Goal: Task Accomplishment & Management: Manage account settings

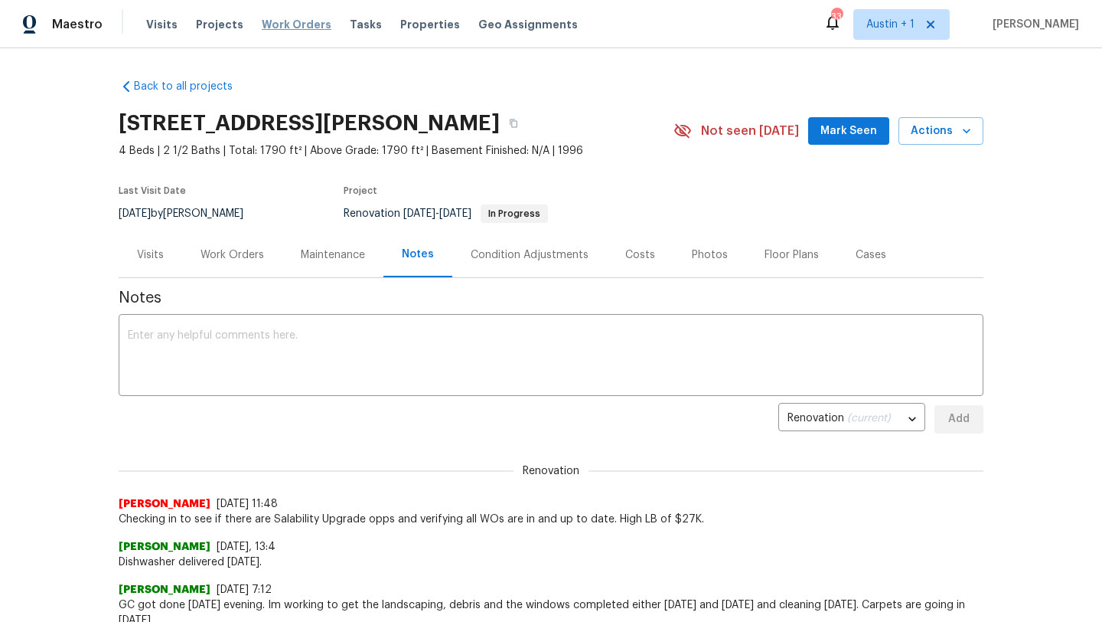
click at [279, 23] on span "Work Orders" at bounding box center [297, 24] width 70 height 15
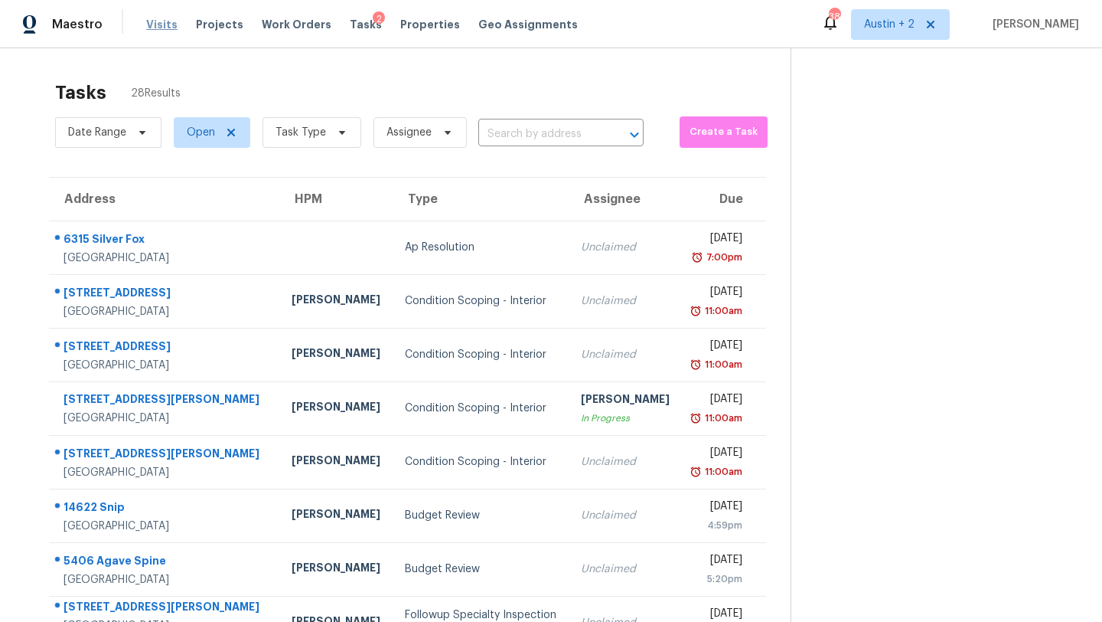
click at [165, 19] on span "Visits" at bounding box center [161, 24] width 31 height 15
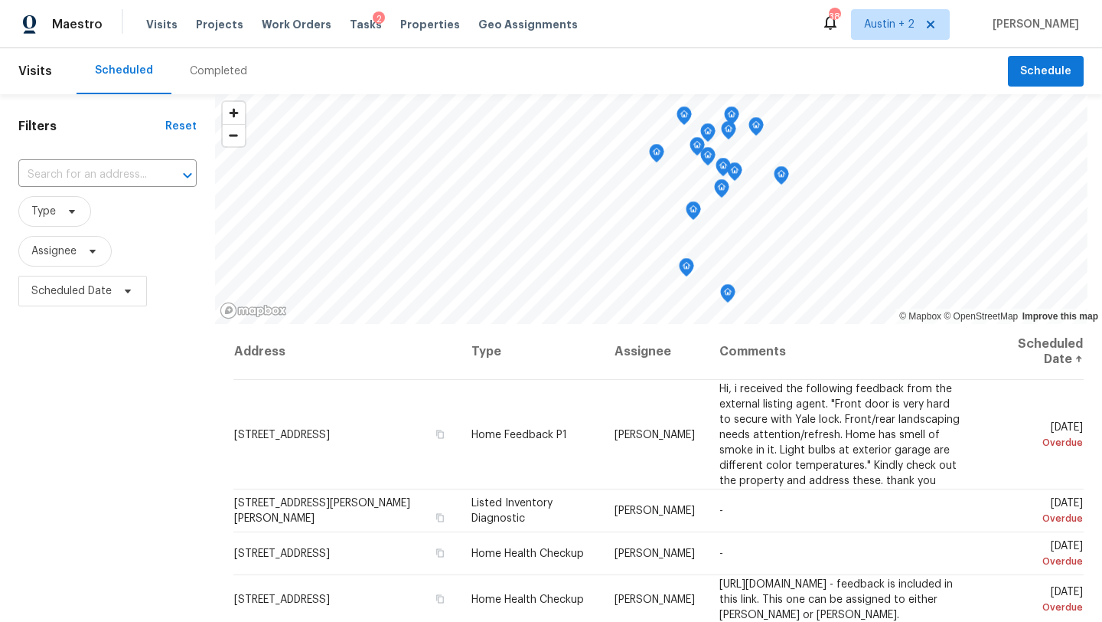
scroll to position [1, 0]
click at [72, 216] on icon at bounding box center [72, 210] width 12 height 12
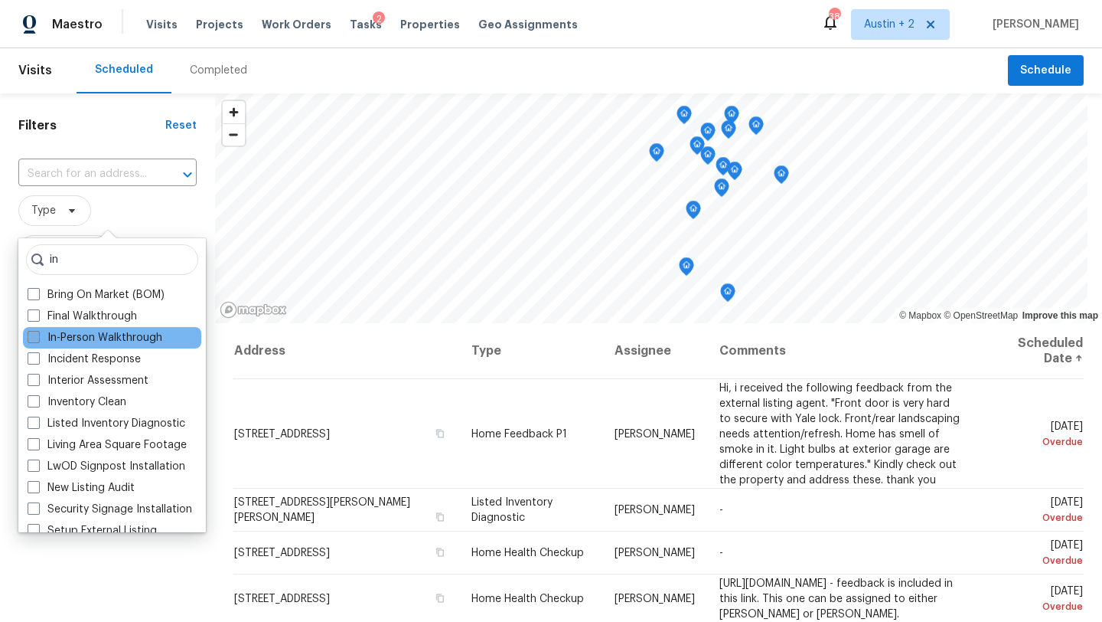
type input "in"
click at [90, 338] on label "In-Person Walkthrough" at bounding box center [95, 337] width 135 height 15
click at [38, 338] on input "In-Person Walkthrough" at bounding box center [33, 335] width 10 height 10
checkbox input "true"
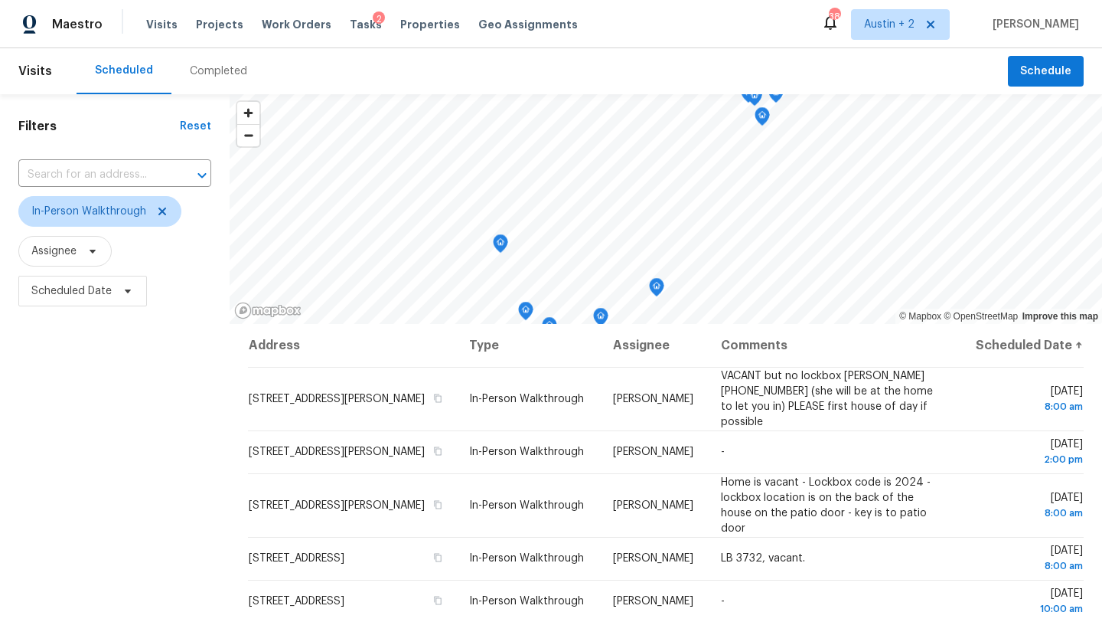
click at [336, 72] on div "Scheduled Completed" at bounding box center [543, 71] width 932 height 46
click at [905, 34] on span "Austin + 2" at bounding box center [900, 24] width 99 height 31
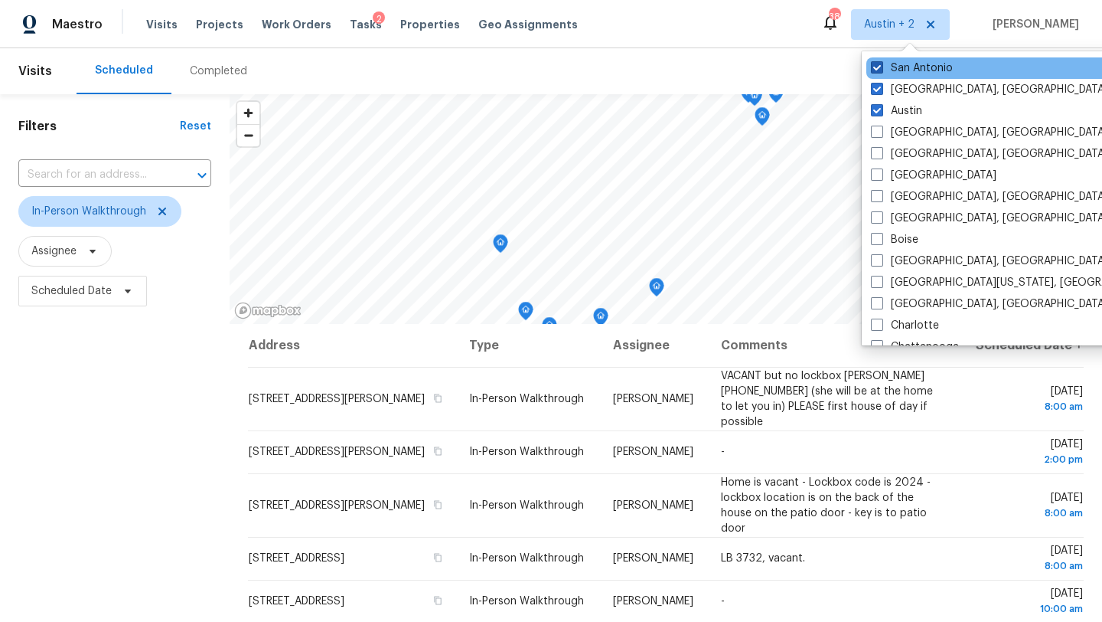
click at [902, 66] on label "San Antonio" at bounding box center [912, 67] width 82 height 15
click at [881, 66] on input "San Antonio" at bounding box center [876, 65] width 10 height 10
checkbox input "false"
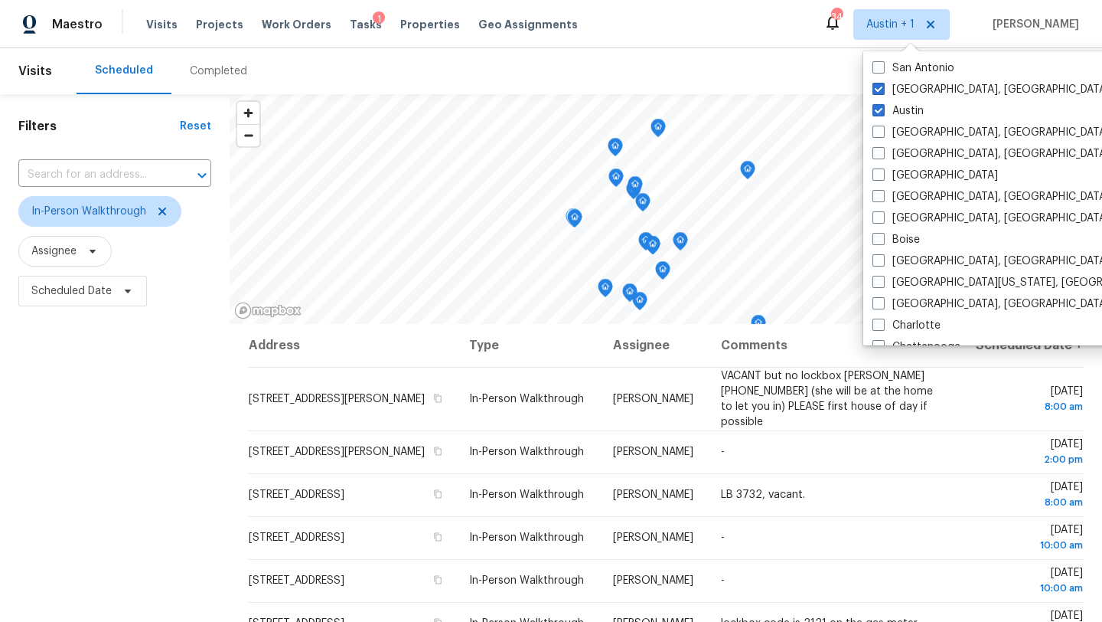
click at [167, 440] on div "Filters Reset ​ In-Person Walkthrough Assignee Scheduled Date" at bounding box center [115, 457] width 230 height 727
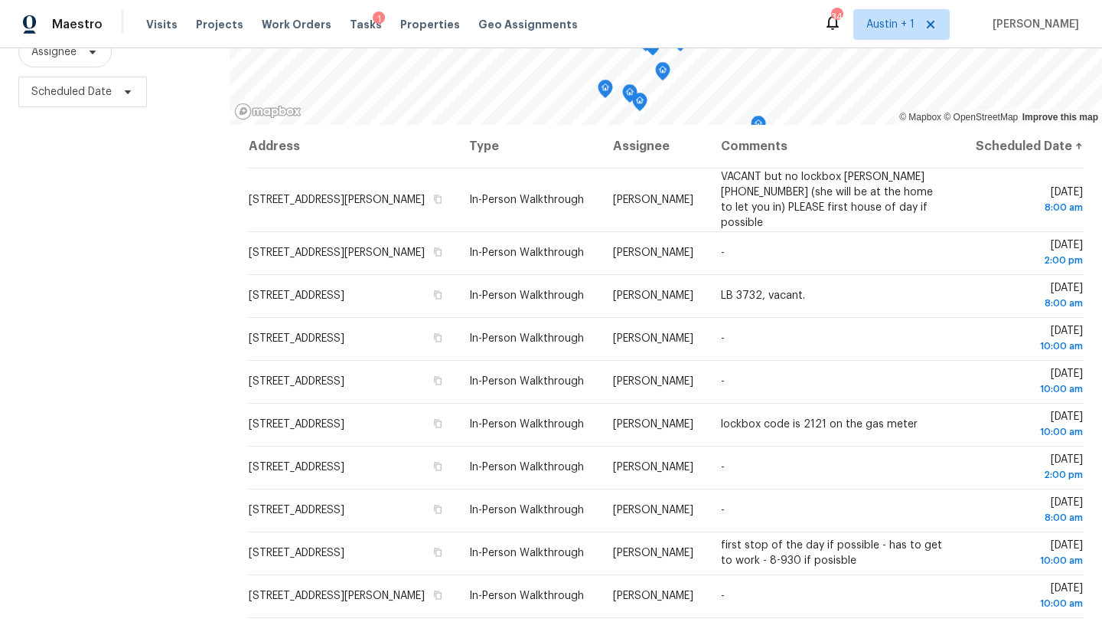
scroll to position [197, 0]
click at [103, 103] on span "Scheduled Date" at bounding box center [82, 93] width 129 height 31
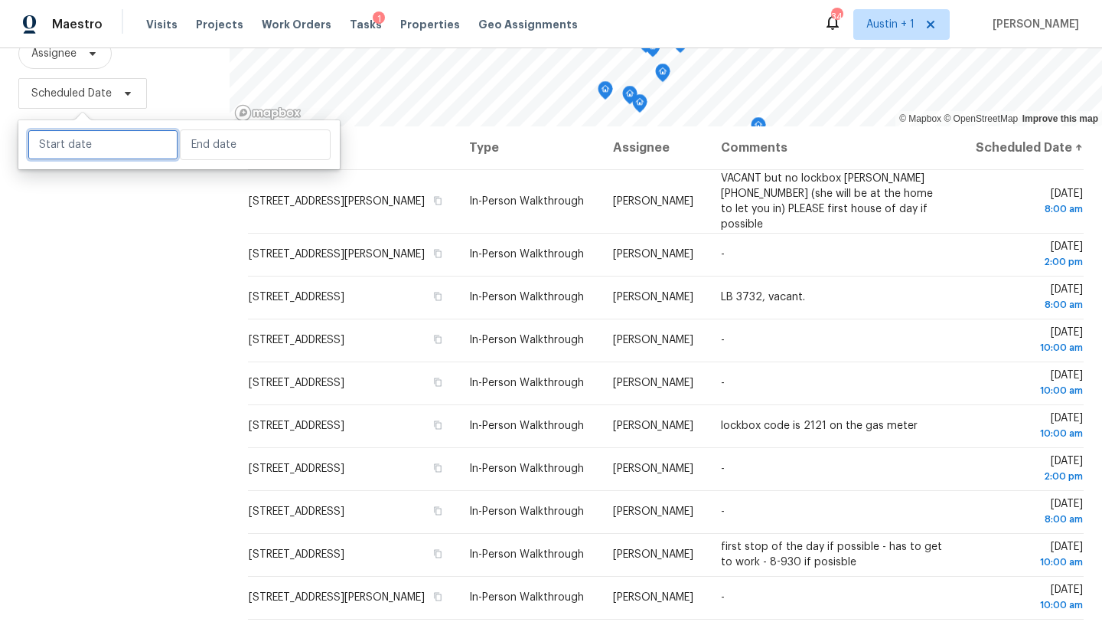
select select "7"
select select "2025"
select select "8"
select select "2025"
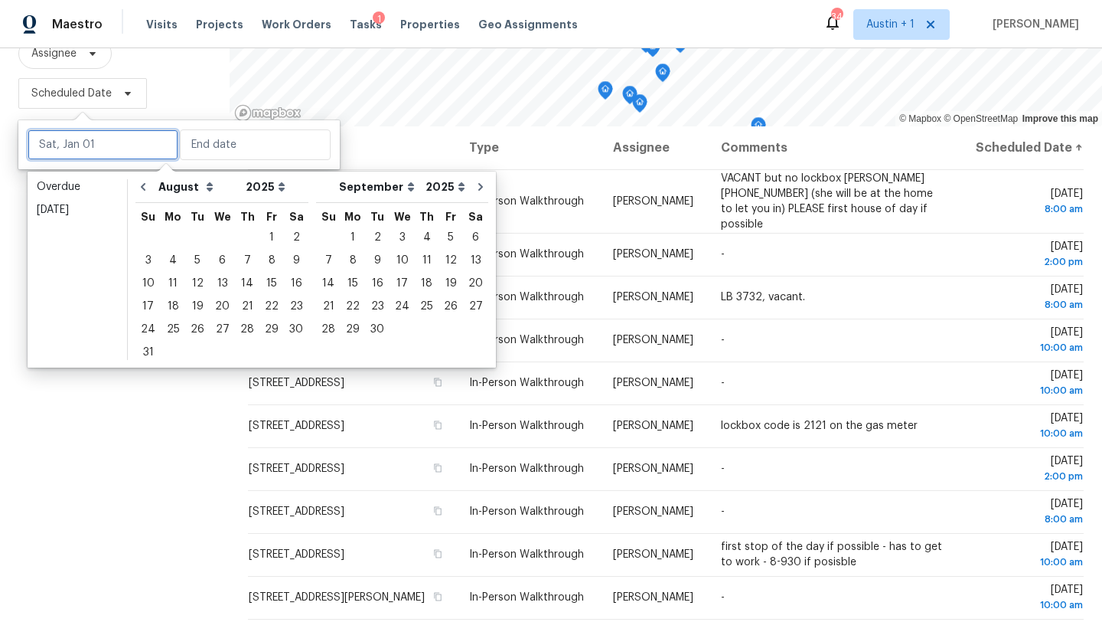
click at [116, 146] on input "text" at bounding box center [103, 144] width 151 height 31
type input "Mon, Aug 04"
click at [191, 305] on div "19" at bounding box center [197, 305] width 24 height 21
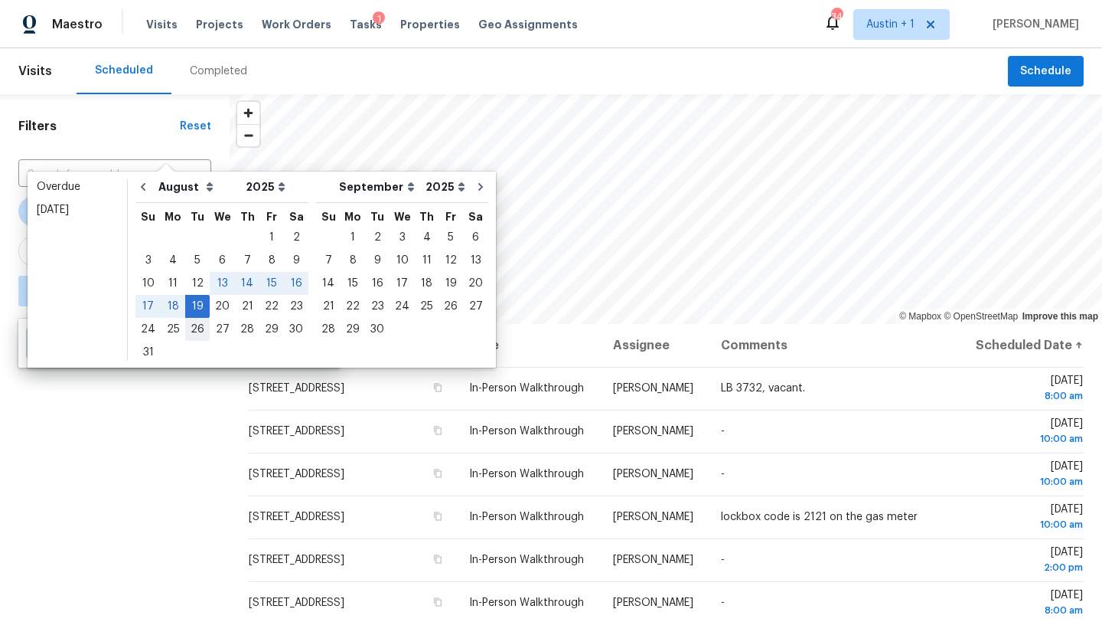
type input "Tue, Aug 12"
type input "Tue, Aug 19"
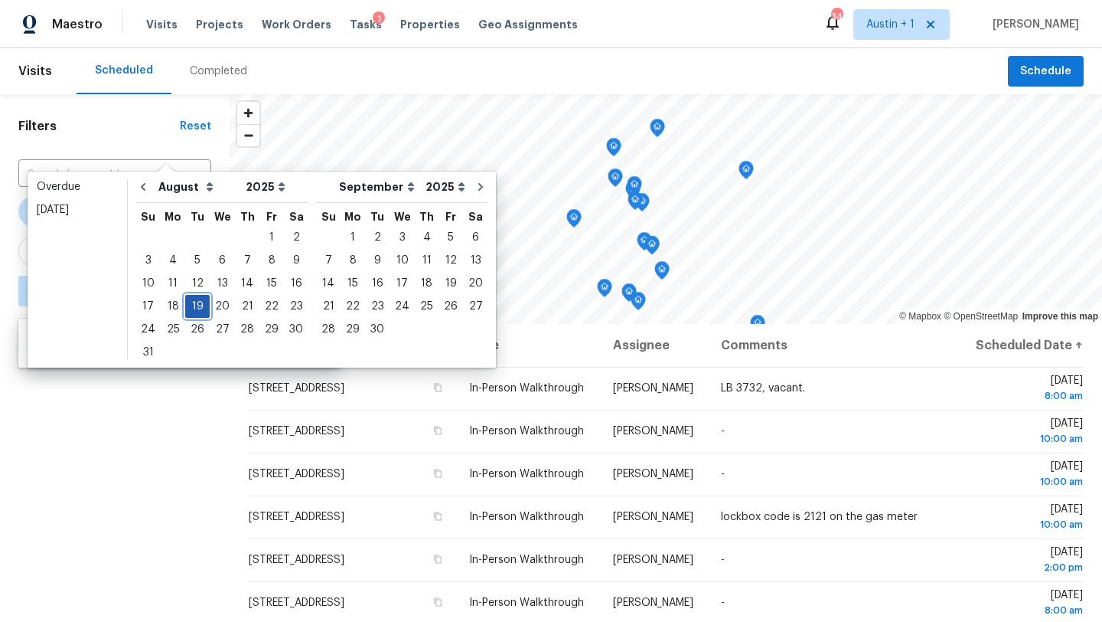
click at [194, 305] on div "19" at bounding box center [197, 305] width 24 height 21
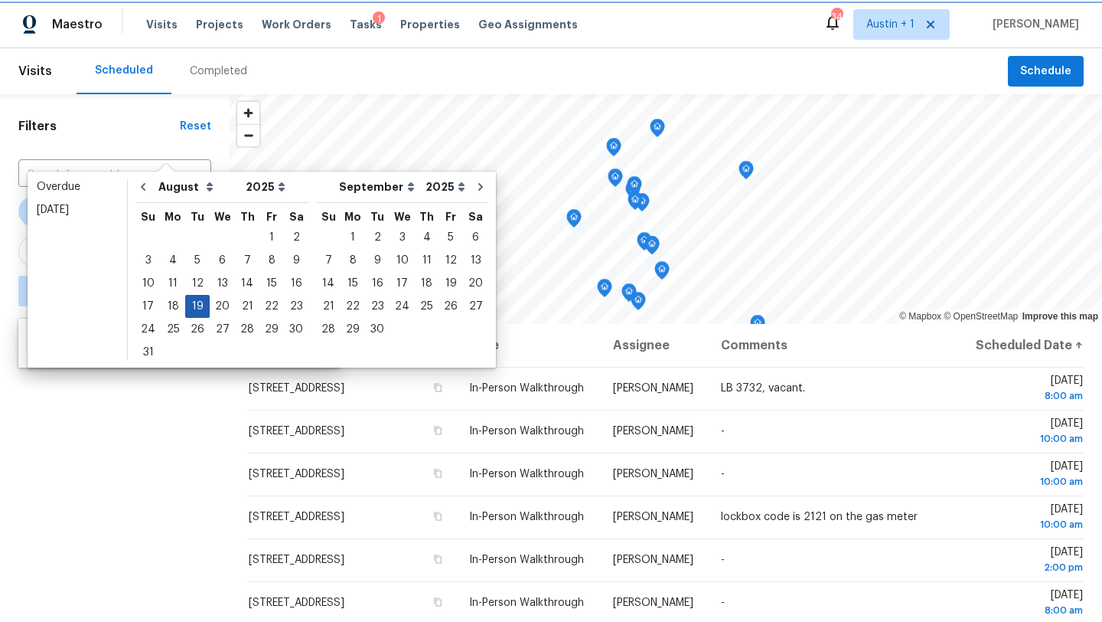
type input "Tue, Aug 19"
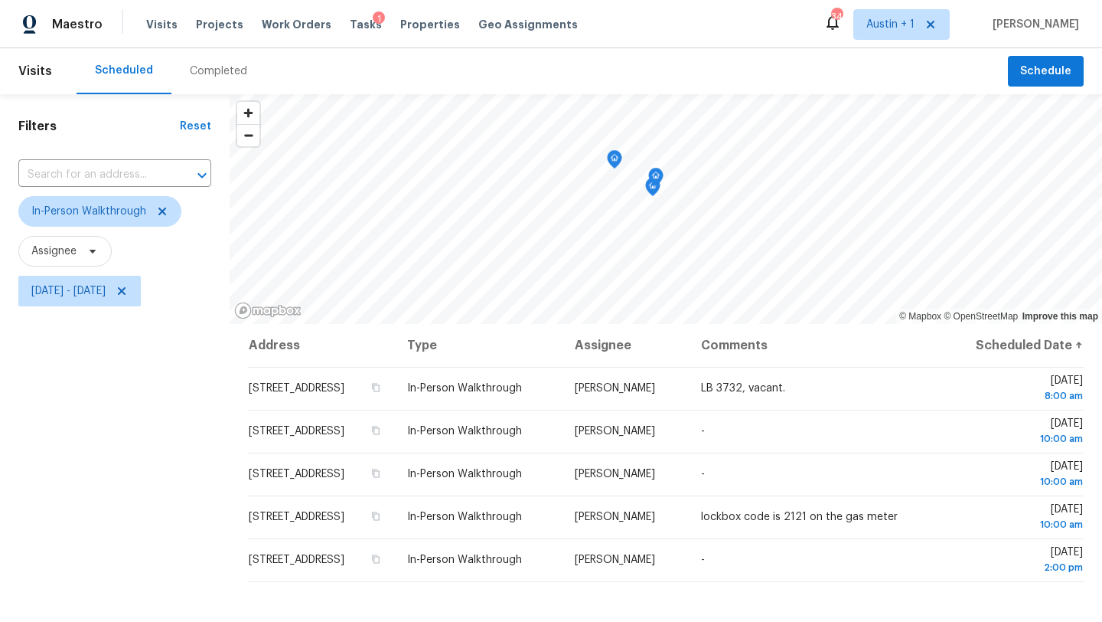
click at [135, 477] on div "Filters Reset ​ In-Person Walkthrough Assignee Tue, Aug 19 - Tue, Aug 19" at bounding box center [115, 457] width 230 height 727
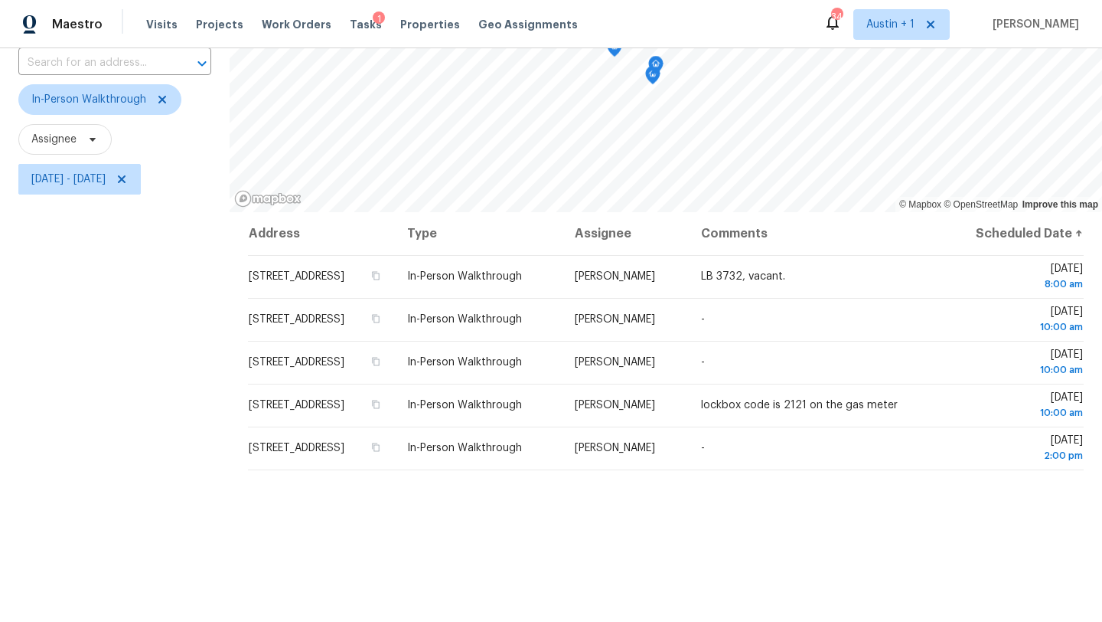
scroll to position [116, 0]
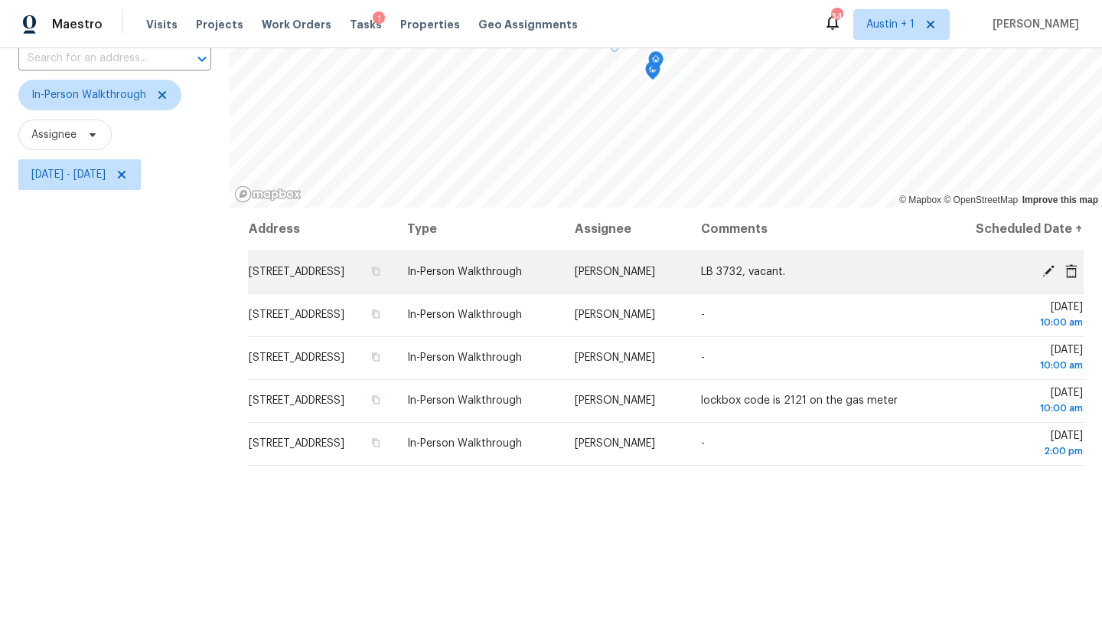
click at [1045, 277] on icon at bounding box center [1049, 271] width 12 height 12
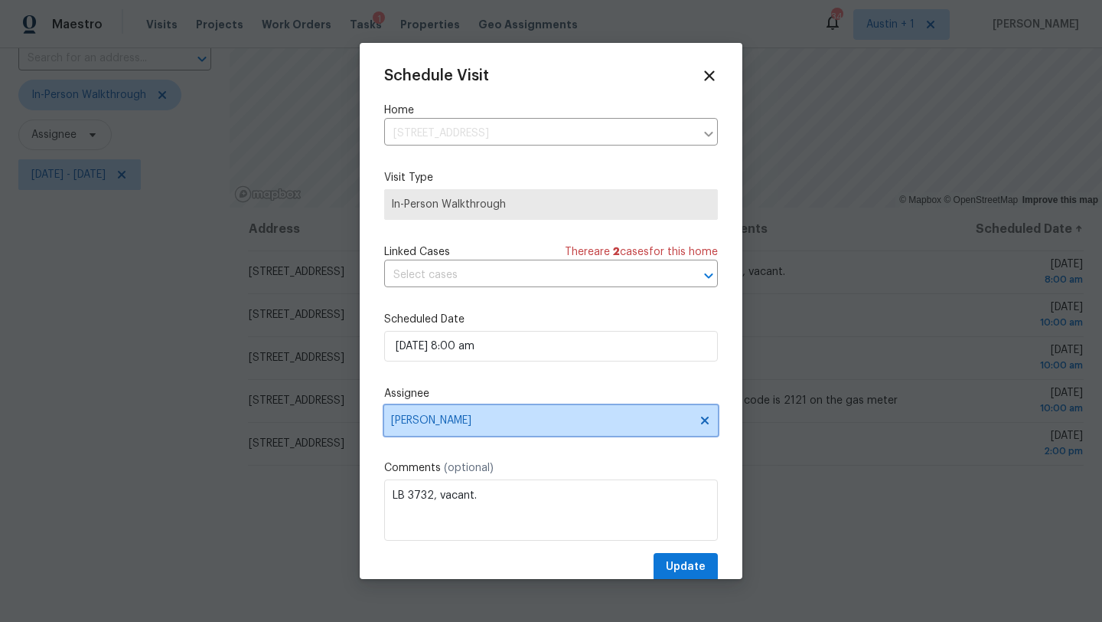
click at [468, 421] on span "[PERSON_NAME]" at bounding box center [541, 420] width 300 height 12
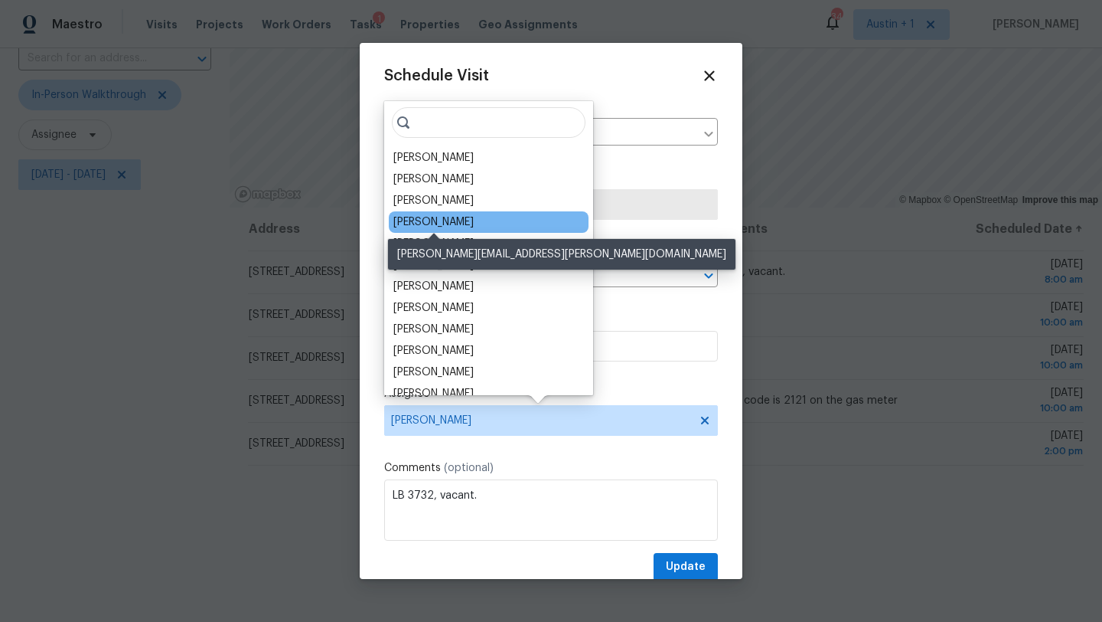
click at [463, 219] on div "[PERSON_NAME]" at bounding box center [433, 221] width 80 height 15
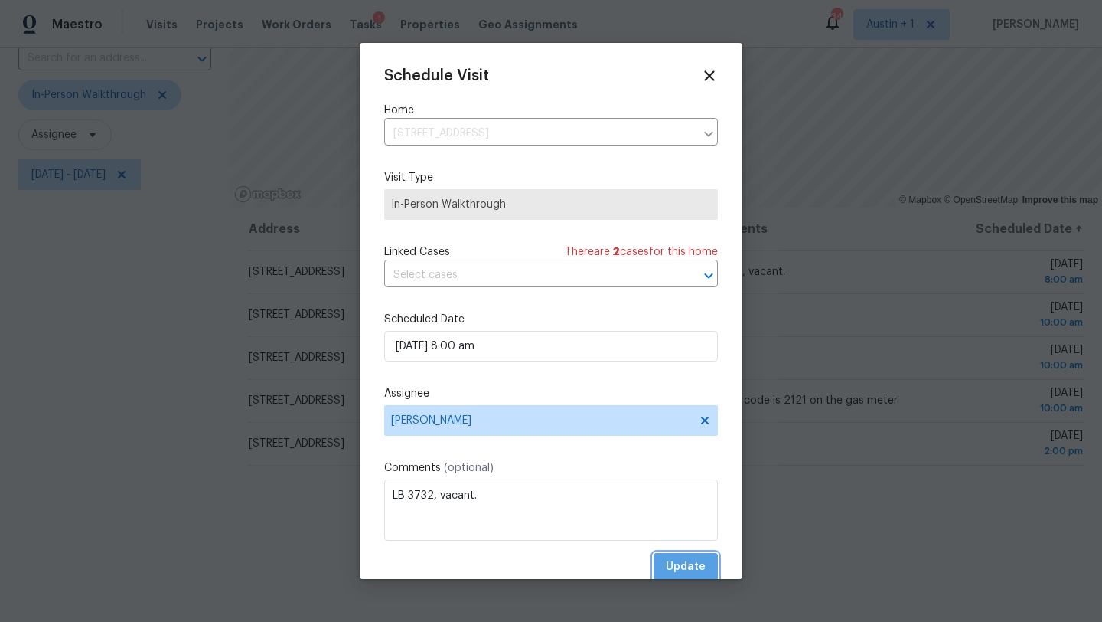
click at [690, 562] on span "Update" at bounding box center [686, 566] width 40 height 19
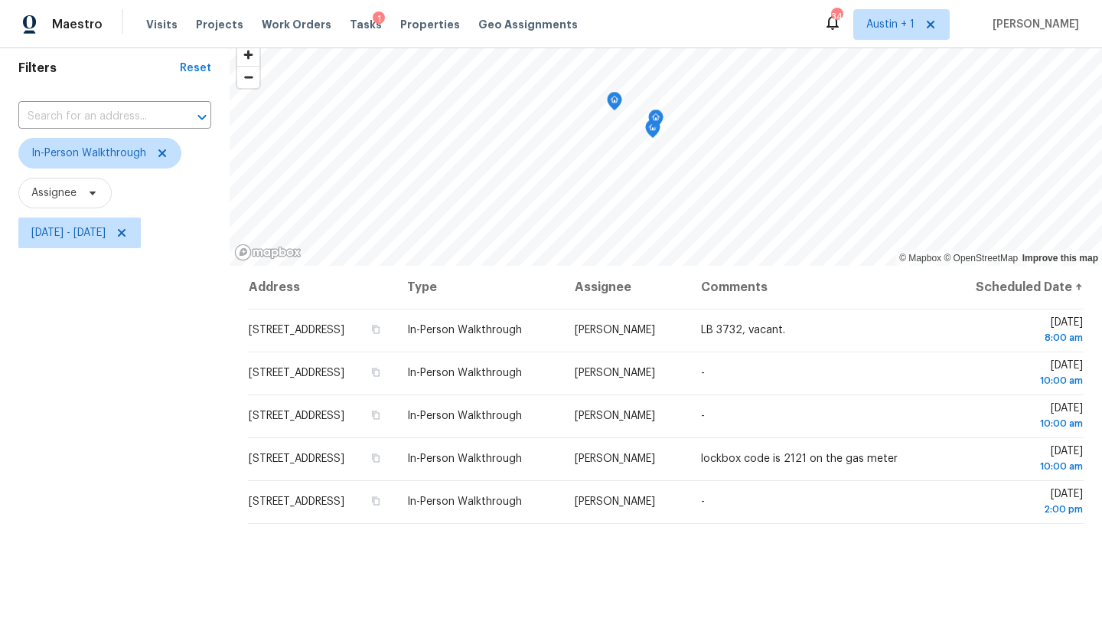
scroll to position [0, 0]
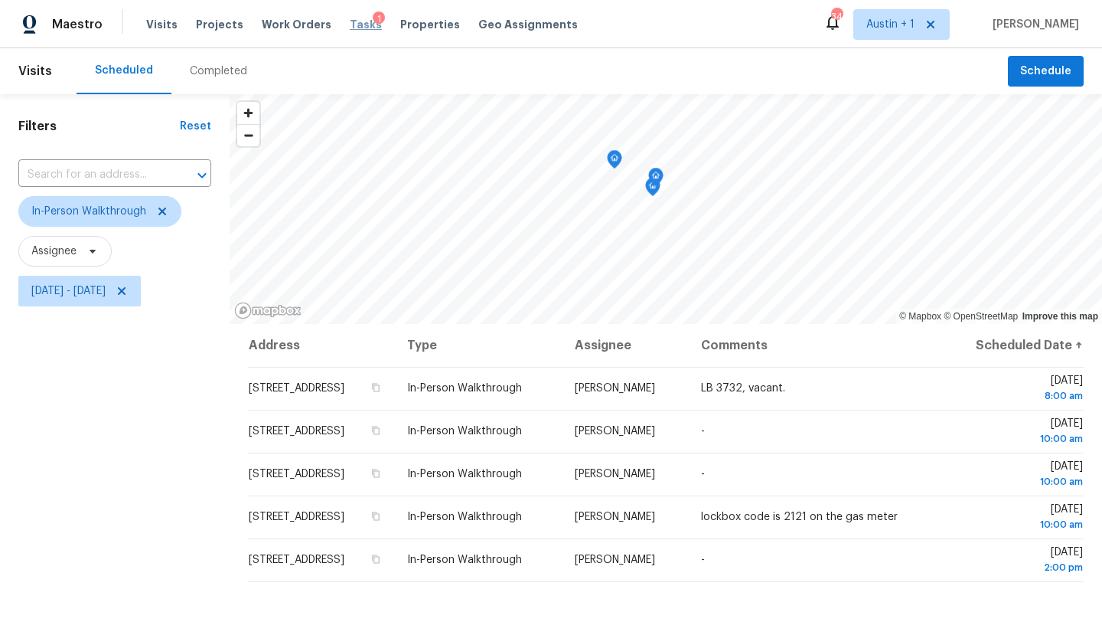
click at [354, 22] on span "Tasks" at bounding box center [366, 24] width 32 height 11
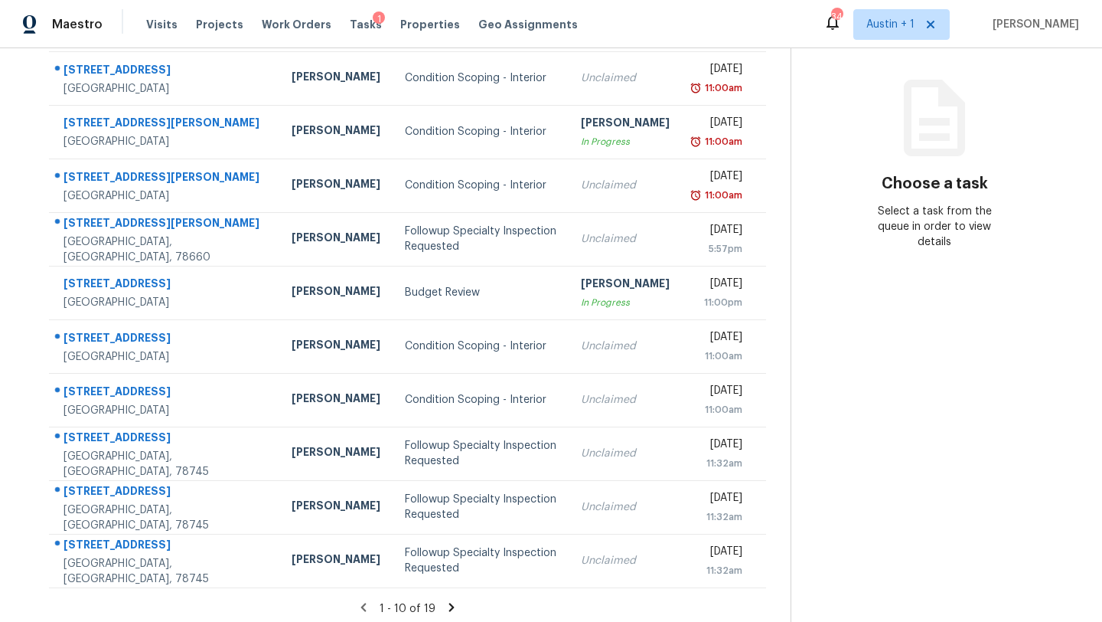
scroll to position [175, 0]
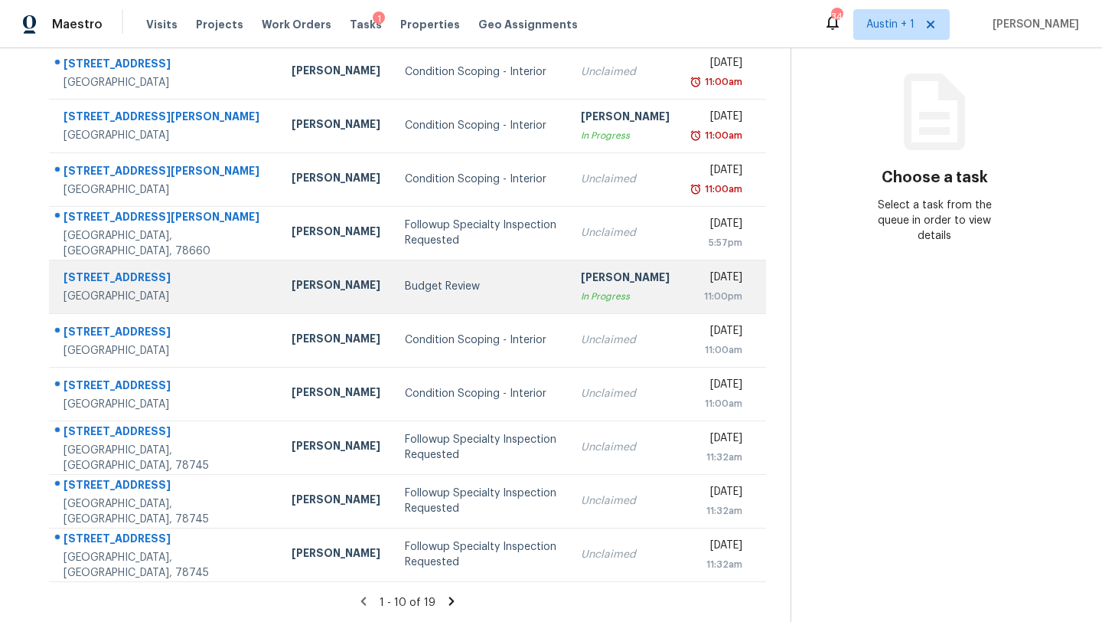
click at [405, 284] on div "Budget Review" at bounding box center [481, 286] width 152 height 15
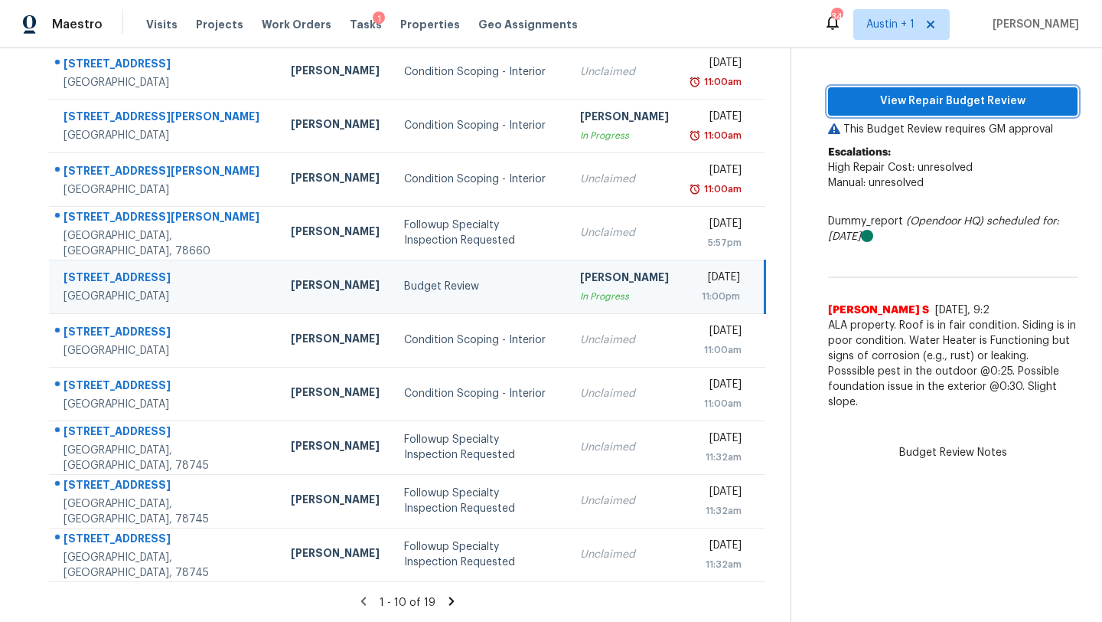
click at [920, 98] on span "View Repair Budget Review" at bounding box center [952, 101] width 225 height 19
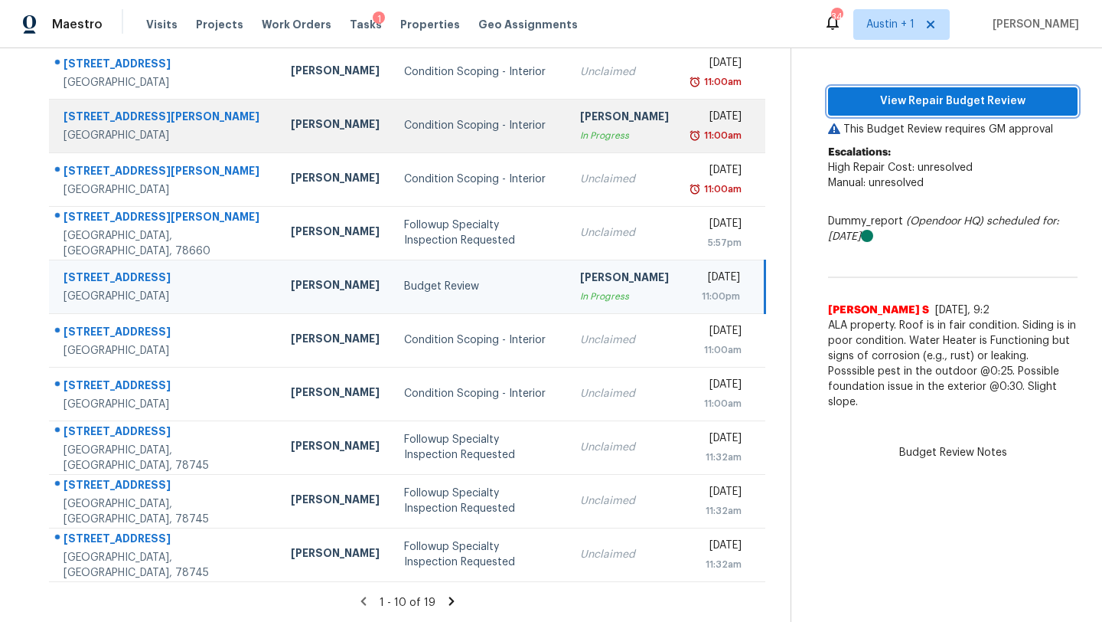
scroll to position [0, 0]
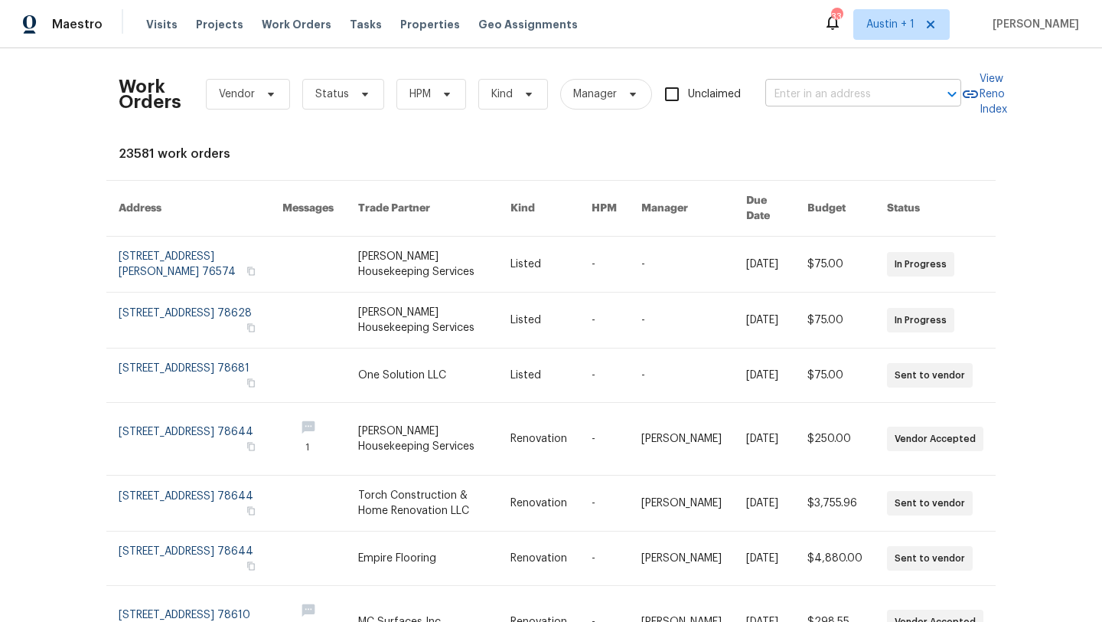
click at [824, 90] on input "text" at bounding box center [841, 95] width 153 height 24
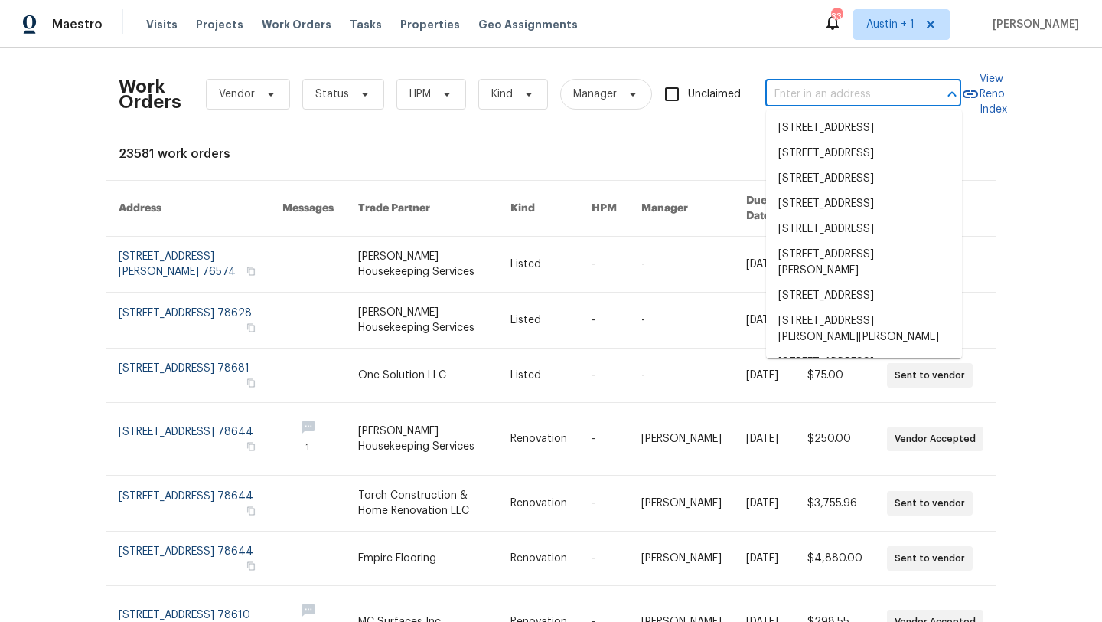
paste input "1514 Barcus Dr, Georgetown, TX 78626"
type input "1514 Barcus Dr, Georgetown, TX 78626"
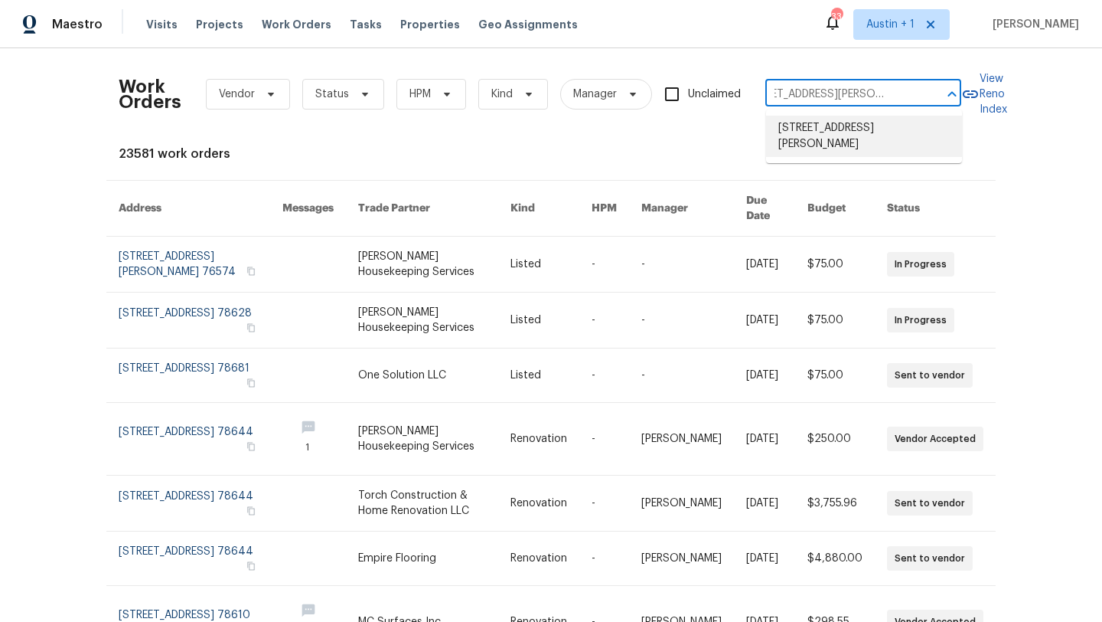
click at [811, 152] on li "1514 Barcus Dr, Georgetown, TX 78626" at bounding box center [864, 136] width 196 height 41
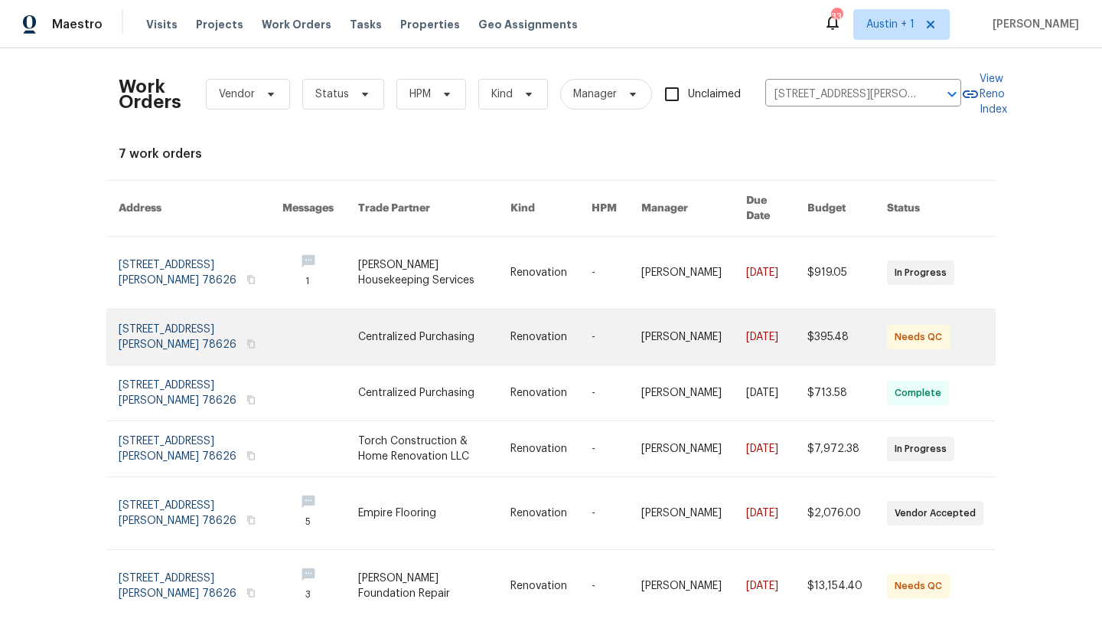
click at [184, 333] on link at bounding box center [201, 336] width 164 height 55
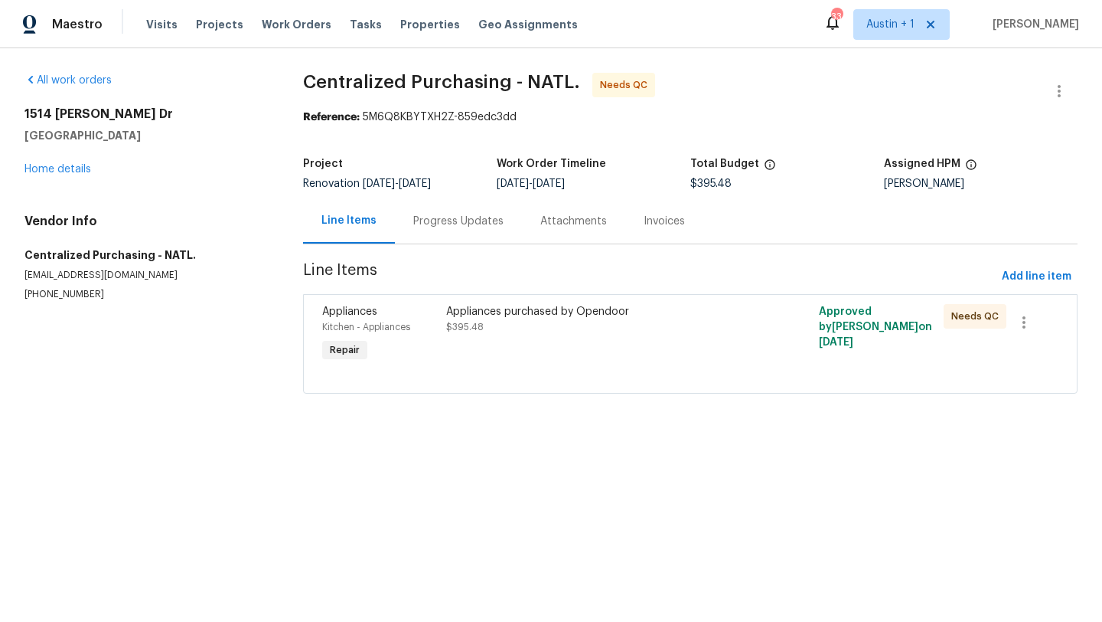
click at [592, 320] on div "Appliances purchased by Opendoor $395.48" at bounding box center [597, 319] width 302 height 31
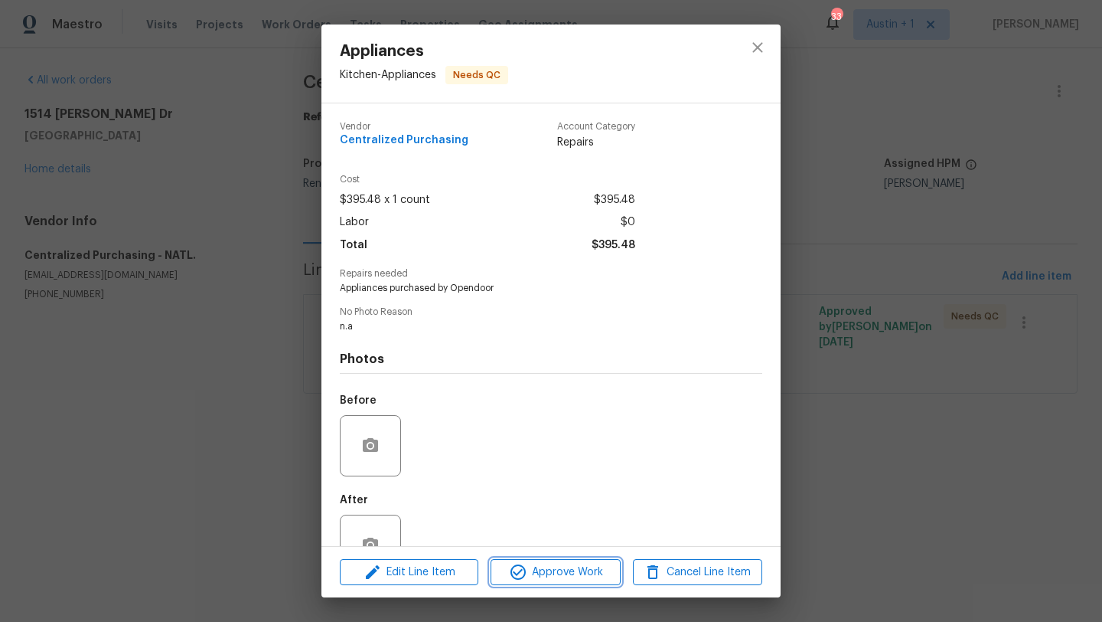
click at [577, 578] on span "Approve Work" at bounding box center [555, 572] width 120 height 19
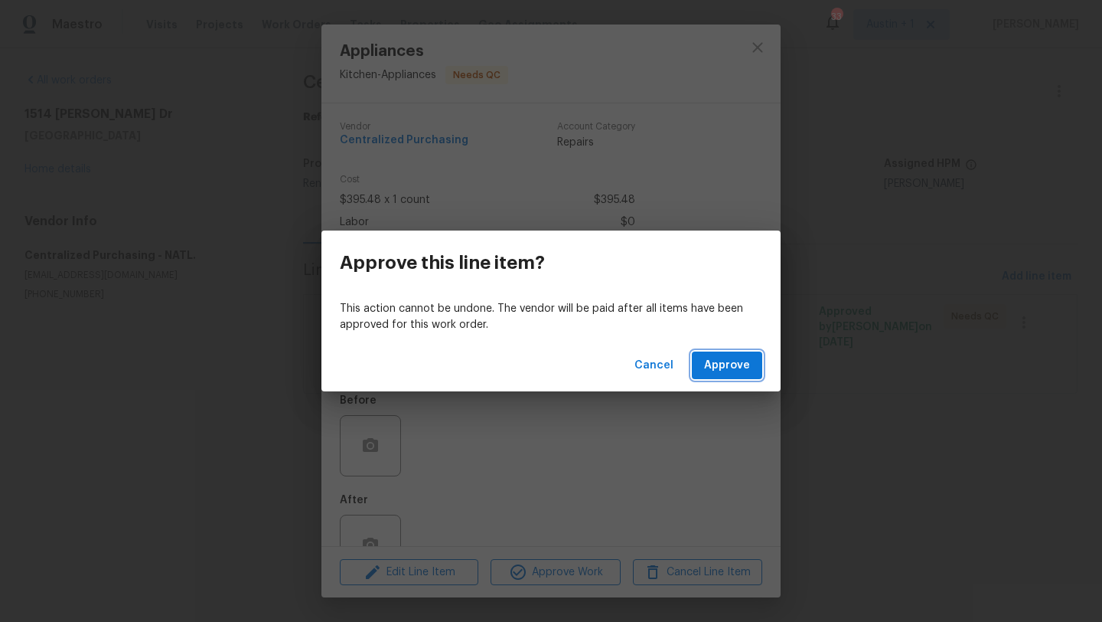
click at [714, 357] on span "Approve" at bounding box center [727, 365] width 46 height 19
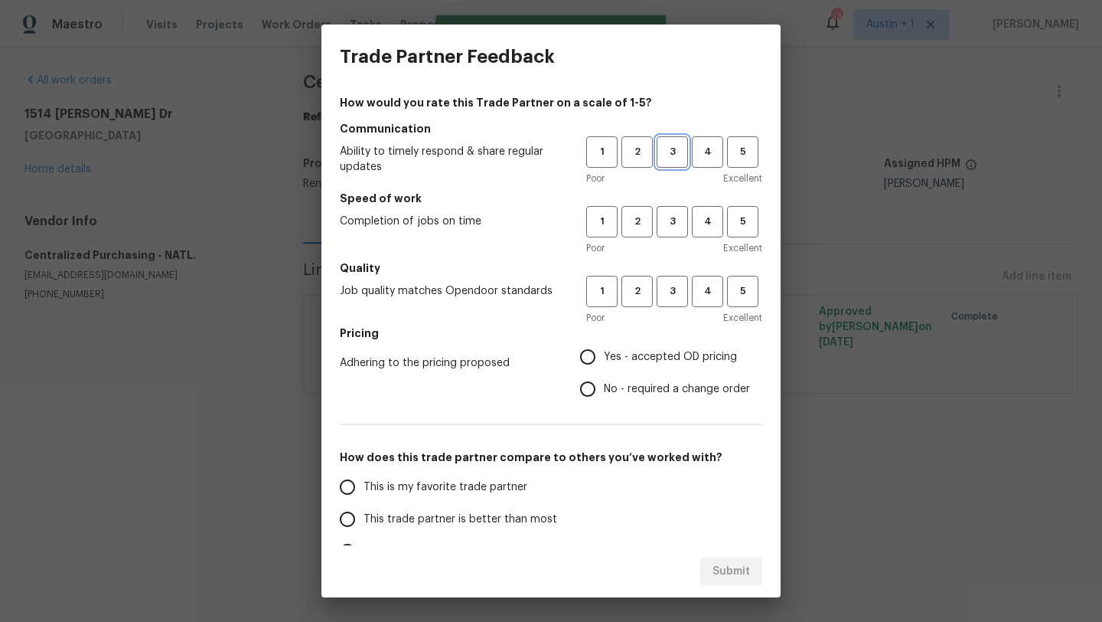
click at [677, 155] on span "3" at bounding box center [672, 152] width 28 height 18
click at [677, 227] on span "3" at bounding box center [672, 222] width 28 height 18
click at [677, 290] on span "3" at bounding box center [672, 291] width 28 height 18
click at [659, 354] on span "Yes - accepted OD pricing" at bounding box center [670, 357] width 133 height 16
click at [604, 354] on input "Yes - accepted OD pricing" at bounding box center [588, 357] width 32 height 32
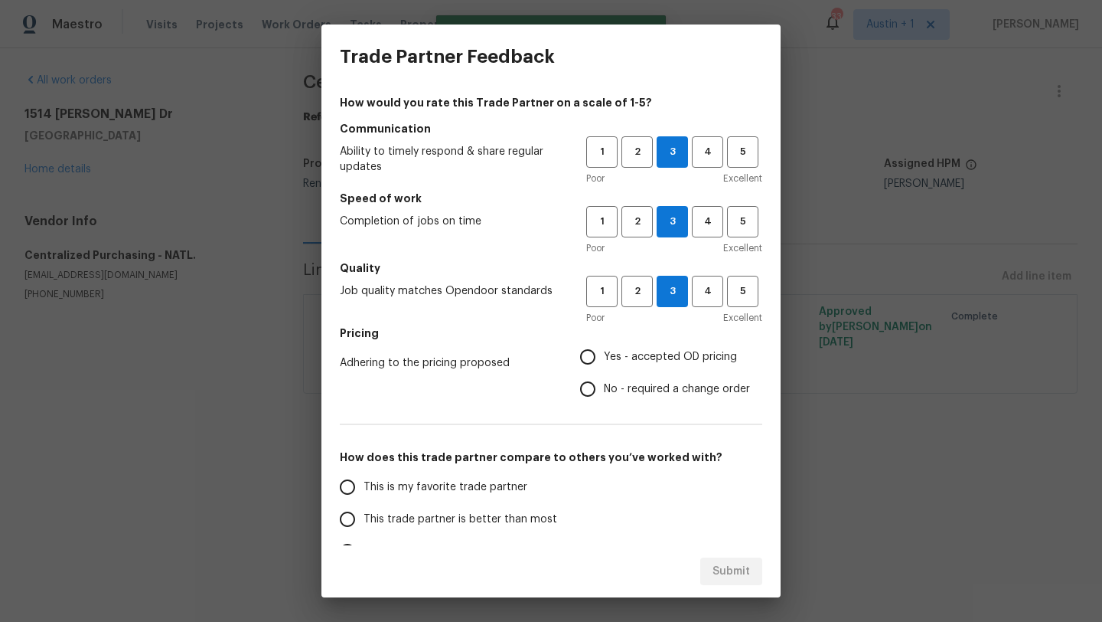
radio input "true"
click at [504, 519] on span "This trade partner is better than most" at bounding box center [461, 519] width 194 height 16
click at [364, 519] on input "This trade partner is better than most" at bounding box center [347, 519] width 32 height 32
click at [702, 538] on div "This is my favorite trade partner This trade partner is better than most This t…" at bounding box center [551, 551] width 423 height 161
click at [718, 576] on span "Submit" at bounding box center [732, 571] width 38 height 19
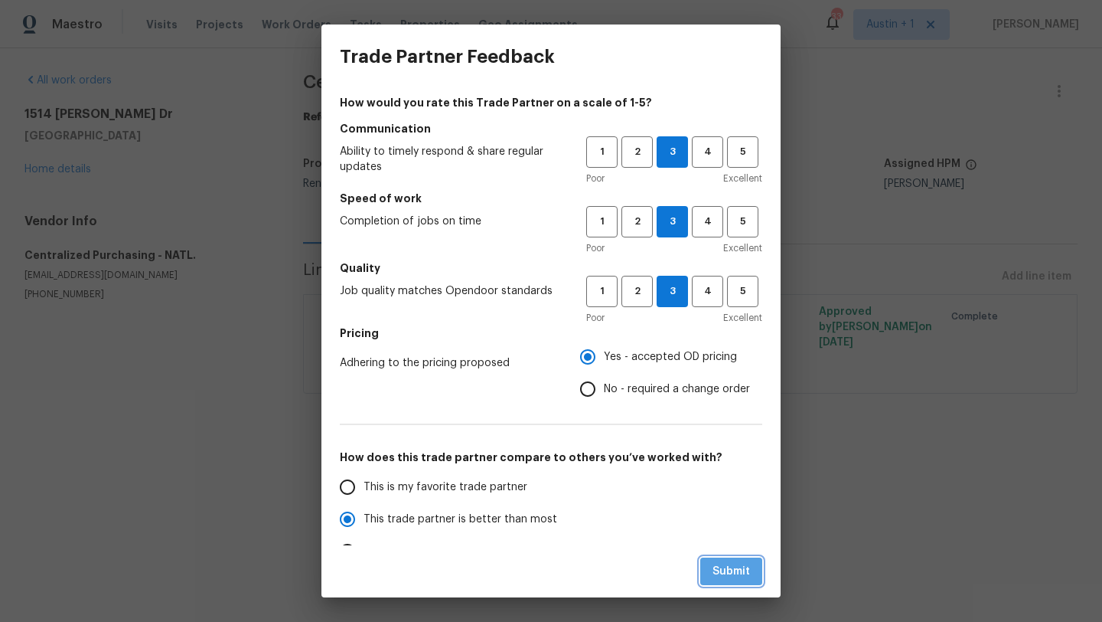
radio input "true"
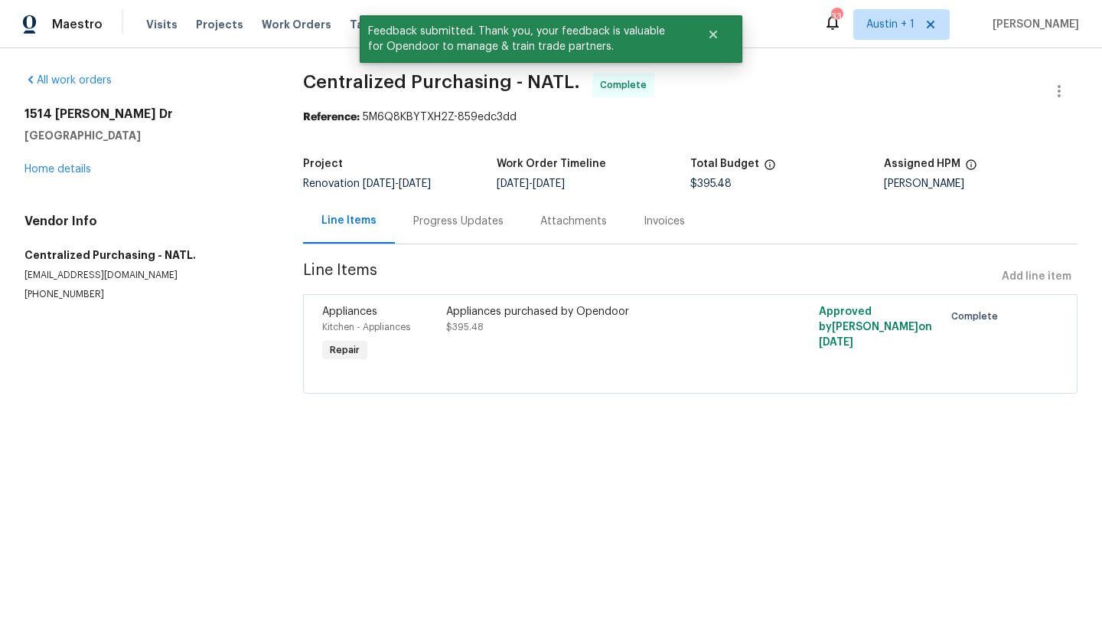
click at [79, 162] on div "1514 Barcus Dr Georgetown, TX 78626 Home details" at bounding box center [145, 141] width 242 height 70
click at [75, 176] on div "1514 Barcus Dr Georgetown, TX 78626 Home details" at bounding box center [145, 141] width 242 height 70
click at [80, 159] on div "1514 Barcus Dr Georgetown, TX 78626 Home details" at bounding box center [145, 141] width 242 height 70
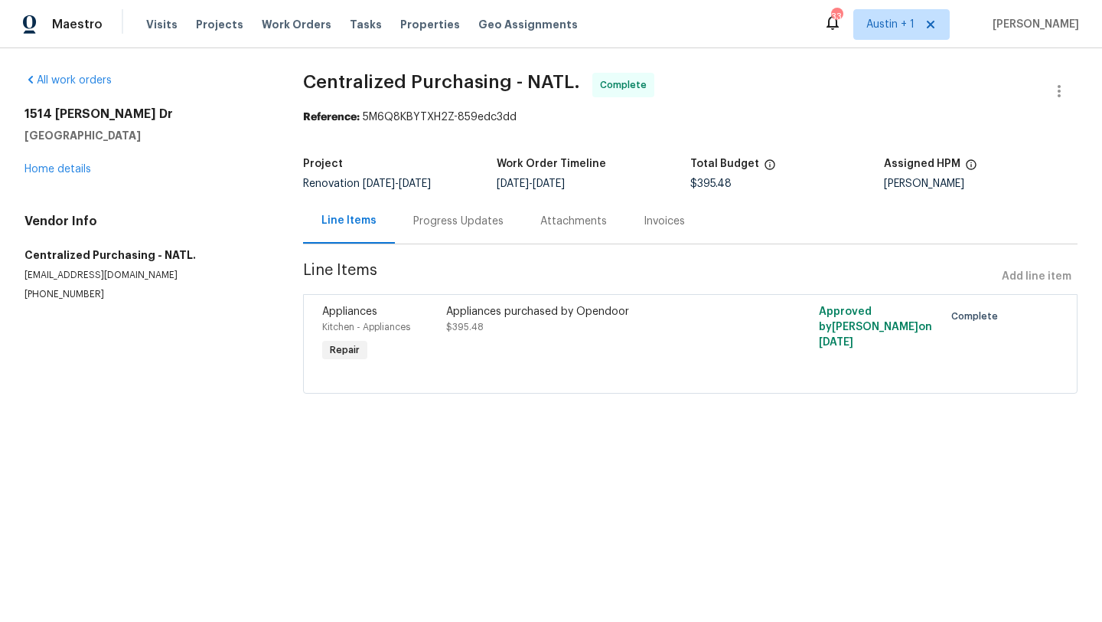
click at [509, 316] on div "Appliances purchased by Opendoor" at bounding box center [597, 311] width 302 height 15
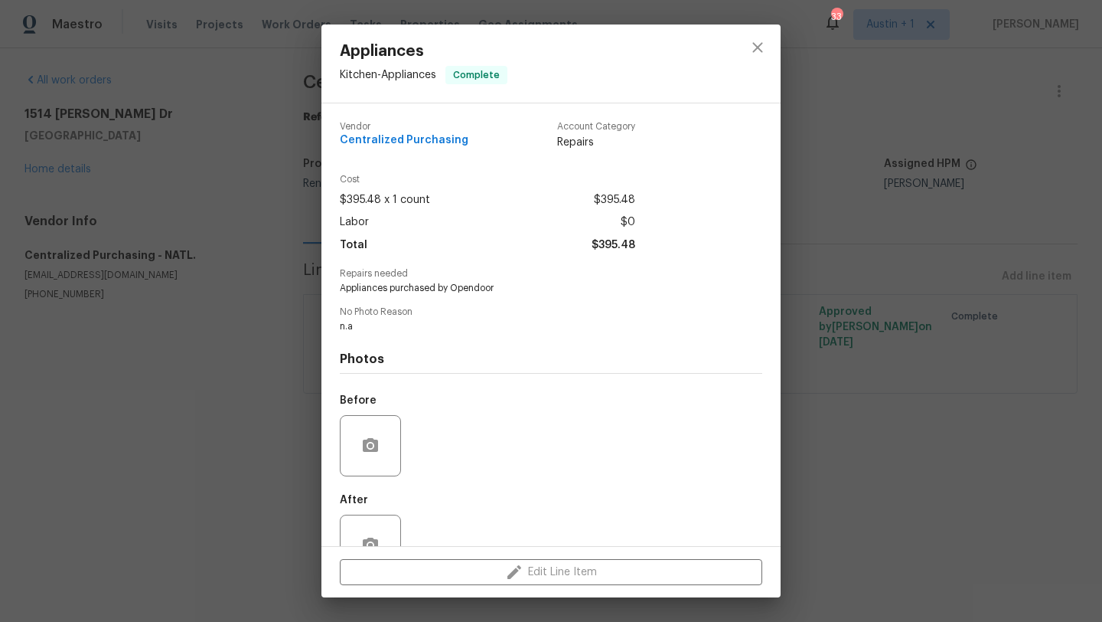
scroll to position [45, 0]
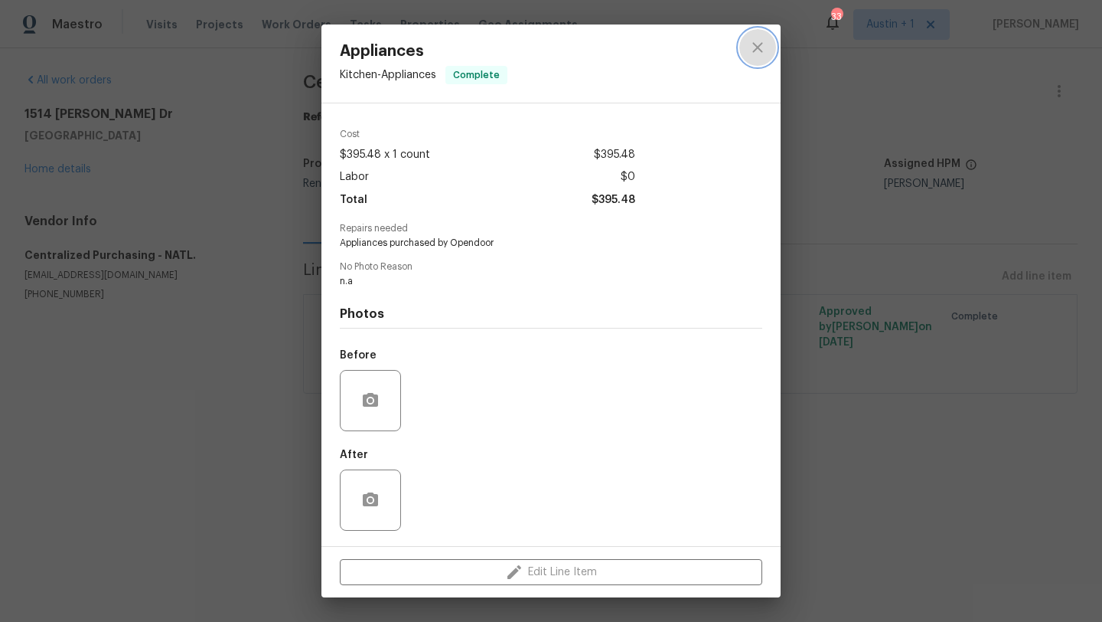
click at [752, 49] on icon "close" at bounding box center [758, 47] width 18 height 18
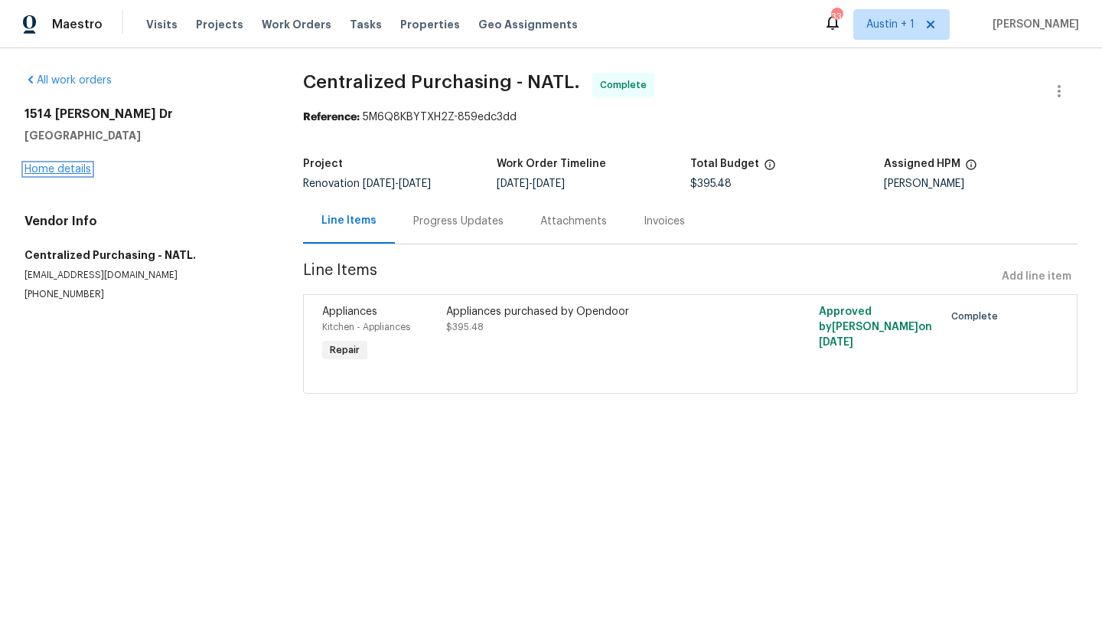
click at [67, 166] on link "Home details" at bounding box center [57, 169] width 67 height 11
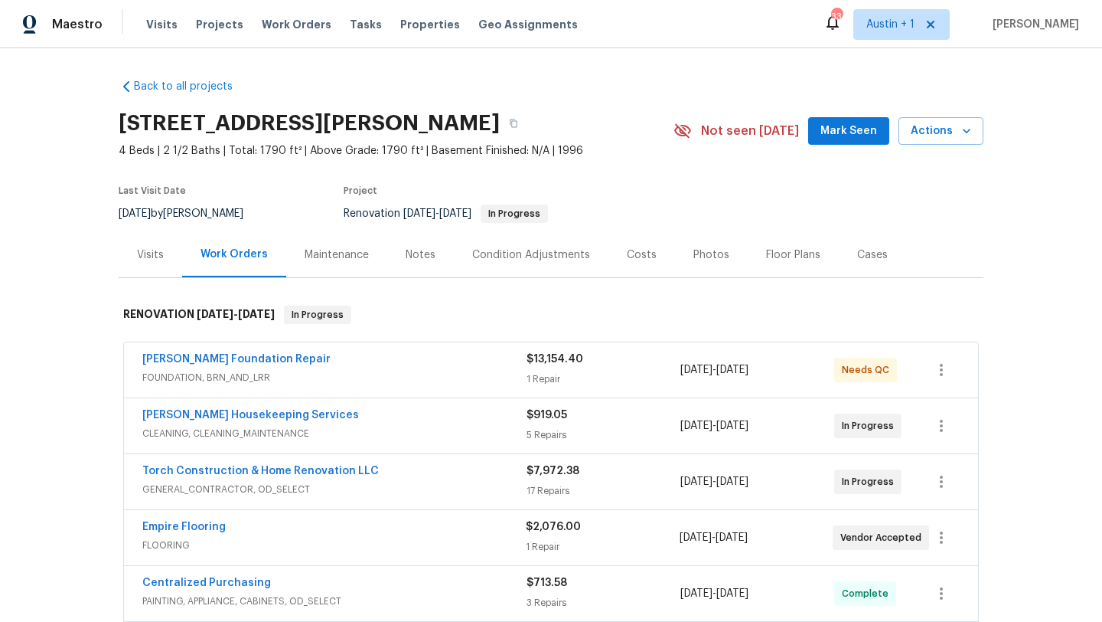
click at [627, 256] on div "Costs" at bounding box center [642, 254] width 30 height 15
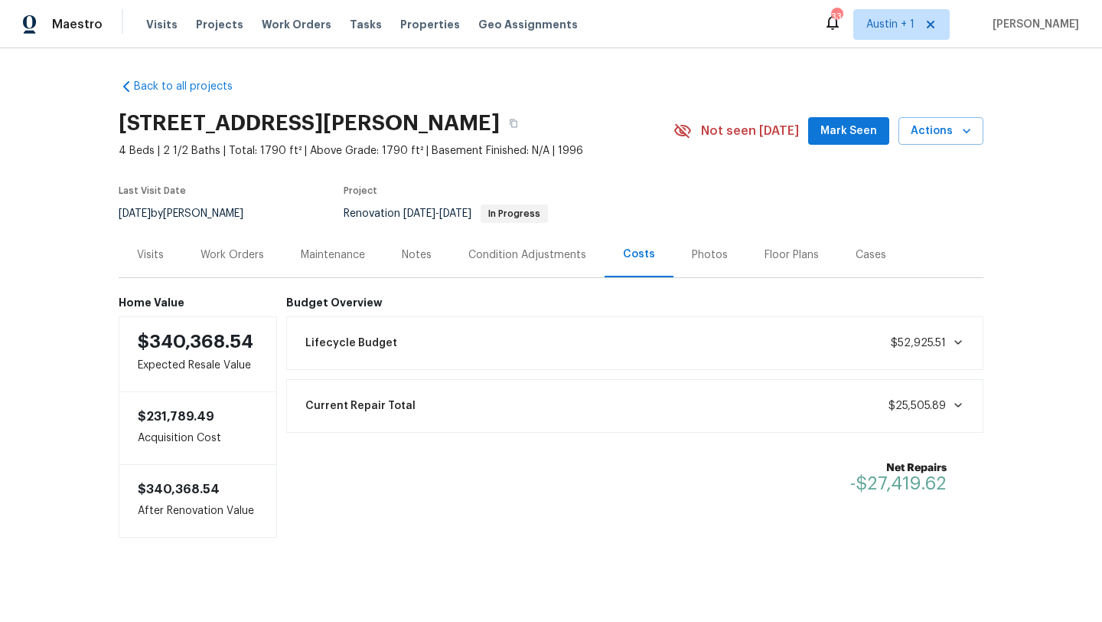
click at [230, 263] on div "Work Orders" at bounding box center [232, 254] width 100 height 45
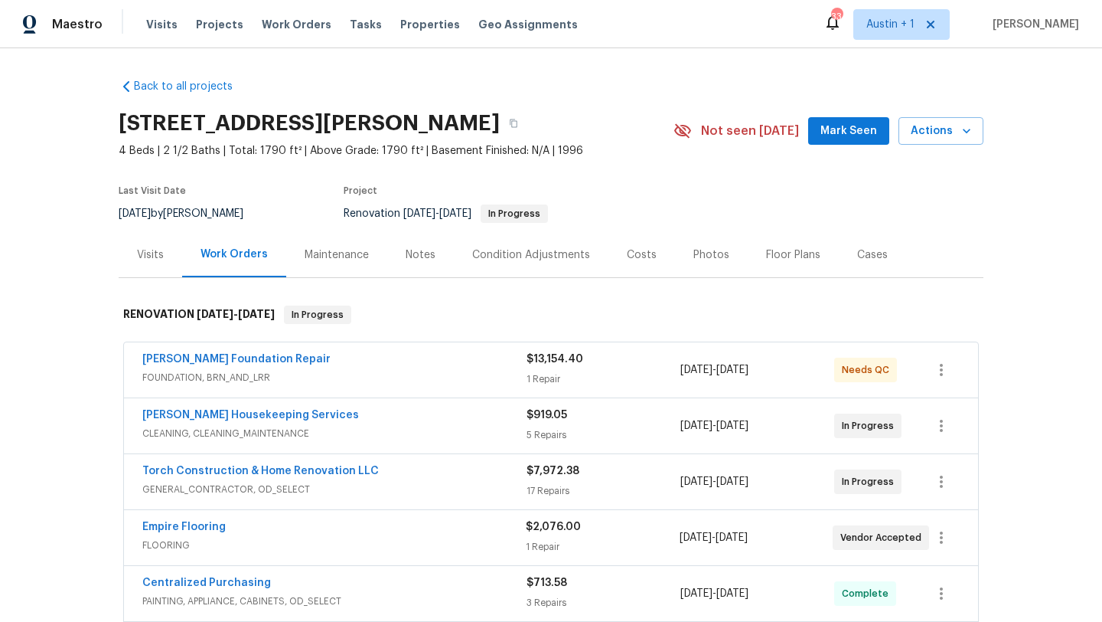
click at [411, 261] on div "Notes" at bounding box center [421, 254] width 30 height 15
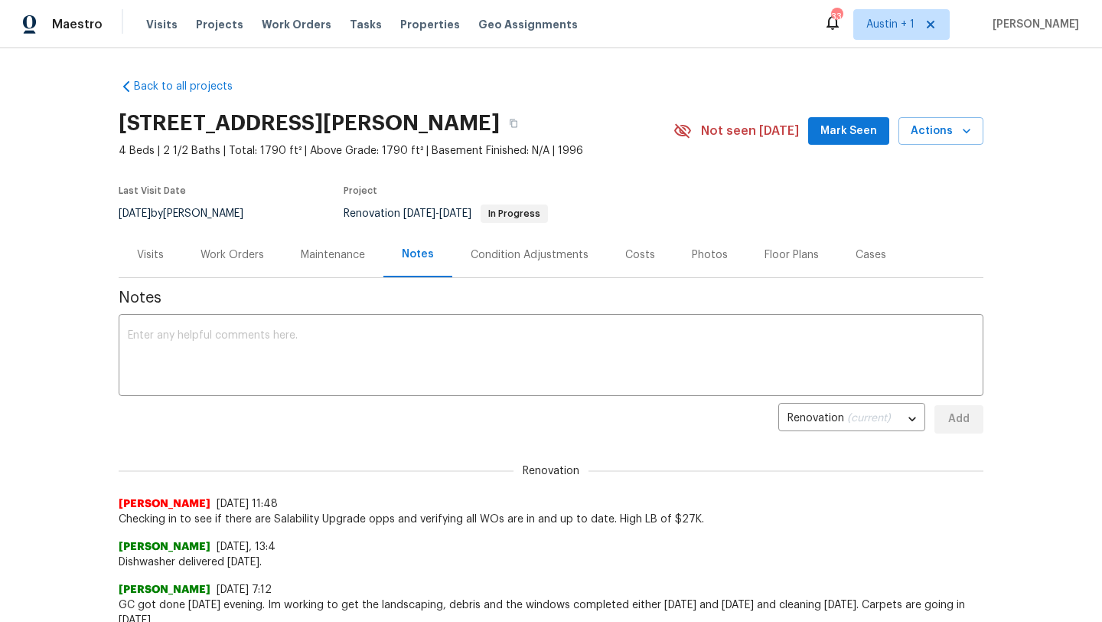
click at [856, 145] on div "1514 Barcus Dr, Georgetown, TX 78626 4 Beds | 2 1/2 Baths | Total: 1790 ft² | A…" at bounding box center [551, 130] width 865 height 55
click at [856, 141] on button "Mark Seen" at bounding box center [848, 131] width 81 height 28
click at [924, 142] on button "Actions" at bounding box center [941, 131] width 85 height 28
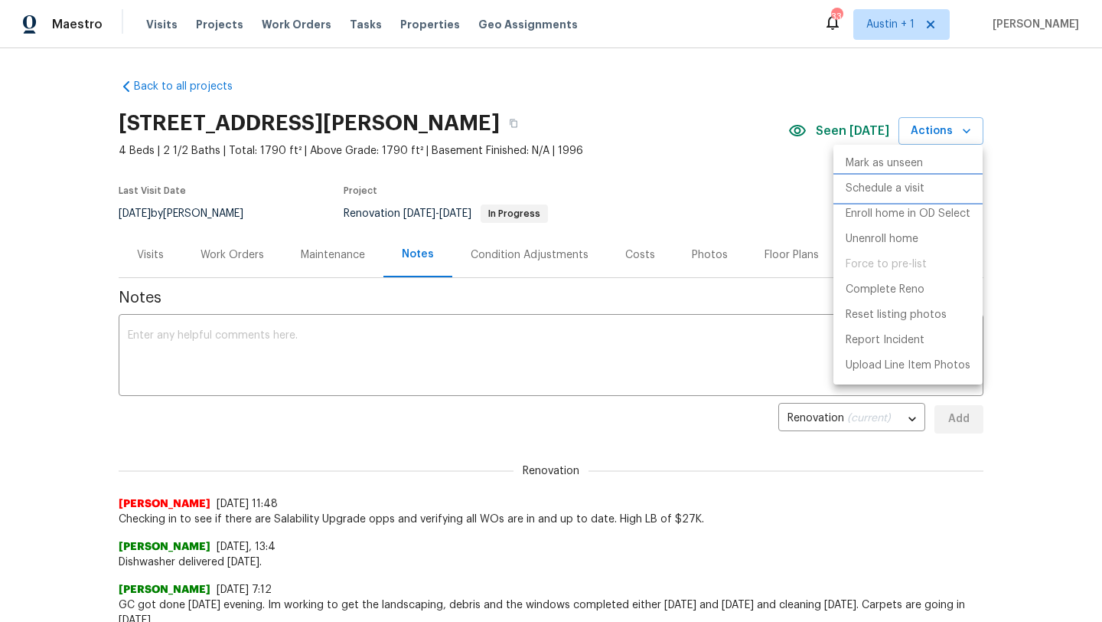
click at [921, 191] on p "Schedule a visit" at bounding box center [885, 189] width 79 height 16
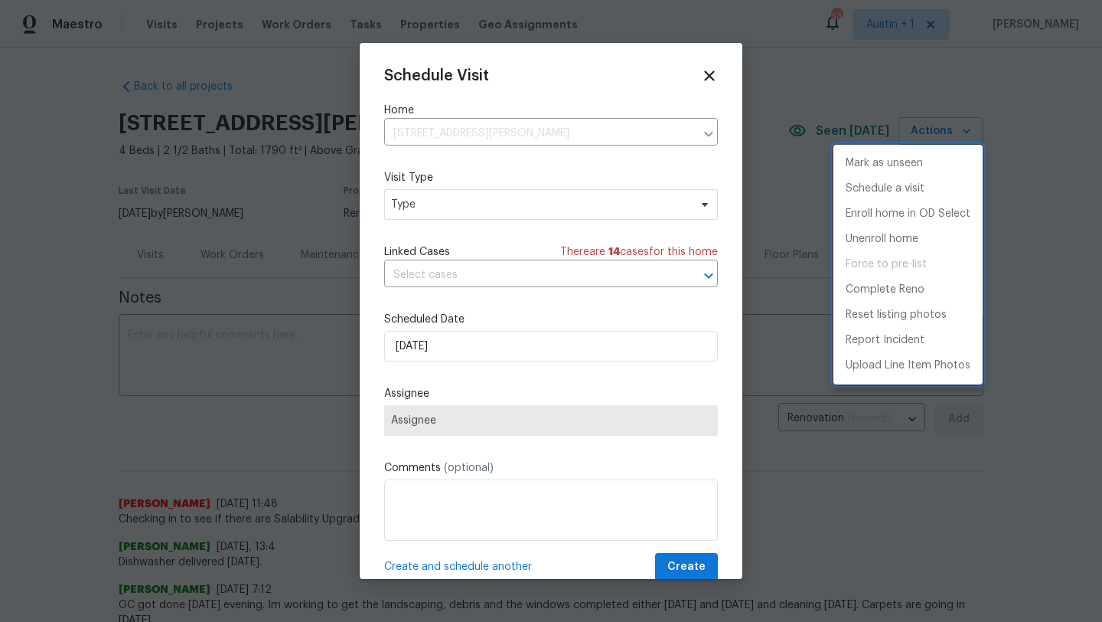
click at [437, 200] on div at bounding box center [551, 311] width 1102 height 622
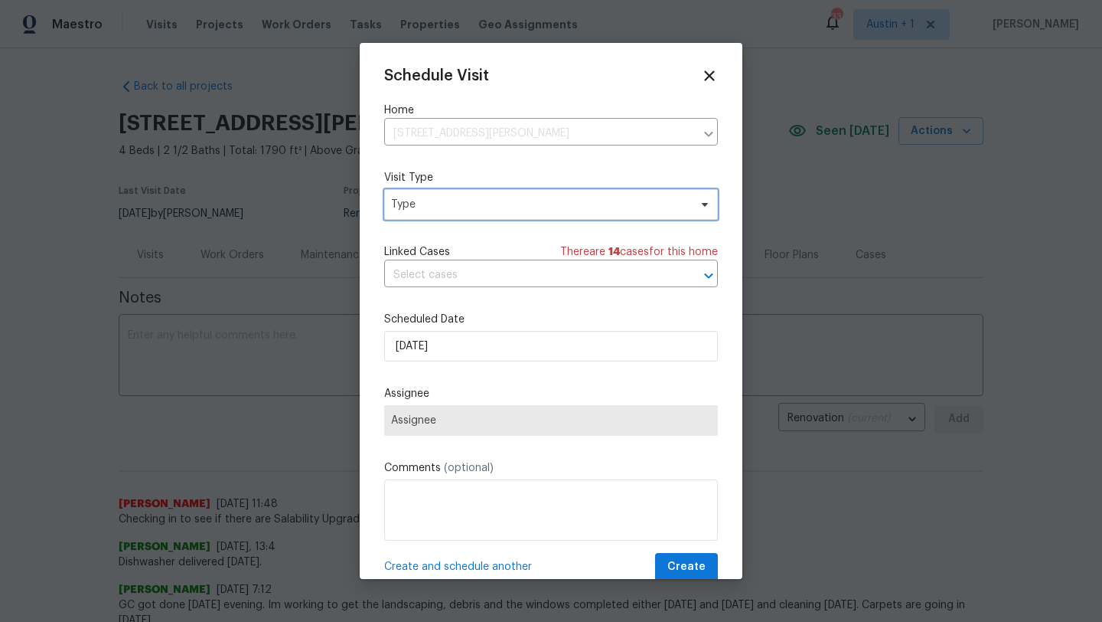
click at [441, 204] on span "Type" at bounding box center [540, 204] width 298 height 15
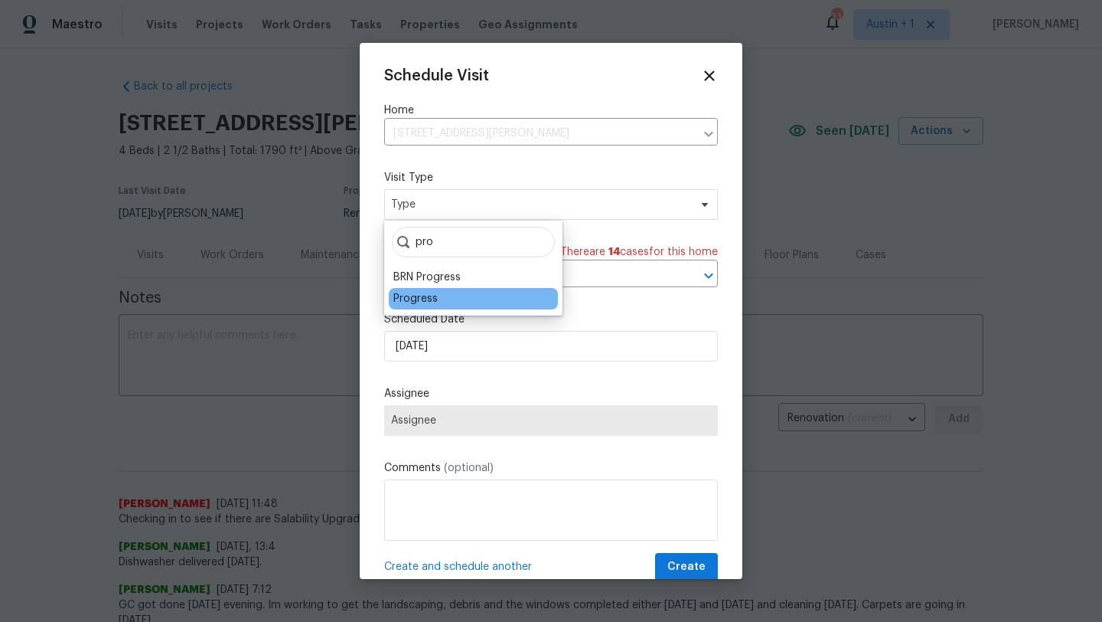
type input "pro"
click at [416, 292] on div "Progress" at bounding box center [415, 298] width 44 height 15
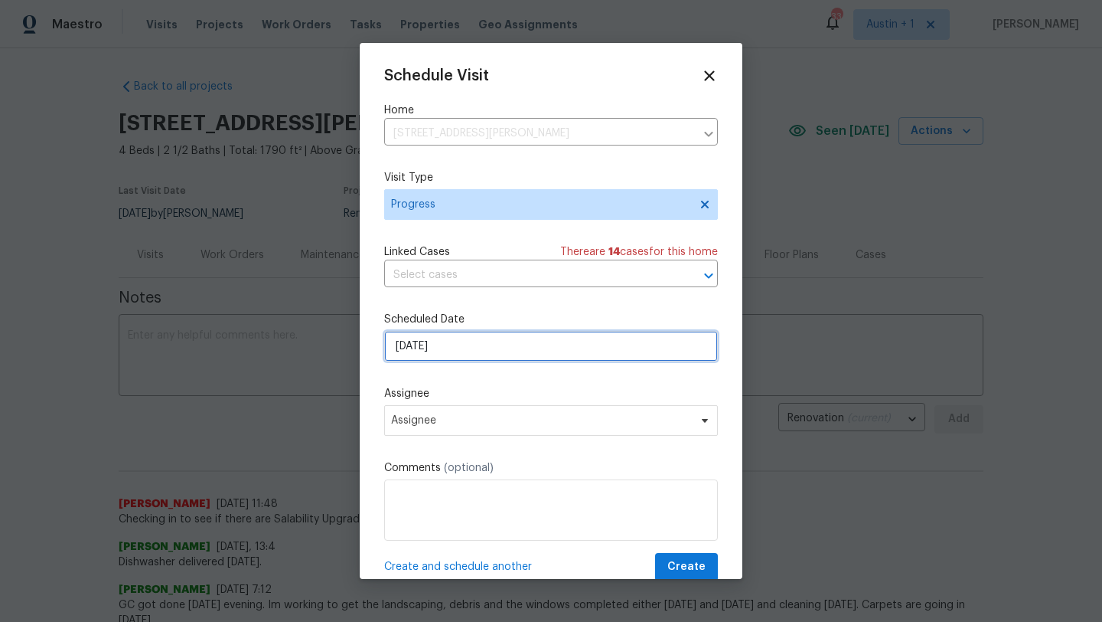
click at [431, 341] on input "[DATE]" at bounding box center [551, 346] width 334 height 31
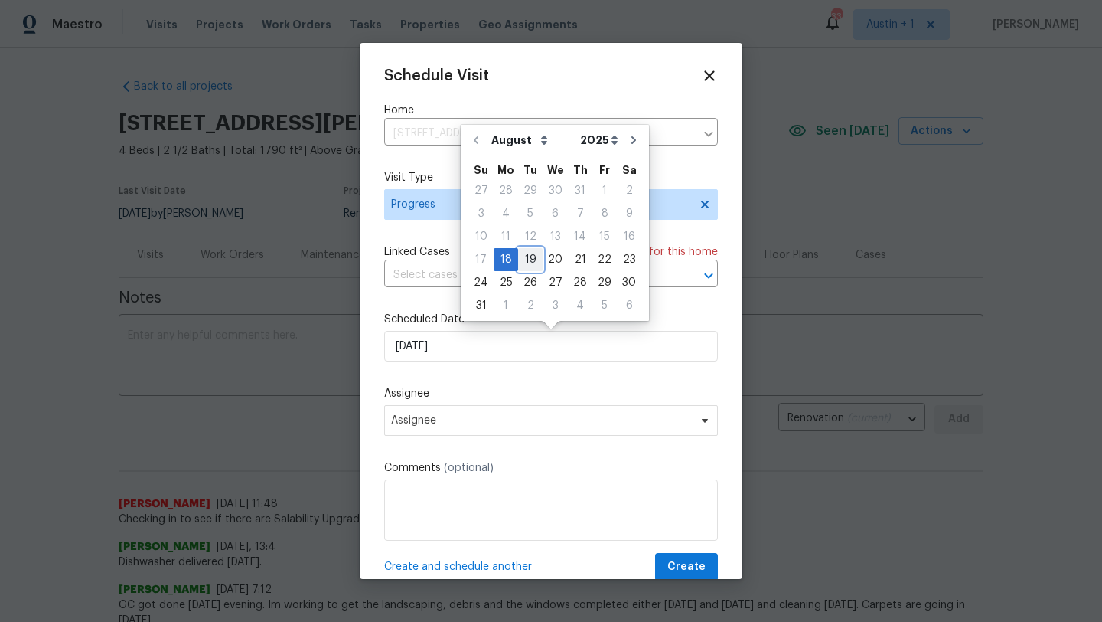
click at [520, 266] on div "19" at bounding box center [530, 259] width 24 height 21
type input "8/19/2025"
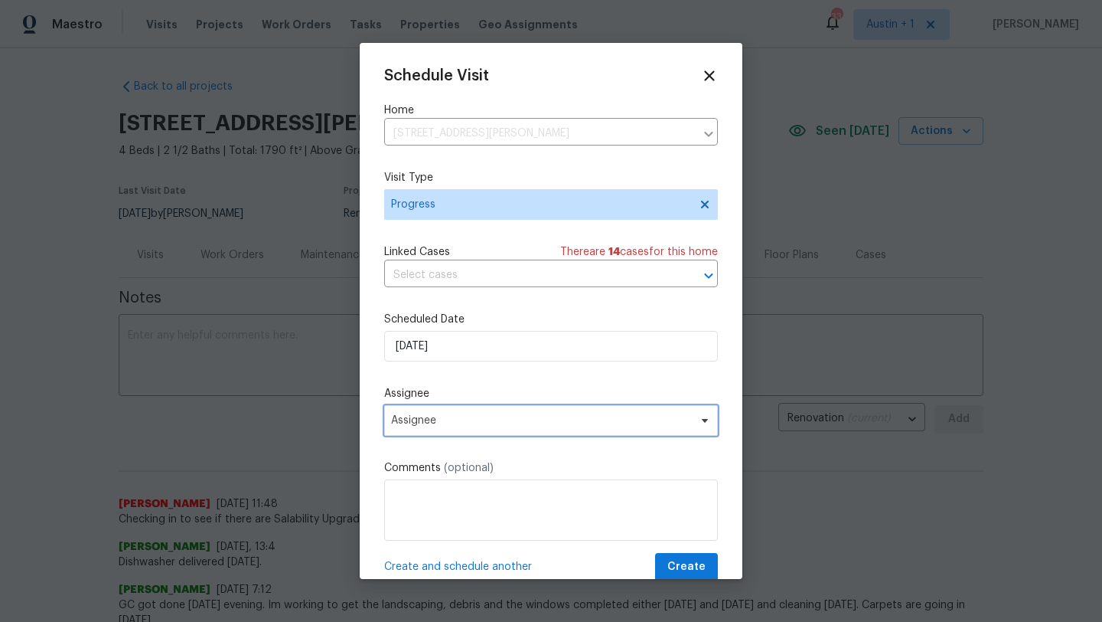
click at [402, 413] on span "Assignee" at bounding box center [551, 420] width 334 height 31
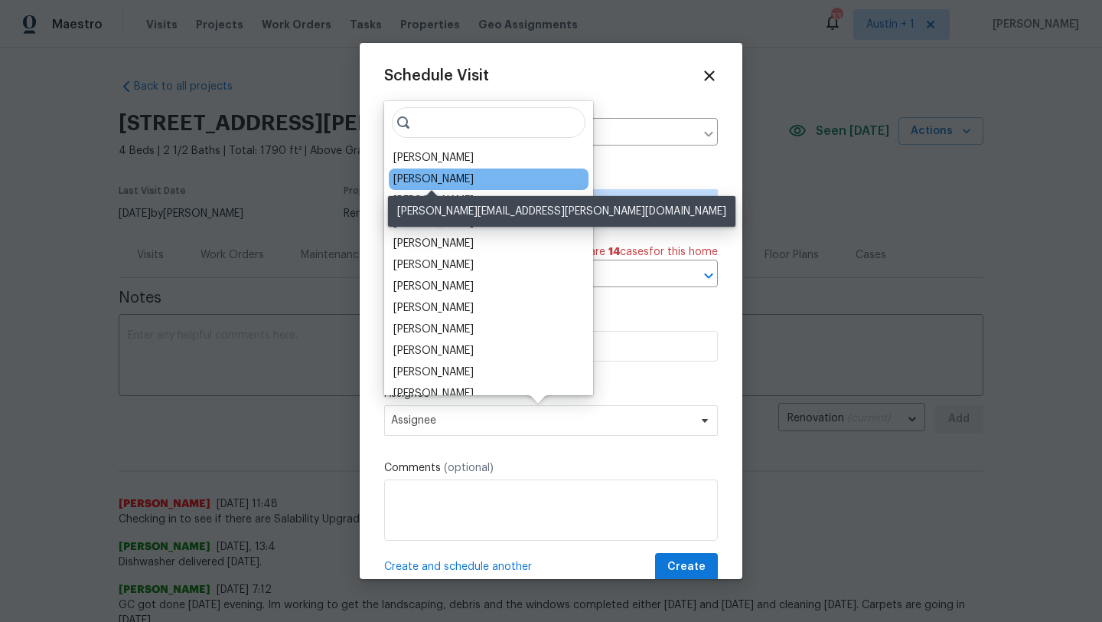
click at [449, 178] on div "[PERSON_NAME]" at bounding box center [433, 178] width 80 height 15
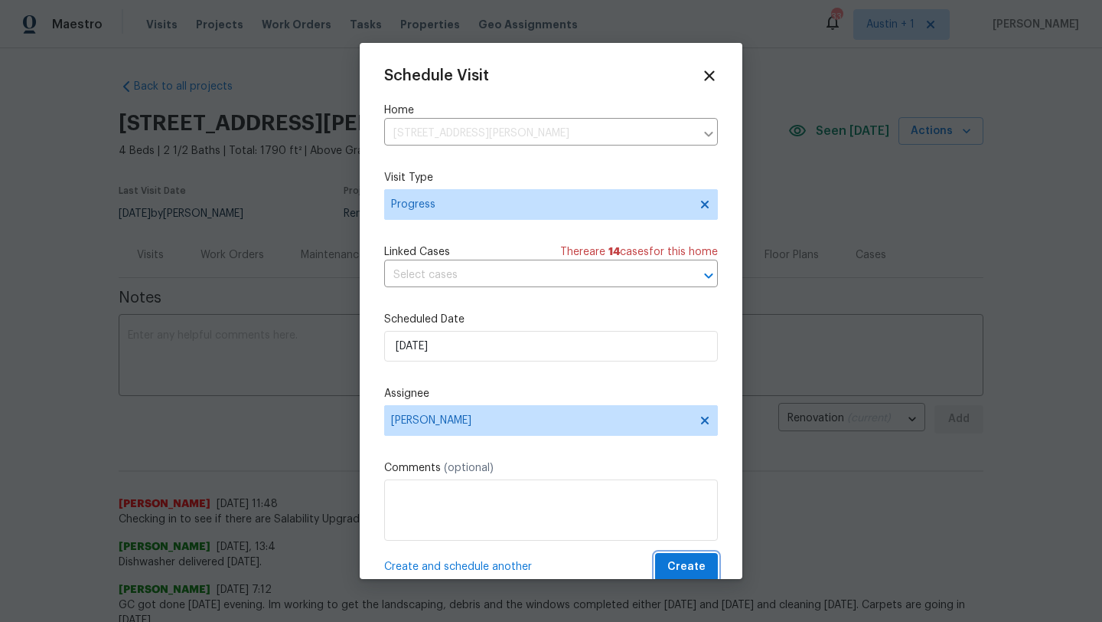
click at [700, 565] on span "Create" at bounding box center [686, 566] width 38 height 19
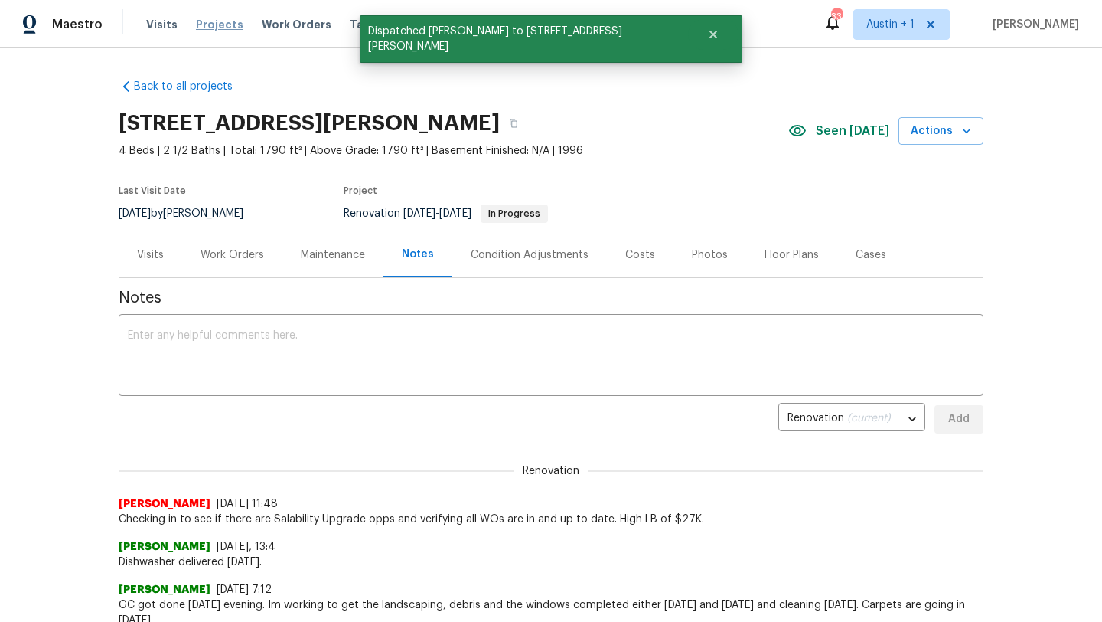
click at [217, 21] on span "Projects" at bounding box center [219, 24] width 47 height 15
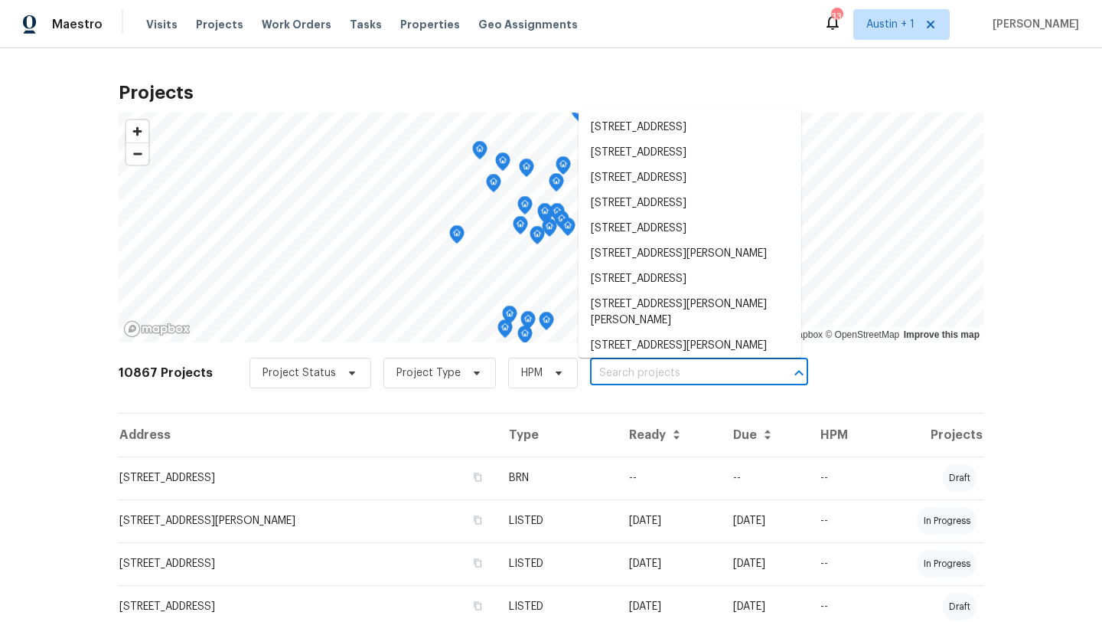
click at [625, 376] on input "text" at bounding box center [677, 373] width 175 height 24
paste input "1514 Barcus Dr, Georgetown, TX 78626"
type input "1514 Barcus Dr, Georgetown, TX 78626"
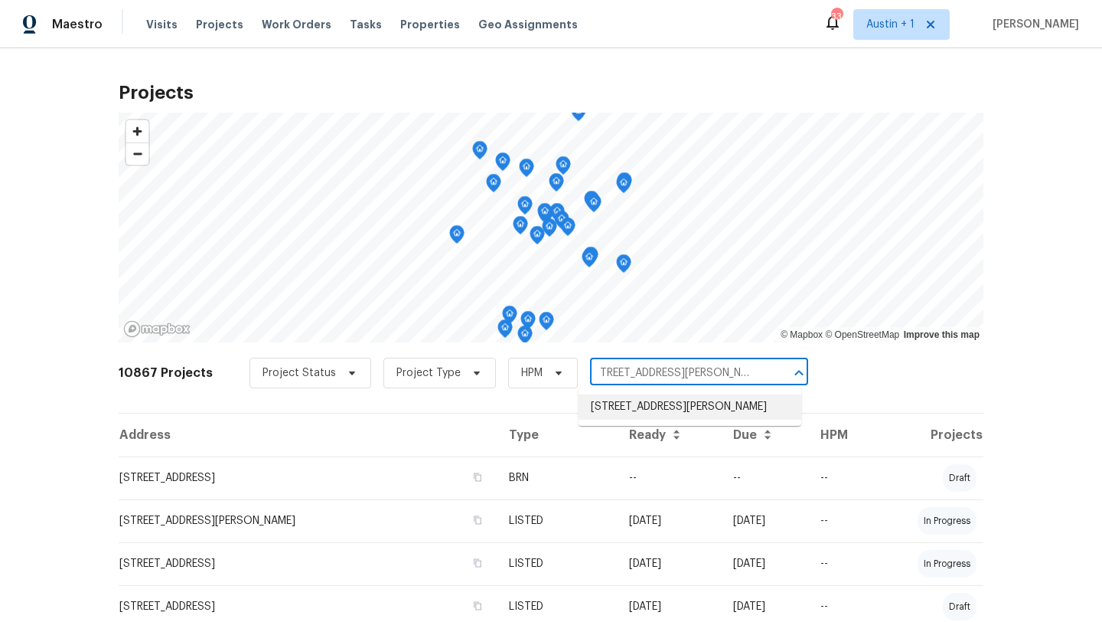
click at [641, 416] on li "1514 Barcus Dr, Georgetown, TX 78626" at bounding box center [690, 406] width 223 height 25
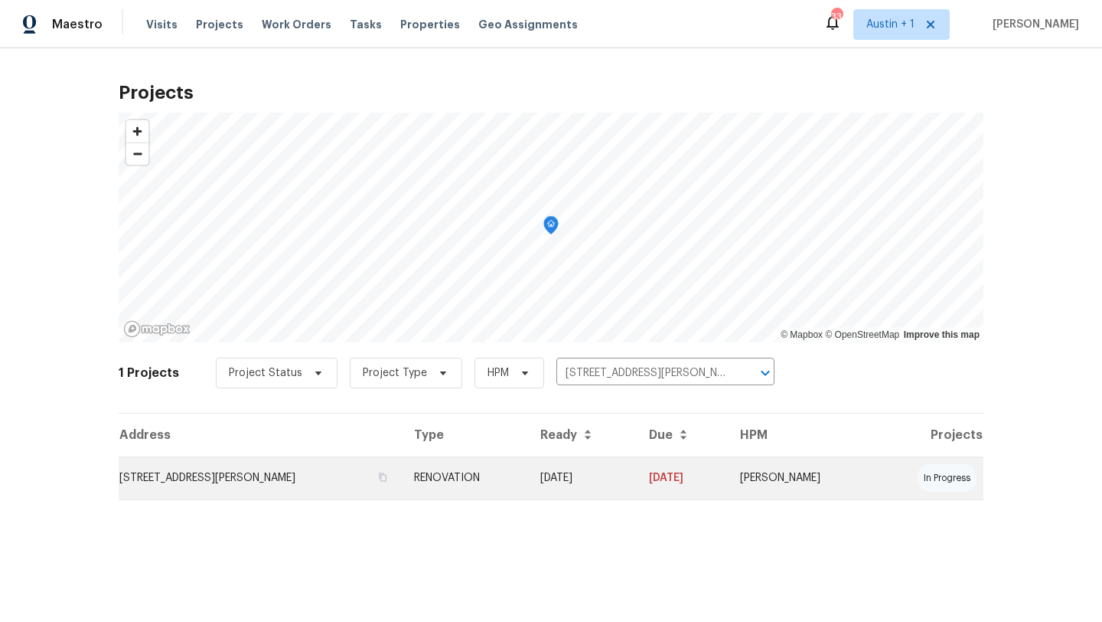
click at [257, 484] on td "1514 Barcus Dr, Georgetown, TX 78626" at bounding box center [260, 477] width 283 height 43
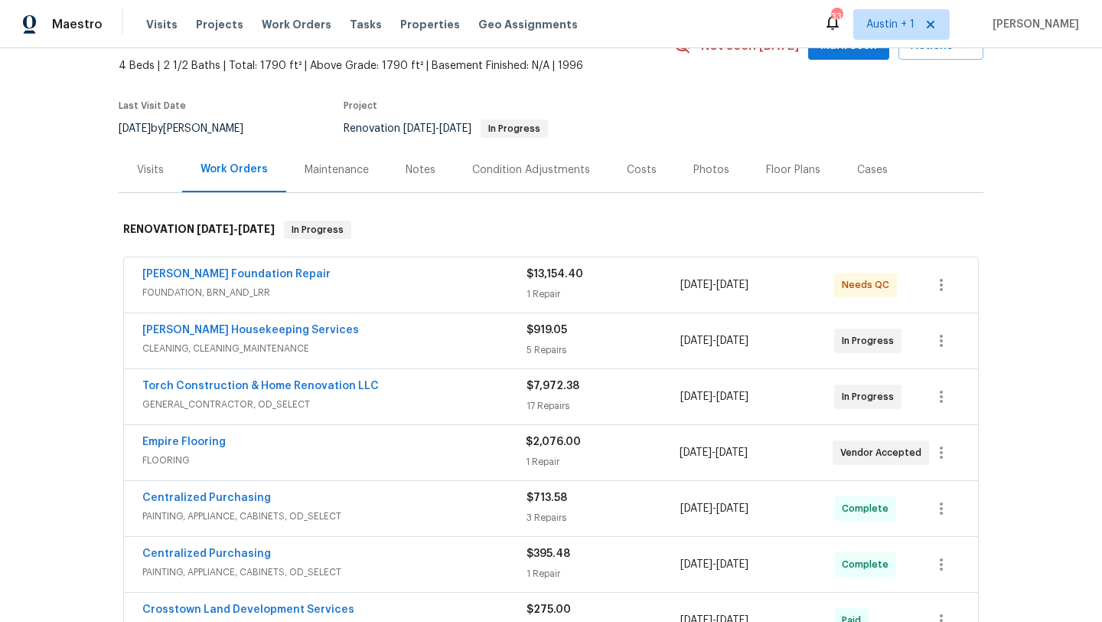
scroll to position [80, 0]
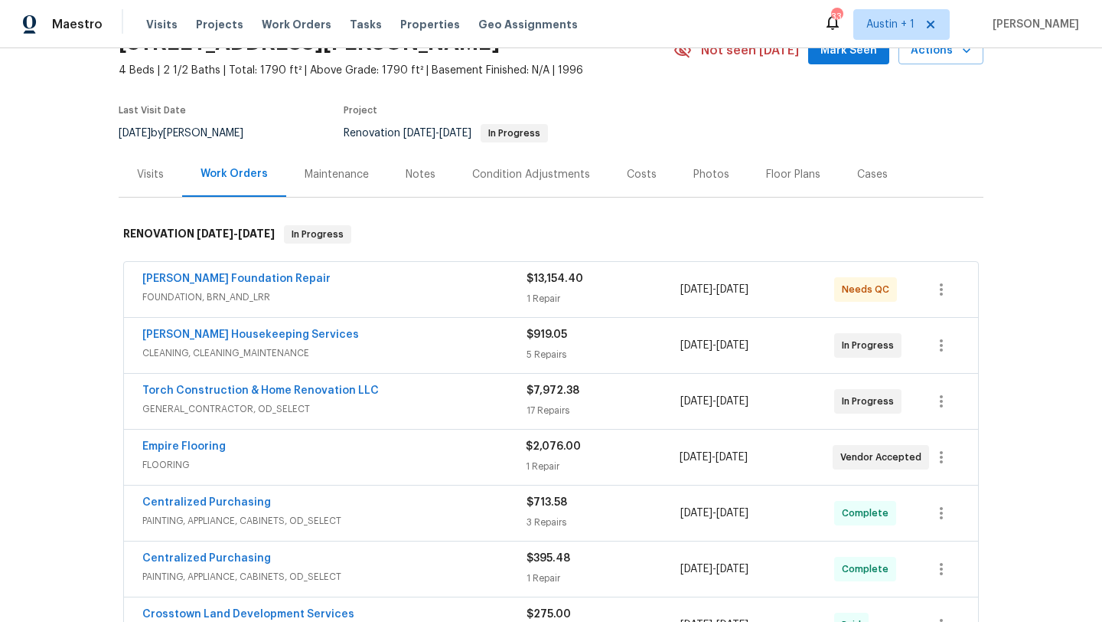
click at [402, 286] on div "GL Hunt Foundation Repair" at bounding box center [334, 280] width 384 height 18
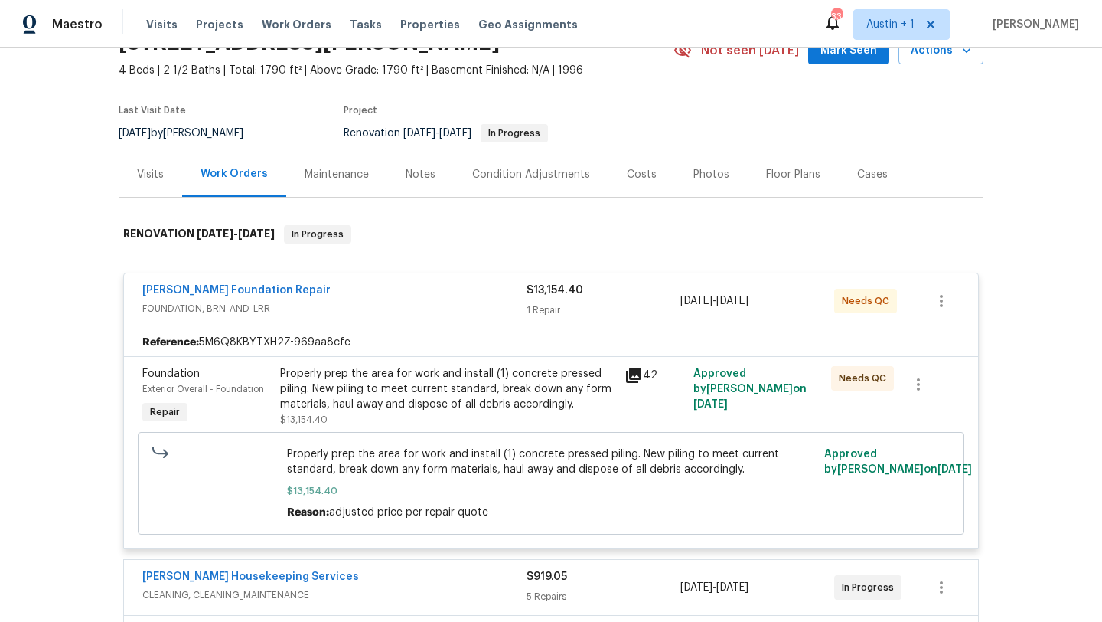
click at [416, 182] on div "Notes" at bounding box center [420, 174] width 67 height 45
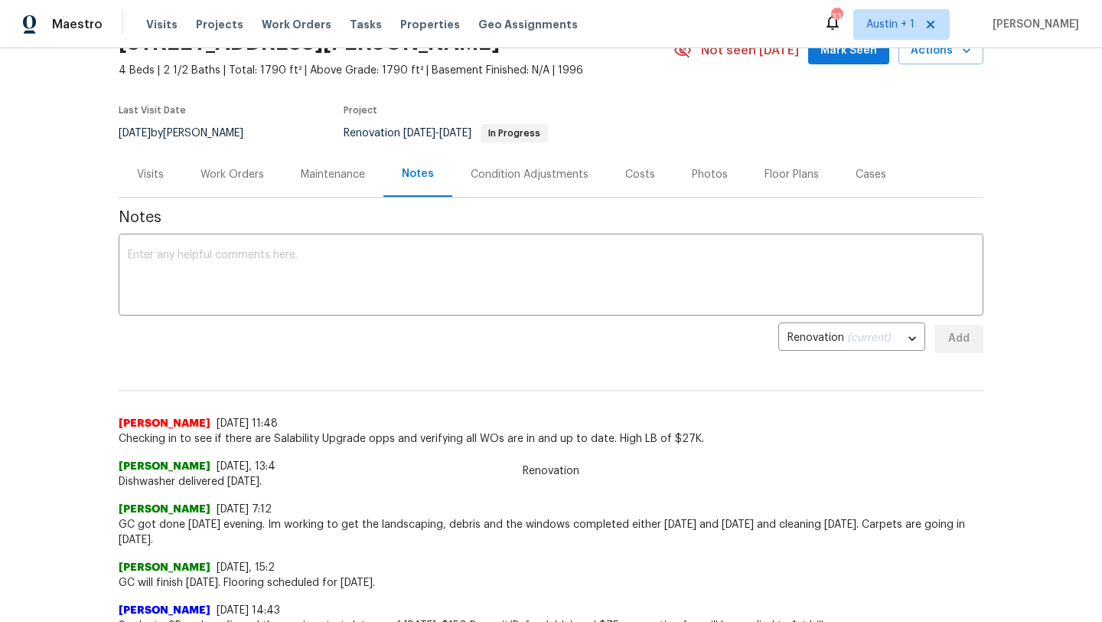
click at [834, 57] on span "Mark Seen" at bounding box center [849, 50] width 57 height 19
click at [218, 168] on div "Work Orders" at bounding box center [233, 174] width 64 height 15
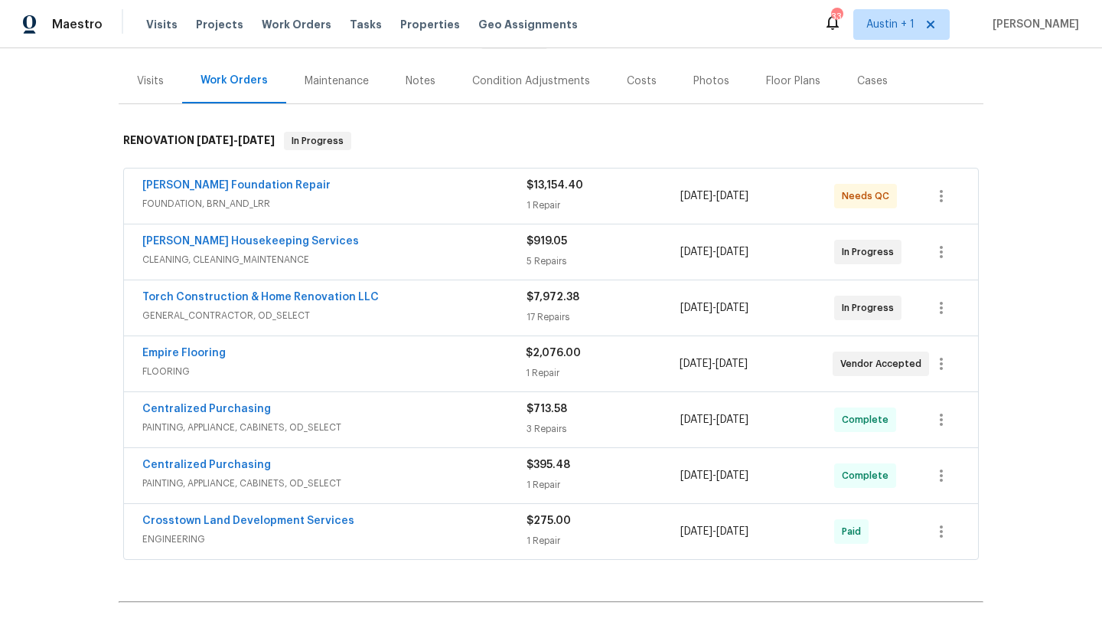
scroll to position [351, 0]
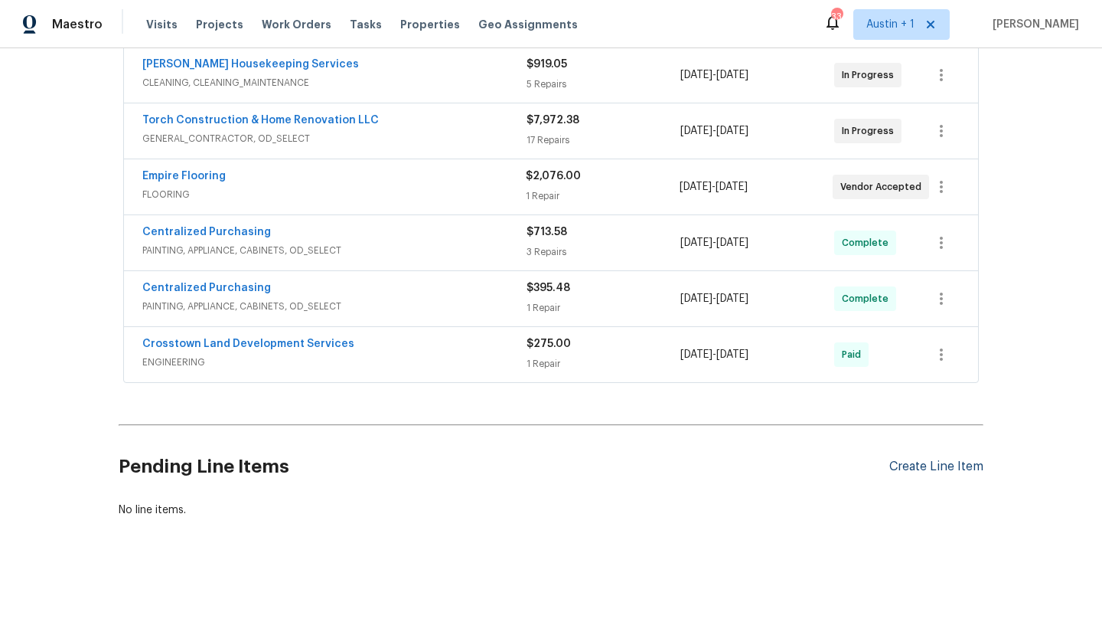
click at [910, 465] on div "Create Line Item" at bounding box center [936, 466] width 94 height 15
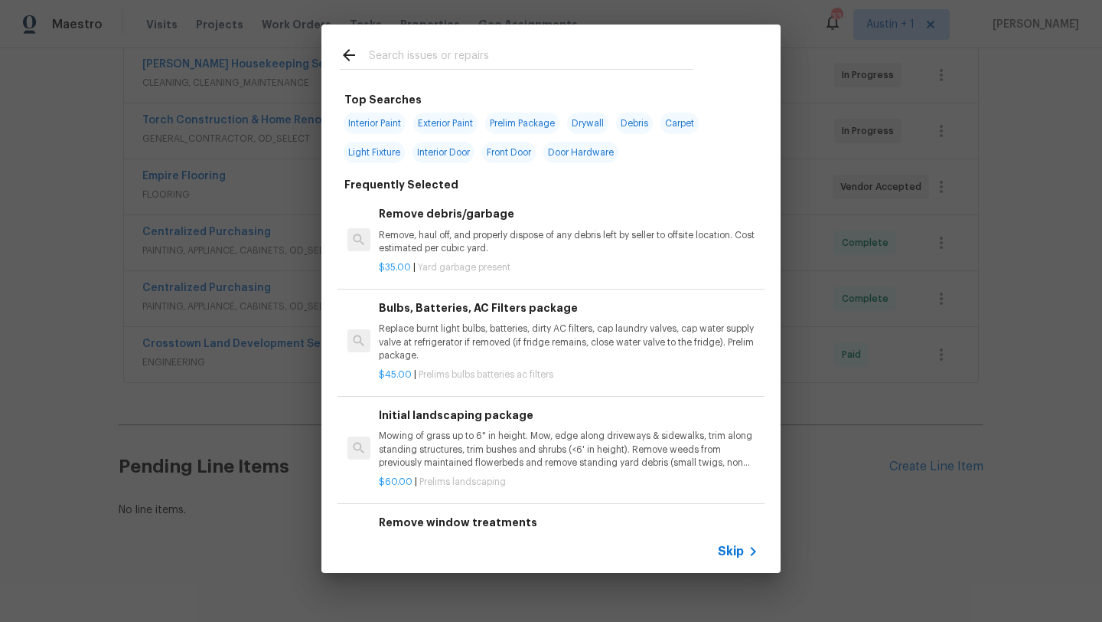
click at [475, 62] on input "text" at bounding box center [531, 57] width 325 height 23
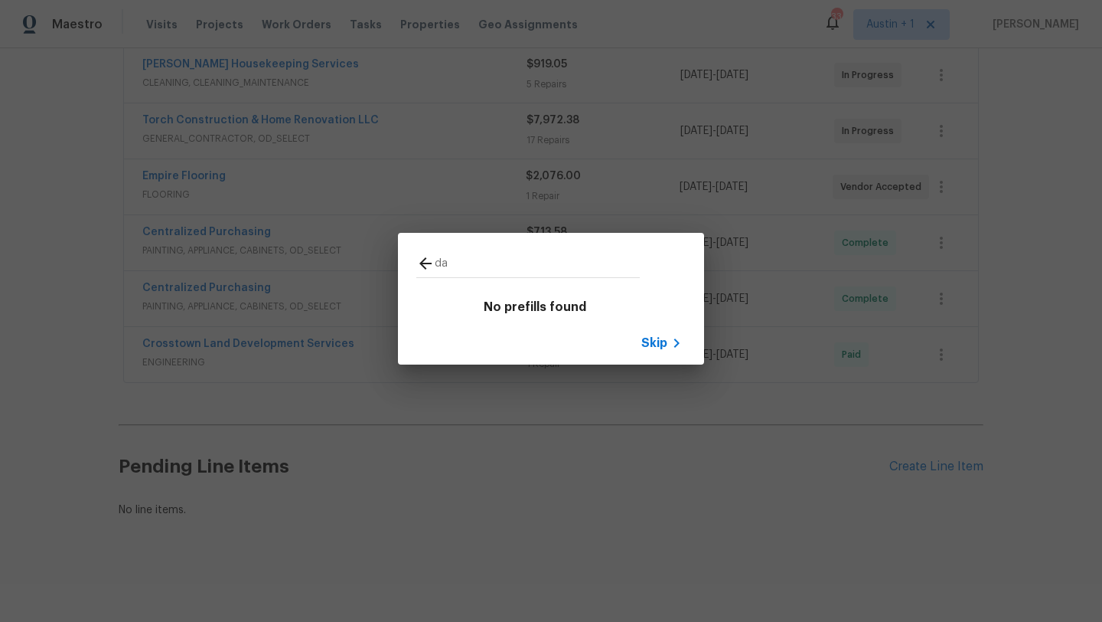
type input "d"
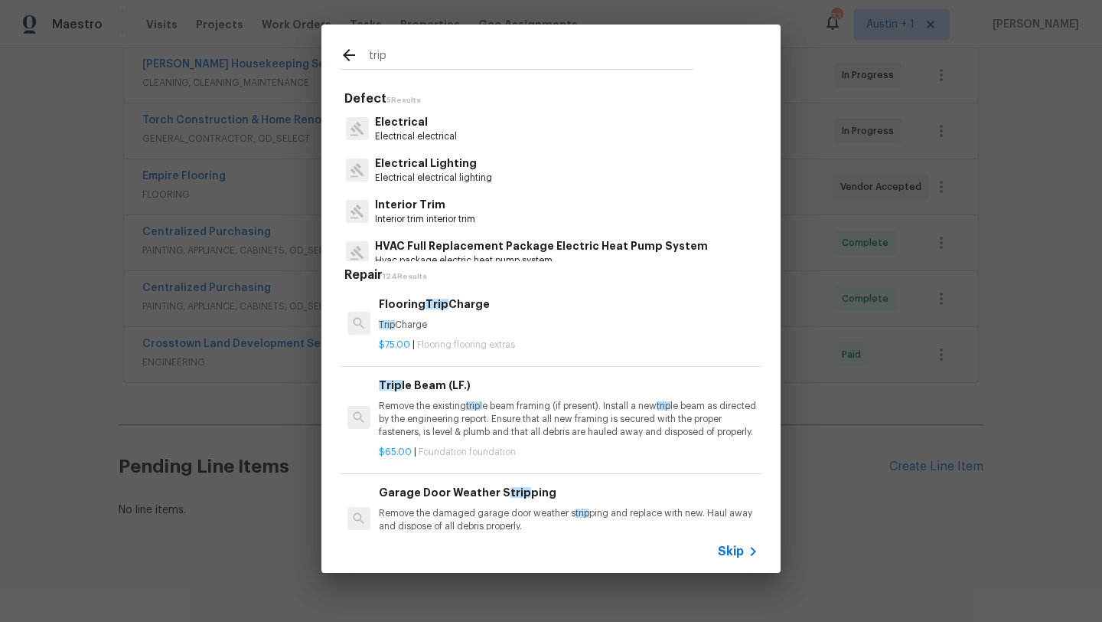
type input "trip"
click at [465, 333] on div "$75.00 | Flooring flooring extras" at bounding box center [569, 341] width 380 height 19
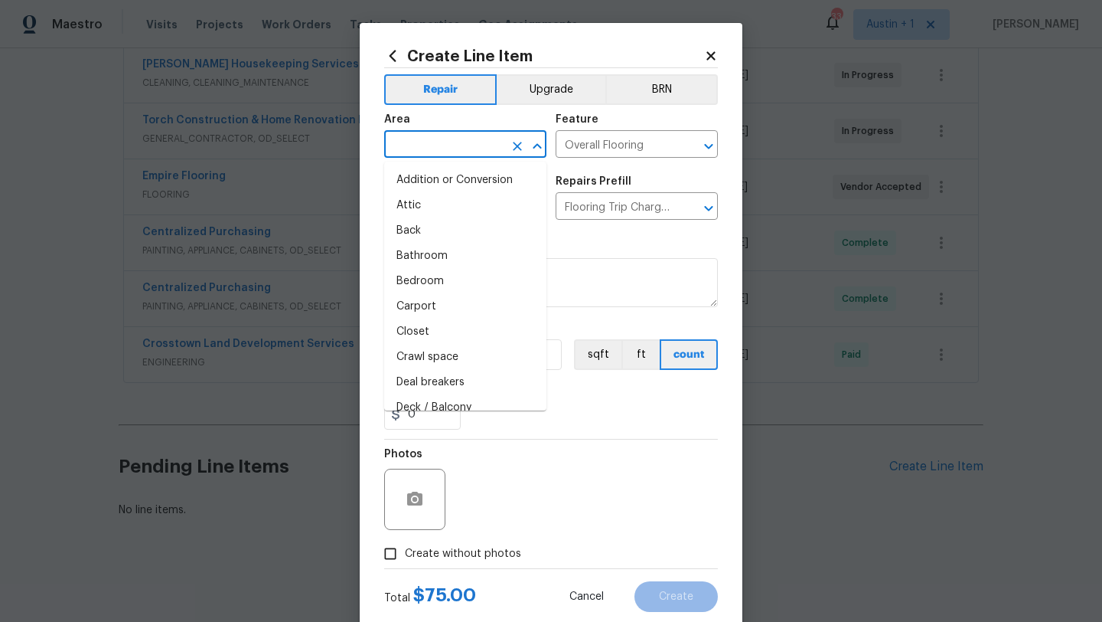
click at [442, 144] on input "text" at bounding box center [443, 146] width 119 height 24
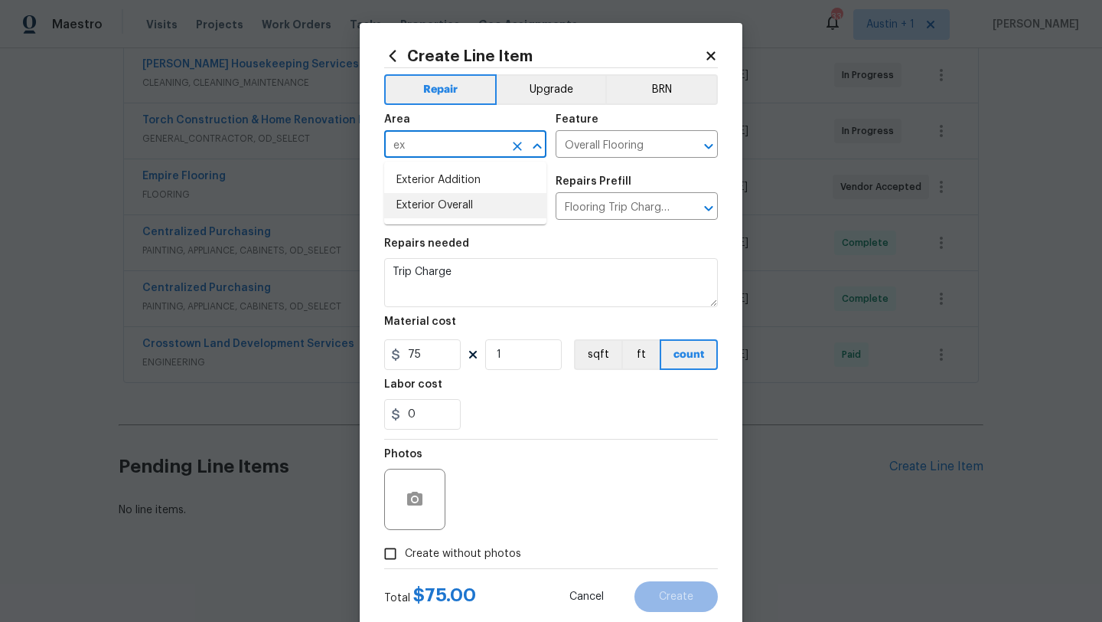
click at [439, 201] on li "Exterior Overall" at bounding box center [465, 205] width 162 height 25
type input "Exterior Overall"
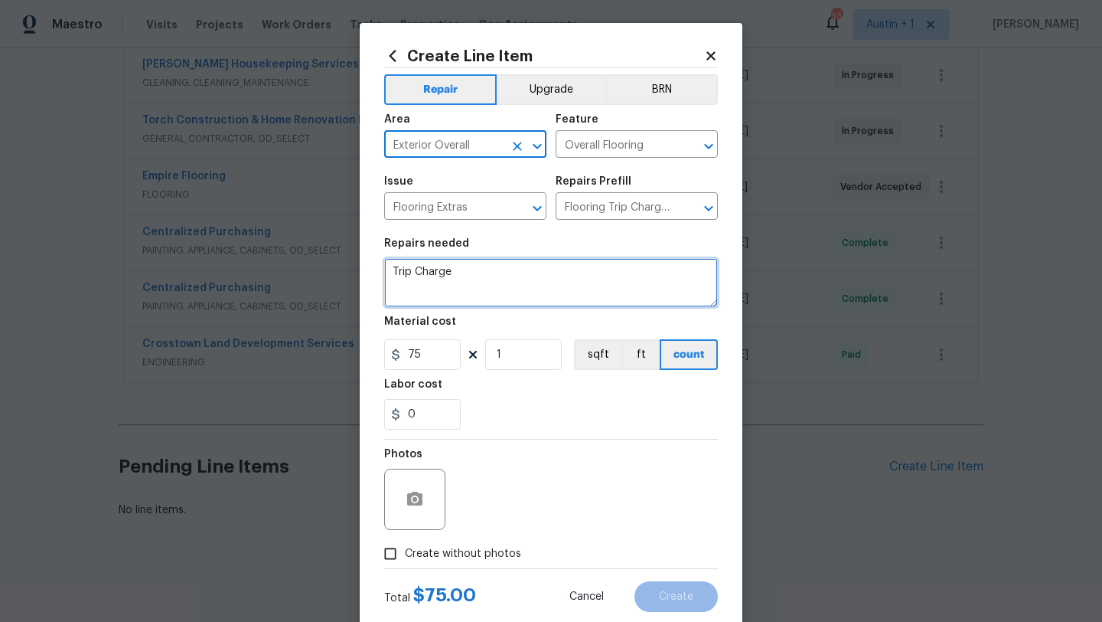
click at [476, 280] on textarea "Trip Charge" at bounding box center [551, 282] width 334 height 49
drag, startPoint x: 468, startPoint y: 273, endPoint x: 263, endPoint y: 263, distance: 206.2
click at [263, 263] on div "Create Line Item Repair Upgrade BRN Area Exterior Overall ​ Feature Overall Flo…" at bounding box center [551, 311] width 1102 height 622
click at [484, 261] on textarea "ATX/SAT" at bounding box center [551, 282] width 334 height 49
click at [478, 281] on textarea "ATX/SAT" at bounding box center [551, 282] width 334 height 49
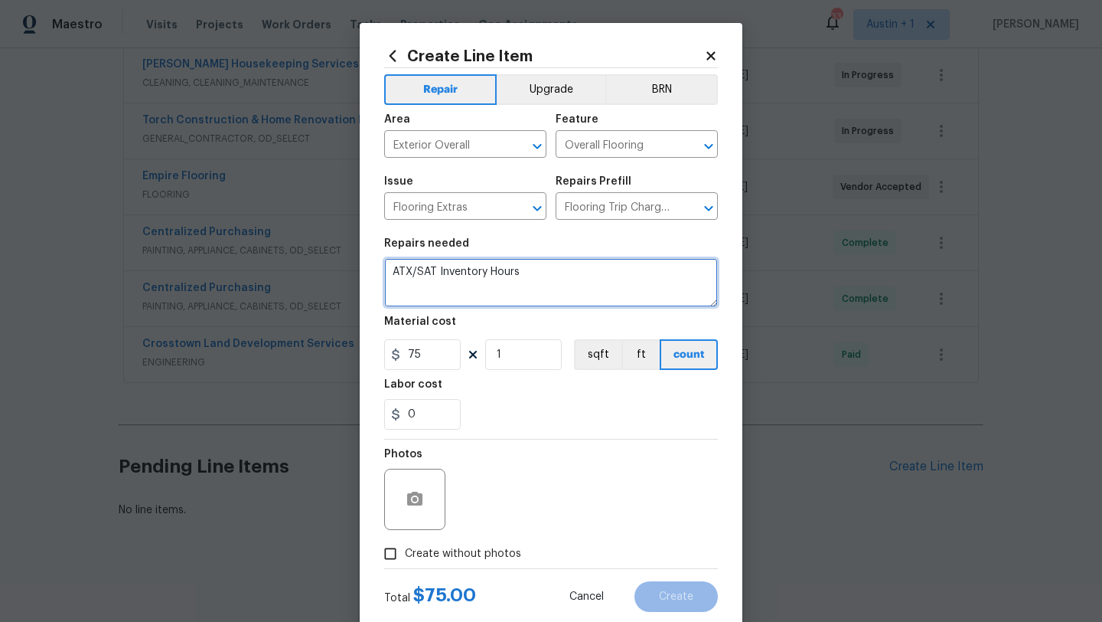
type textarea "ATX/SAT Inventory Hours"
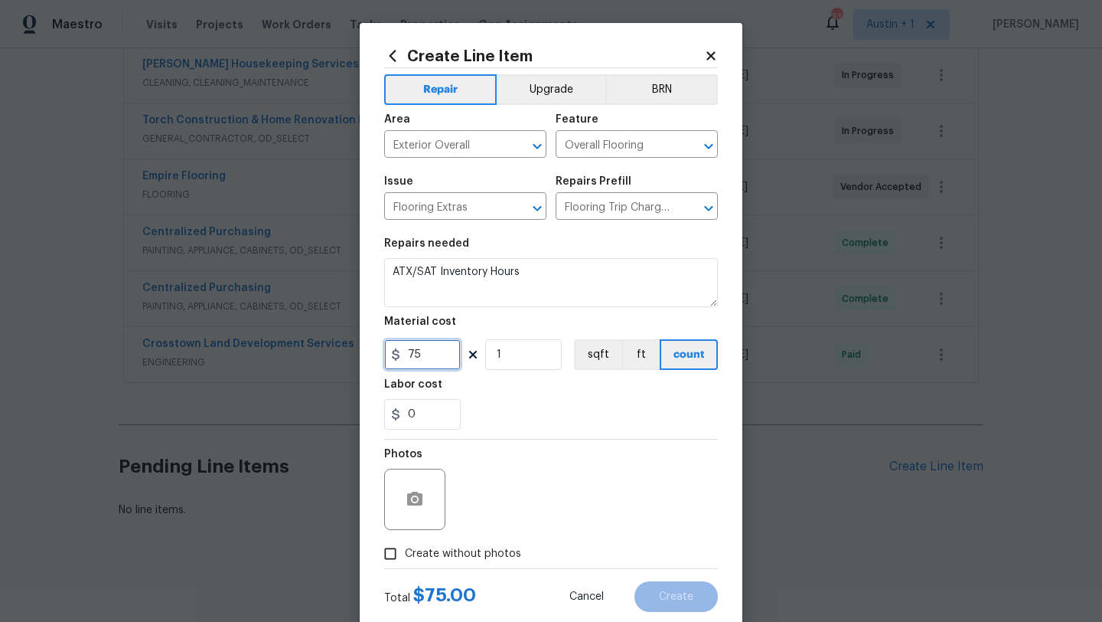
drag, startPoint x: 424, startPoint y: 363, endPoint x: 314, endPoint y: 359, distance: 110.3
click at [314, 359] on div "Create Line Item Repair Upgrade BRN Area Exterior Overall ​ Feature Overall Flo…" at bounding box center [551, 311] width 1102 height 622
type input "22"
click at [538, 358] on input "1" at bounding box center [523, 354] width 77 height 31
type input "12"
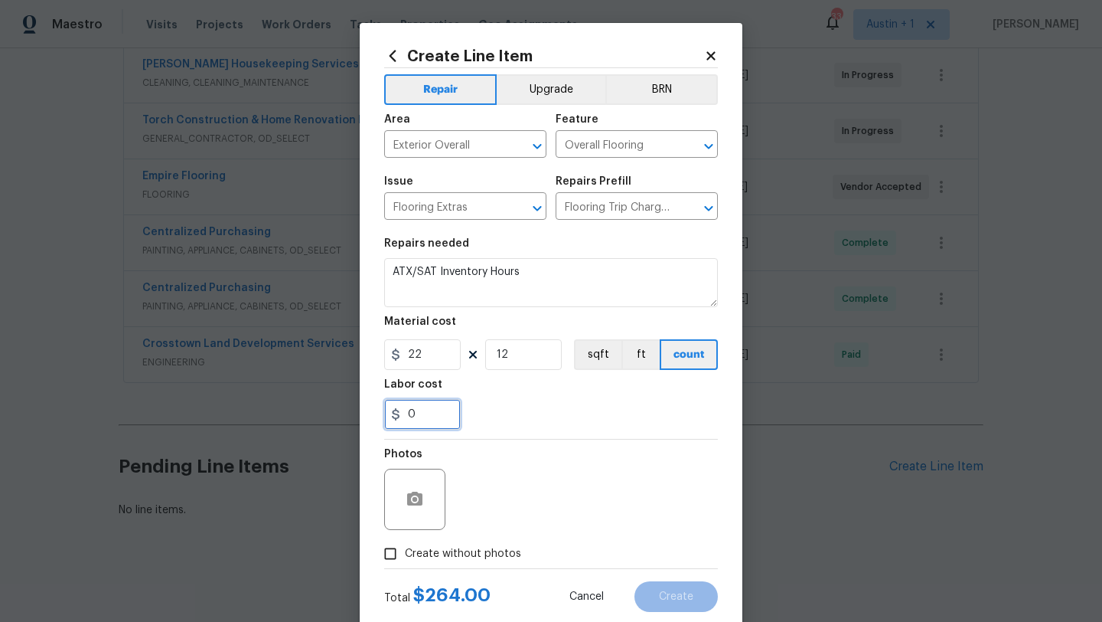
click at [440, 422] on input "0" at bounding box center [422, 414] width 77 height 31
drag, startPoint x: 442, startPoint y: 416, endPoint x: 393, endPoint y: 412, distance: 50.0
click at [416, 416] on input "0" at bounding box center [422, 414] width 77 height 31
drag, startPoint x: 439, startPoint y: 407, endPoint x: 335, endPoint y: 398, distance: 104.5
click at [337, 399] on div "Create Line Item Repair Upgrade BRN Area Exterior Overall ​ Feature Overall Flo…" at bounding box center [551, 311] width 1102 height 622
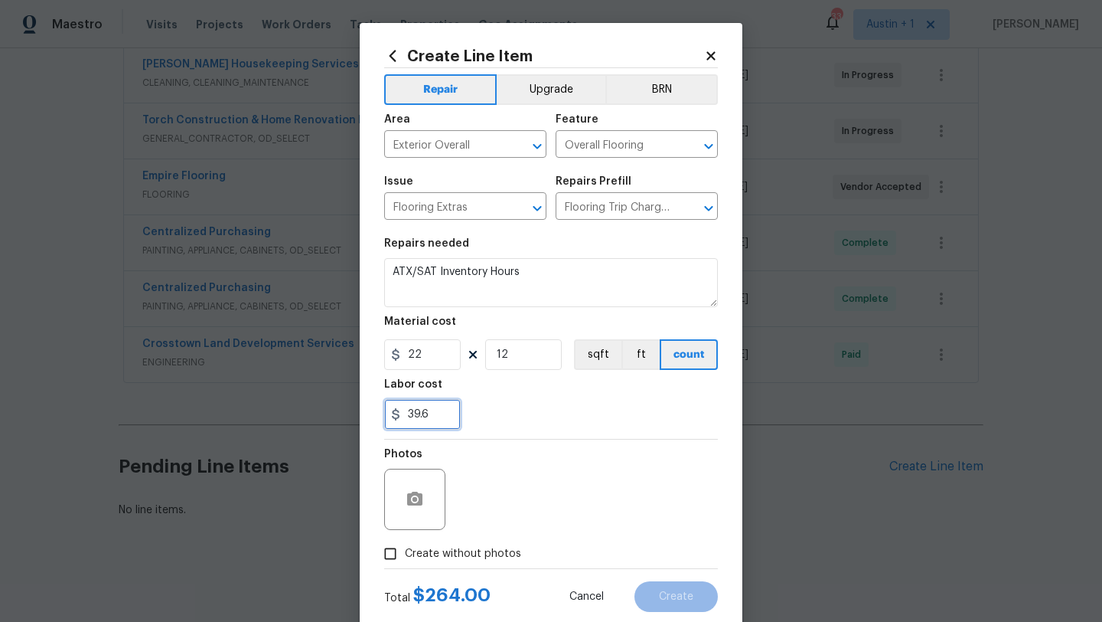
type input "39.6"
click at [500, 553] on span "Create without photos" at bounding box center [463, 554] width 116 height 16
click at [405, 553] on input "Create without photos" at bounding box center [390, 553] width 29 height 29
checkbox input "true"
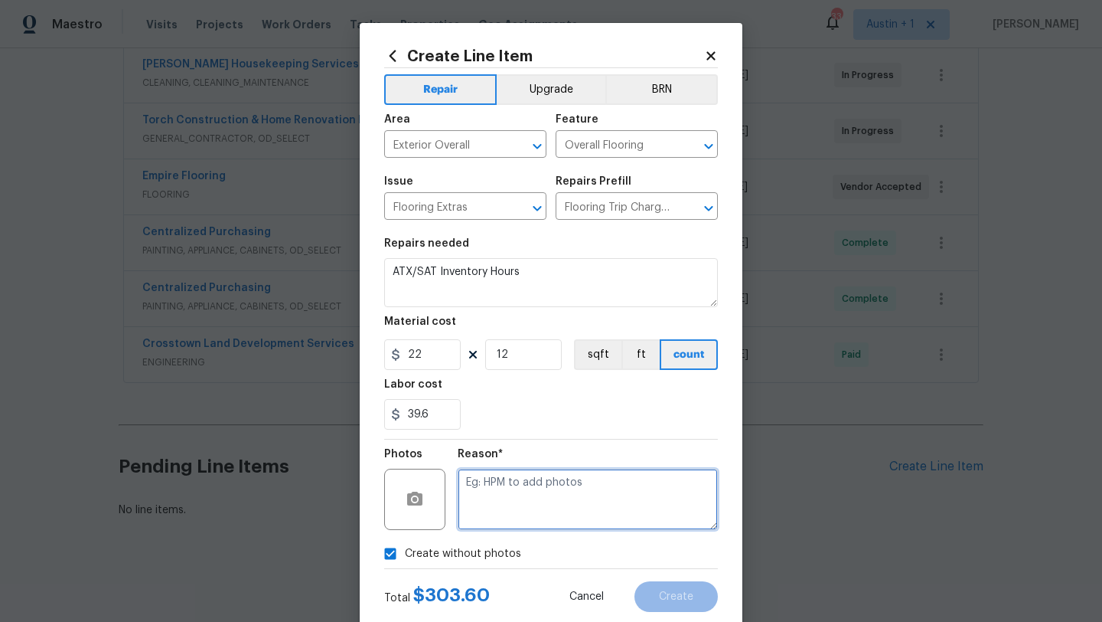
click at [503, 481] on textarea at bounding box center [588, 498] width 260 height 61
type textarea "will add"
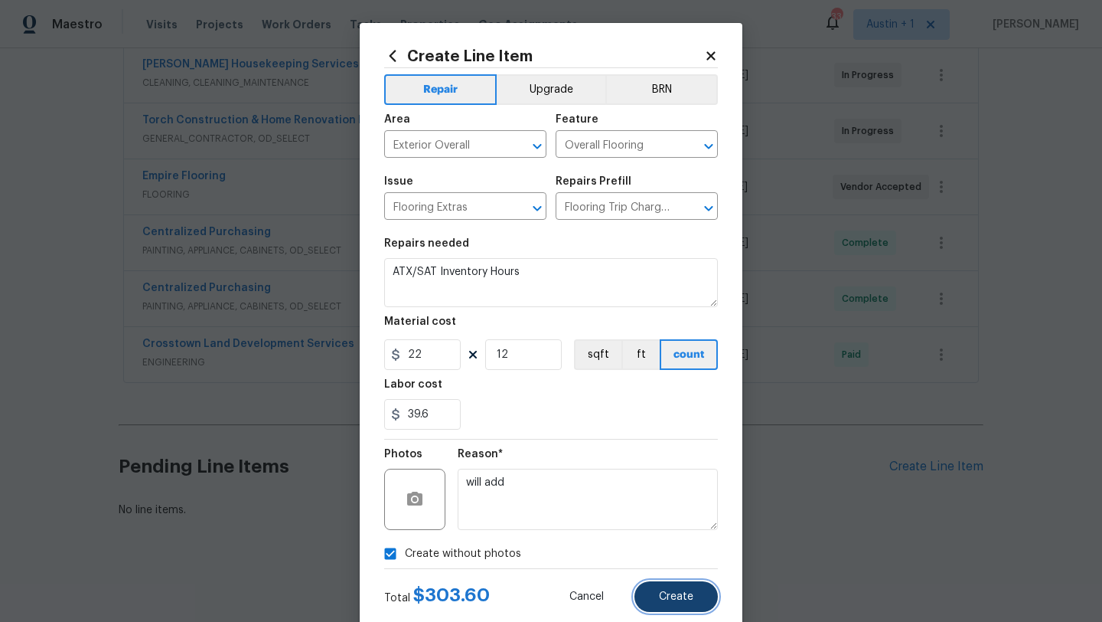
click at [692, 596] on span "Create" at bounding box center [676, 596] width 34 height 11
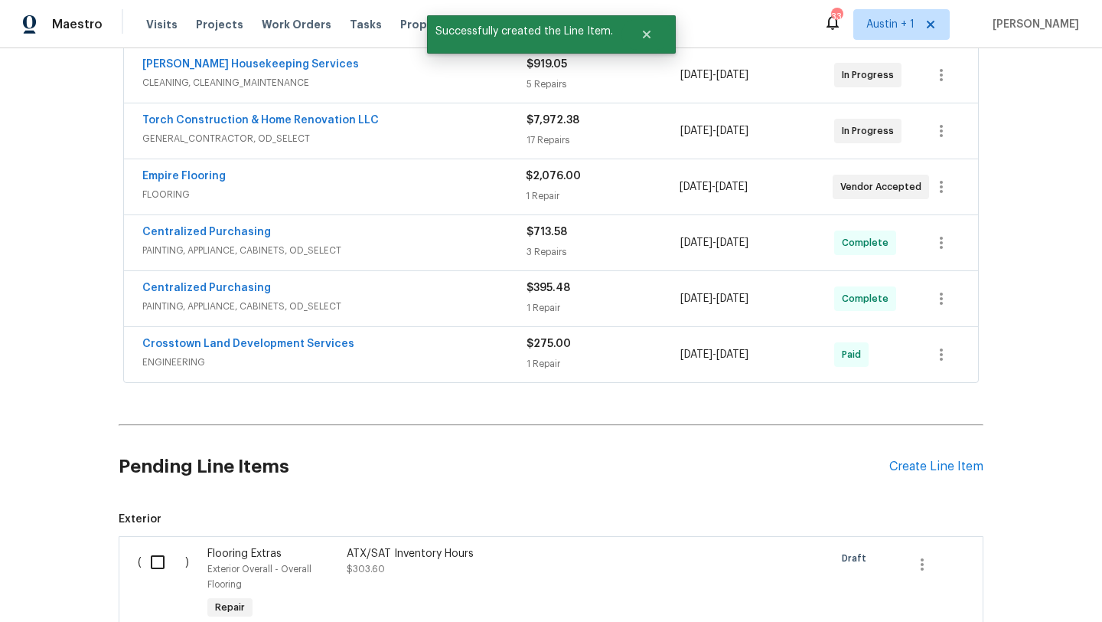
scroll to position [541, 0]
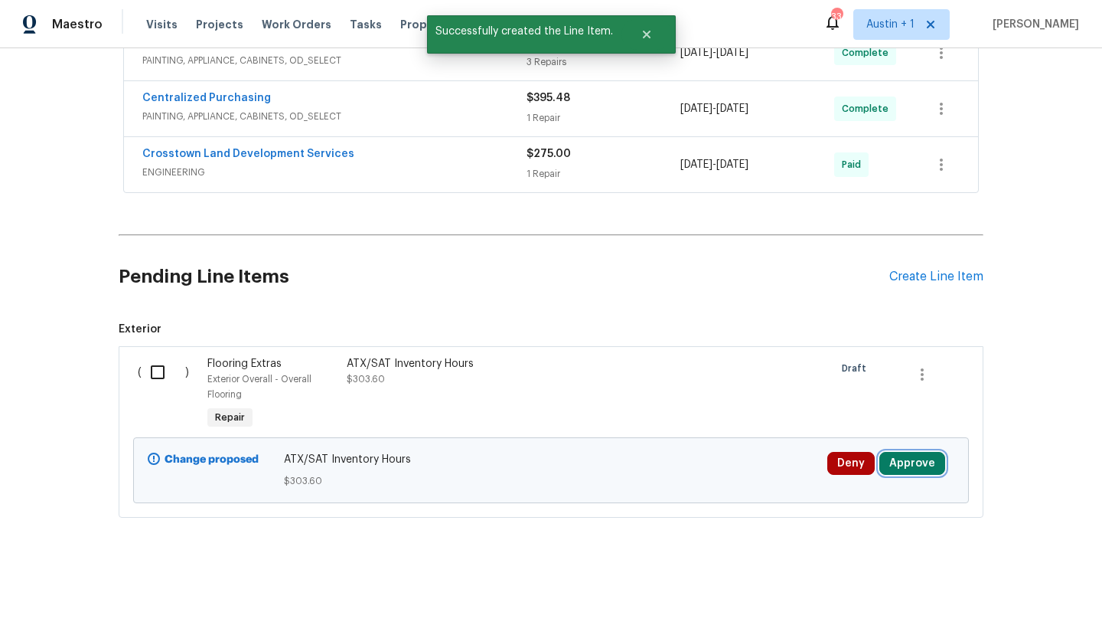
click at [908, 471] on button "Approve" at bounding box center [912, 463] width 66 height 23
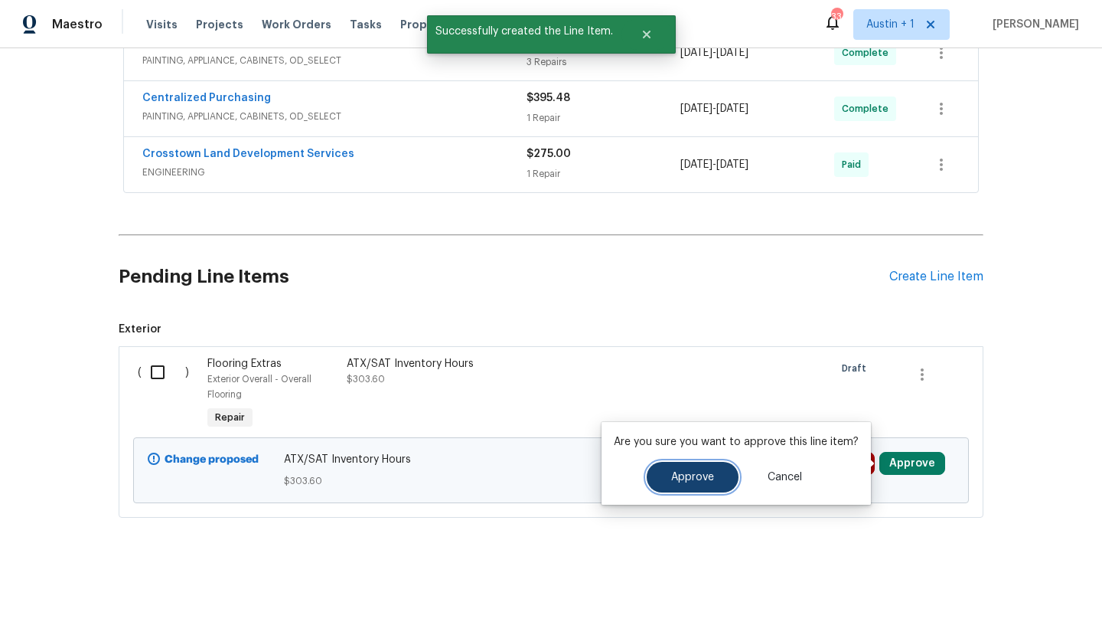
click at [689, 481] on span "Approve" at bounding box center [692, 476] width 43 height 11
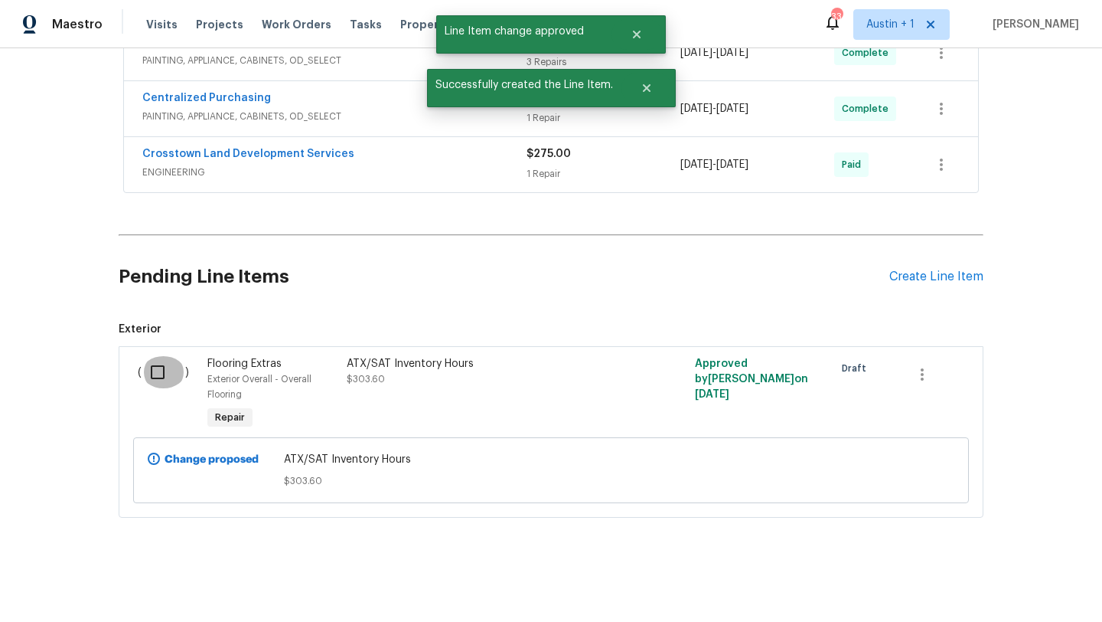
click at [158, 366] on input "checkbox" at bounding box center [164, 372] width 44 height 32
checkbox input "true"
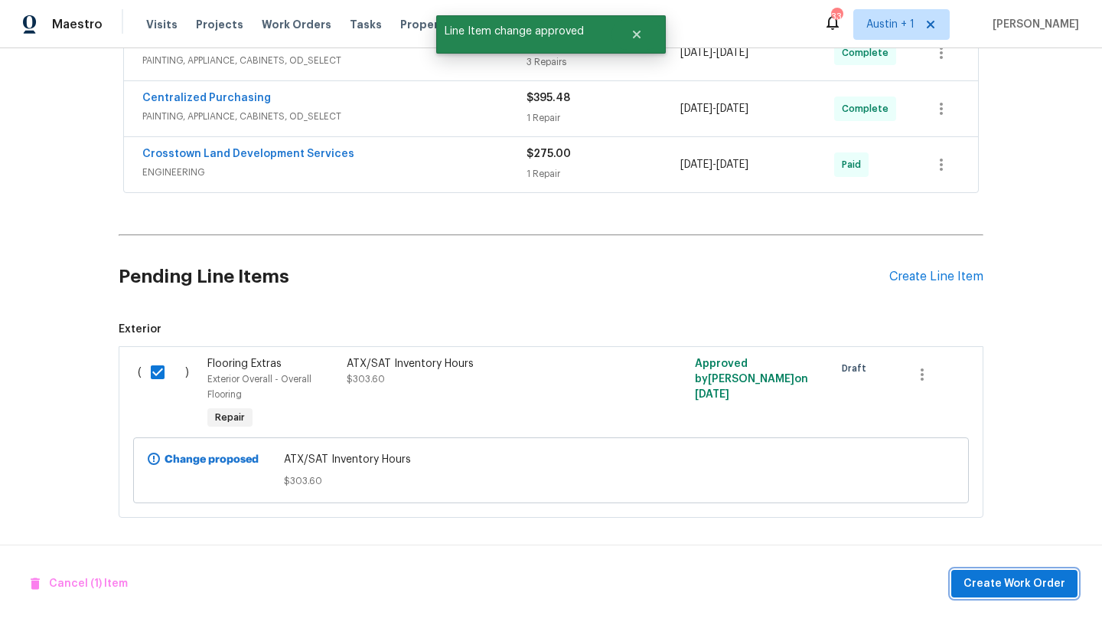
click at [1055, 582] on span "Create Work Order" at bounding box center [1015, 583] width 102 height 19
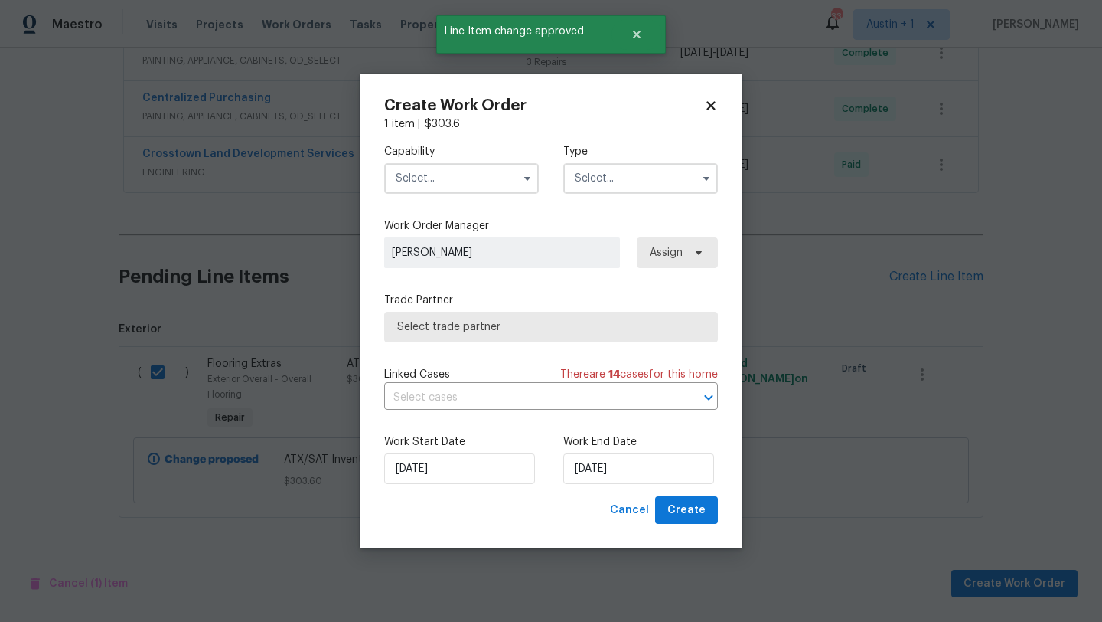
click at [432, 179] on input "text" at bounding box center [461, 178] width 155 height 31
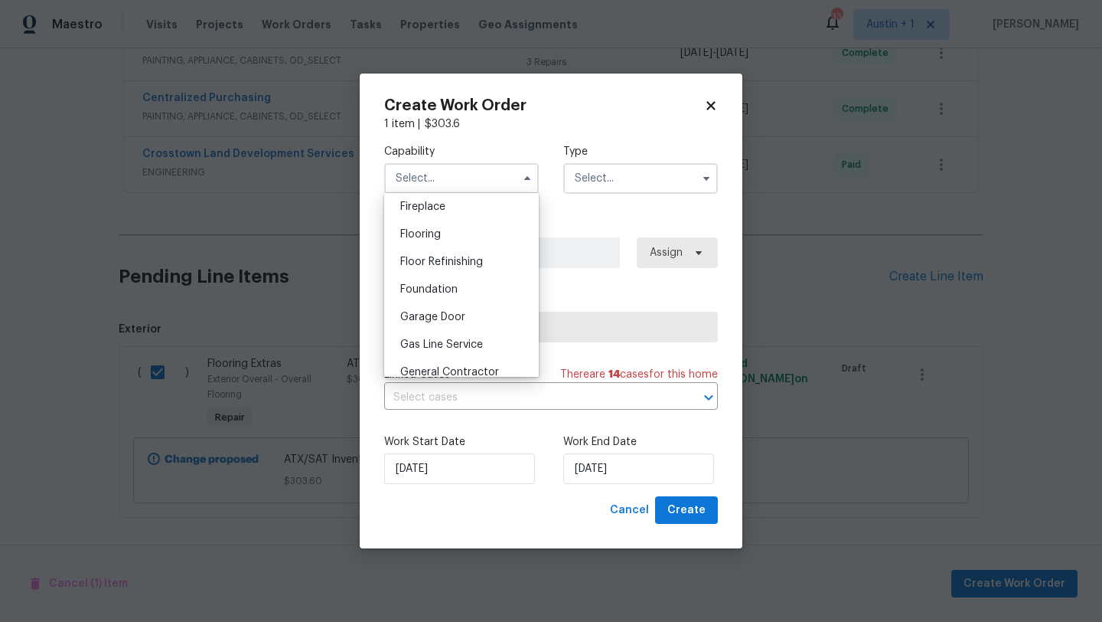
scroll to position [673, 0]
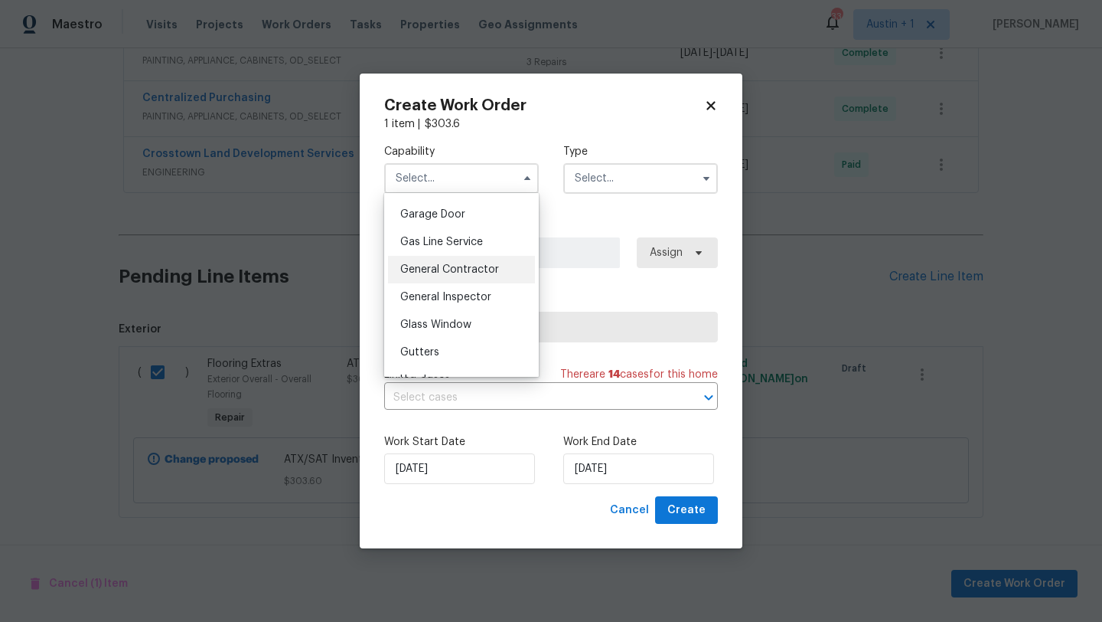
click at [452, 276] on div "General Contractor" at bounding box center [461, 270] width 147 height 28
type input "General Contractor"
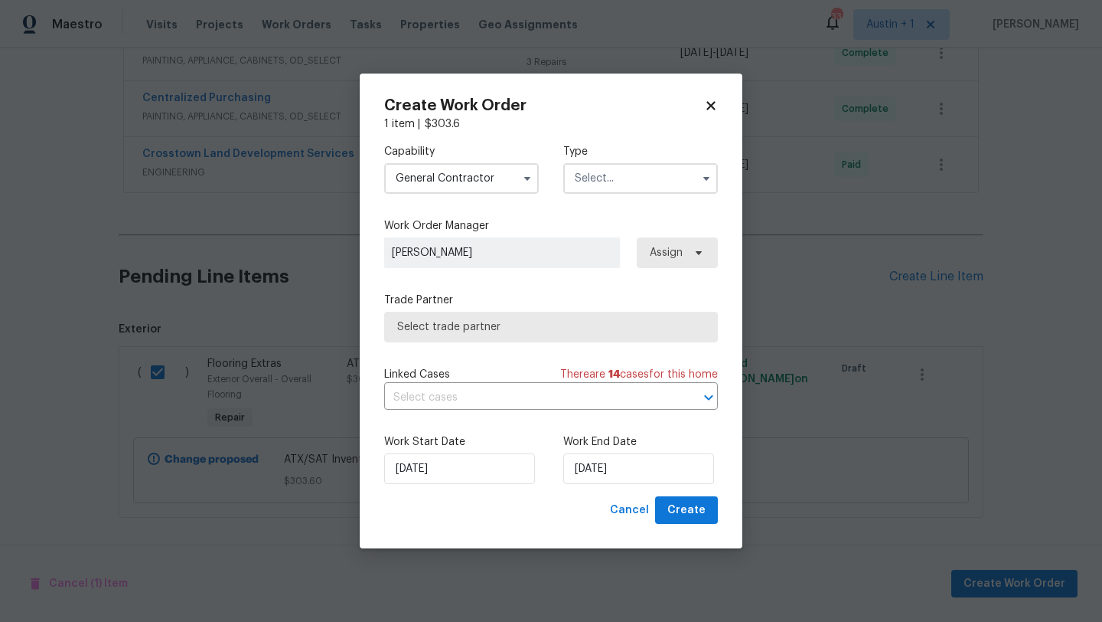
click at [650, 179] on input "text" at bounding box center [640, 178] width 155 height 31
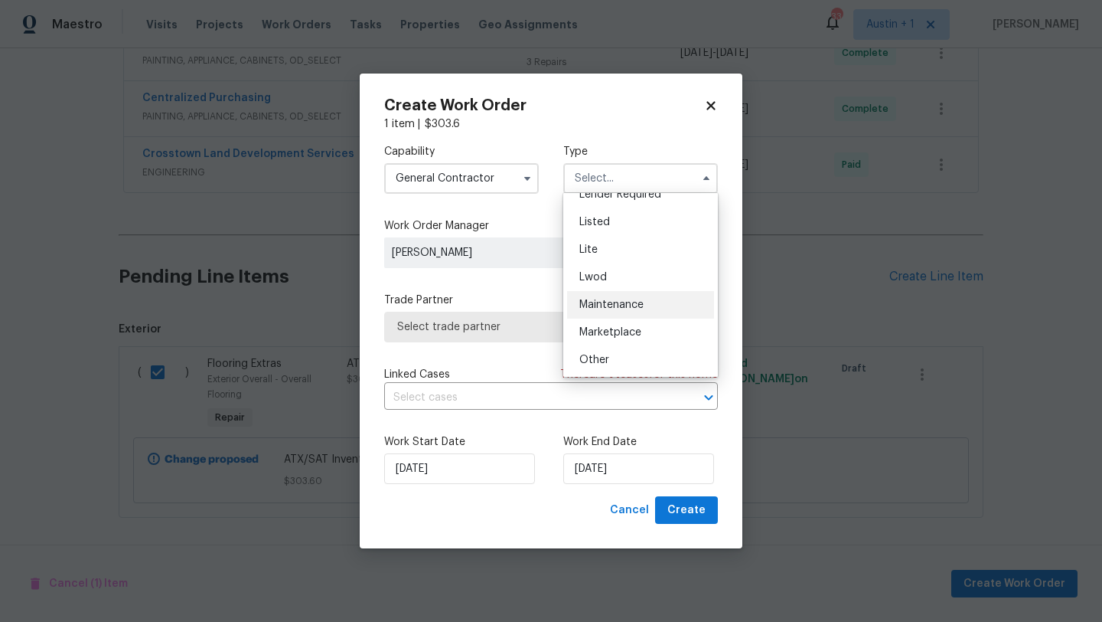
scroll to position [348, 0]
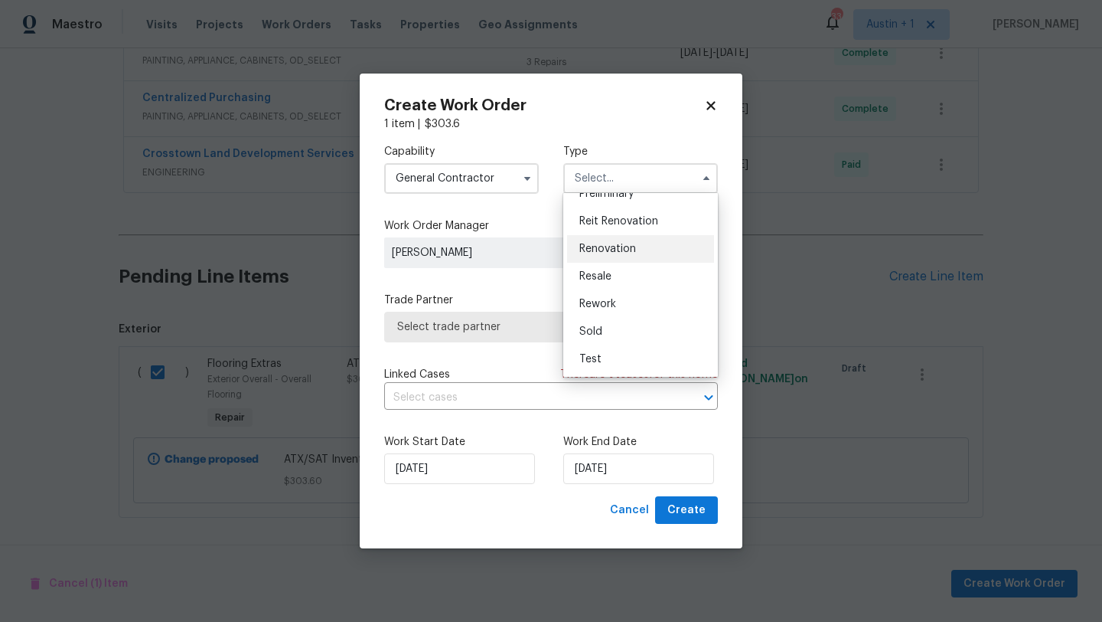
click at [631, 256] on div "Renovation" at bounding box center [640, 249] width 147 height 28
type input "Renovation"
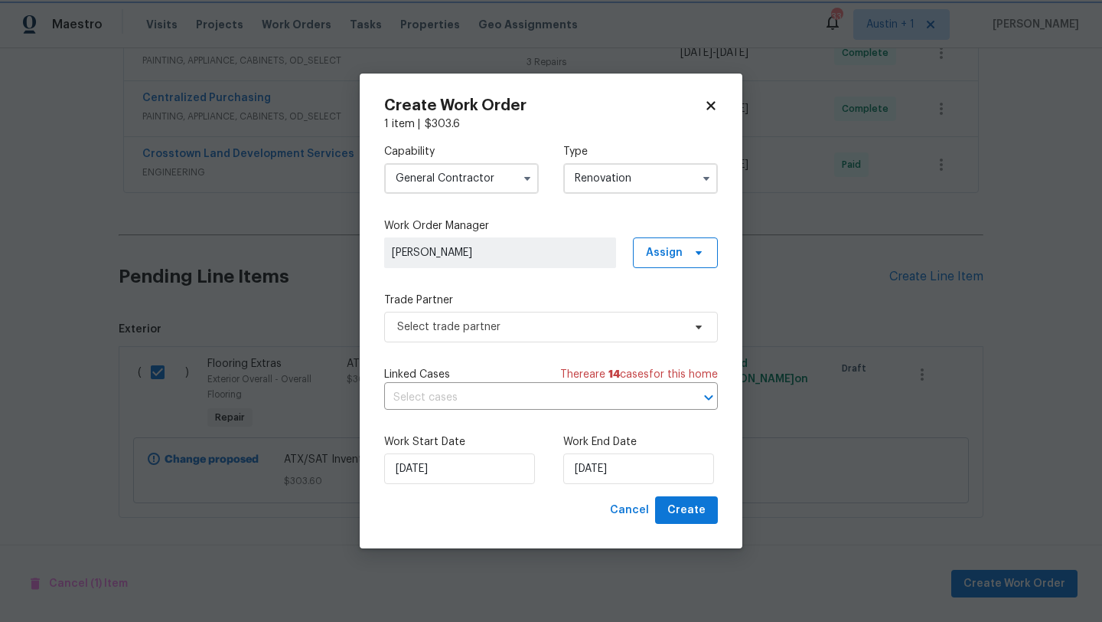
scroll to position [0, 0]
click at [677, 256] on span "Assign" at bounding box center [664, 252] width 37 height 15
click at [678, 313] on div "Assign to me" at bounding box center [677, 316] width 67 height 15
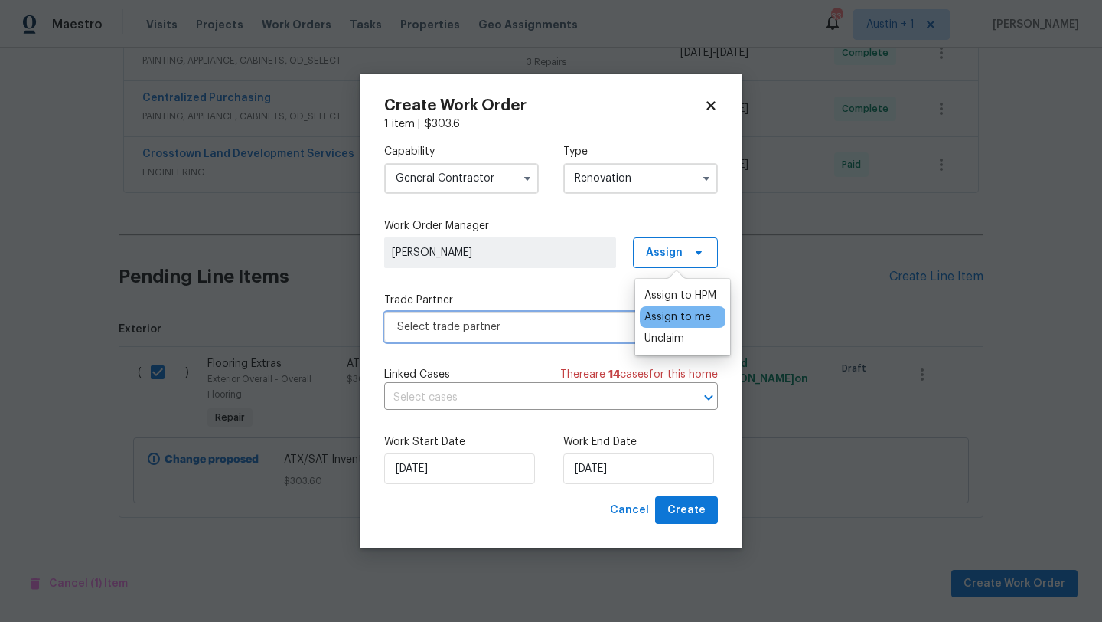
click at [486, 312] on span "Select trade partner" at bounding box center [551, 327] width 334 height 31
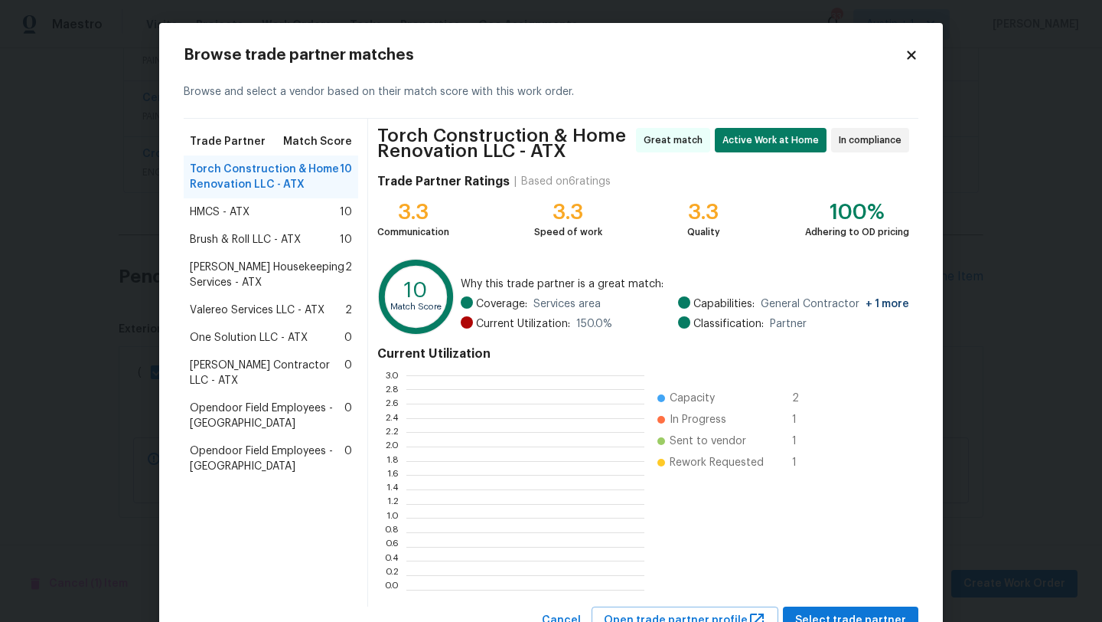
scroll to position [214, 238]
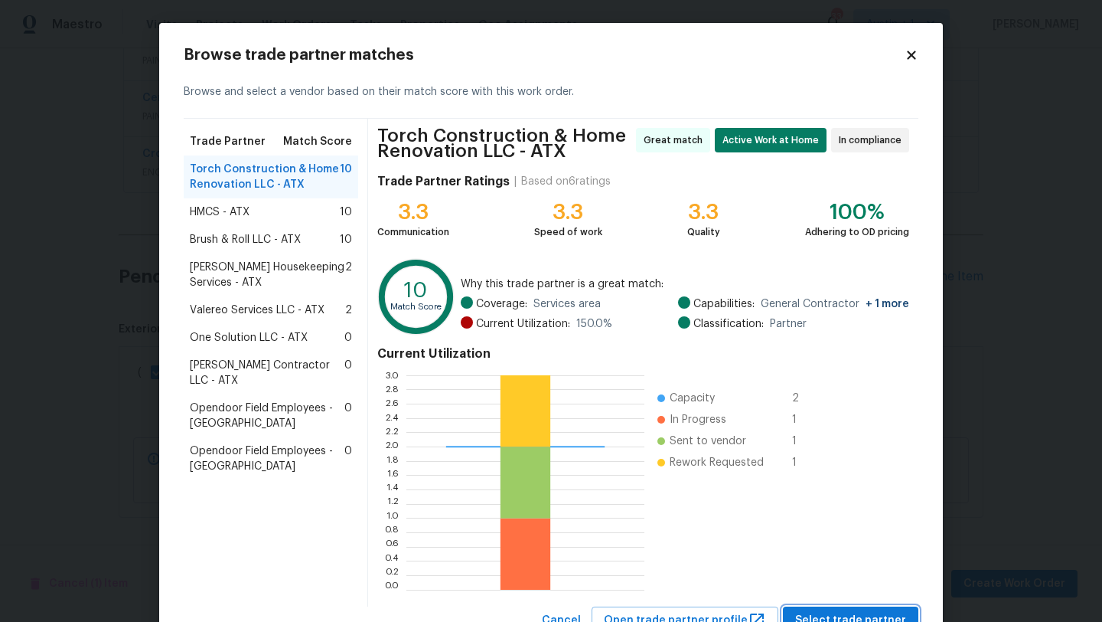
click at [850, 620] on span "Select trade partner" at bounding box center [850, 620] width 111 height 19
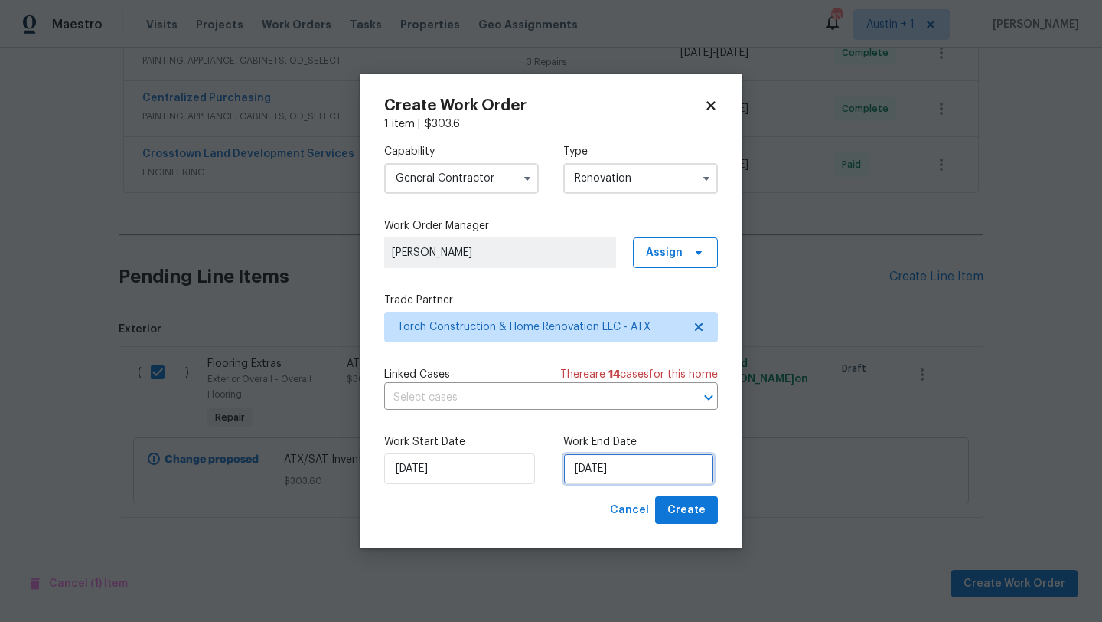
click at [609, 465] on input "[DATE]" at bounding box center [638, 468] width 151 height 31
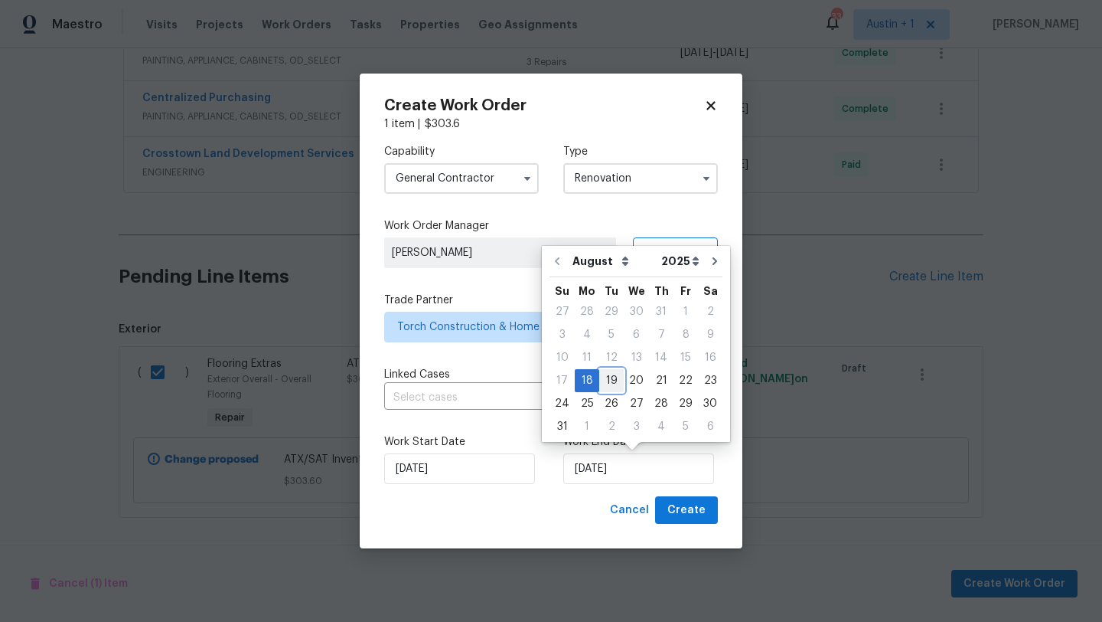
click at [606, 382] on div "19" at bounding box center [611, 380] width 24 height 21
type input "8/19/2025"
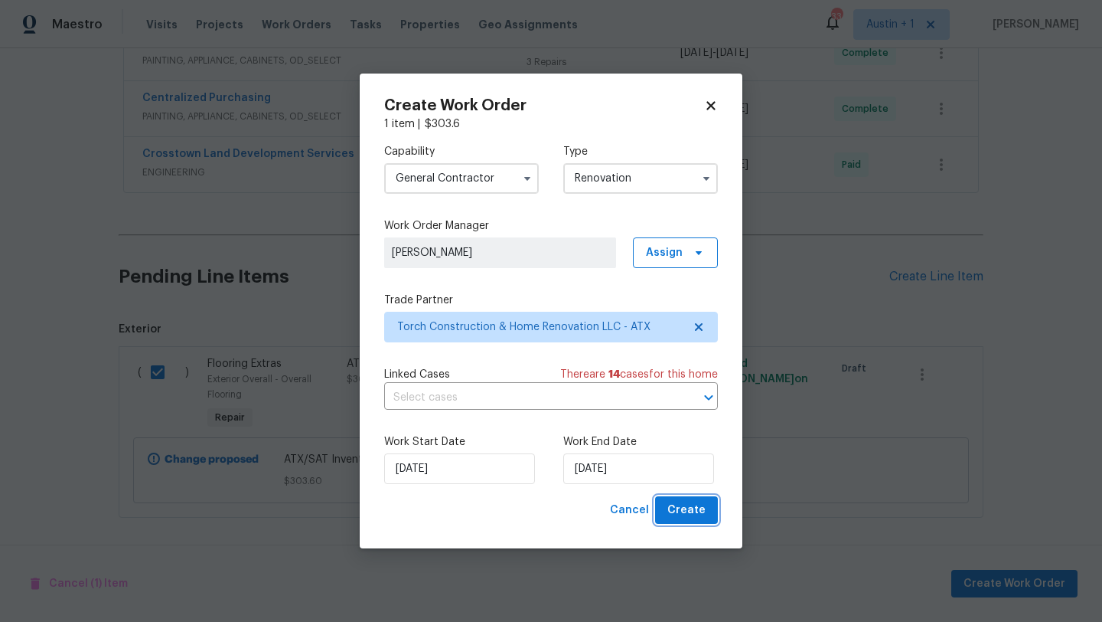
click at [680, 512] on span "Create" at bounding box center [686, 510] width 38 height 19
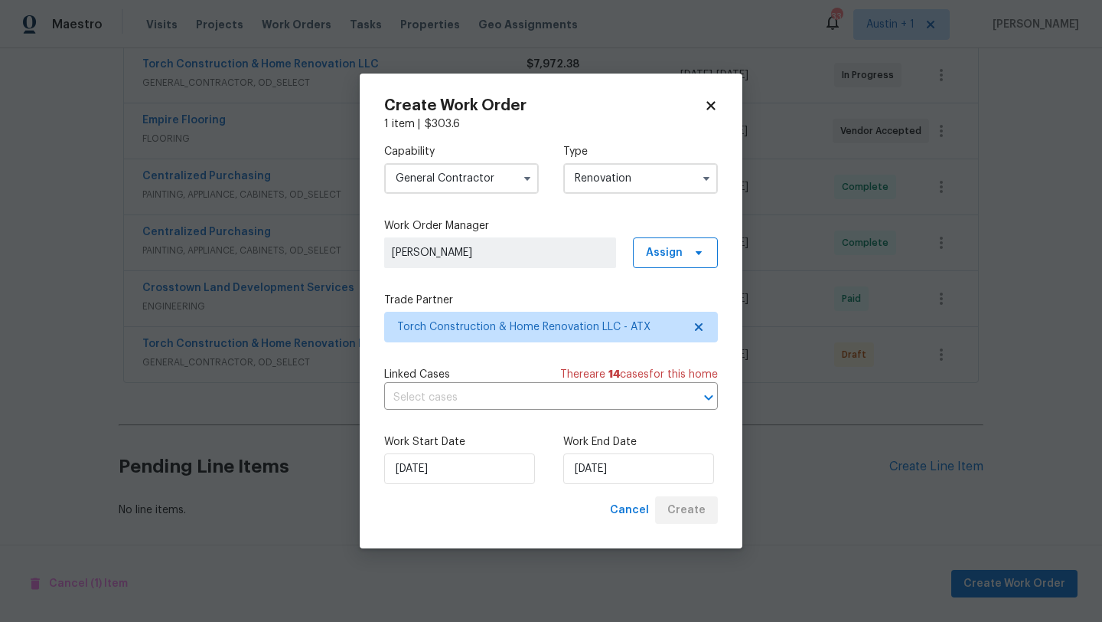
scroll to position [406, 0]
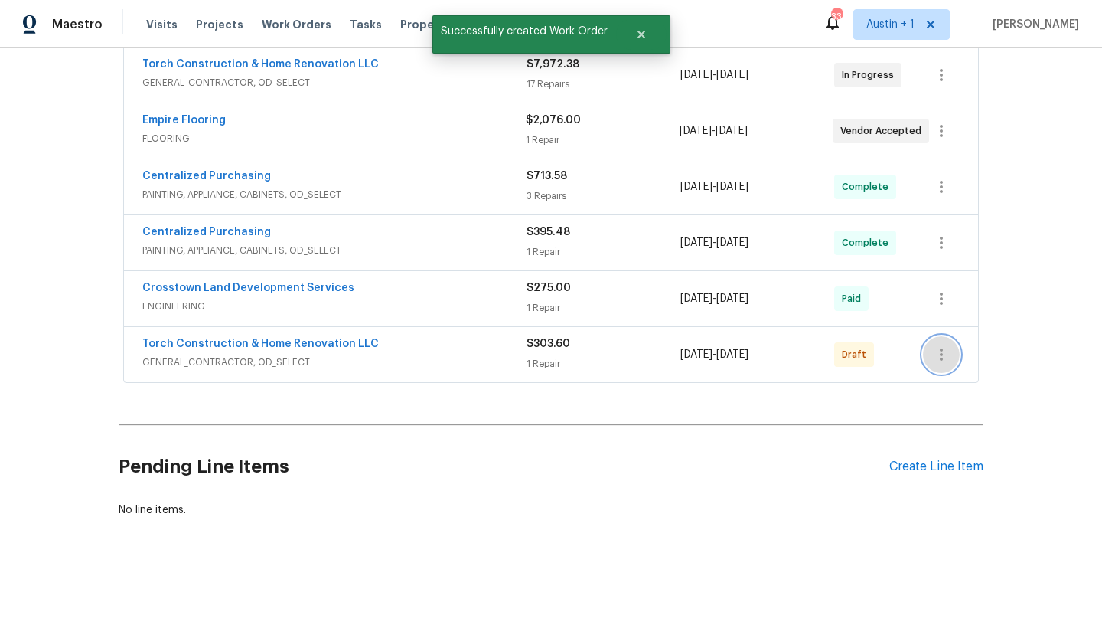
click at [941, 356] on icon "button" at bounding box center [941, 354] width 18 height 18
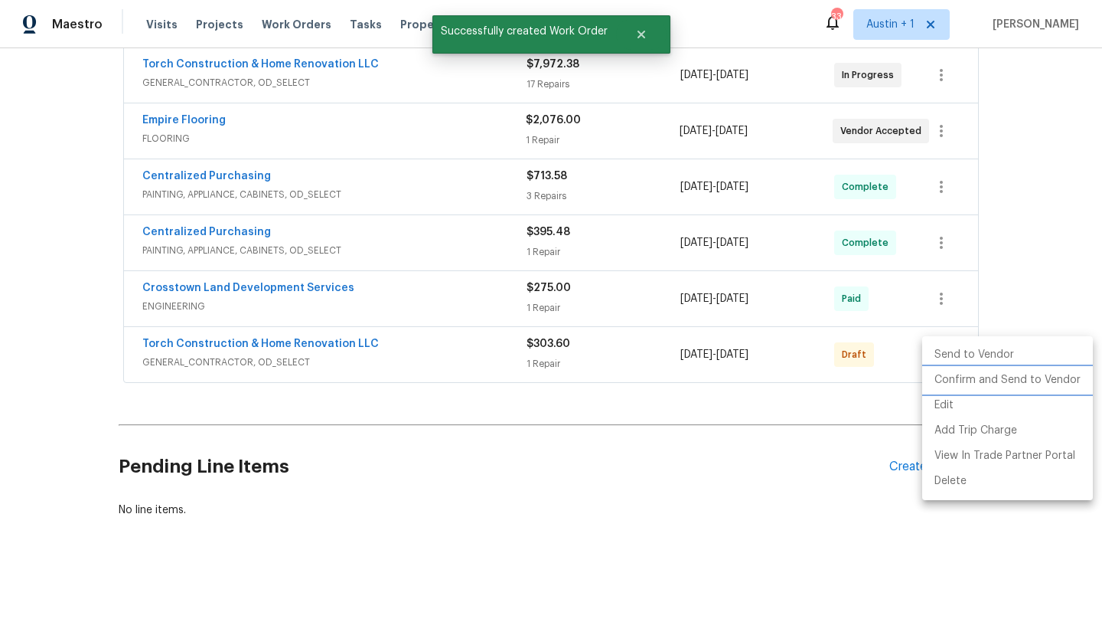
click at [938, 376] on li "Confirm and Send to Vendor" at bounding box center [1007, 379] width 171 height 25
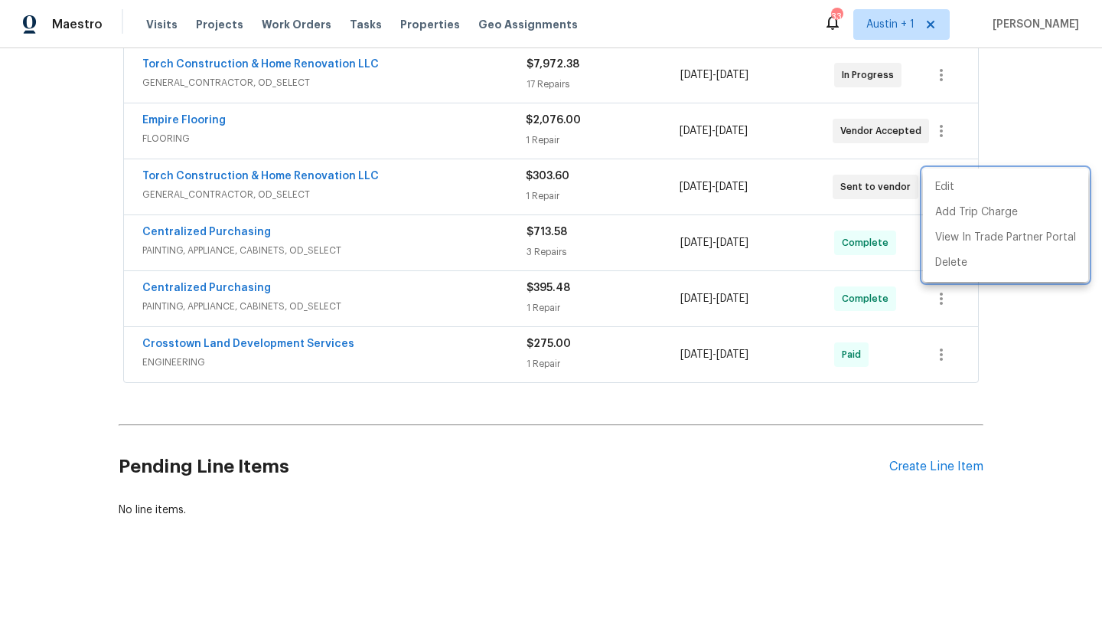
click at [312, 451] on div at bounding box center [551, 311] width 1102 height 622
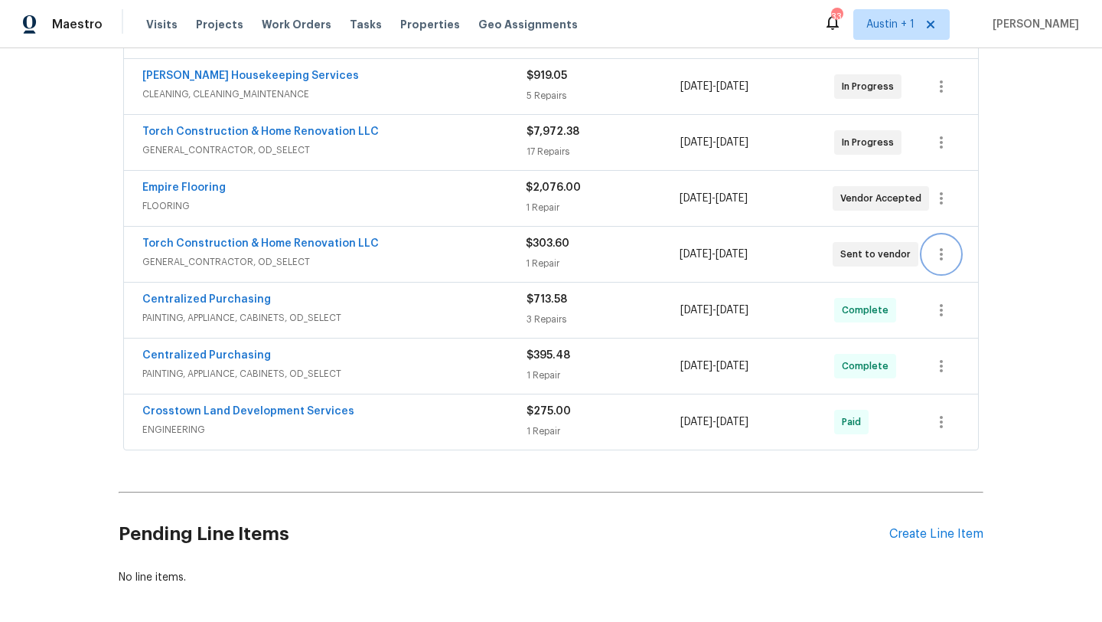
scroll to position [338, 0]
click at [312, 241] on link "Torch Construction & Home Renovation LLC" at bounding box center [260, 244] width 237 height 11
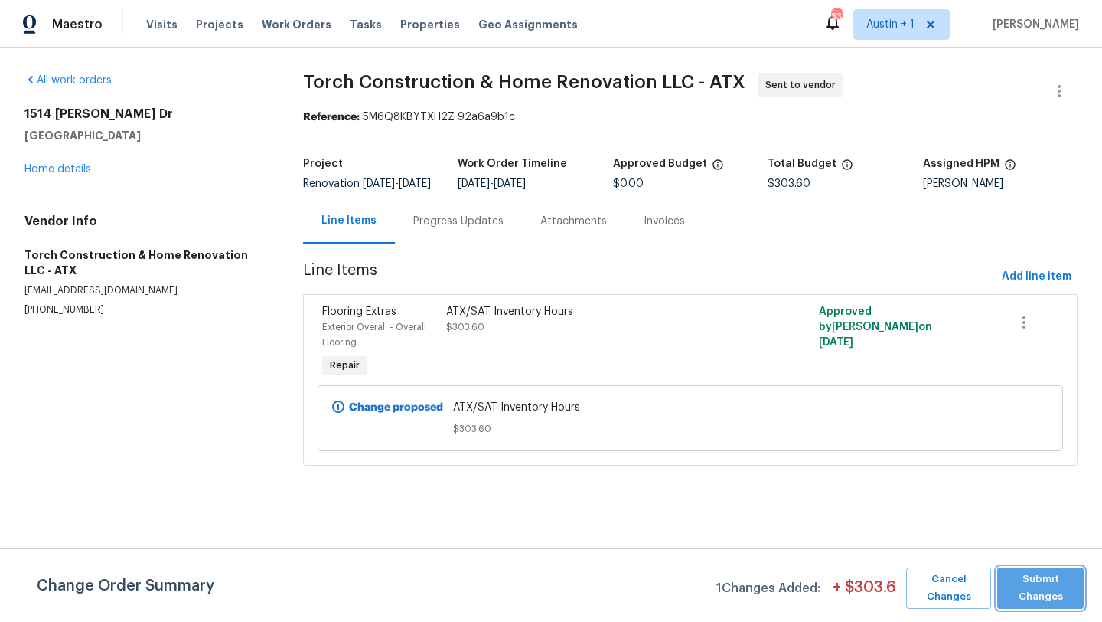
click at [1023, 586] on span "Submit Changes" at bounding box center [1040, 587] width 71 height 35
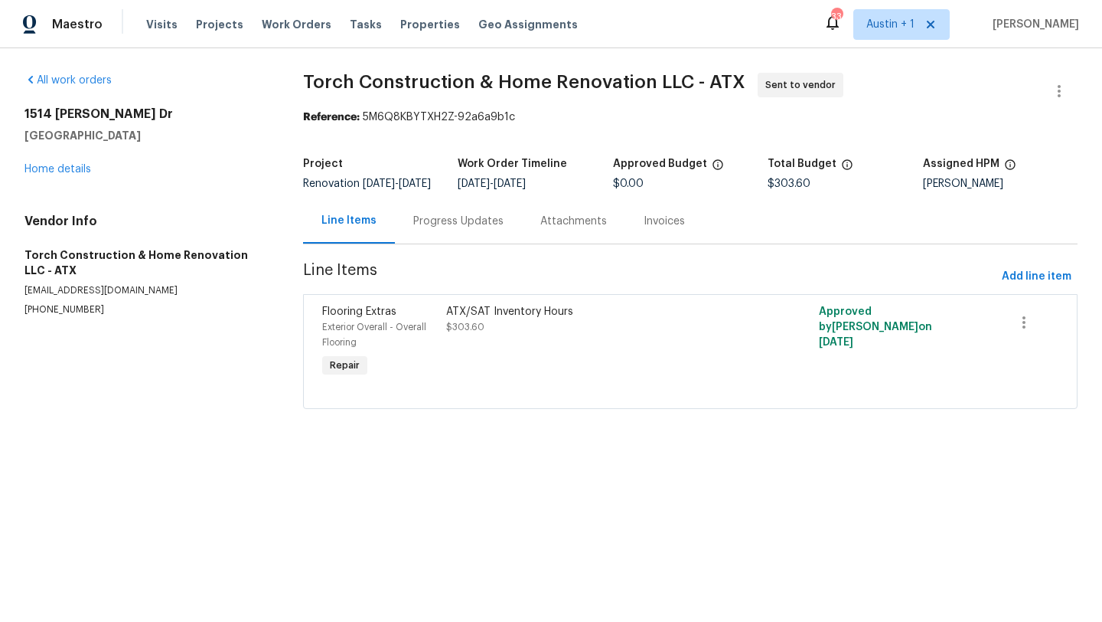
click at [446, 229] on div "Progress Updates" at bounding box center [458, 221] width 90 height 15
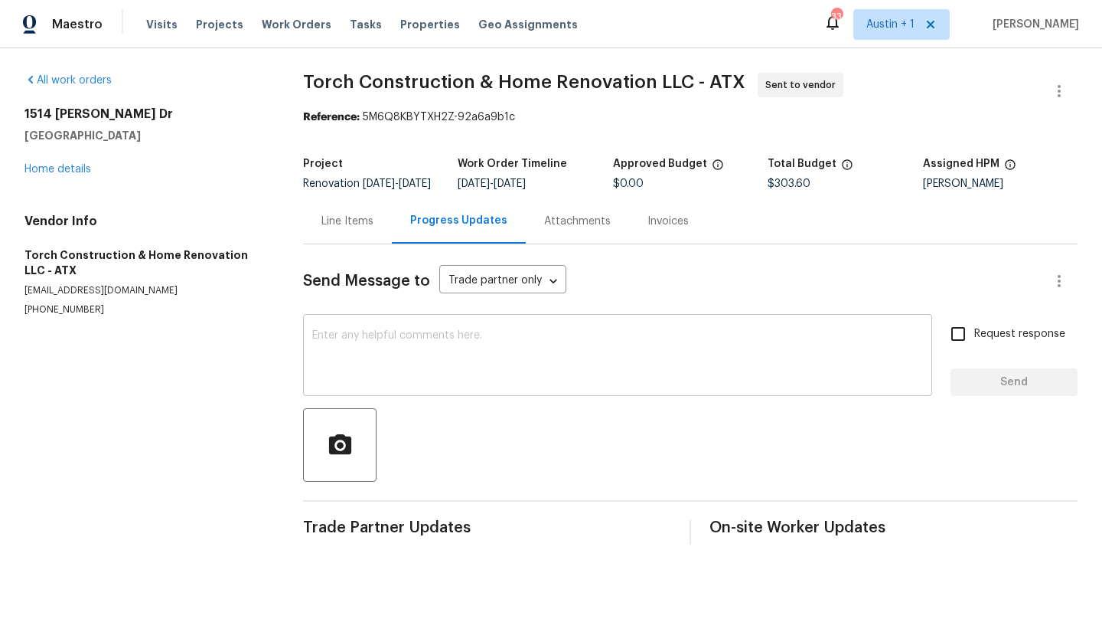
click at [426, 358] on textarea at bounding box center [617, 357] width 611 height 54
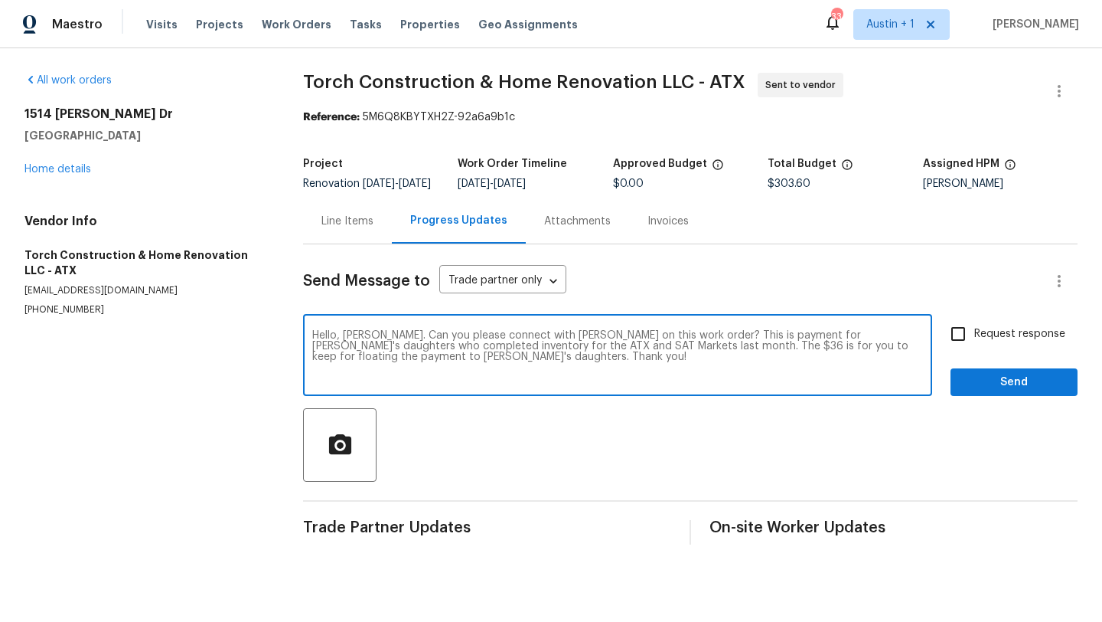
type textarea "Hello, Martin. Can you please connect with Chris Fuentes on this work order? Th…"
click at [1002, 342] on span "Request response" at bounding box center [1019, 334] width 91 height 16
click at [974, 350] on input "Request response" at bounding box center [958, 334] width 32 height 32
checkbox input "true"
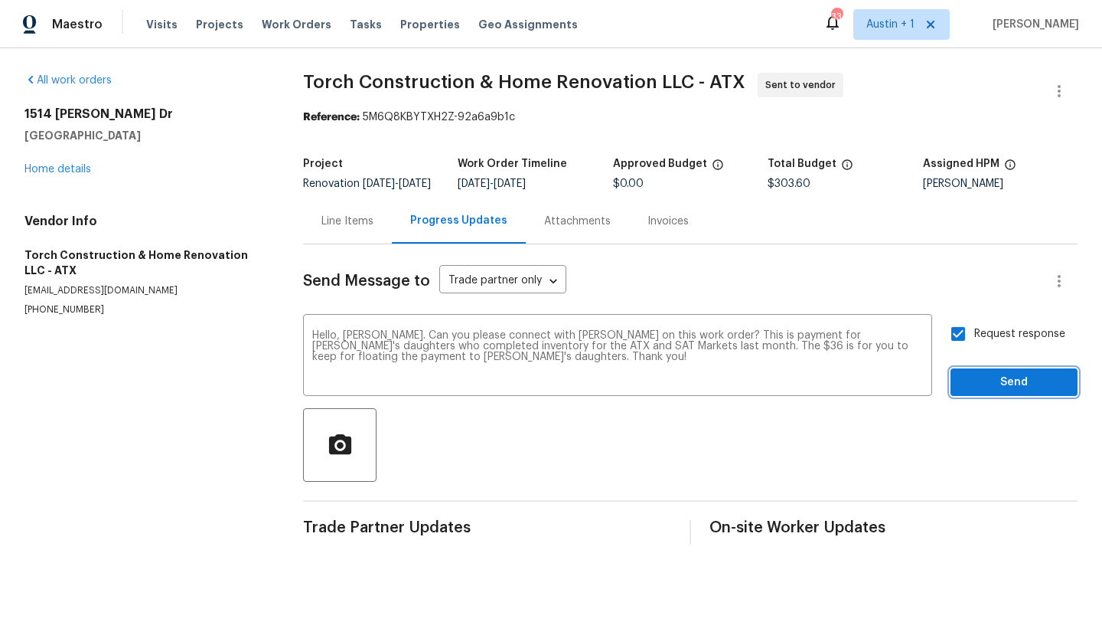
click at [1002, 392] on span "Send" at bounding box center [1014, 382] width 103 height 19
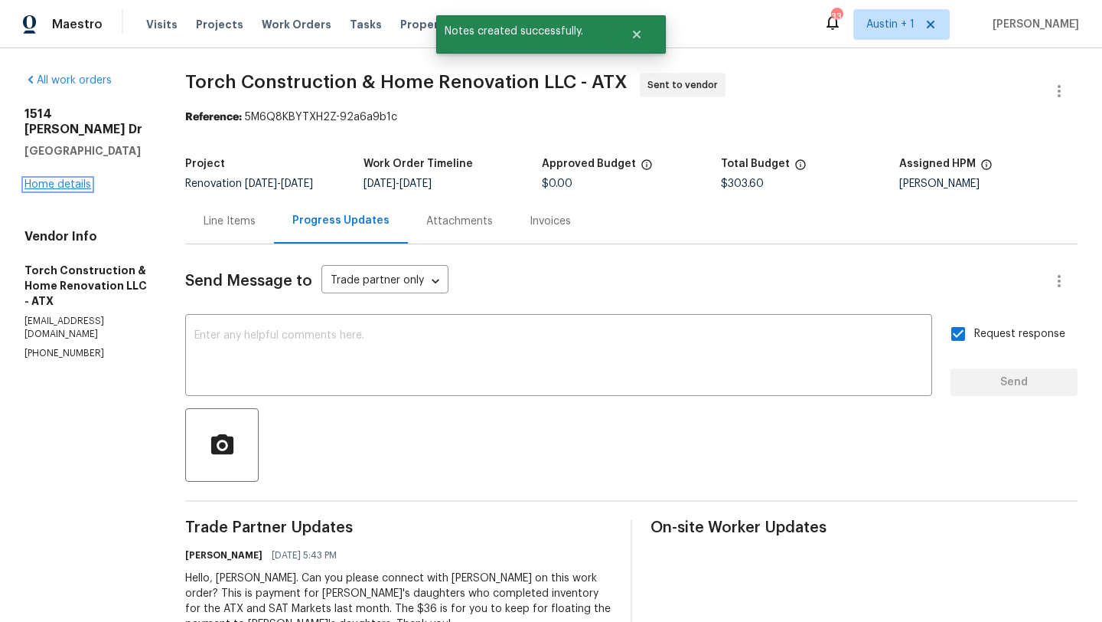
click at [80, 179] on link "Home details" at bounding box center [57, 184] width 67 height 11
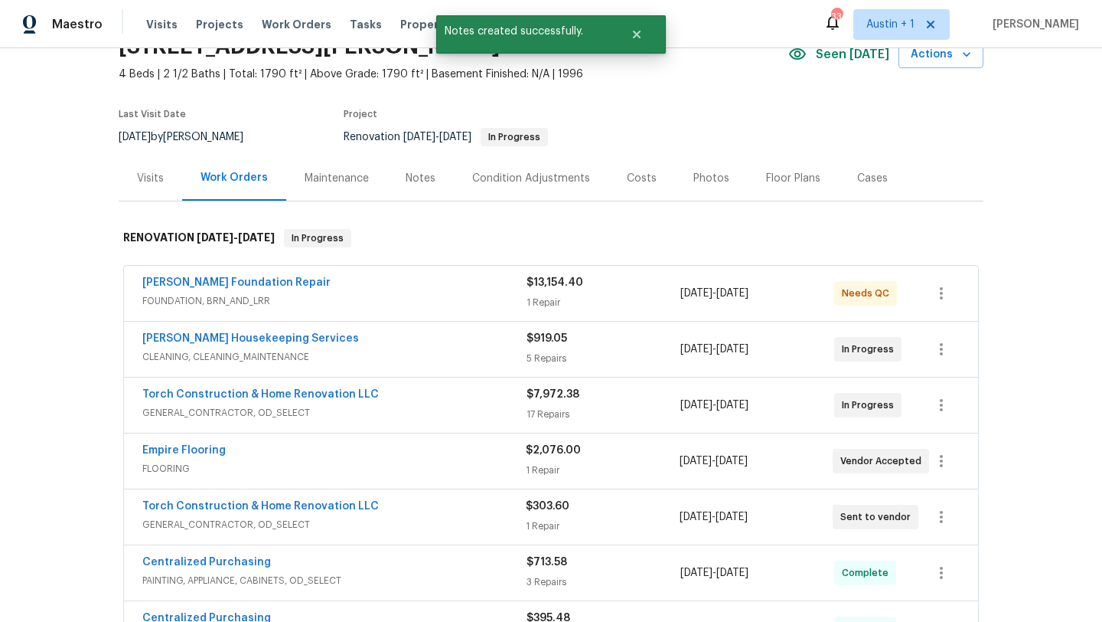
scroll to position [73, 0]
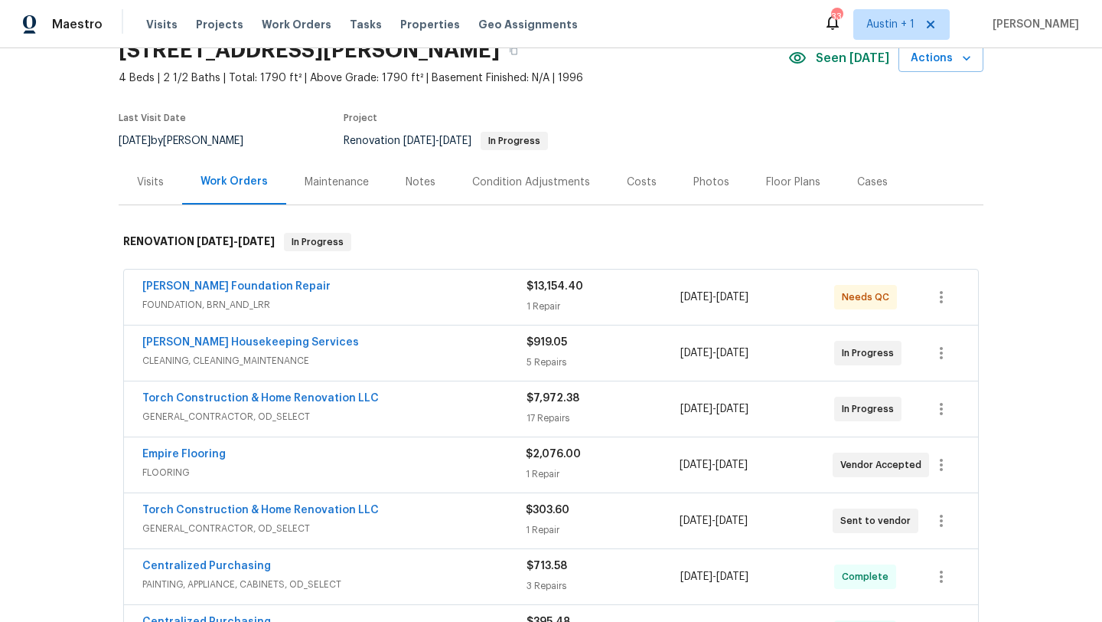
click at [338, 293] on div "GL Hunt Foundation Repair" at bounding box center [334, 288] width 384 height 18
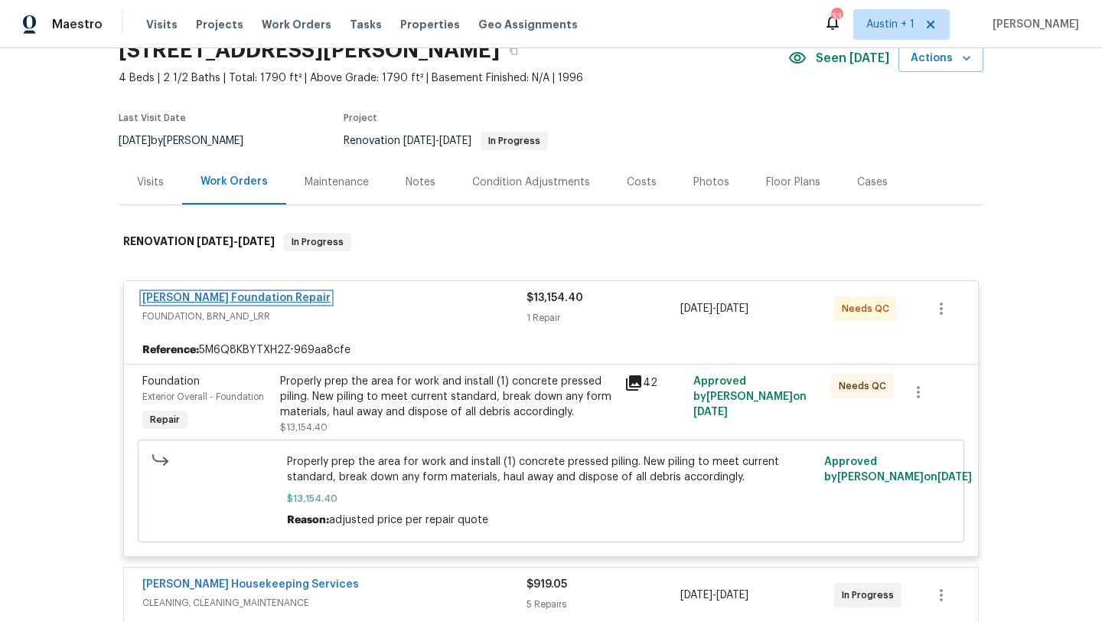
click at [237, 293] on link "GL Hunt Foundation Repair" at bounding box center [236, 297] width 188 height 11
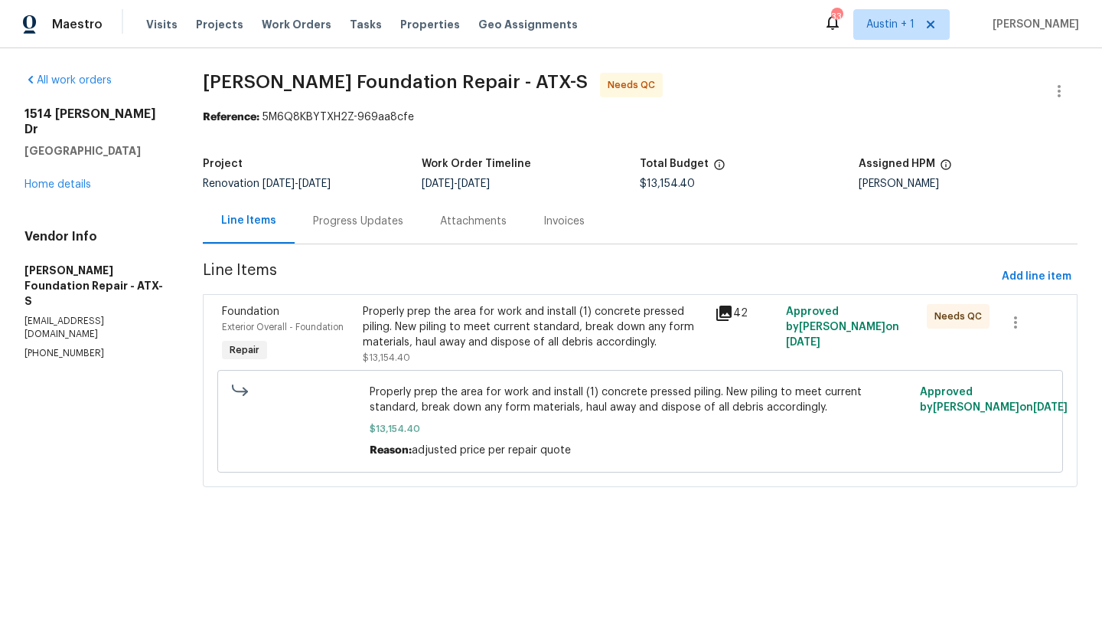
click at [350, 226] on div "Progress Updates" at bounding box center [358, 221] width 90 height 15
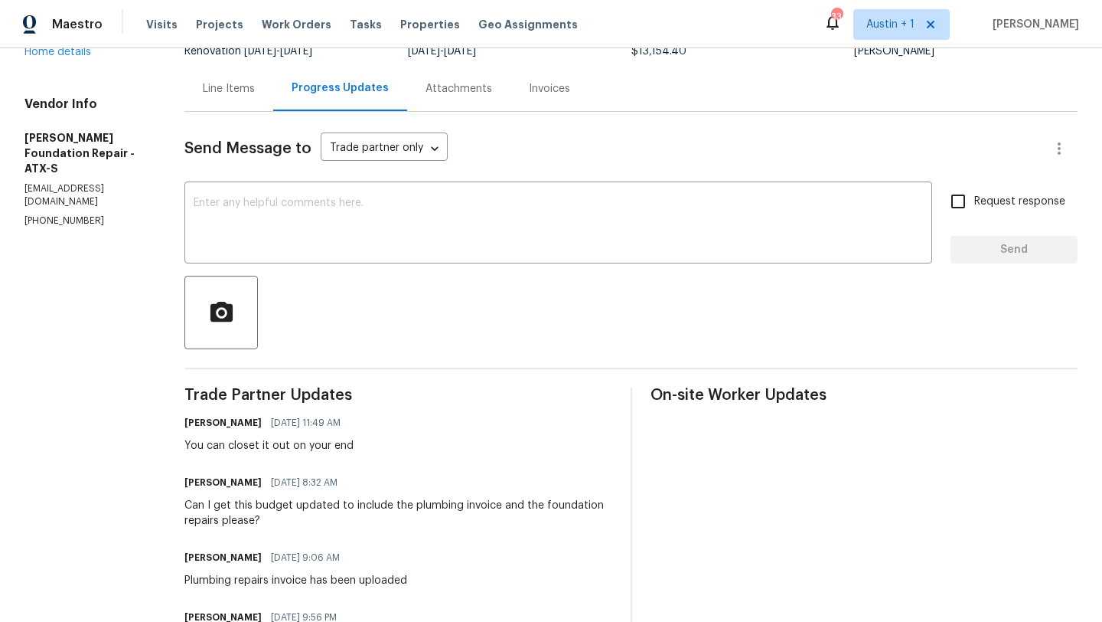
scroll to position [109, 0]
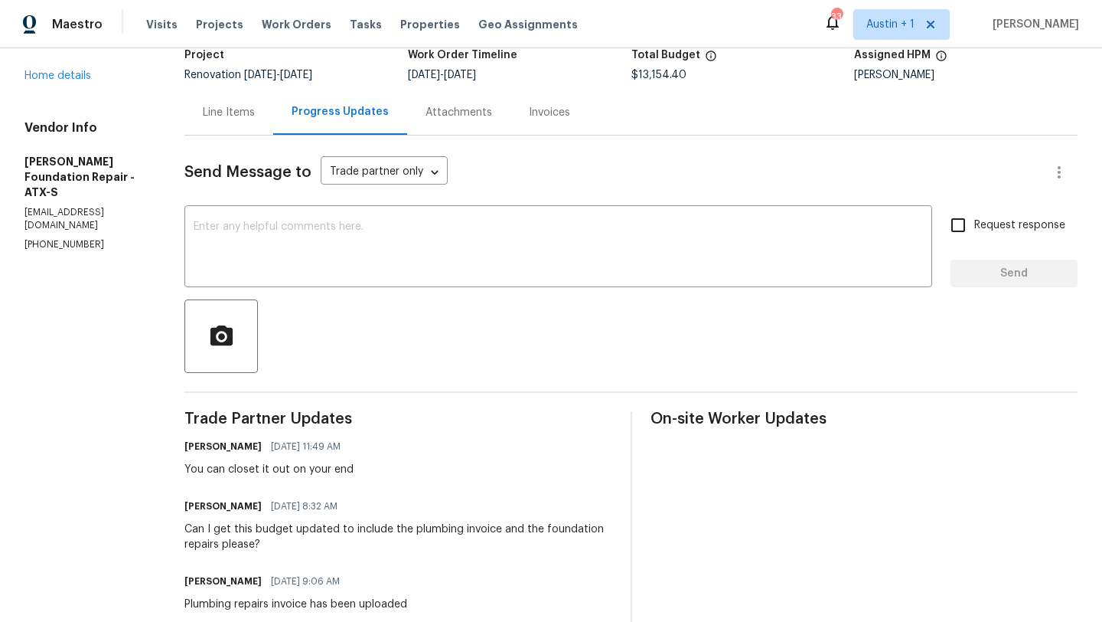
click at [237, 111] on div "Line Items" at bounding box center [229, 112] width 52 height 15
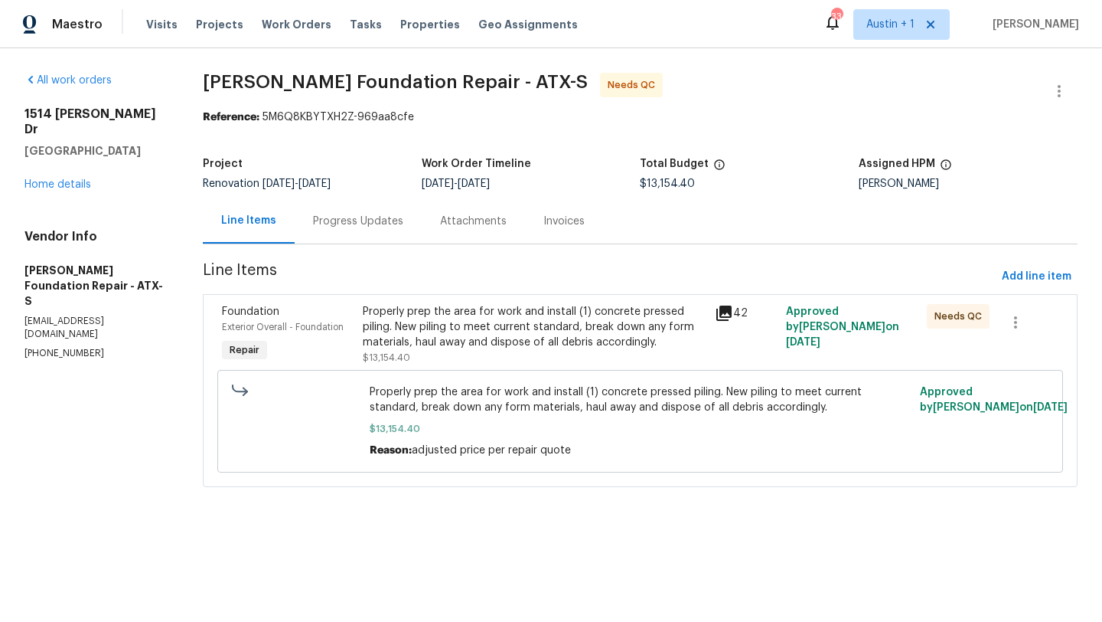
click at [519, 318] on div "Properly prep the area for work and install (1) concrete pressed piling. New pi…" at bounding box center [535, 327] width 344 height 46
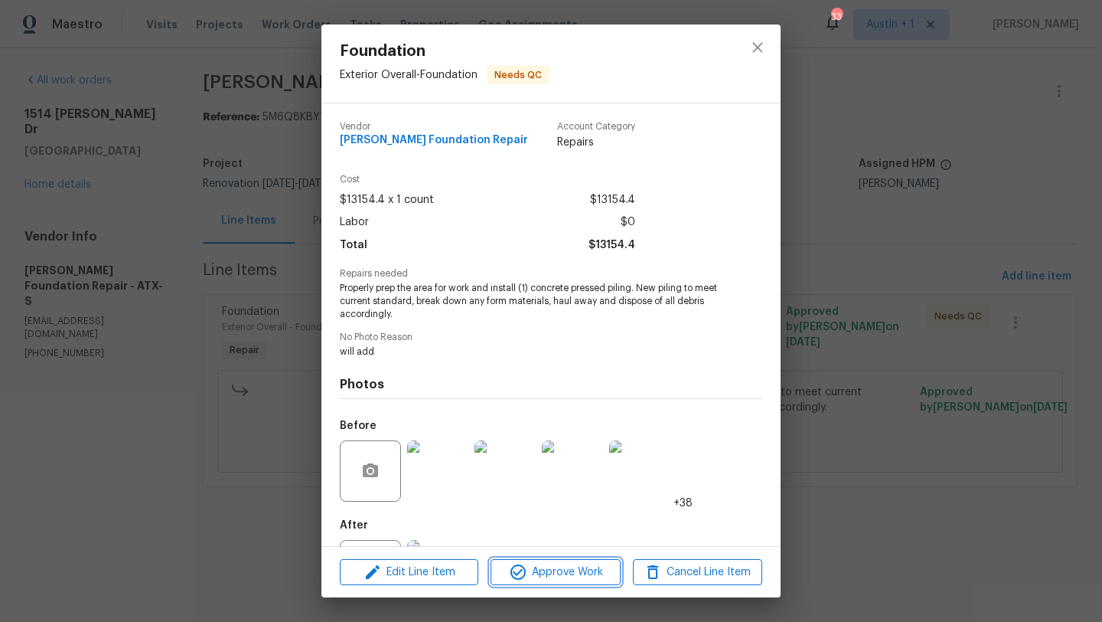
click at [585, 570] on span "Approve Work" at bounding box center [555, 572] width 120 height 19
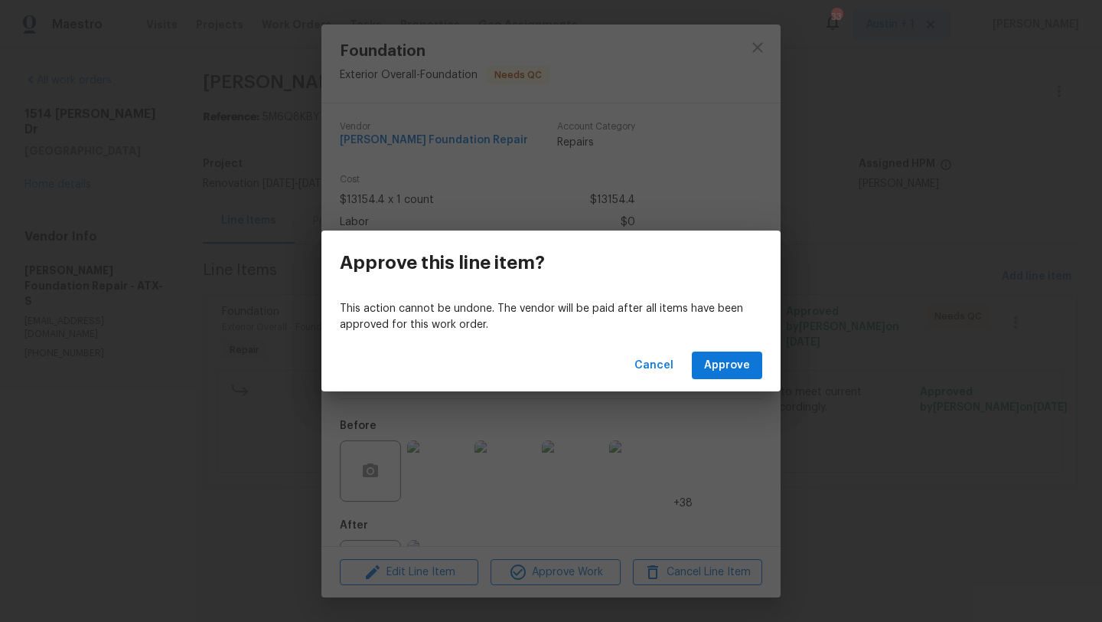
click at [721, 380] on div "Cancel Approve" at bounding box center [550, 365] width 459 height 53
click at [723, 368] on span "Approve" at bounding box center [727, 365] width 46 height 19
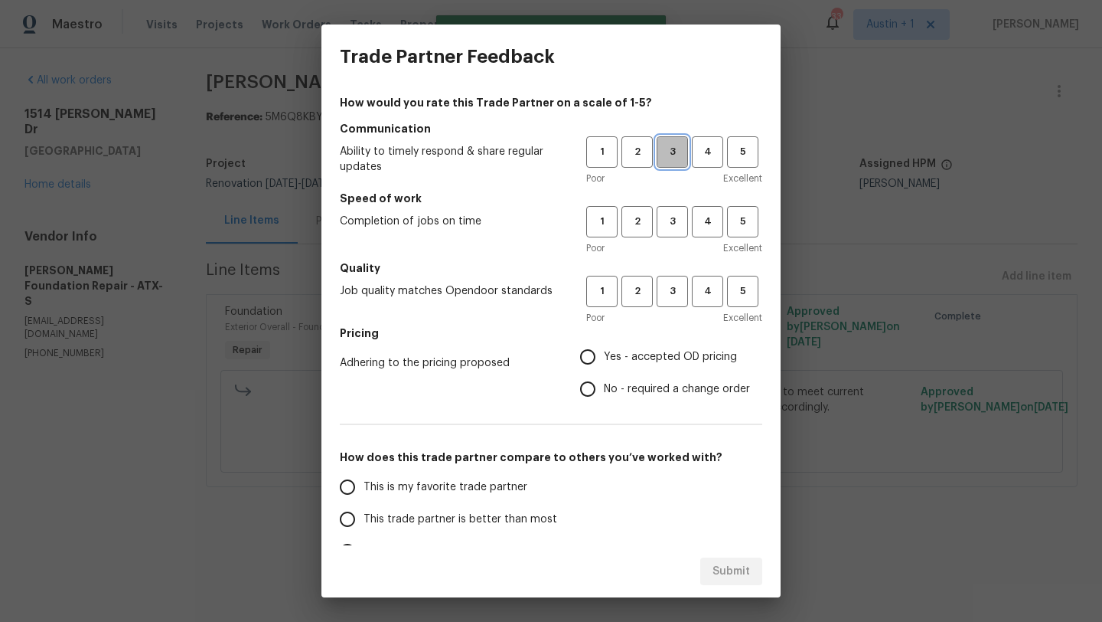
click at [672, 162] on button "3" at bounding box center [672, 151] width 31 height 31
click at [672, 230] on span "3" at bounding box center [672, 222] width 28 height 18
click at [672, 280] on button "3" at bounding box center [672, 291] width 31 height 31
click at [656, 356] on span "Yes - accepted OD pricing" at bounding box center [670, 357] width 133 height 16
click at [604, 356] on input "Yes - accepted OD pricing" at bounding box center [588, 357] width 32 height 32
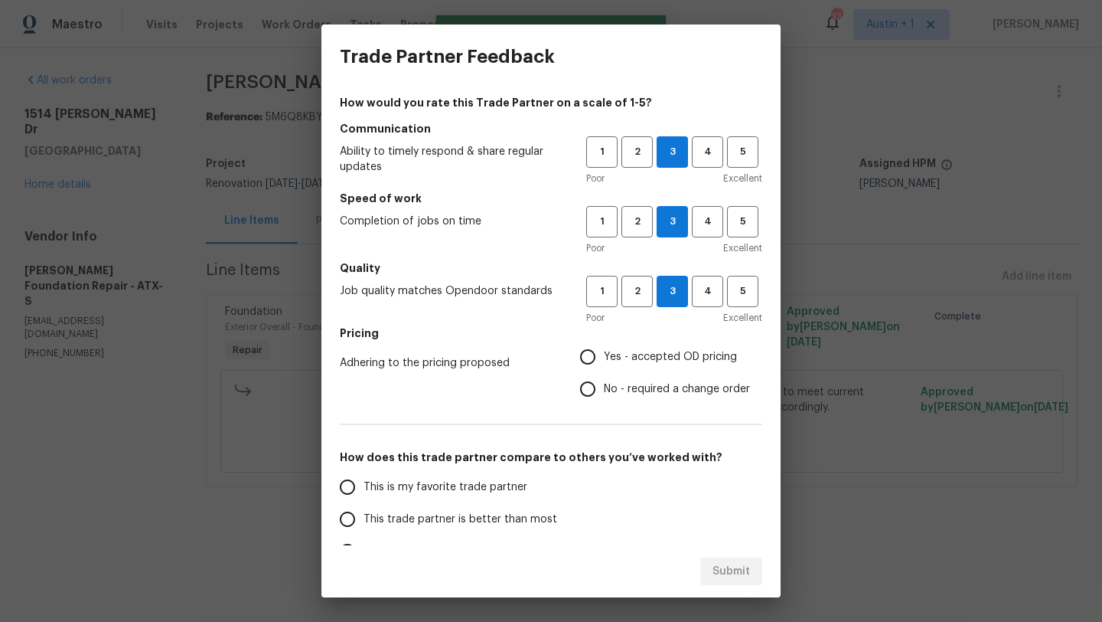
radio input "true"
click at [480, 526] on span "This trade partner is better than most" at bounding box center [461, 519] width 194 height 16
click at [364, 526] on input "This trade partner is better than most" at bounding box center [347, 519] width 32 height 32
click at [761, 592] on div "Submit" at bounding box center [550, 571] width 459 height 53
click at [753, 576] on button "Submit" at bounding box center [731, 571] width 62 height 28
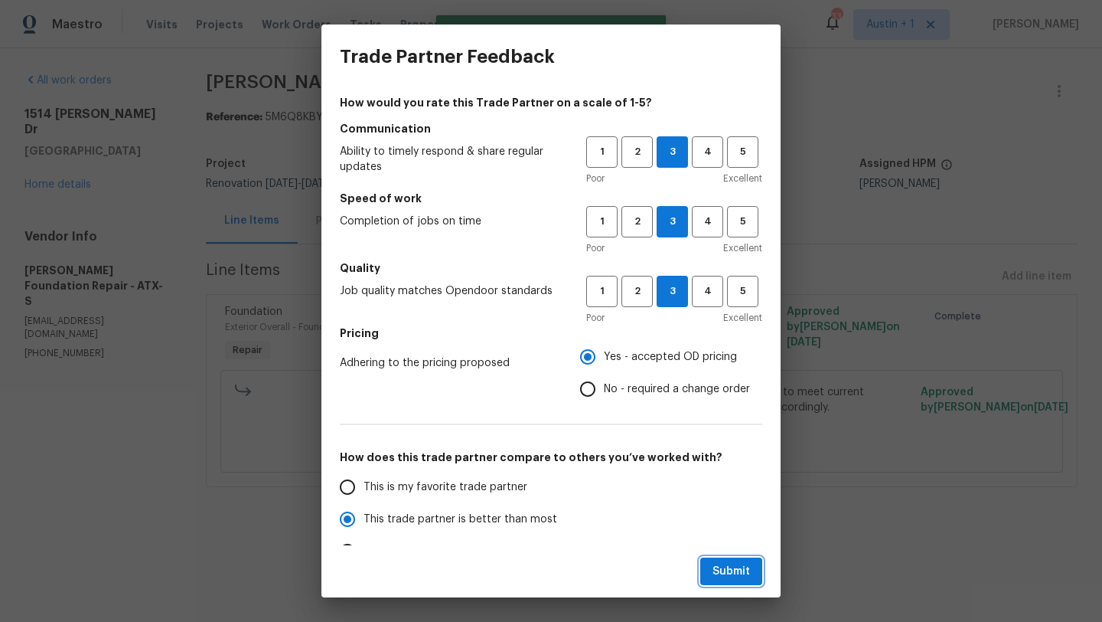
radio input "true"
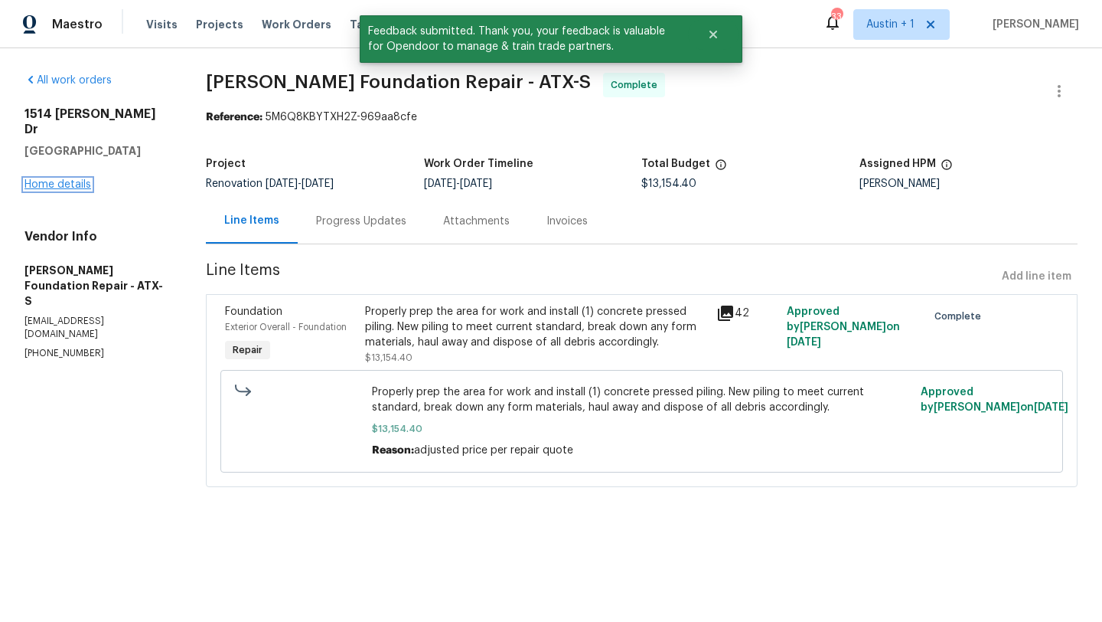
click at [56, 179] on link "Home details" at bounding box center [57, 184] width 67 height 11
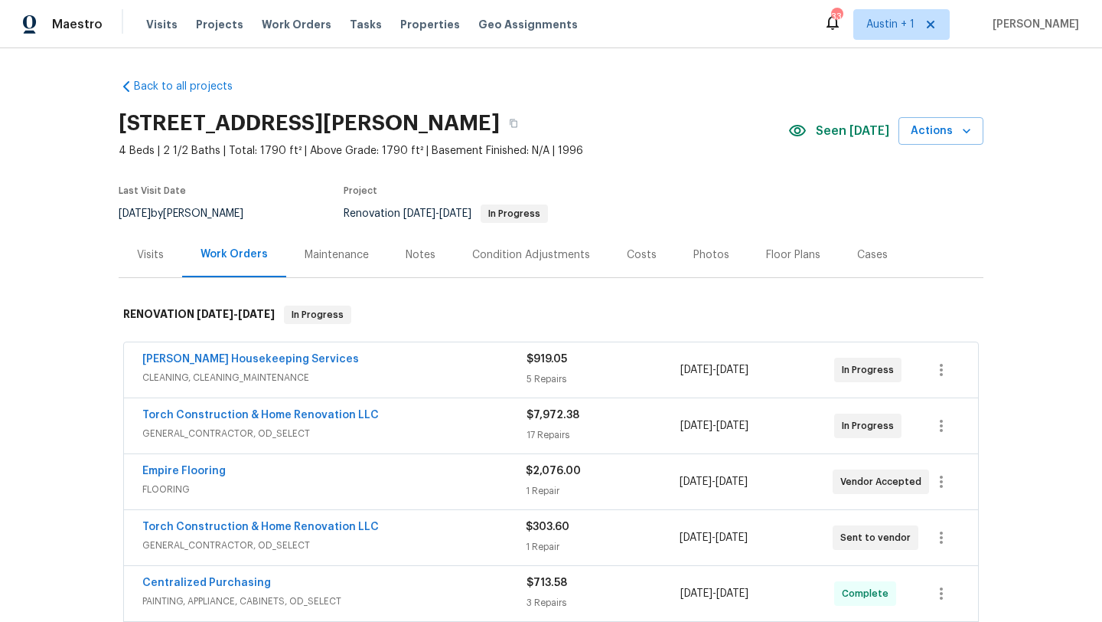
click at [694, 256] on div "Photos" at bounding box center [711, 254] width 36 height 15
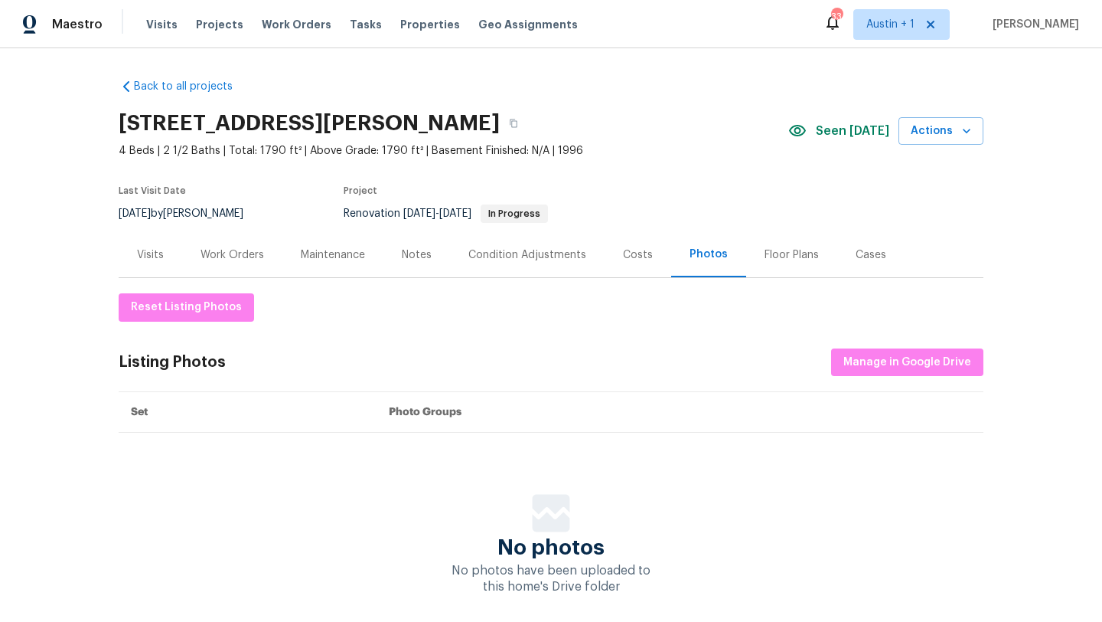
click at [232, 256] on div "Work Orders" at bounding box center [233, 254] width 64 height 15
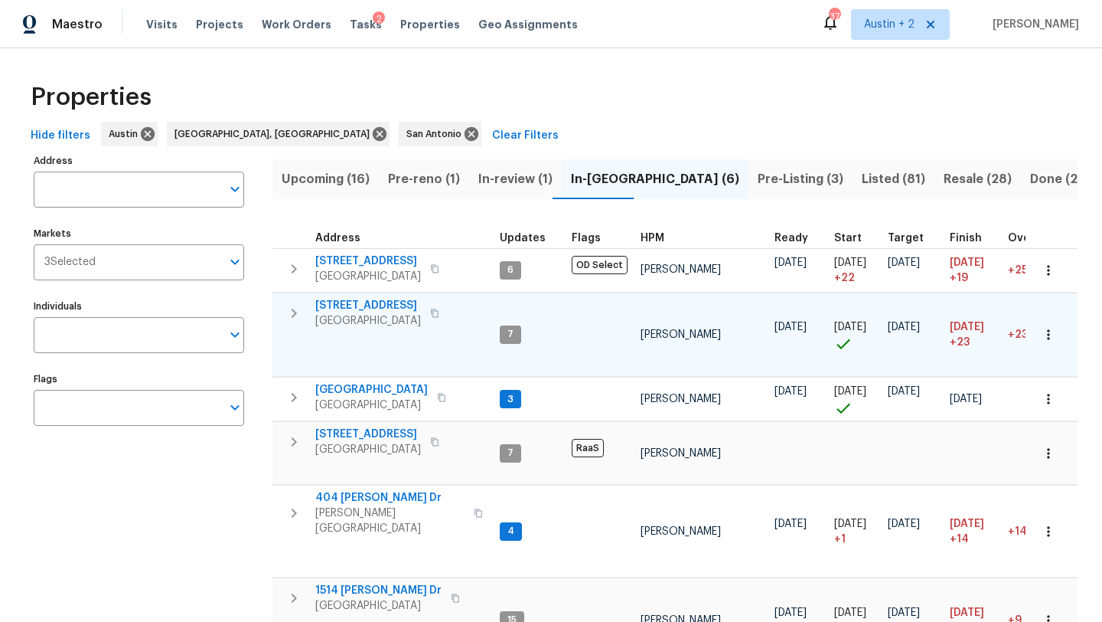
scroll to position [95, 0]
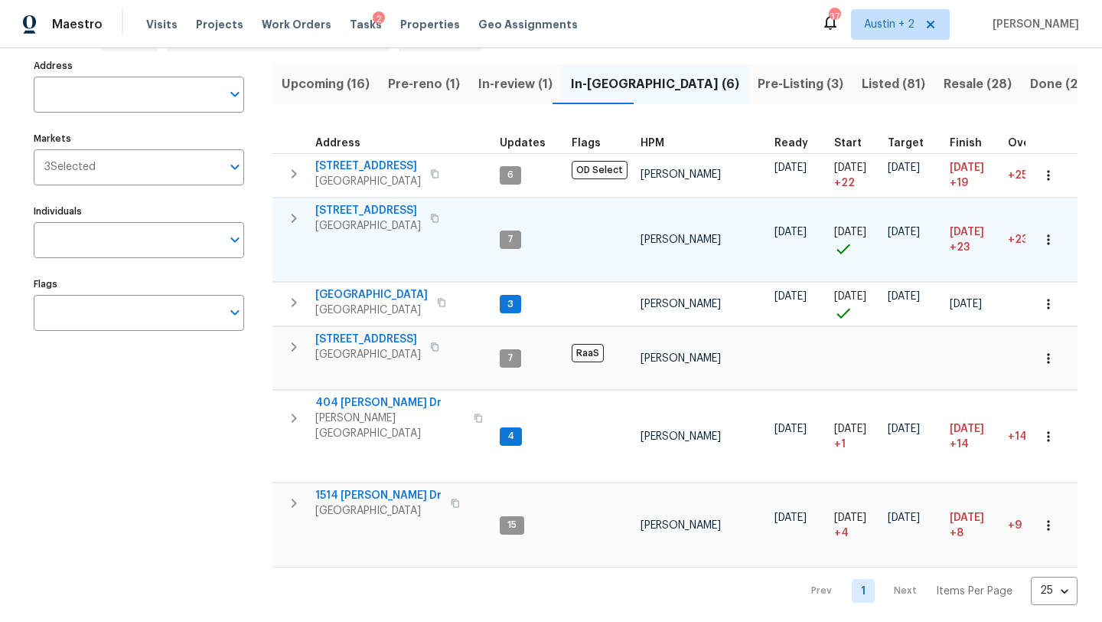
click at [374, 214] on span "[STREET_ADDRESS]" at bounding box center [368, 210] width 106 height 15
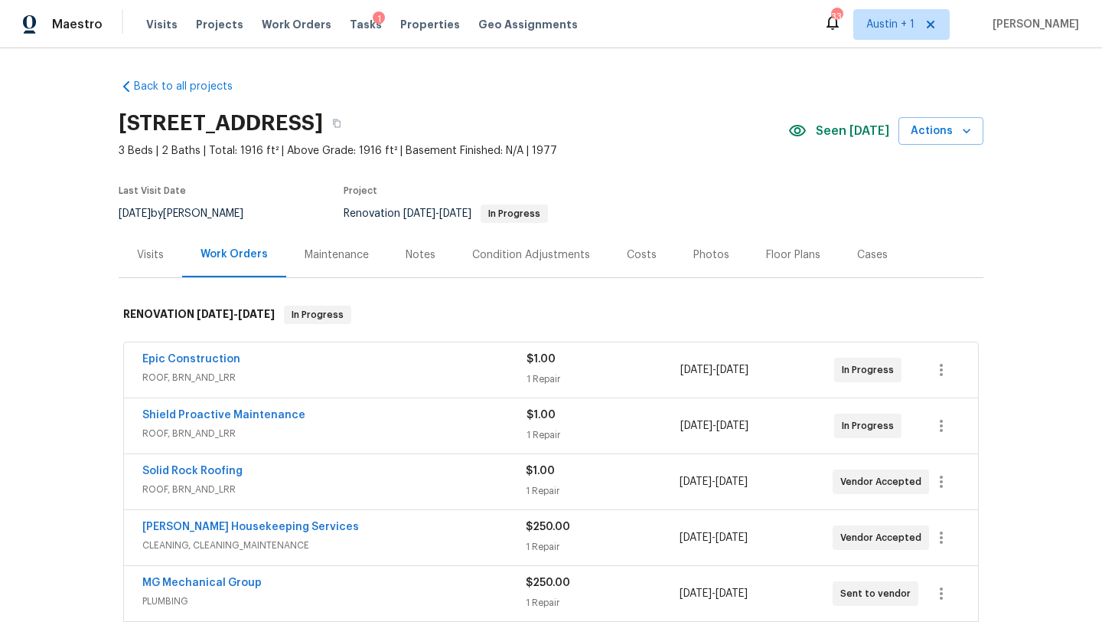
click at [843, 122] on div "Seen [DATE]" at bounding box center [843, 131] width 110 height 18
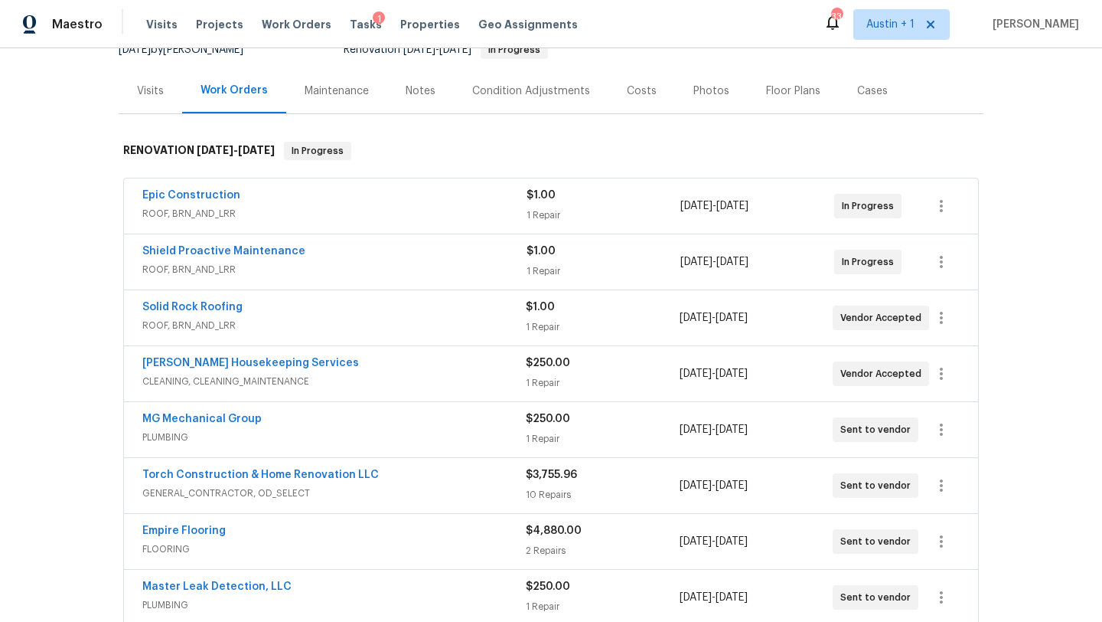
scroll to position [165, 0]
click at [221, 305] on link "Solid Rock Roofing" at bounding box center [192, 305] width 100 height 11
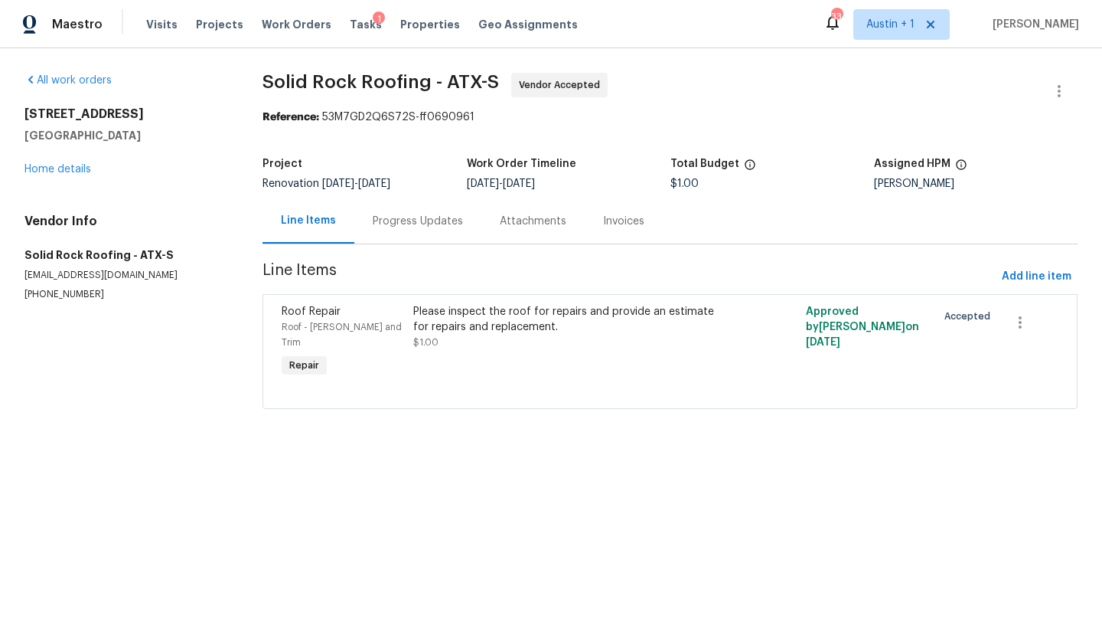
click at [415, 227] on div "Progress Updates" at bounding box center [418, 221] width 90 height 15
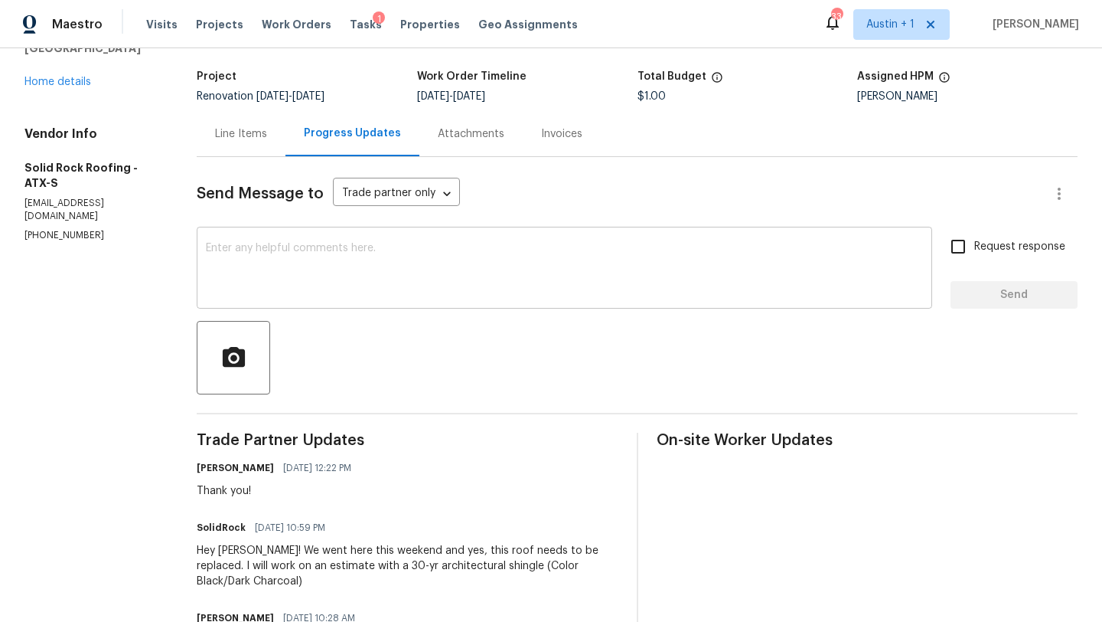
scroll to position [91, 0]
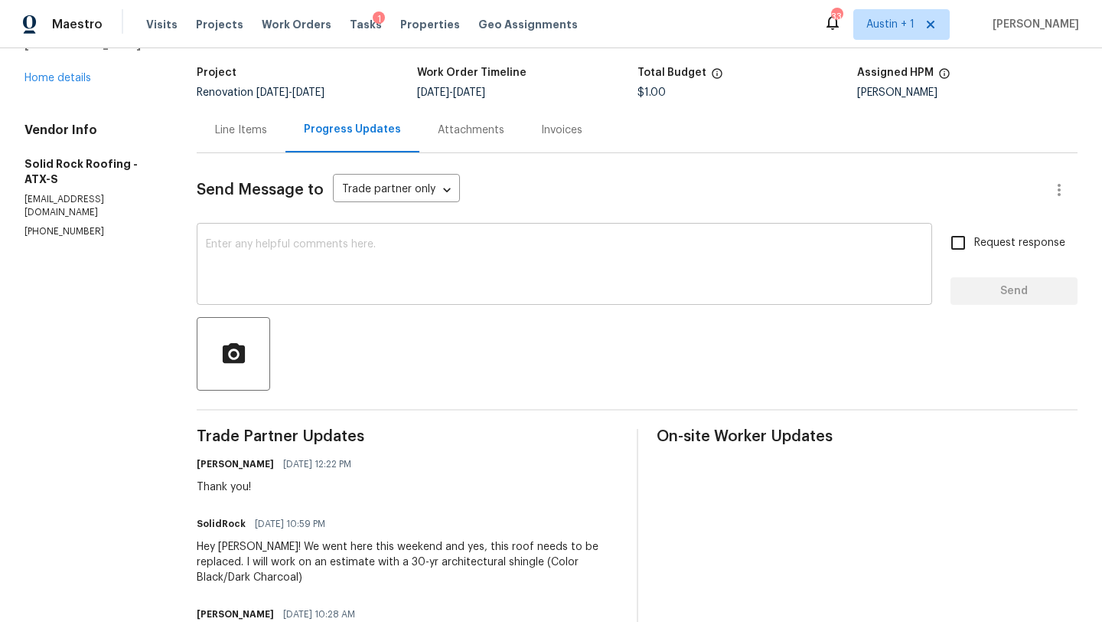
click at [353, 282] on textarea at bounding box center [564, 266] width 717 height 54
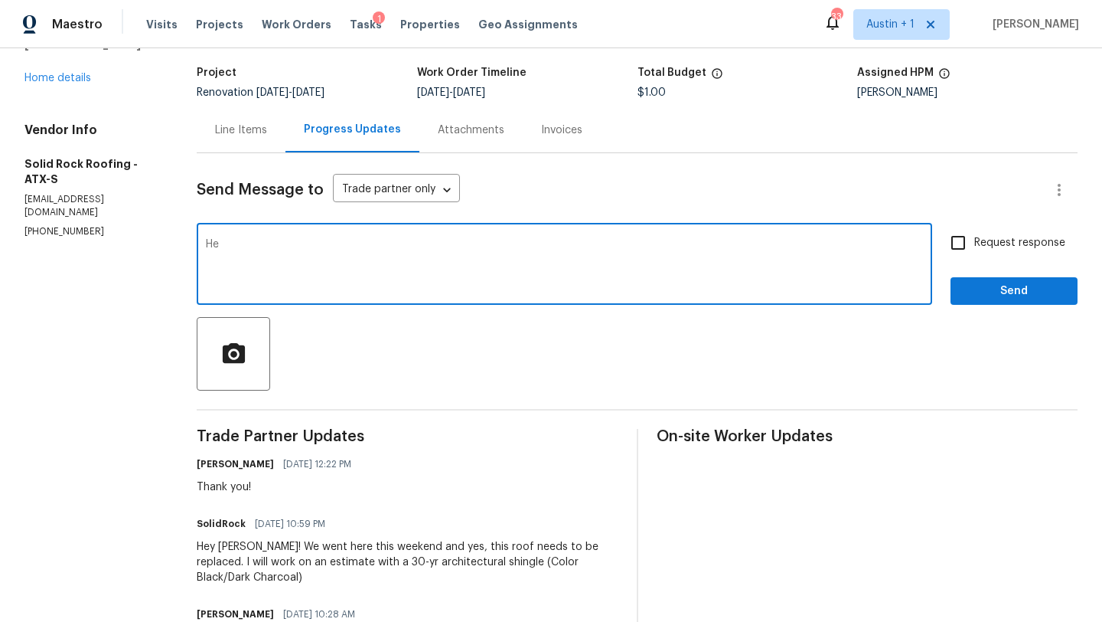
type textarea "H"
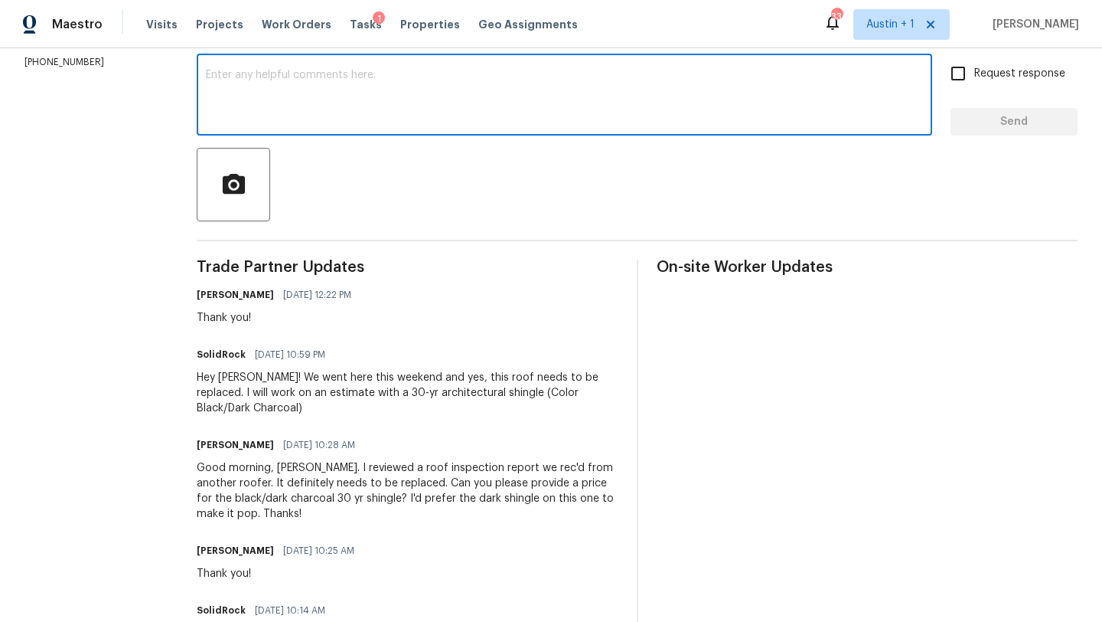
scroll to position [0, 0]
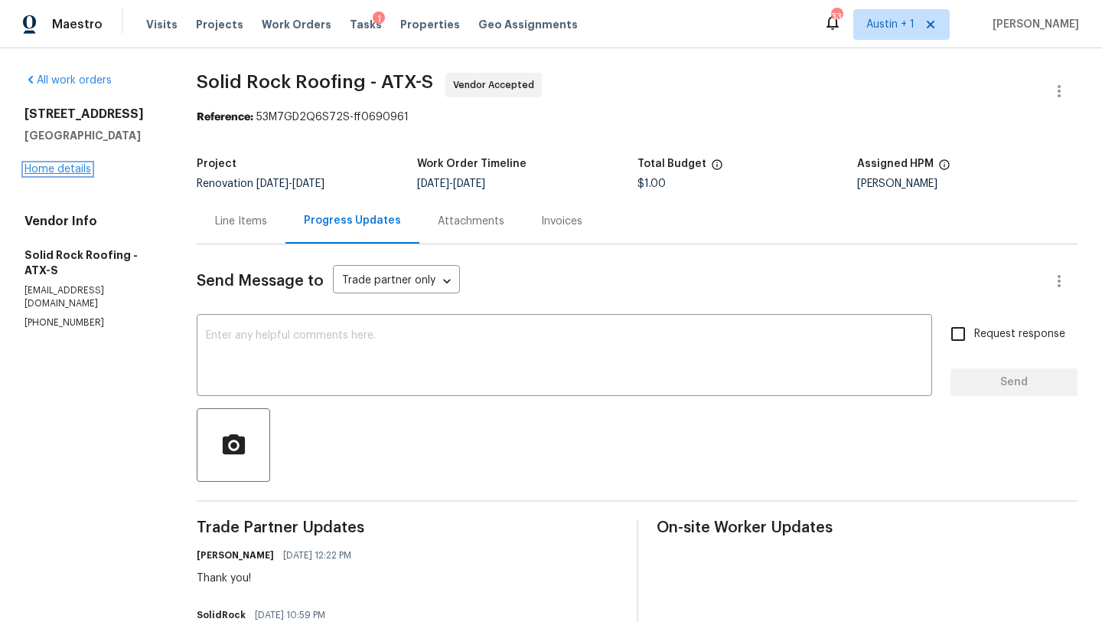
click at [46, 164] on link "Home details" at bounding box center [57, 169] width 67 height 11
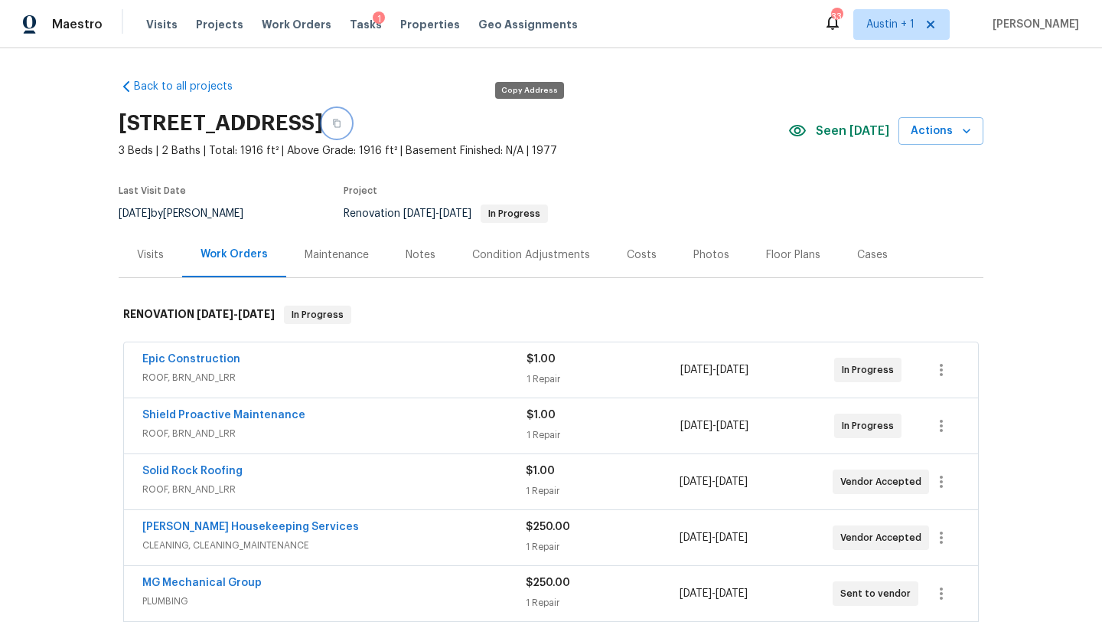
click at [341, 121] on icon "button" at bounding box center [336, 123] width 9 height 9
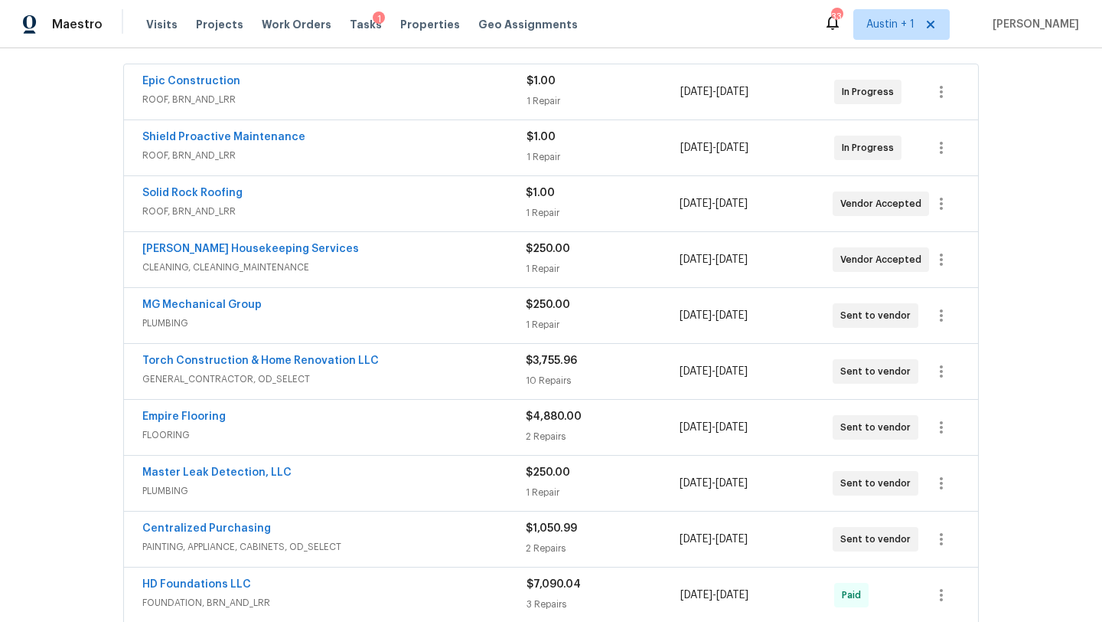
scroll to position [284, 0]
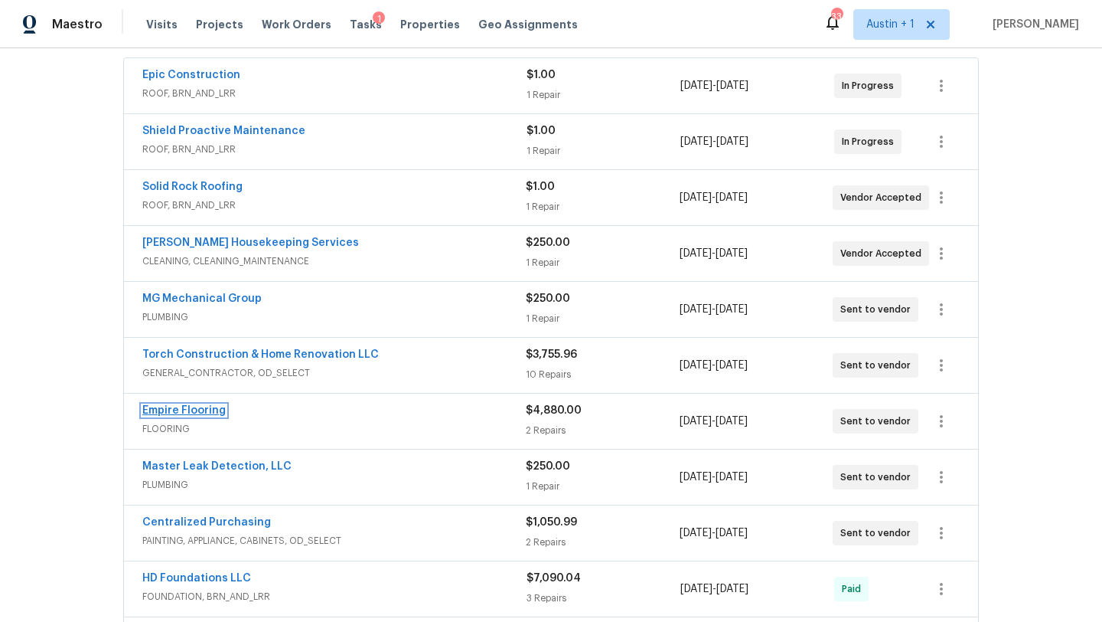
click at [210, 411] on link "Empire Flooring" at bounding box center [183, 410] width 83 height 11
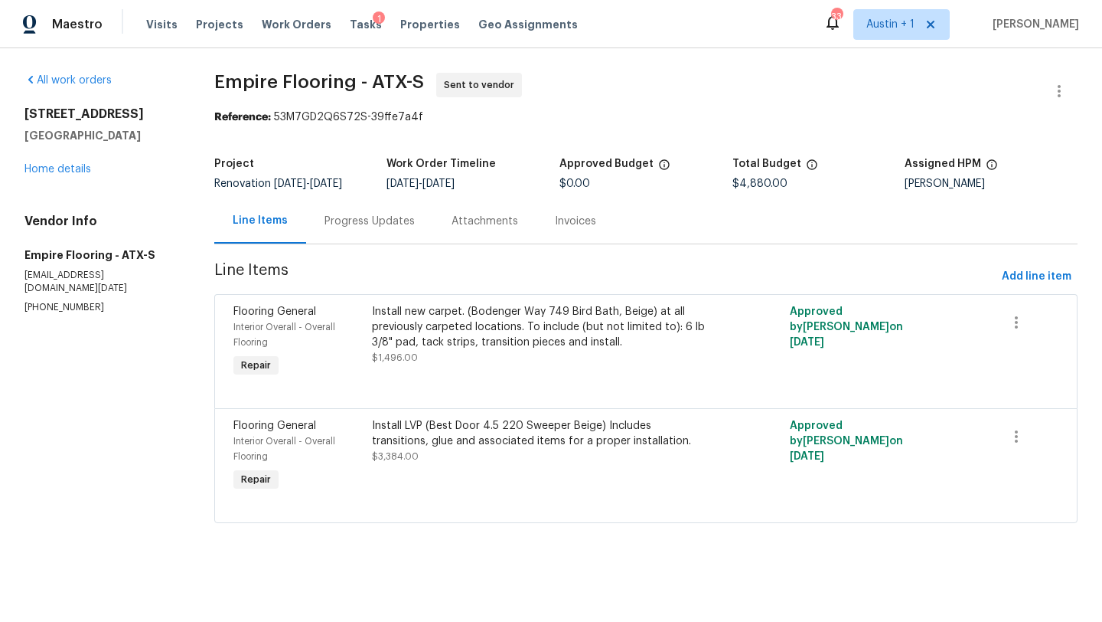
click at [364, 223] on div "Progress Updates" at bounding box center [370, 221] width 90 height 15
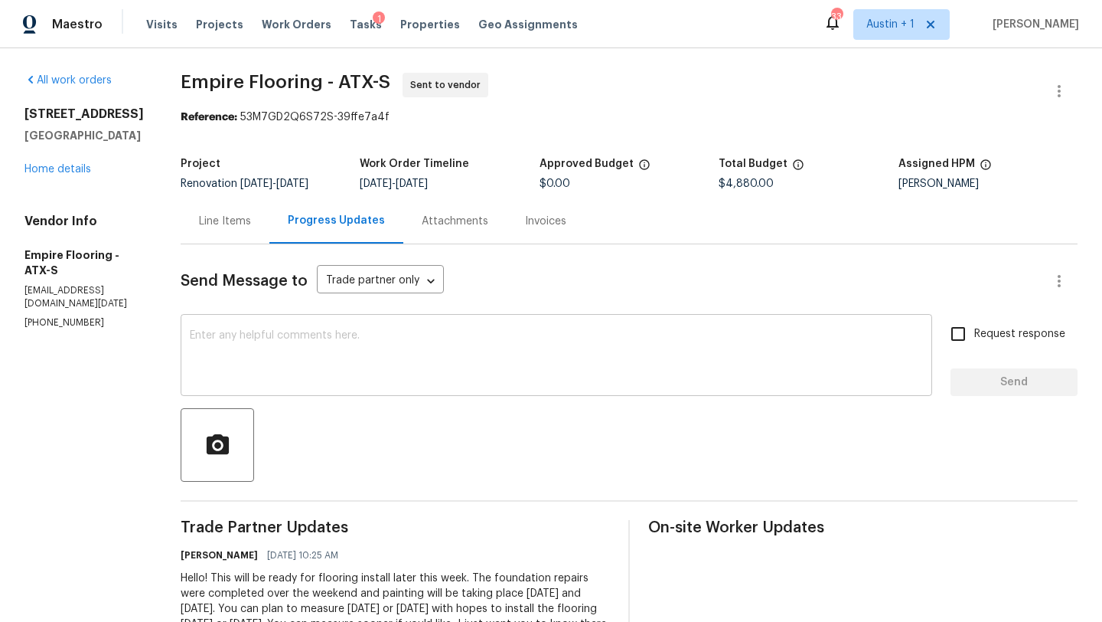
click at [394, 359] on textarea at bounding box center [556, 357] width 733 height 54
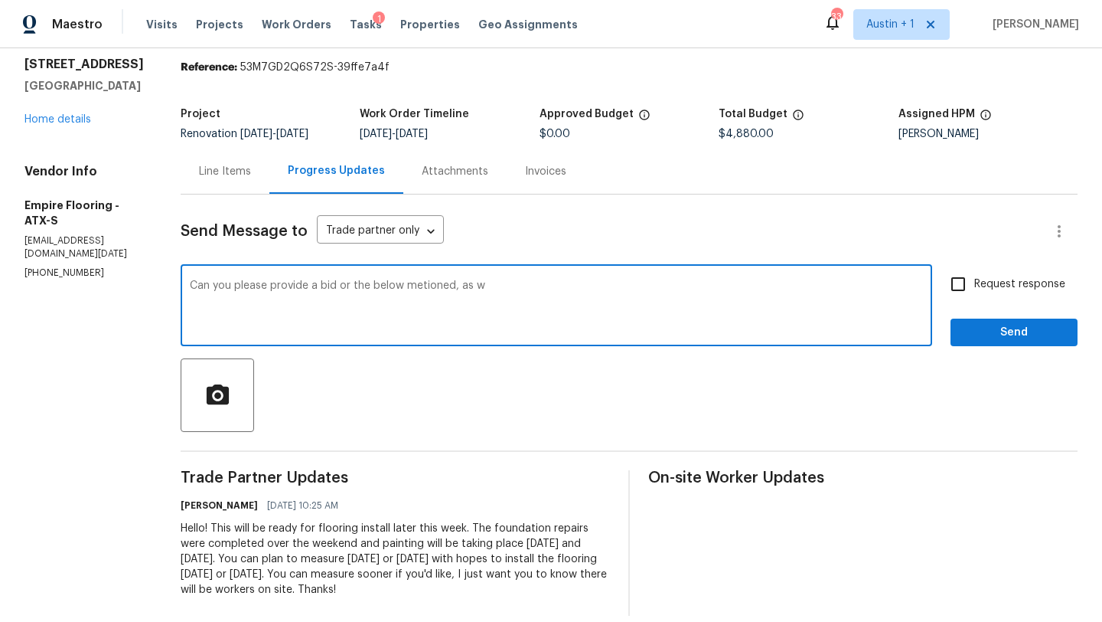
scroll to position [68, 0]
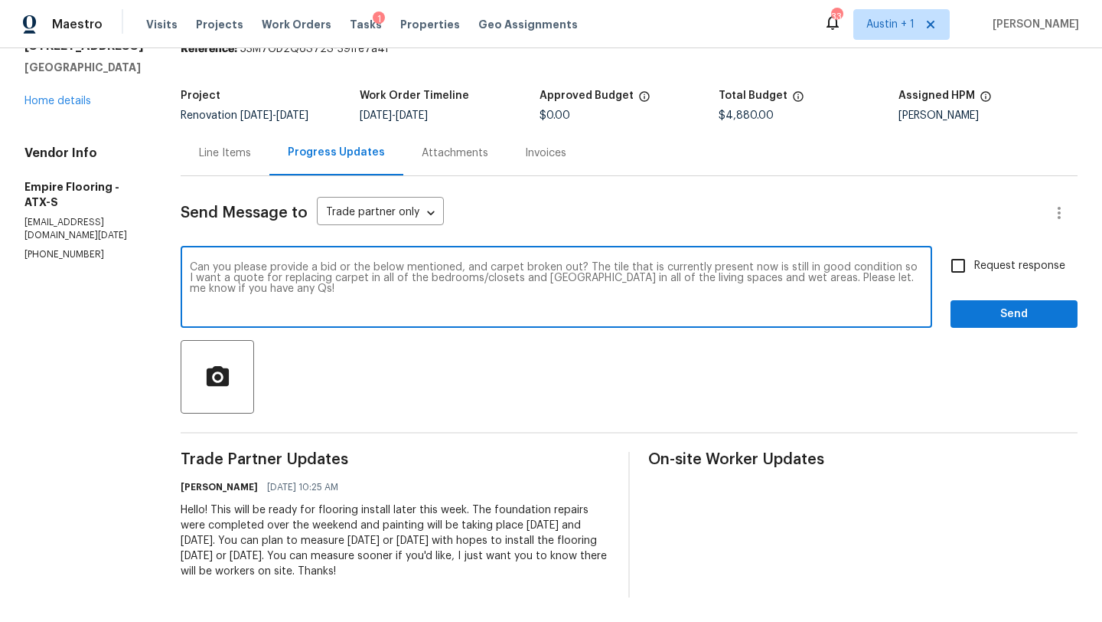
type textarea "Can you please provide a bid or the below mentioned, and carpet broken out? The…"
click at [1010, 272] on span "Request response" at bounding box center [1019, 266] width 91 height 16
click at [974, 272] on input "Request response" at bounding box center [958, 266] width 32 height 32
checkbox input "true"
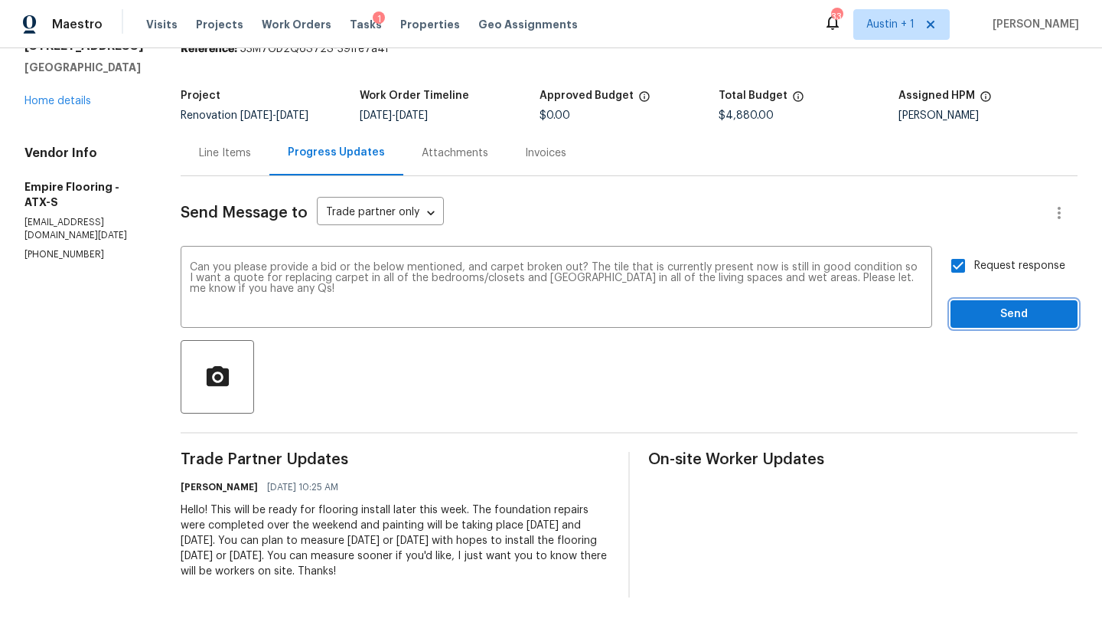
click at [1007, 305] on span "Send" at bounding box center [1014, 314] width 103 height 19
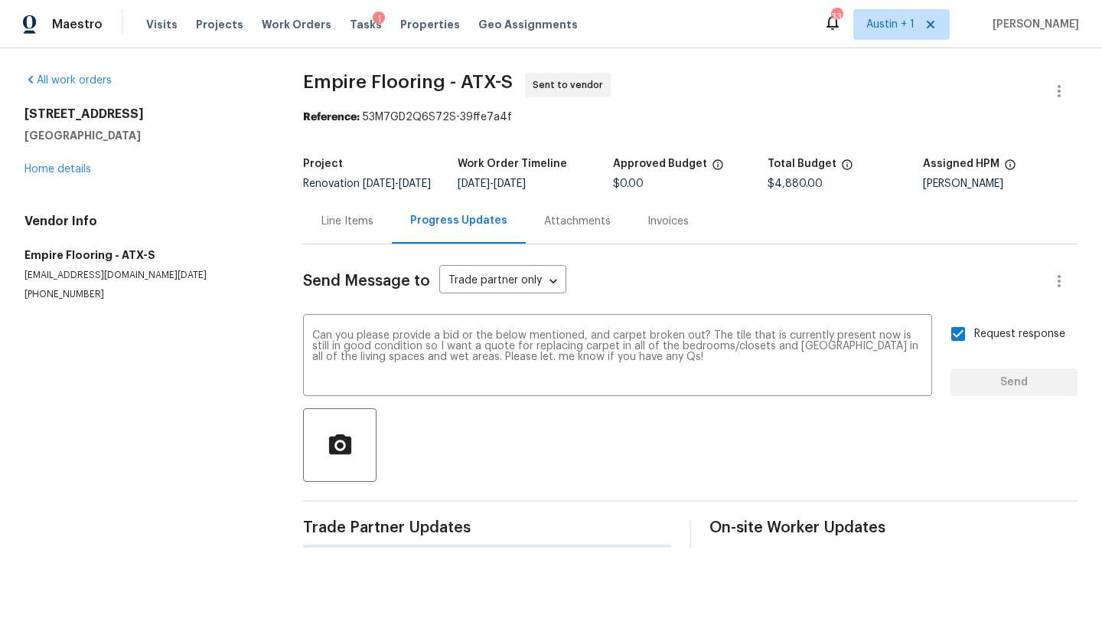
scroll to position [0, 0]
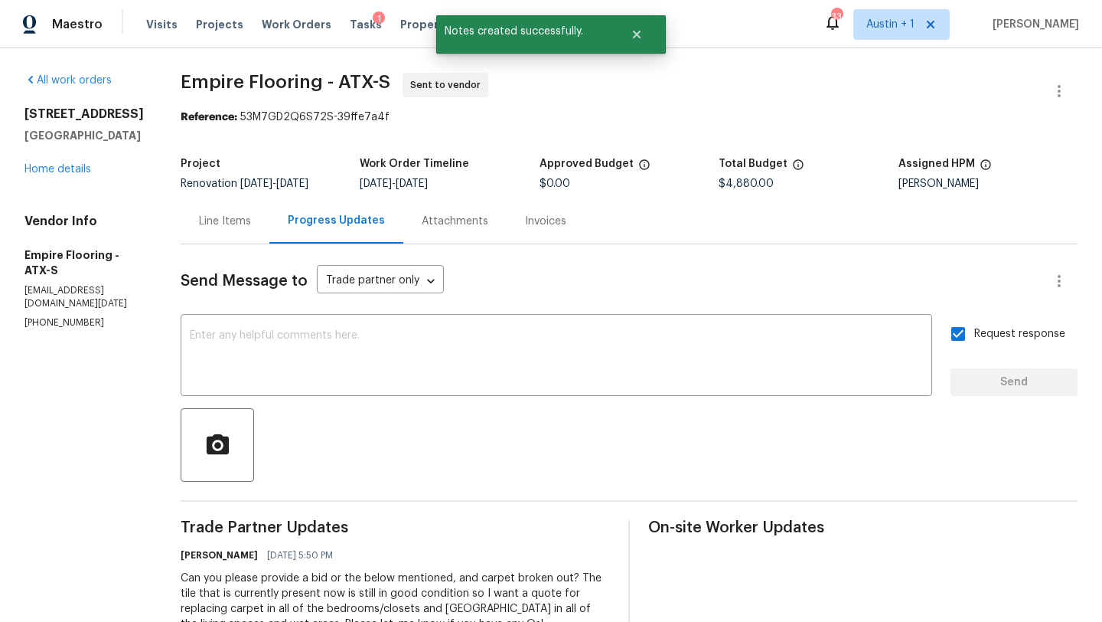
click at [57, 162] on div "503 Hackberry St Lockhart, TX 78644 Home details" at bounding box center [83, 141] width 119 height 70
click at [60, 166] on link "Home details" at bounding box center [57, 169] width 67 height 11
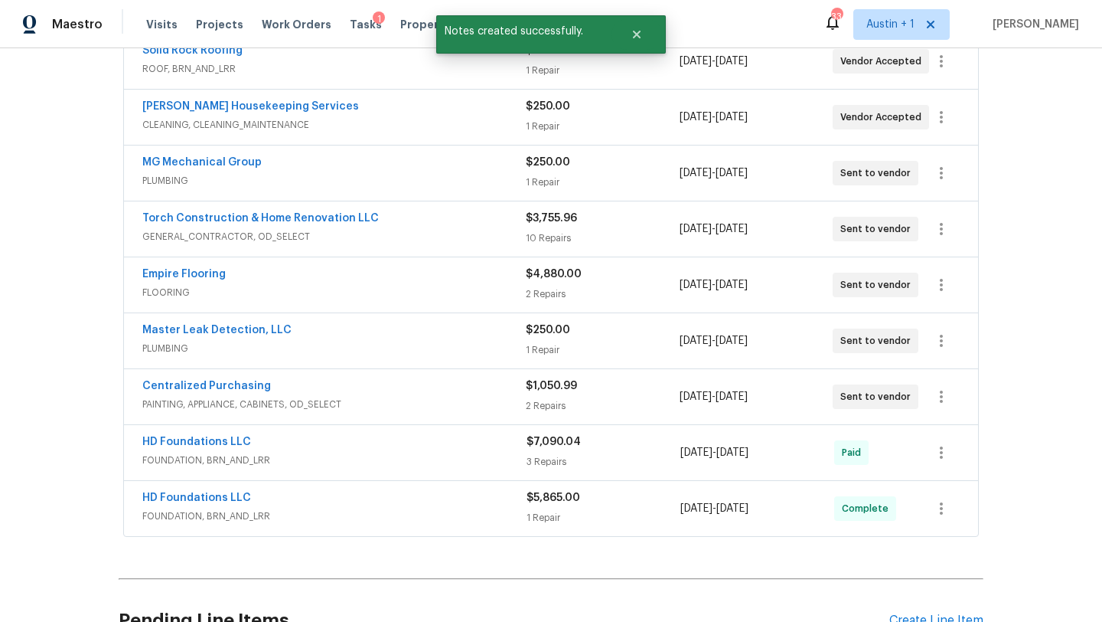
scroll to position [418, 0]
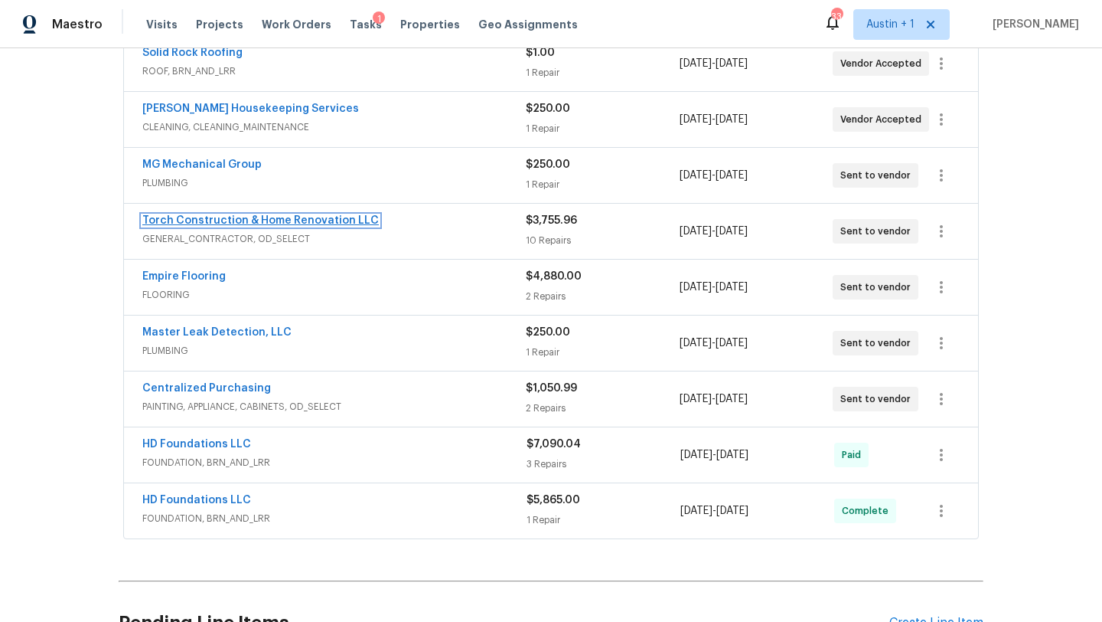
click at [352, 219] on link "Torch Construction & Home Renovation LLC" at bounding box center [260, 220] width 237 height 11
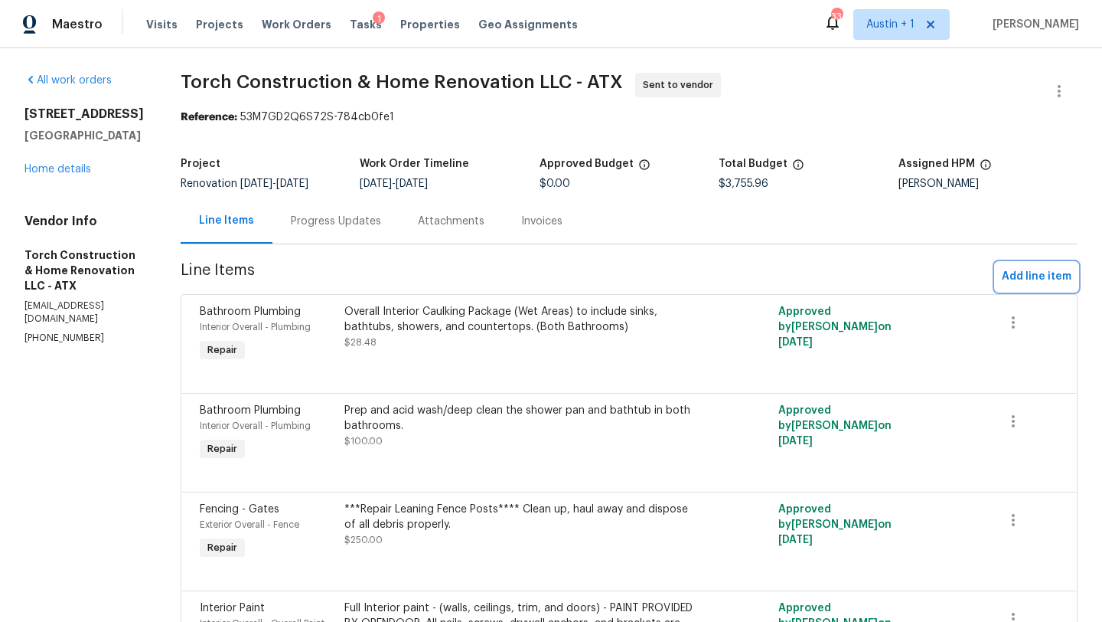
click at [1016, 278] on span "Add line item" at bounding box center [1037, 276] width 70 height 19
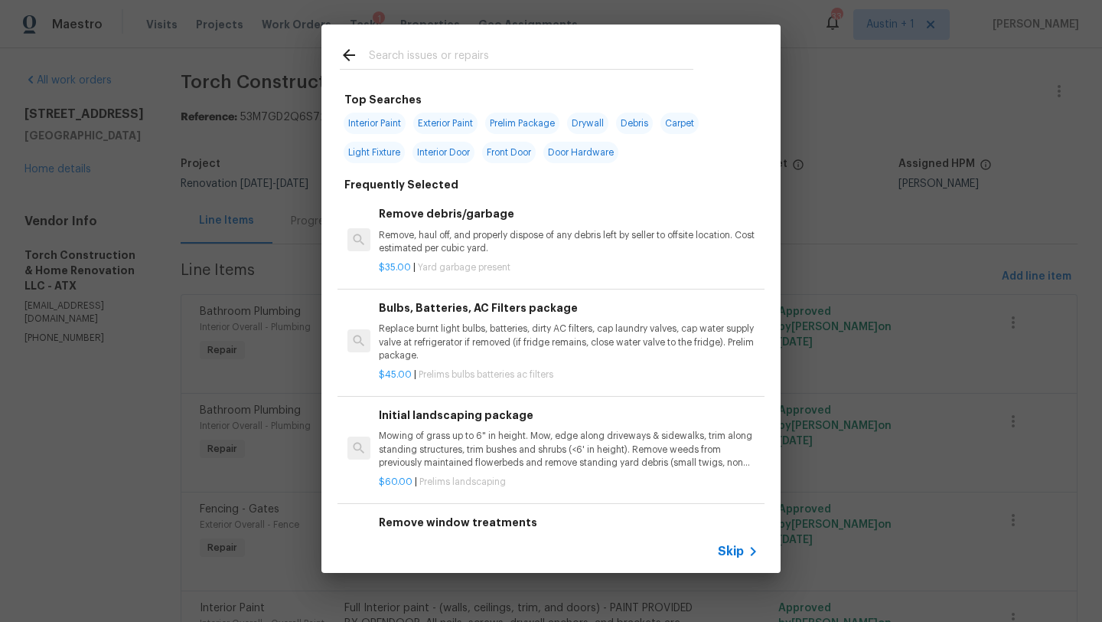
click at [451, 57] on input "text" at bounding box center [531, 57] width 325 height 23
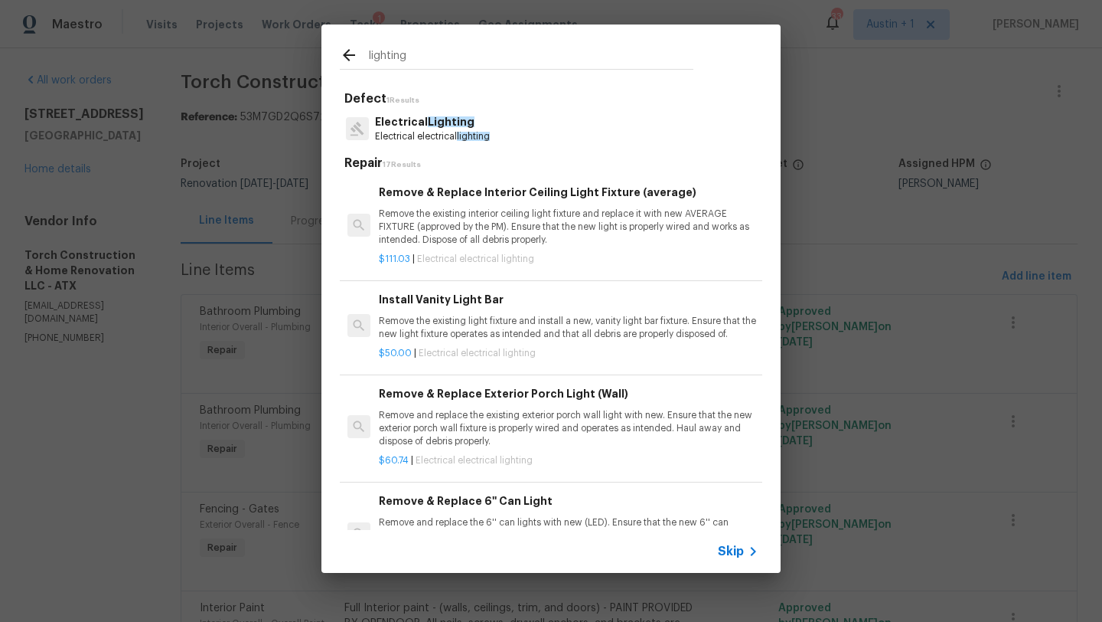
type input "lighting"
click at [412, 140] on p "Electrical electrical lighting" at bounding box center [432, 136] width 115 height 13
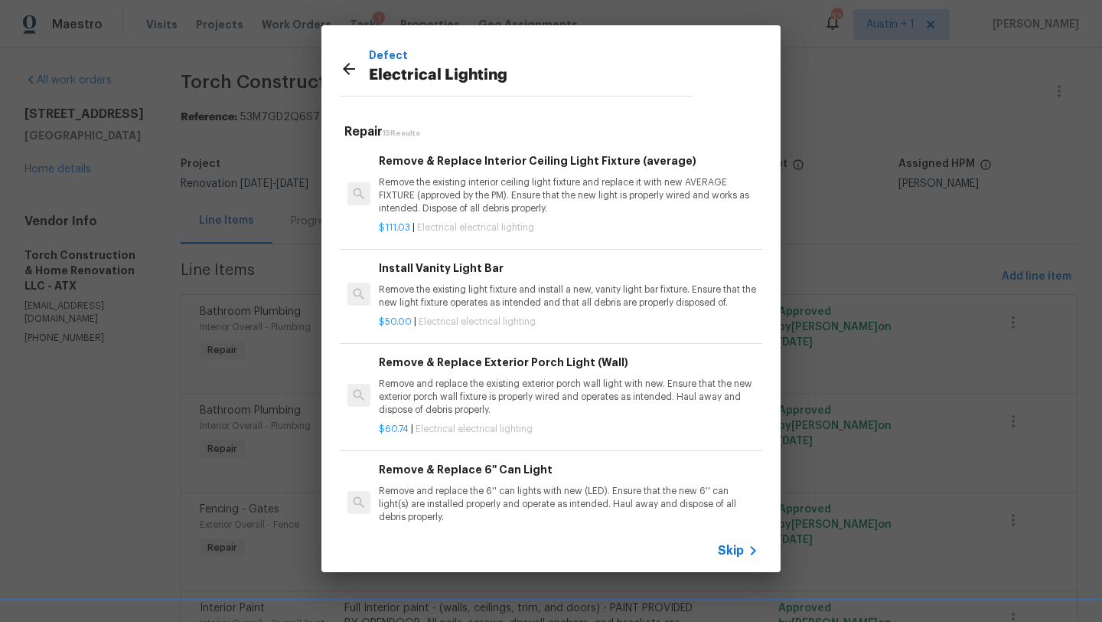
click at [524, 194] on p "Remove the existing interior ceiling light fixture and replace it with new AVER…" at bounding box center [569, 195] width 380 height 39
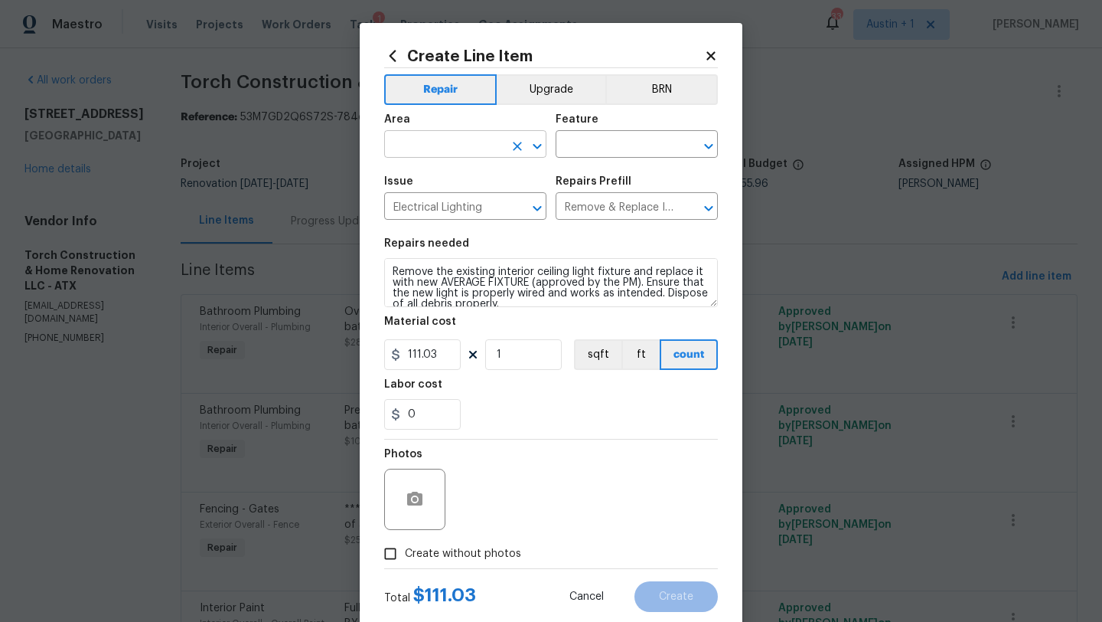
click at [452, 152] on input "text" at bounding box center [443, 146] width 119 height 24
click at [440, 207] on li "Interior Overall" at bounding box center [465, 205] width 162 height 25
type input "Interior Overall"
click at [606, 136] on input "text" at bounding box center [615, 146] width 119 height 24
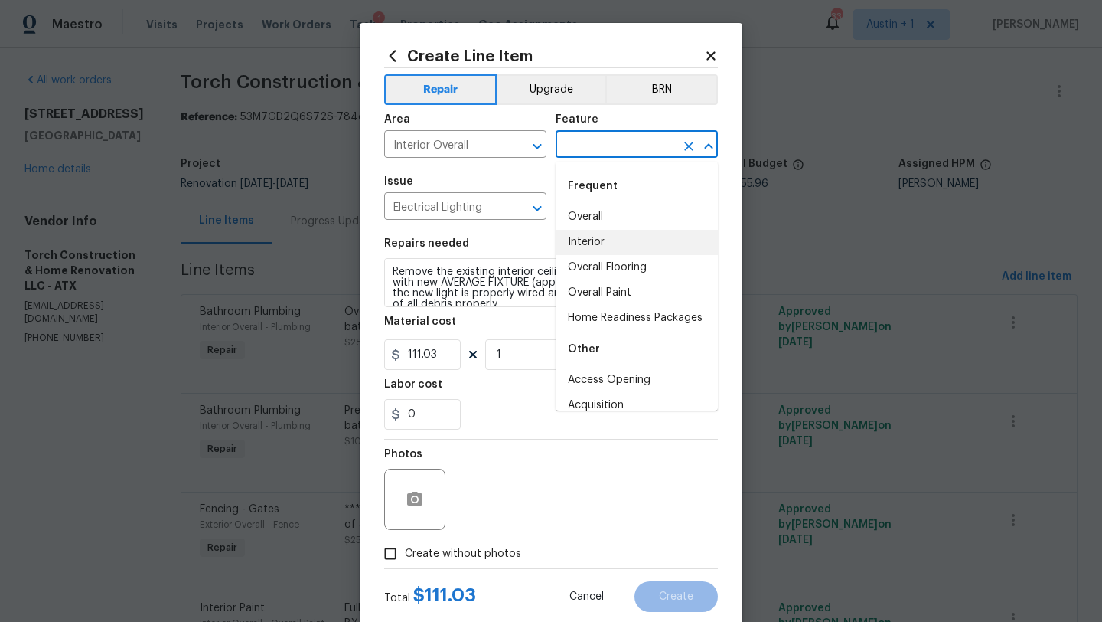
click at [608, 238] on li "Interior" at bounding box center [637, 242] width 162 height 25
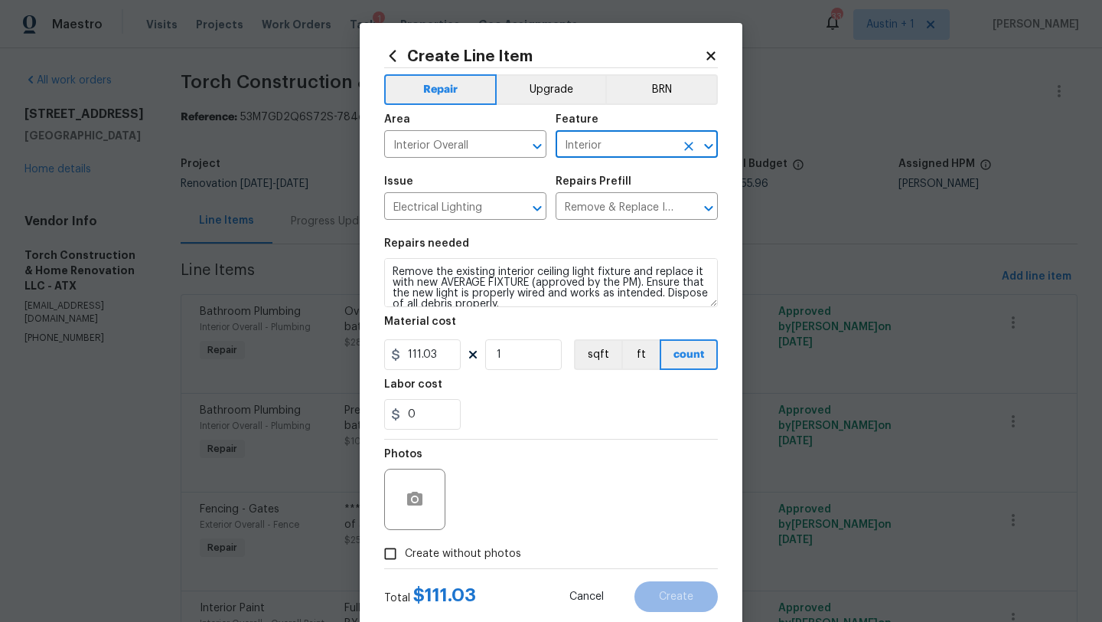
type input "Interior"
click at [444, 282] on textarea "Remove the existing interior ceiling light fixture and replace it with new AVER…" at bounding box center [551, 282] width 334 height 49
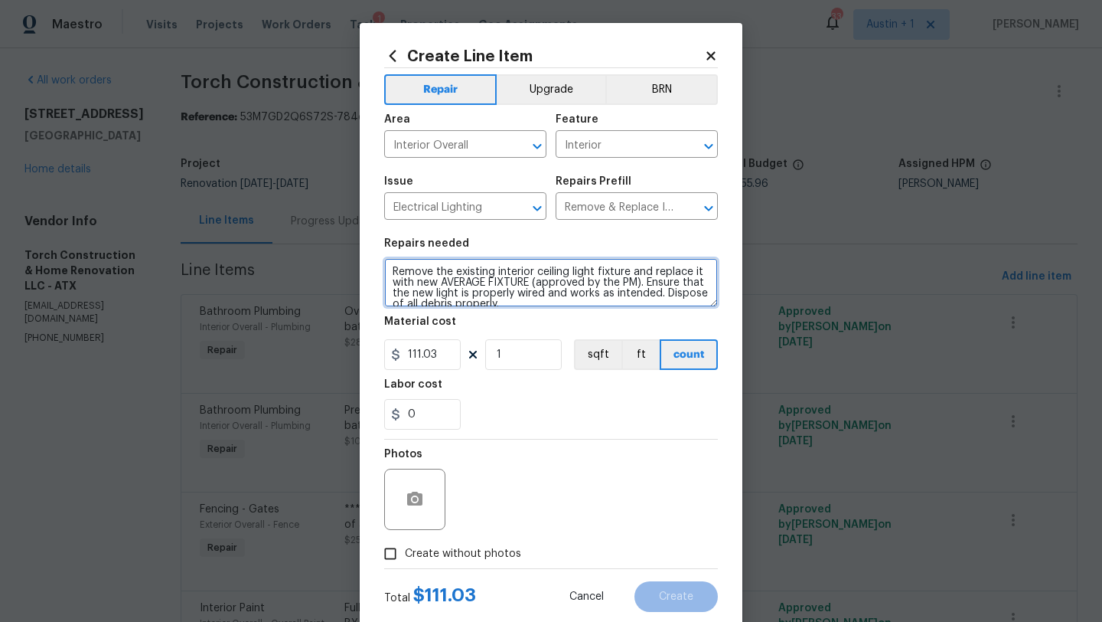
click at [501, 291] on textarea "Remove the existing interior ceiling light fixture and replace it with new AVER…" at bounding box center [551, 282] width 334 height 49
click at [525, 303] on textarea "Remove the existing interior ceiling light fixture and replace it with new AVER…" at bounding box center [551, 282] width 334 height 49
paste textarea "https://www.amazon.com/Chandelier-Farmhouse-Lighting-Fixtures-Industrial/dp/B0C…"
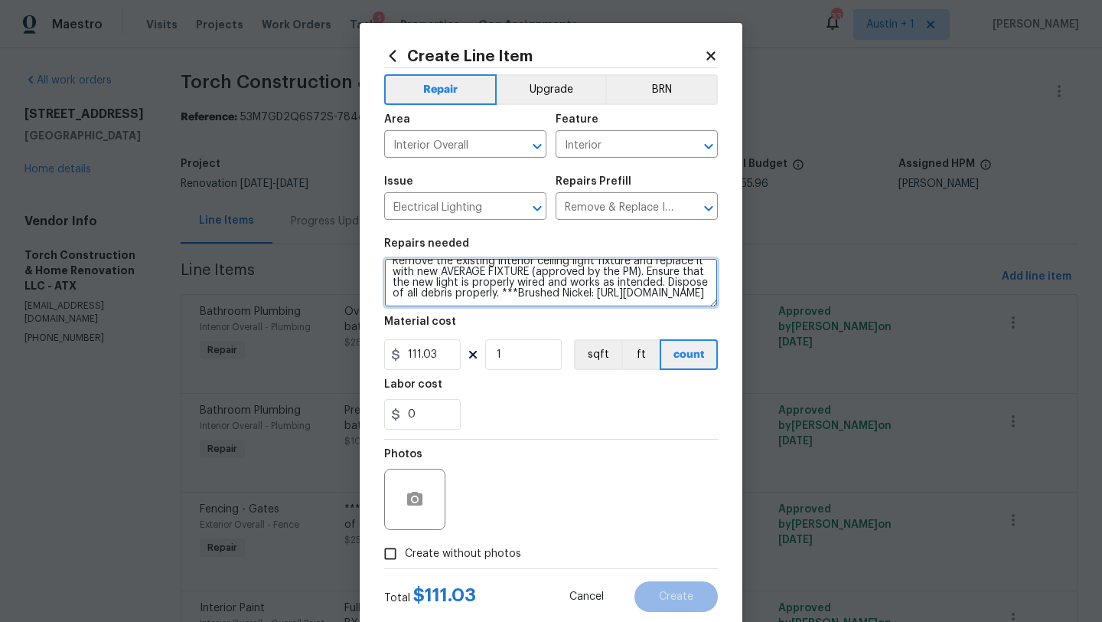
type textarea "Remove the existing interior ceiling light fixture and replace it with new AVER…"
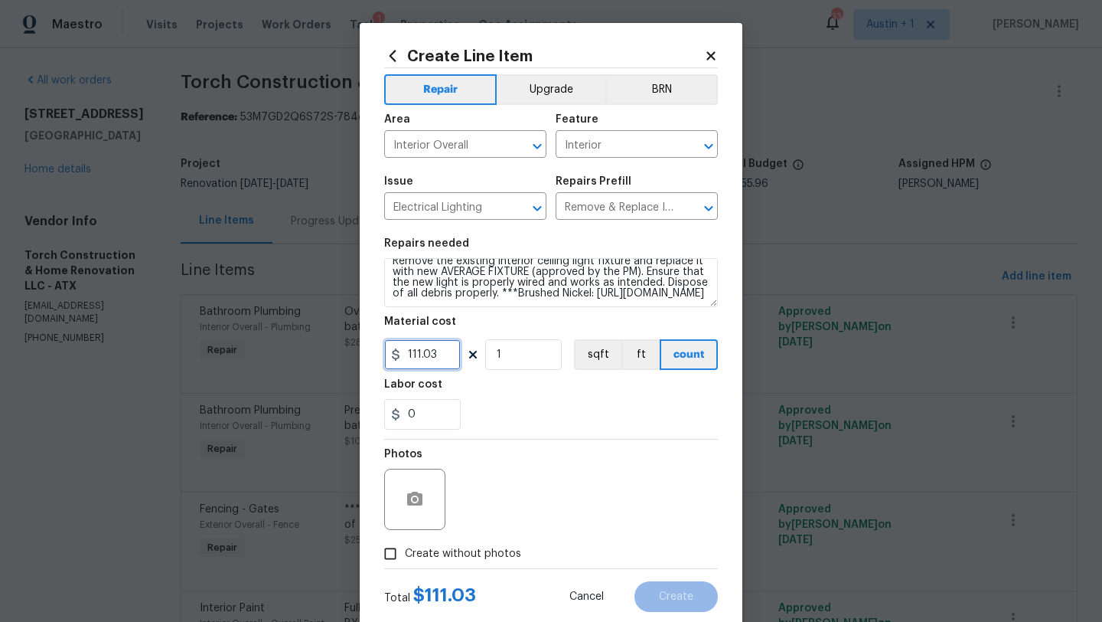
drag, startPoint x: 446, startPoint y: 353, endPoint x: 316, endPoint y: 351, distance: 130.1
click at [316, 351] on div "Create Line Item Repair Upgrade BRN Area Interior Overall ​ Feature Interior ​ …" at bounding box center [551, 311] width 1102 height 622
type input "100"
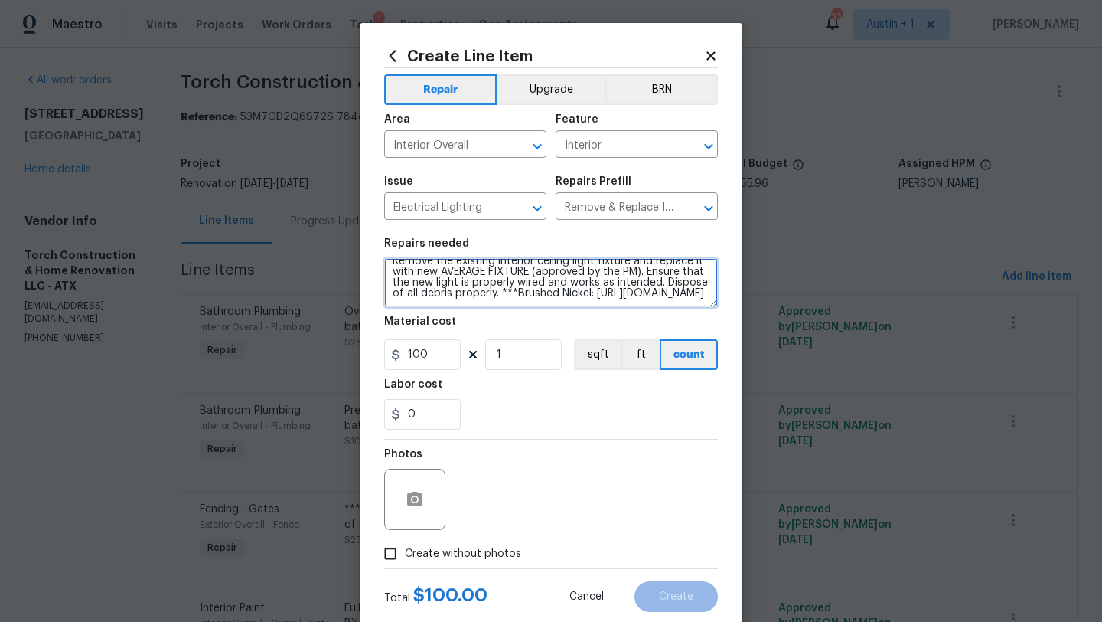
click at [566, 304] on textarea "Remove the existing interior ceiling light fixture and replace it with new AVER…" at bounding box center [551, 282] width 334 height 49
type textarea "Remove the existing interior ceiling light fixture and replace it with new AVER…"
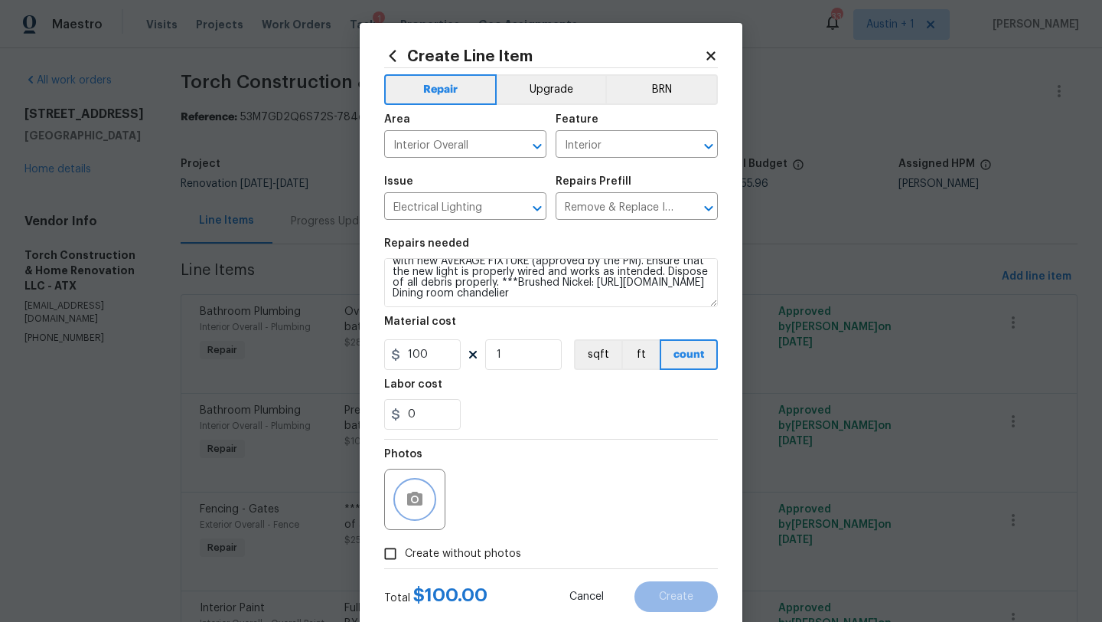
click at [420, 509] on button "button" at bounding box center [414, 499] width 37 height 37
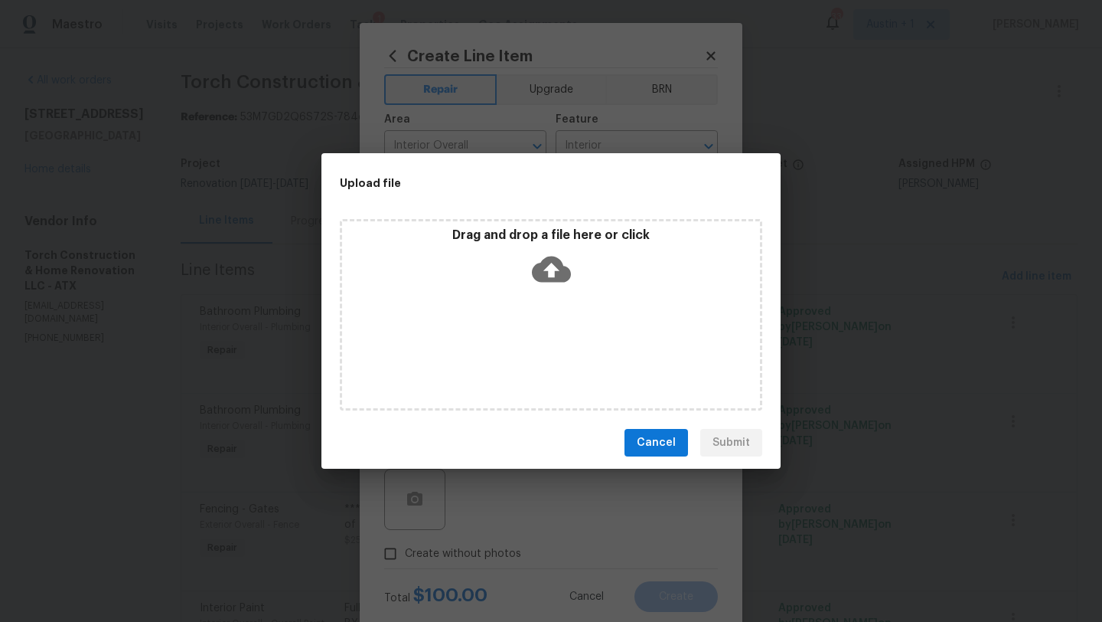
click at [551, 278] on icon at bounding box center [551, 269] width 39 height 26
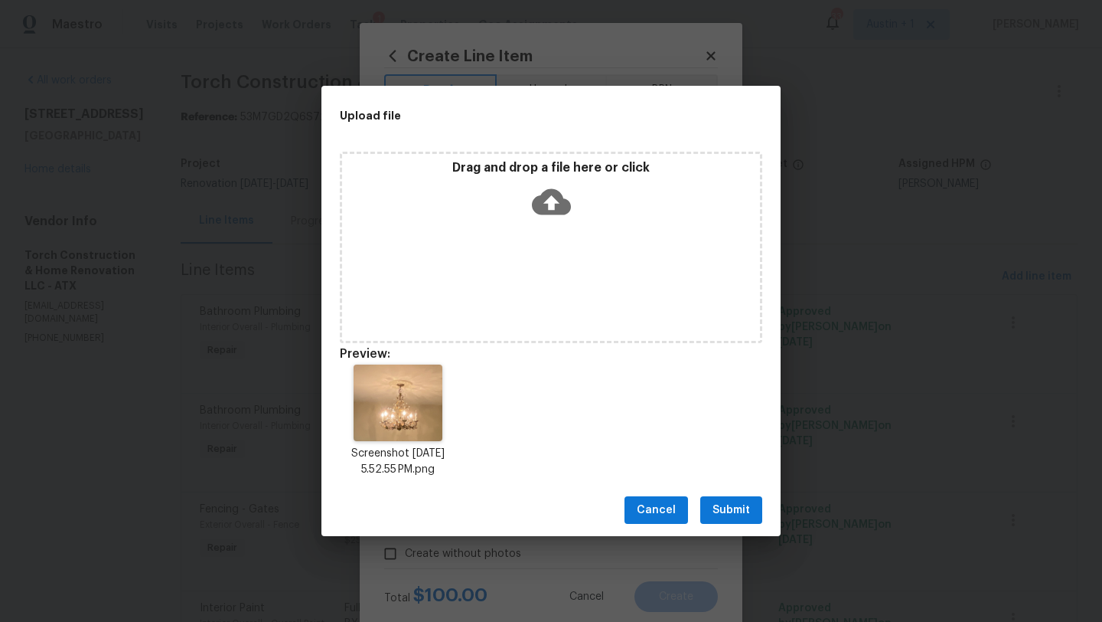
click at [728, 520] on button "Submit" at bounding box center [731, 510] width 62 height 28
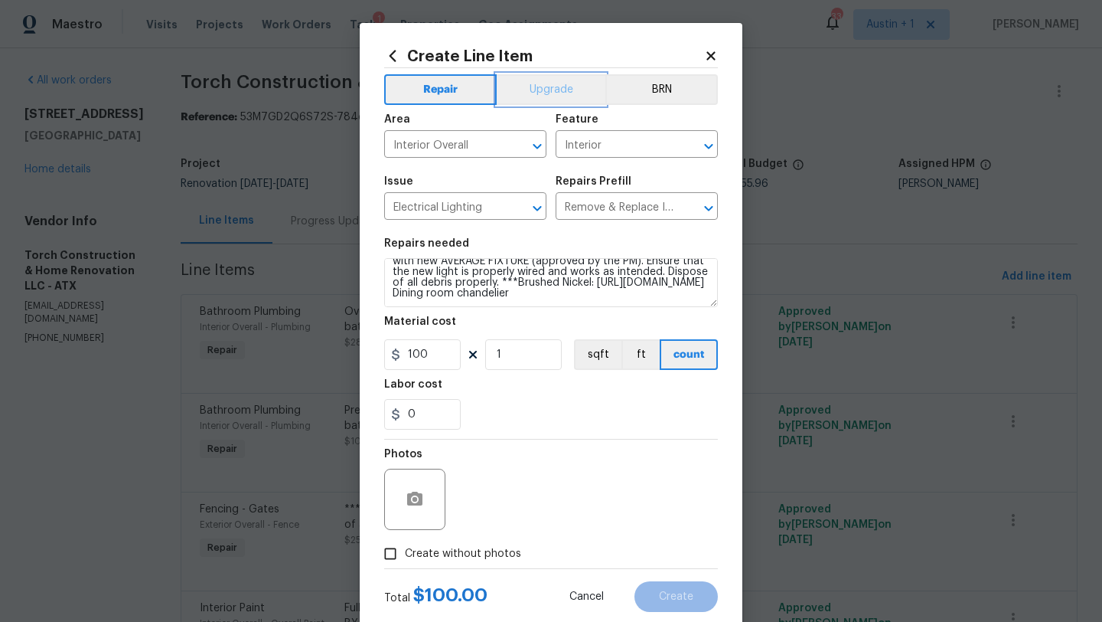
click at [548, 90] on button "Upgrade" at bounding box center [551, 89] width 109 height 31
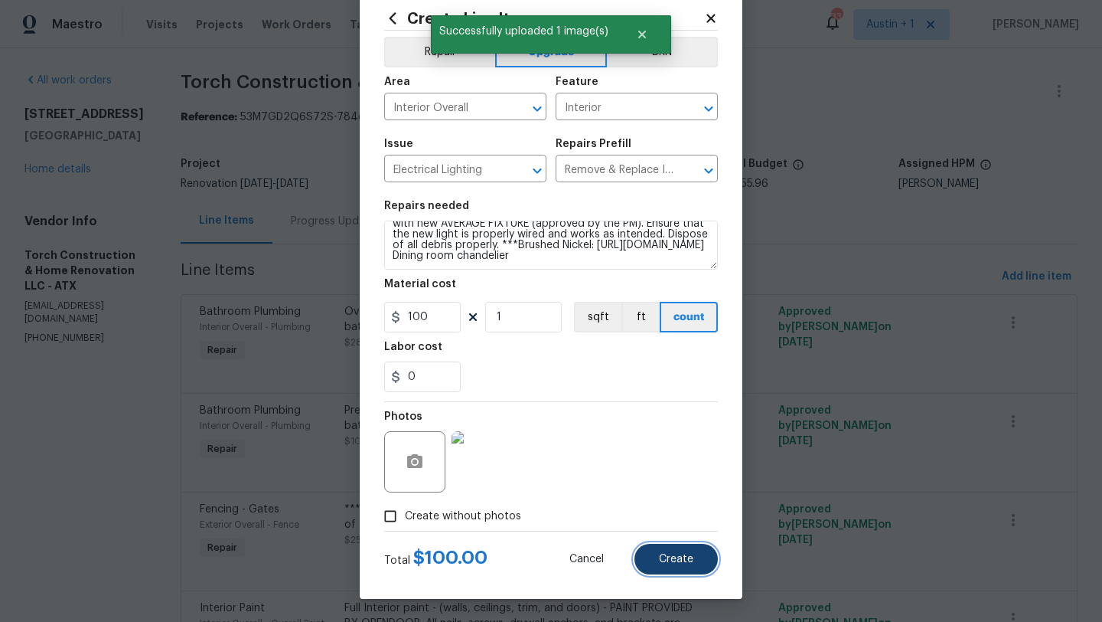
click at [664, 551] on button "Create" at bounding box center [676, 558] width 83 height 31
type input "0"
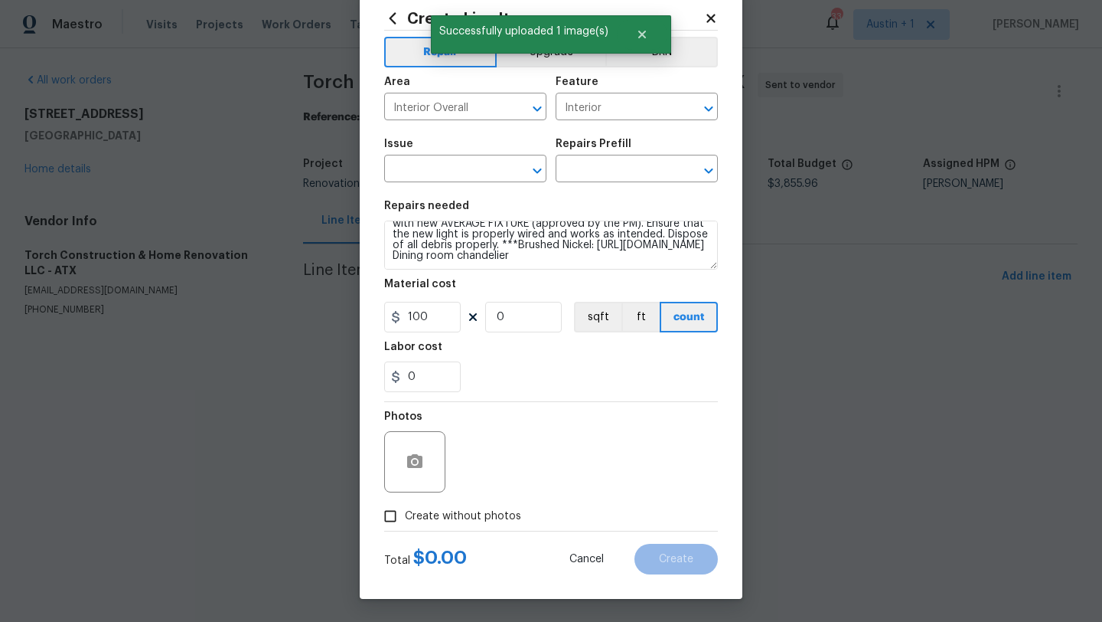
type input "0"
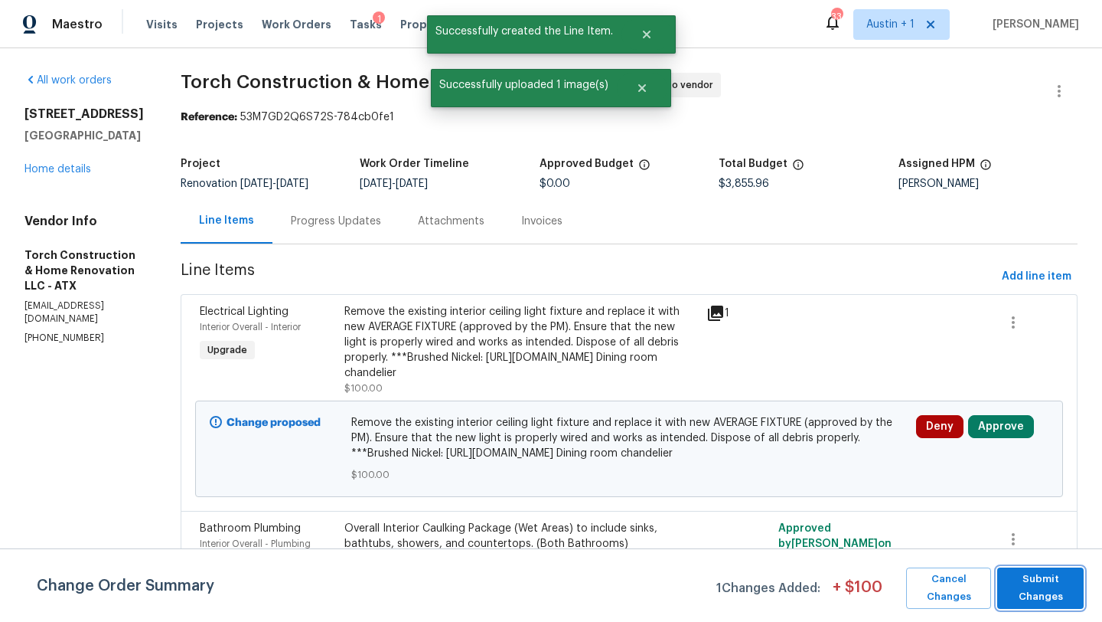
click at [1016, 594] on span "Submit Changes" at bounding box center [1040, 587] width 71 height 35
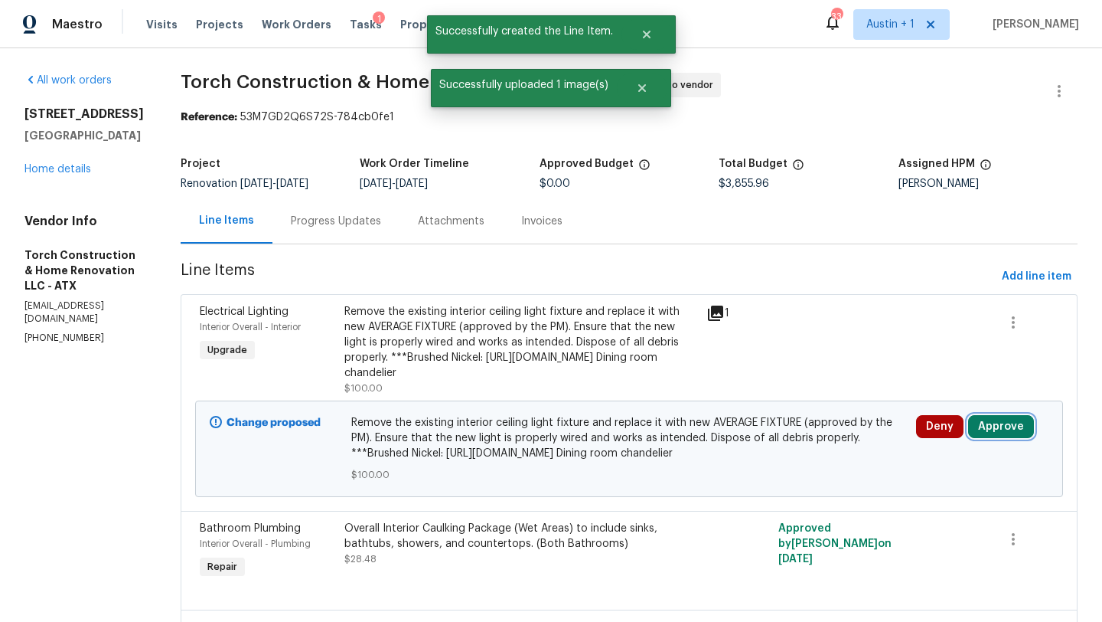
click at [998, 438] on button "Approve" at bounding box center [1001, 426] width 66 height 23
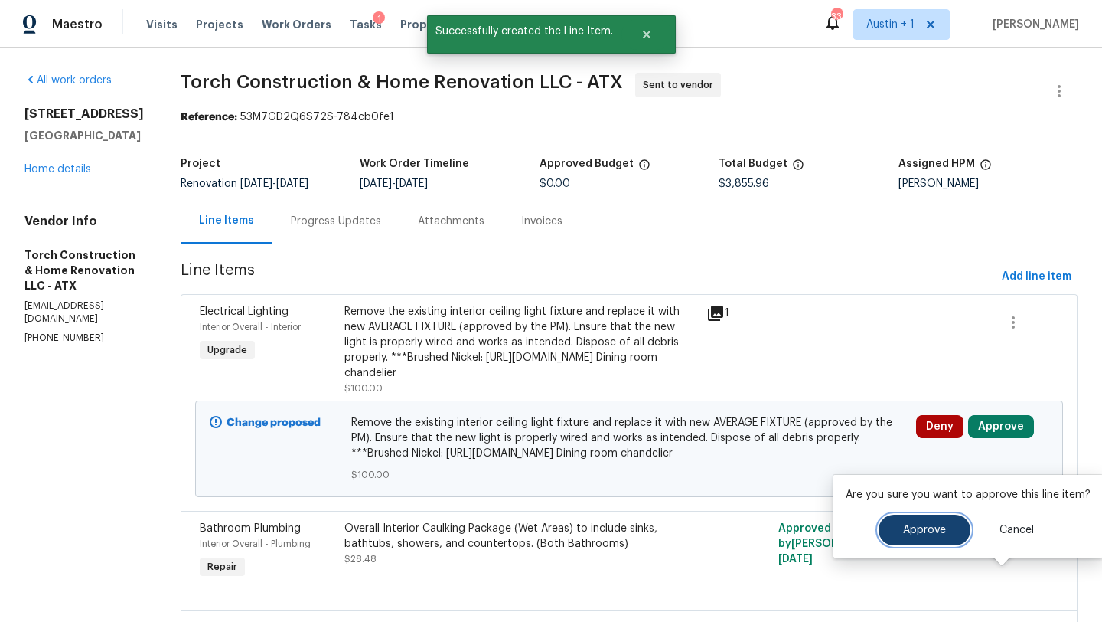
click at [915, 526] on span "Approve" at bounding box center [924, 529] width 43 height 11
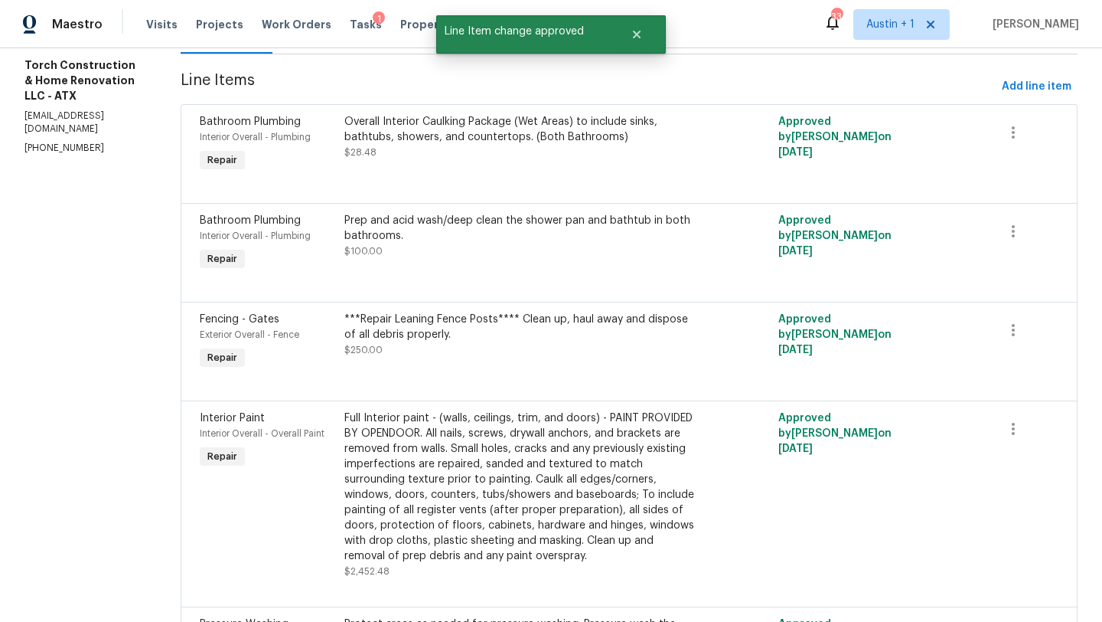
scroll to position [0, 0]
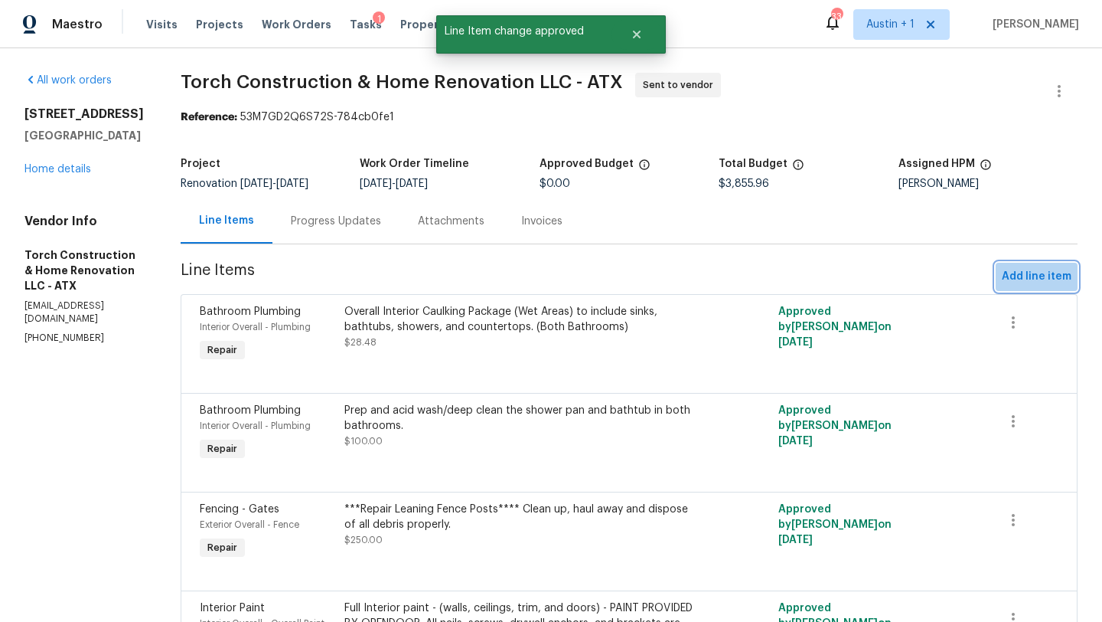
click at [1020, 265] on button "Add line item" at bounding box center [1037, 277] width 82 height 28
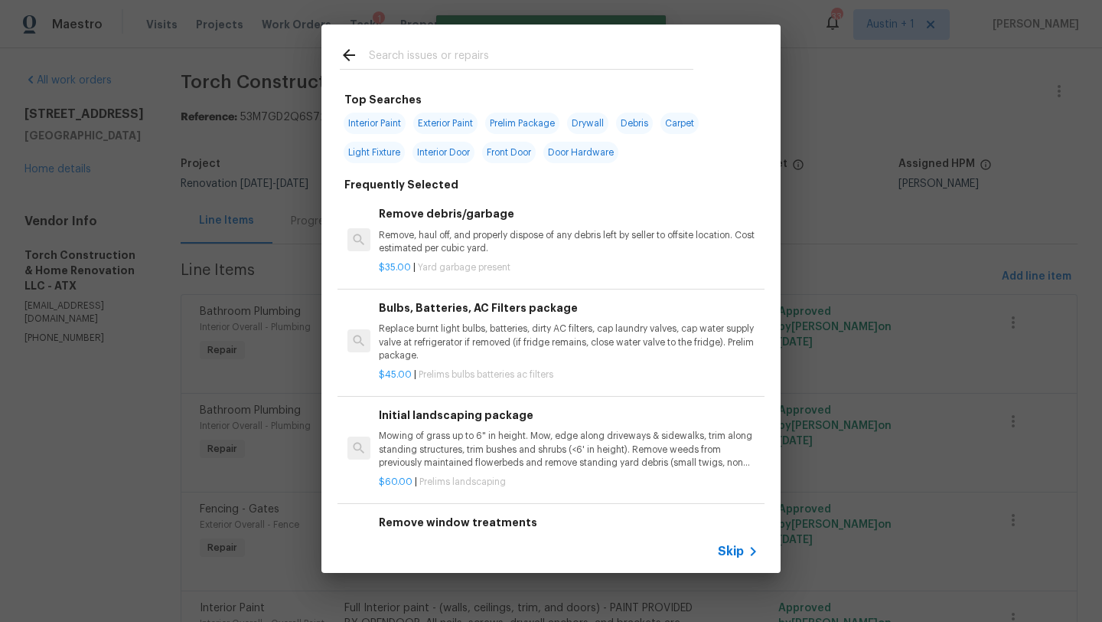
click at [441, 55] on input "text" at bounding box center [531, 57] width 325 height 23
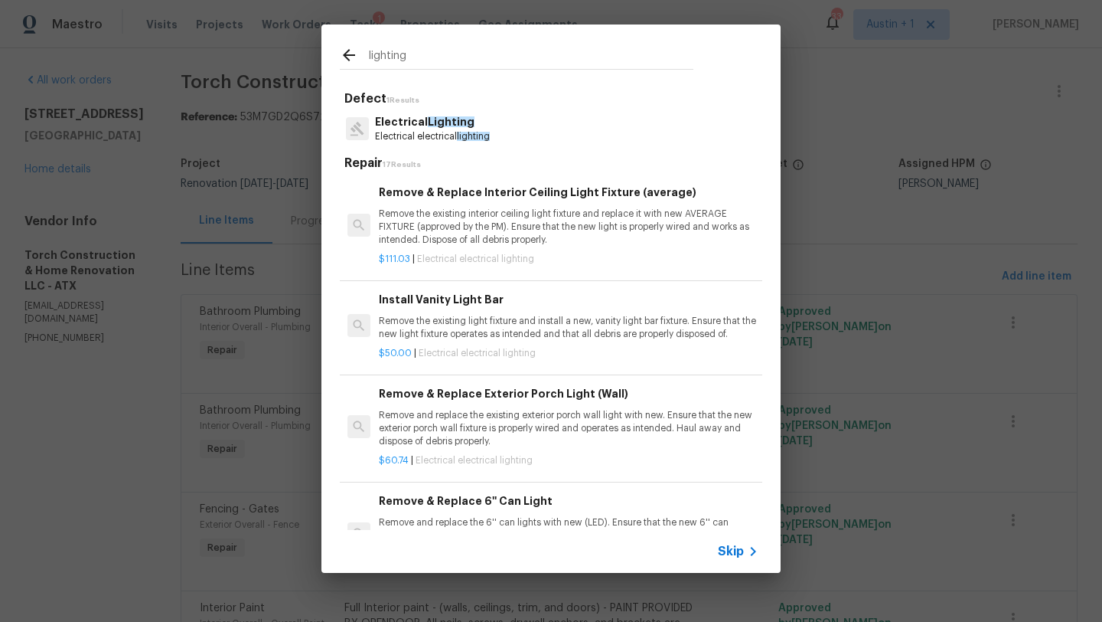
type input "lighting"
click at [419, 124] on p "Electrical Lighting" at bounding box center [432, 122] width 115 height 16
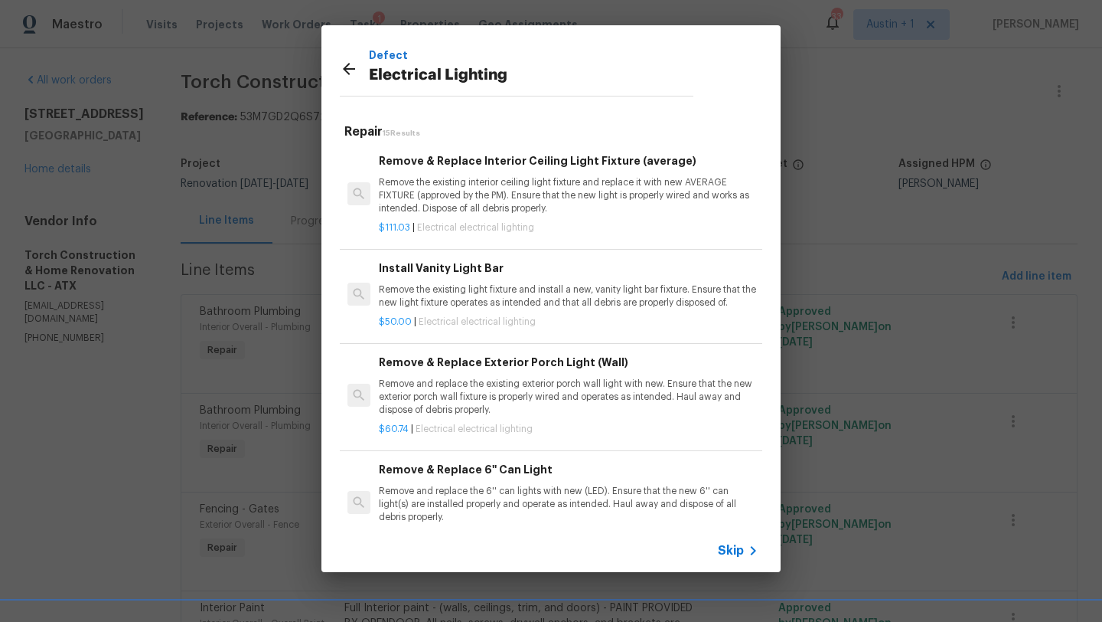
click at [506, 305] on p "Remove the existing light fixture and install a new, vanity light bar fixture. …" at bounding box center [569, 296] width 380 height 26
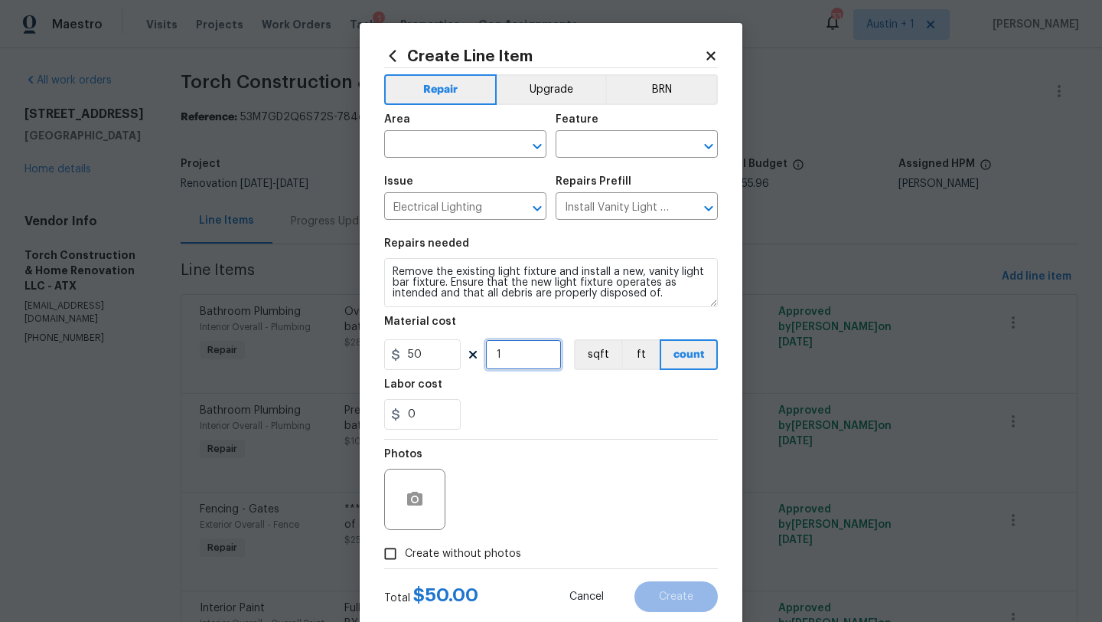
drag, startPoint x: 488, startPoint y: 362, endPoint x: 412, endPoint y: 335, distance: 80.4
click at [458, 359] on div "50 1 sqft ft count" at bounding box center [551, 354] width 334 height 31
type input "2"
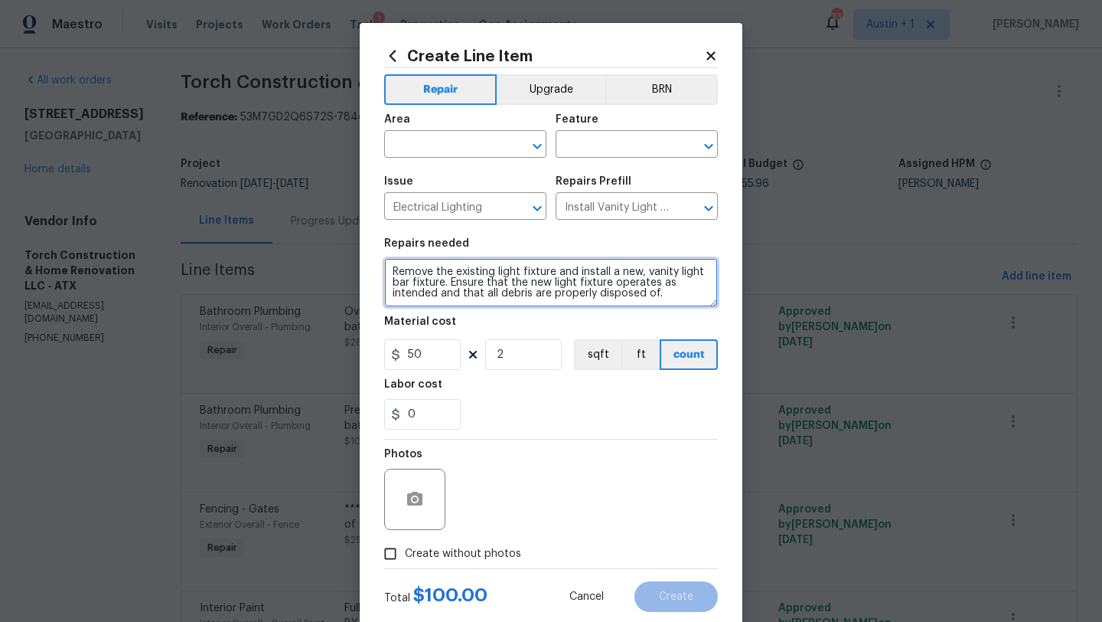
click at [671, 306] on textarea "Remove the existing light fixture and install a new, vanity light bar fixture. …" at bounding box center [551, 282] width 334 height 49
type textarea "Remove the existing light fixture and install a new, vanity light bar fixture. …"
click at [434, 145] on input "text" at bounding box center [443, 146] width 119 height 24
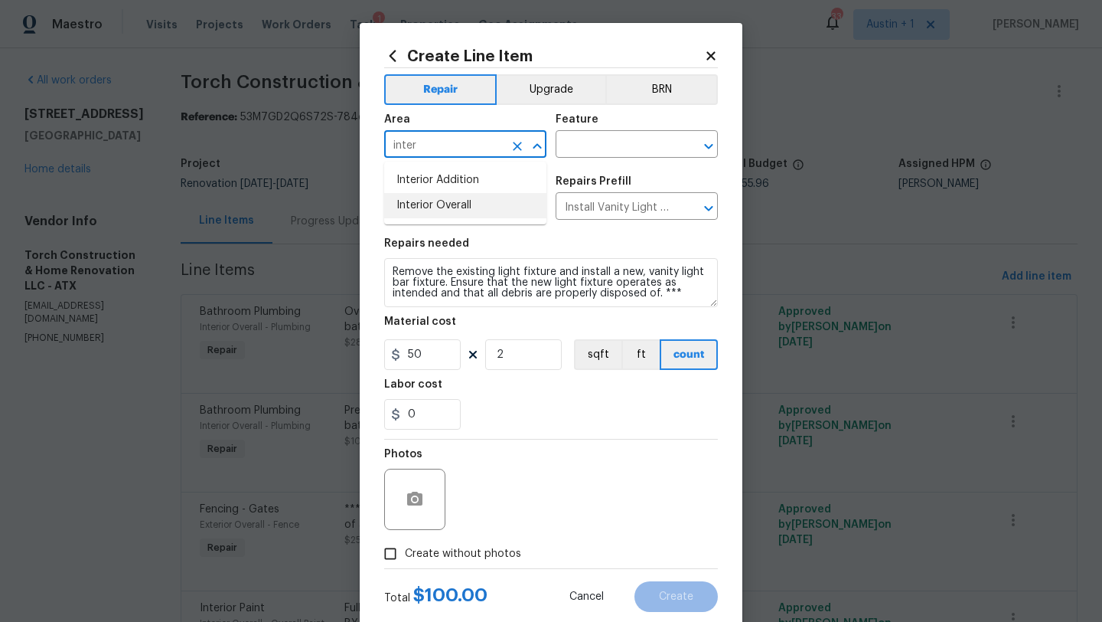
click at [443, 211] on li "Interior Overall" at bounding box center [465, 205] width 162 height 25
type input "Interior Overall"
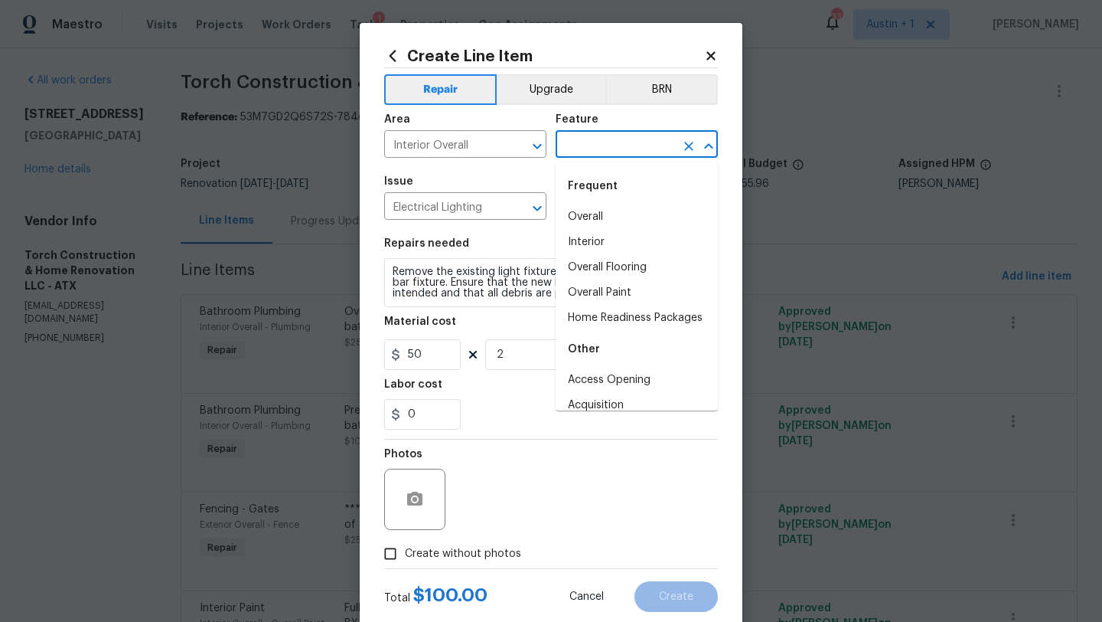
click at [587, 155] on input "text" at bounding box center [615, 146] width 119 height 24
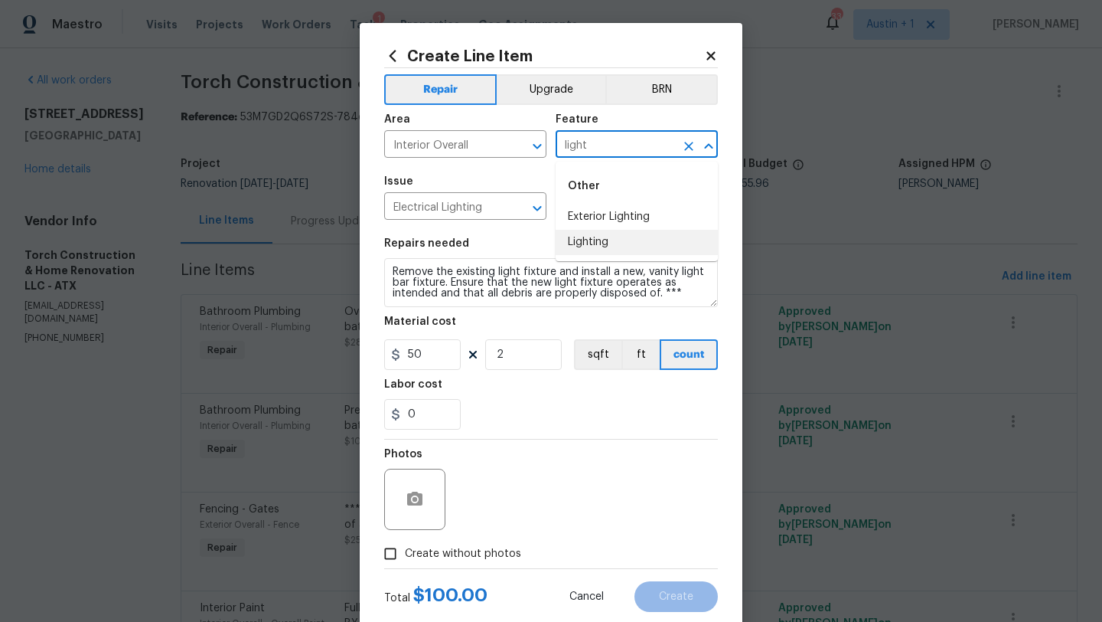
click at [607, 236] on li "Lighting" at bounding box center [637, 242] width 162 height 25
type input "Lighting"
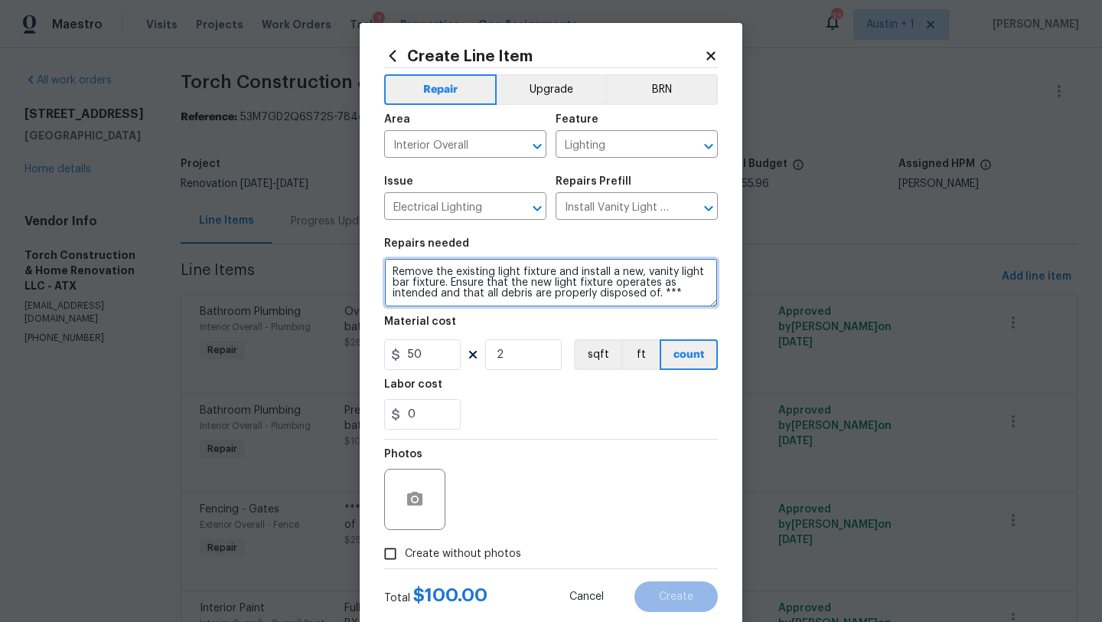
click at [690, 290] on textarea "Remove the existing light fixture and install a new, vanity light bar fixture. …" at bounding box center [551, 282] width 334 height 49
paste textarea "https://www.amazon.com/Bathroom-Brushed-Vintage-Sconces-Lighting/dp/B0C24FLJ3Y/…"
type textarea "Remove the existing light fixture and install a new, vanity light bar fixture. …"
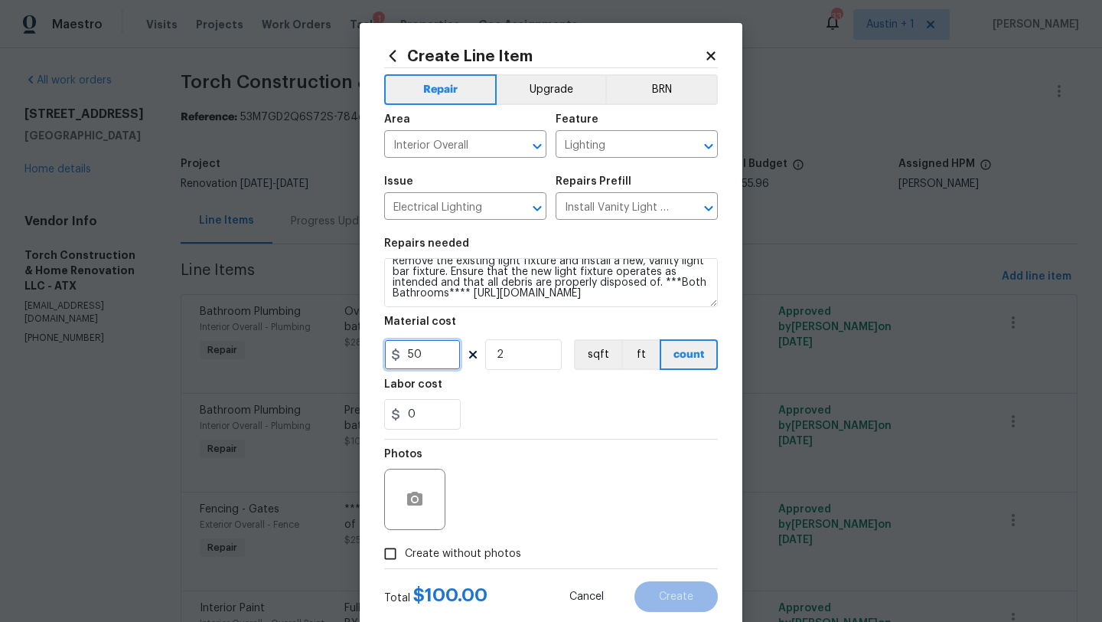
drag, startPoint x: 422, startPoint y: 360, endPoint x: 334, endPoint y: 360, distance: 87.3
click at [334, 360] on div "Create Line Item Repair Upgrade BRN Area Interior Overall ​ Feature Lighting ​ …" at bounding box center [551, 311] width 1102 height 622
click at [449, 357] on input "111" at bounding box center [422, 354] width 77 height 31
click at [521, 392] on div "Labor cost" at bounding box center [551, 389] width 334 height 20
click at [415, 505] on icon "button" at bounding box center [414, 498] width 15 height 14
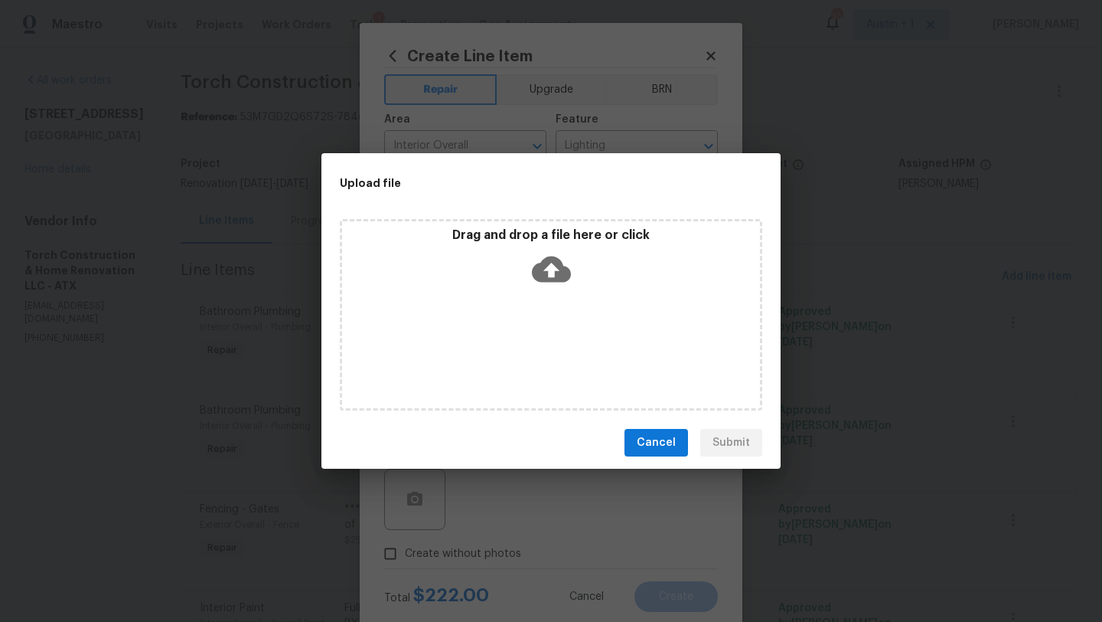
click at [556, 250] on icon at bounding box center [551, 269] width 39 height 39
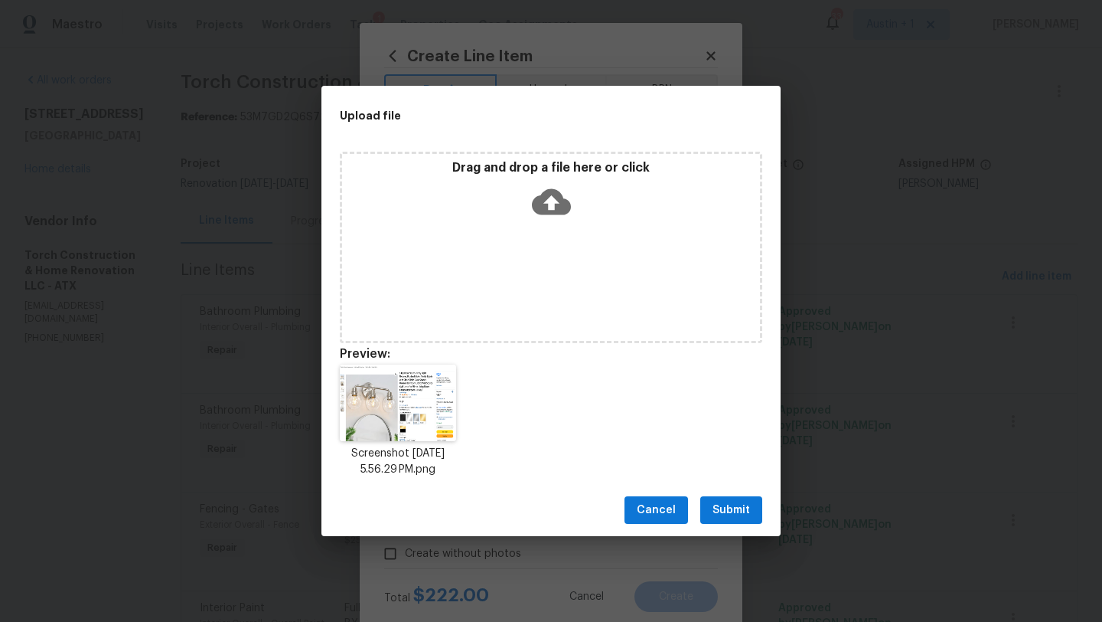
click at [736, 508] on span "Submit" at bounding box center [732, 510] width 38 height 19
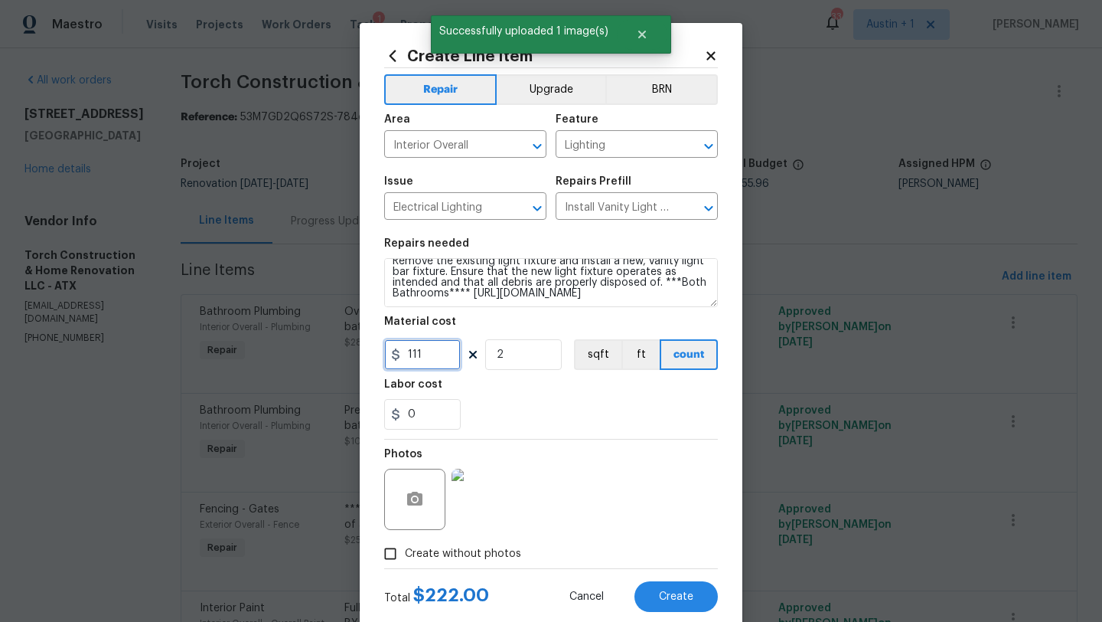
drag, startPoint x: 433, startPoint y: 352, endPoint x: 344, endPoint y: 352, distance: 88.8
click at [344, 352] on div "Create Line Item Repair Upgrade BRN Area Interior Overall ​ Feature Lighting ​ …" at bounding box center [551, 311] width 1102 height 622
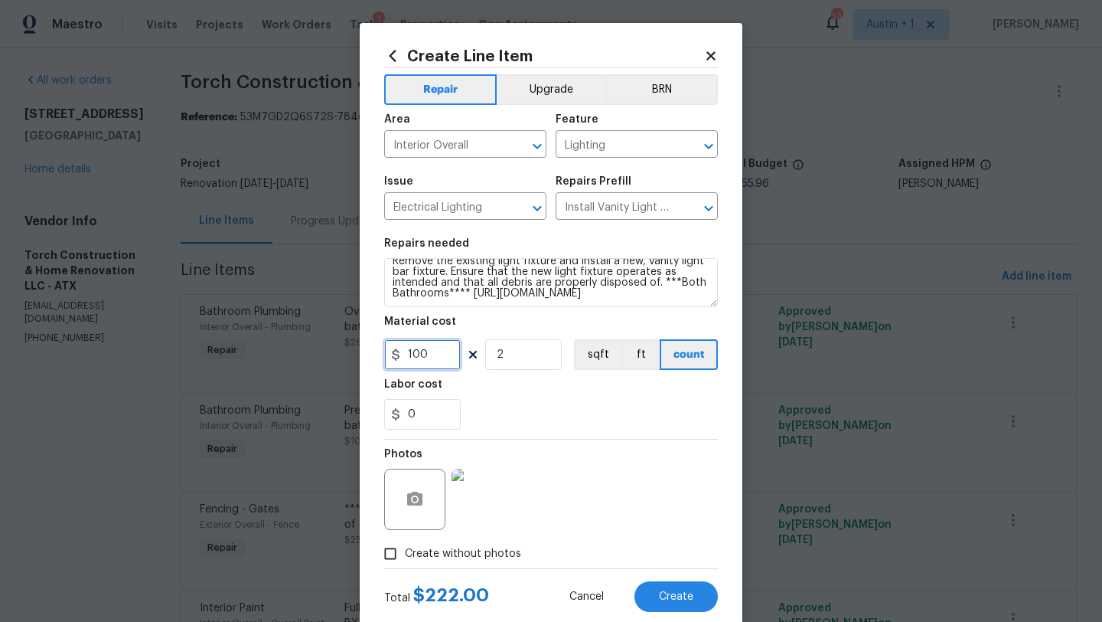
type input "100"
click at [586, 456] on div "Photos" at bounding box center [551, 489] width 334 height 100
click at [671, 592] on span "Create" at bounding box center [676, 596] width 34 height 11
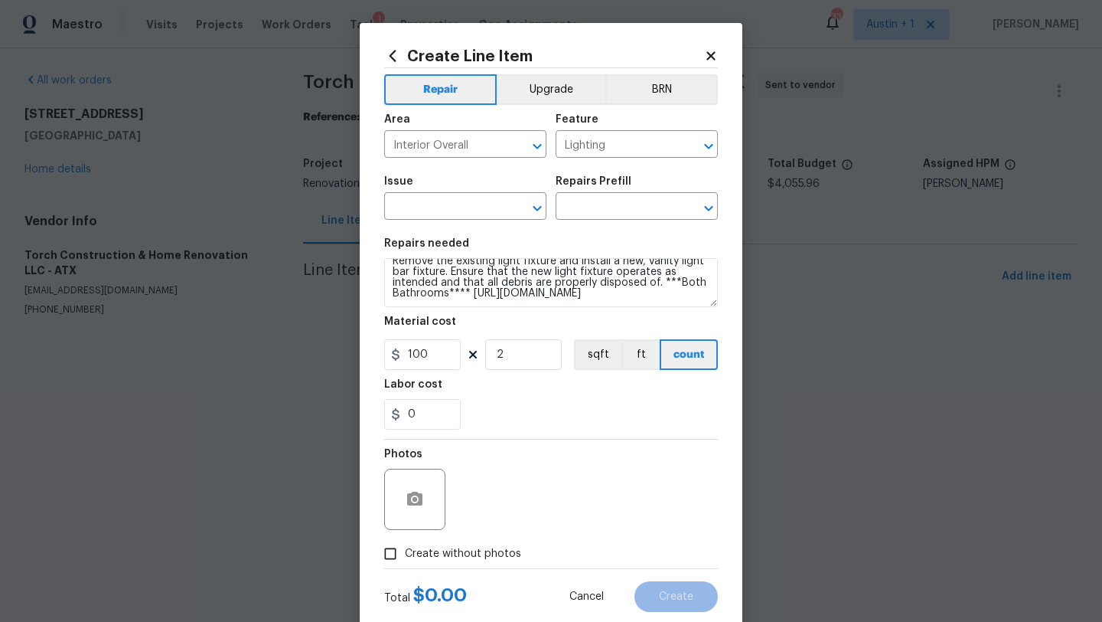
type input "0"
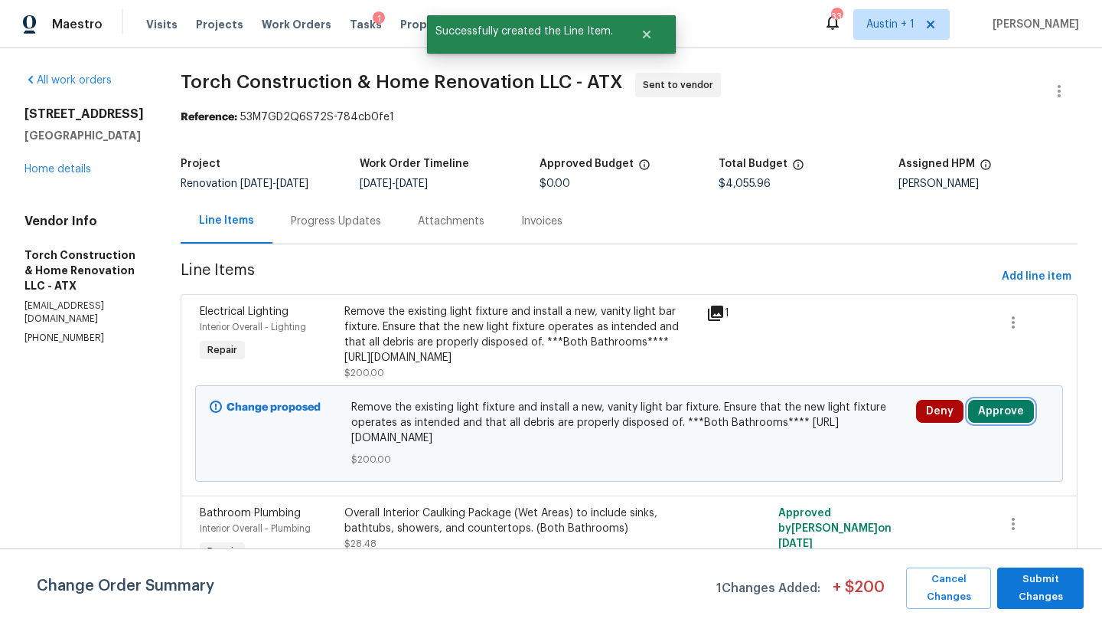
click at [1007, 423] on button "Approve" at bounding box center [1001, 411] width 66 height 23
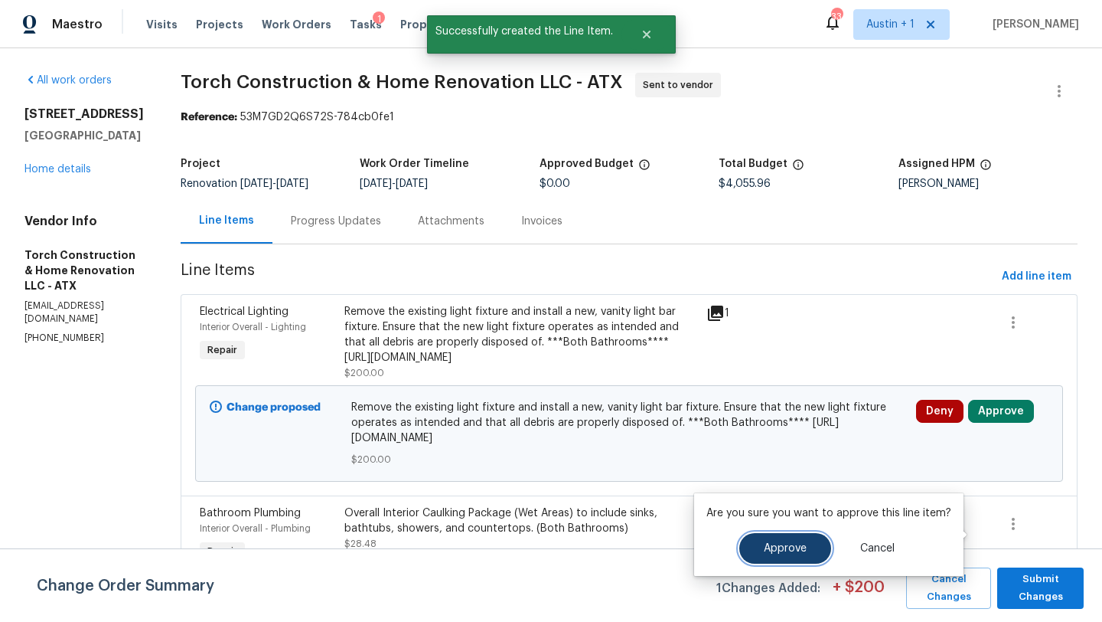
click at [785, 537] on button "Approve" at bounding box center [785, 548] width 92 height 31
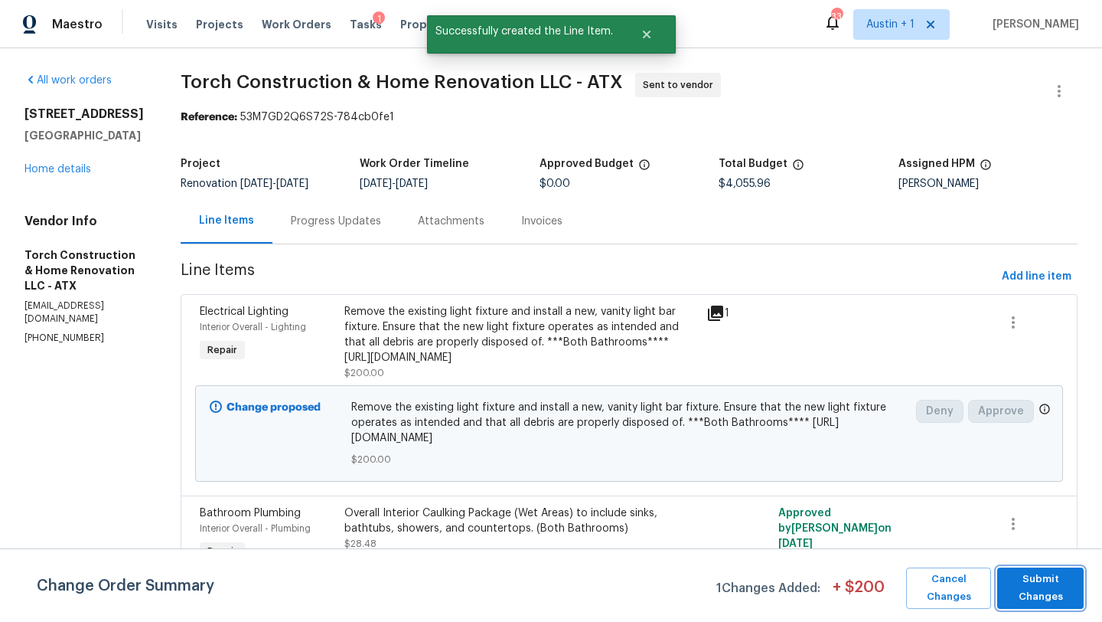
click at [1054, 602] on span "Submit Changes" at bounding box center [1040, 587] width 71 height 35
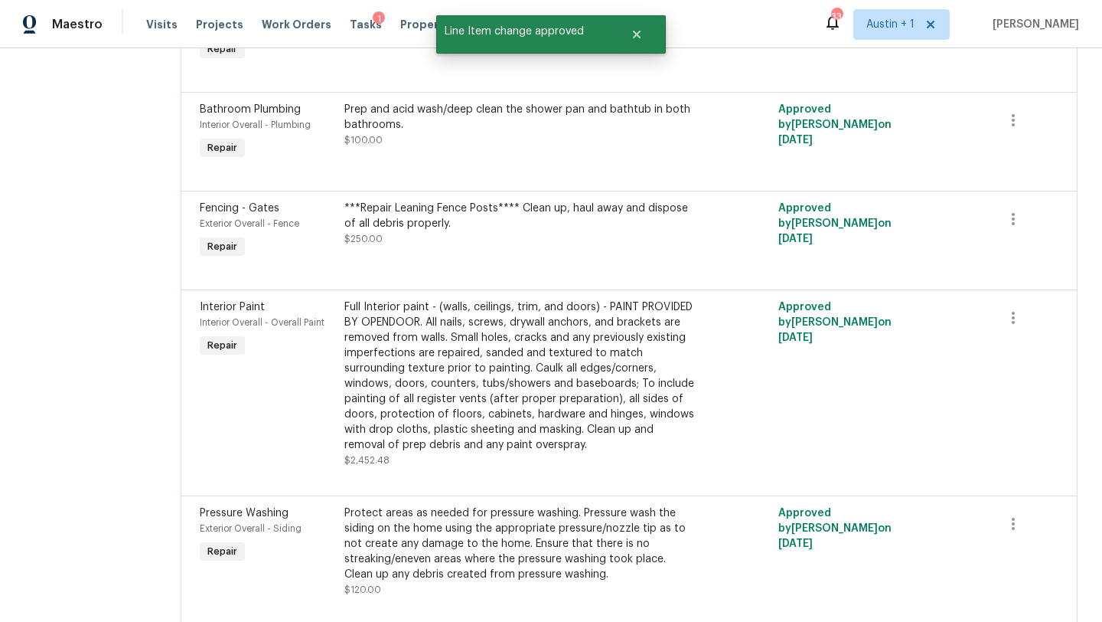
scroll to position [0, 0]
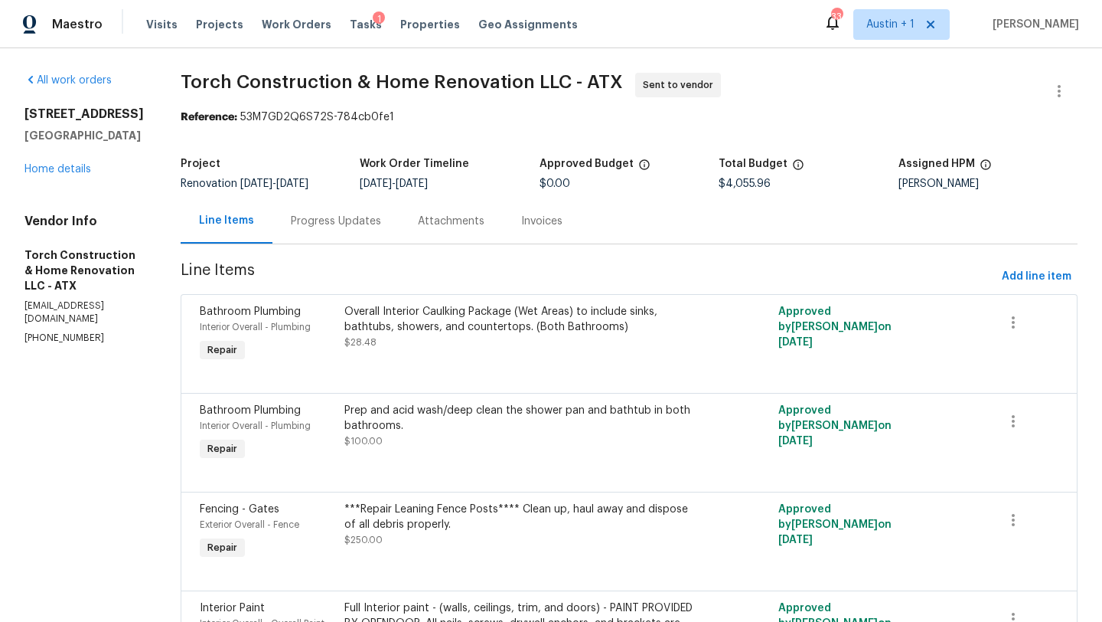
click at [348, 220] on div "Progress Updates" at bounding box center [336, 221] width 90 height 15
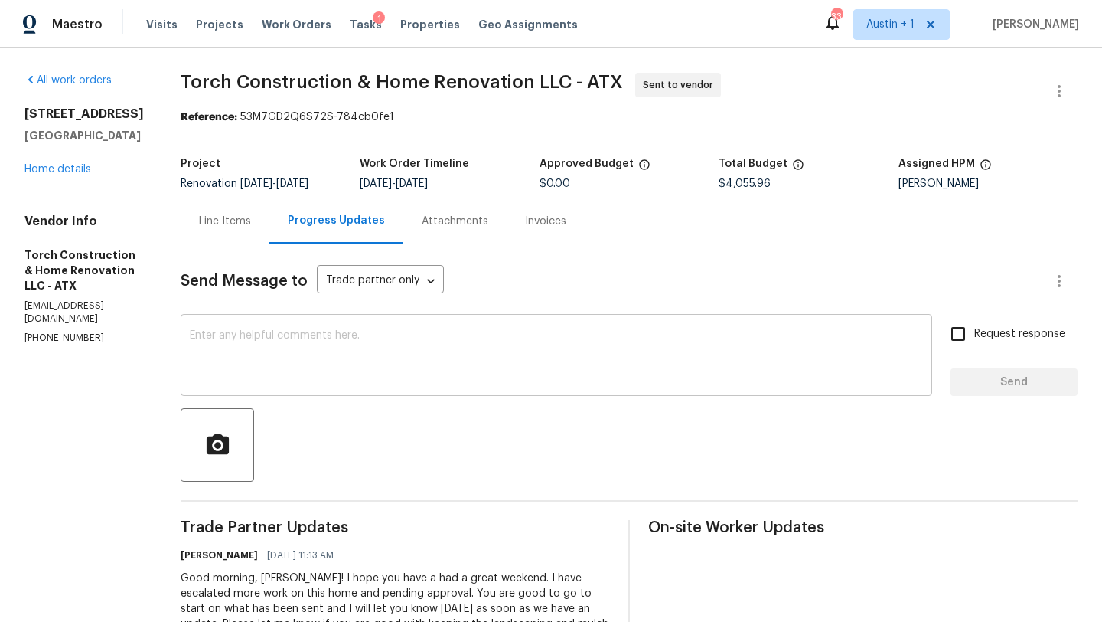
click at [330, 351] on textarea at bounding box center [556, 357] width 733 height 54
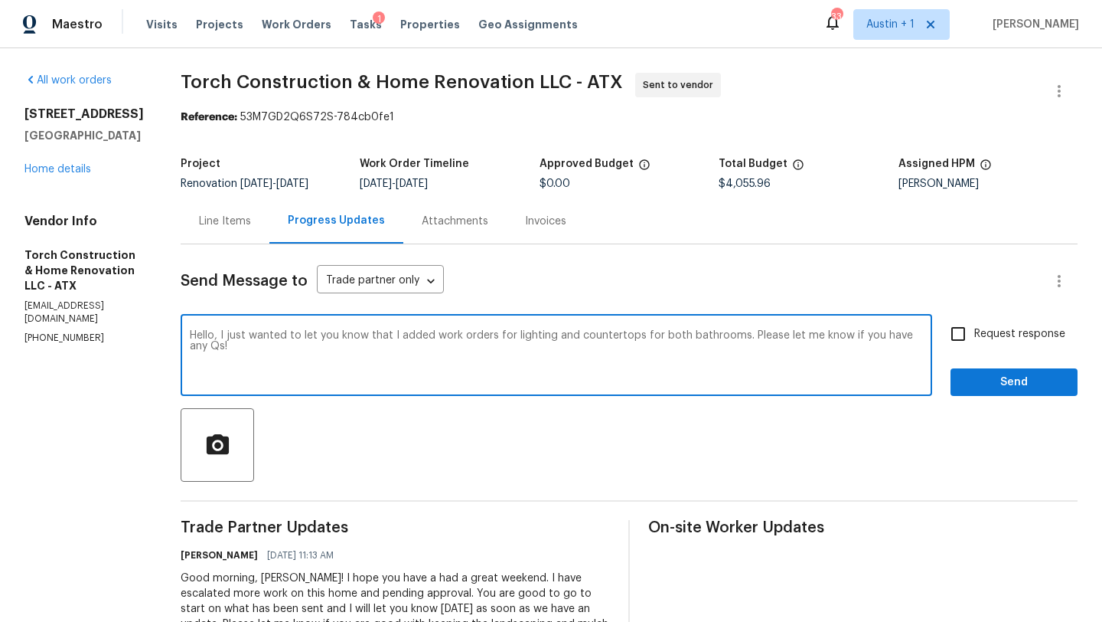
type textarea "Hello, I just wanted to let you know that I added work orders for lighting and …"
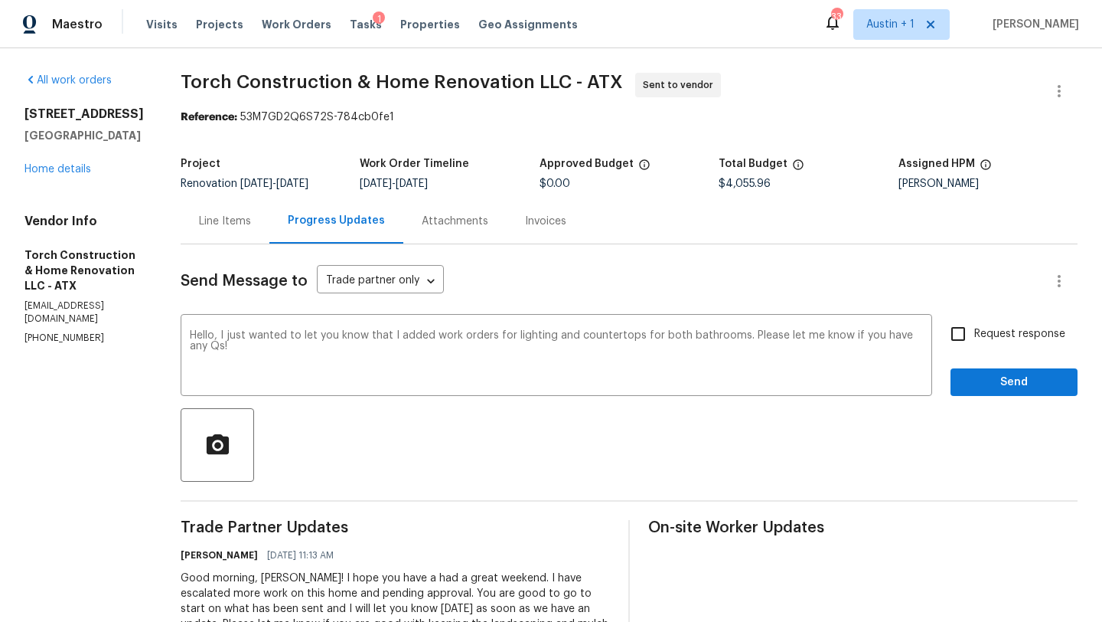
click at [984, 341] on span "Request response" at bounding box center [1019, 334] width 91 height 16
click at [974, 341] on input "Request response" at bounding box center [958, 334] width 32 height 32
checkbox input "true"
click at [987, 383] on span "Send" at bounding box center [1014, 382] width 103 height 19
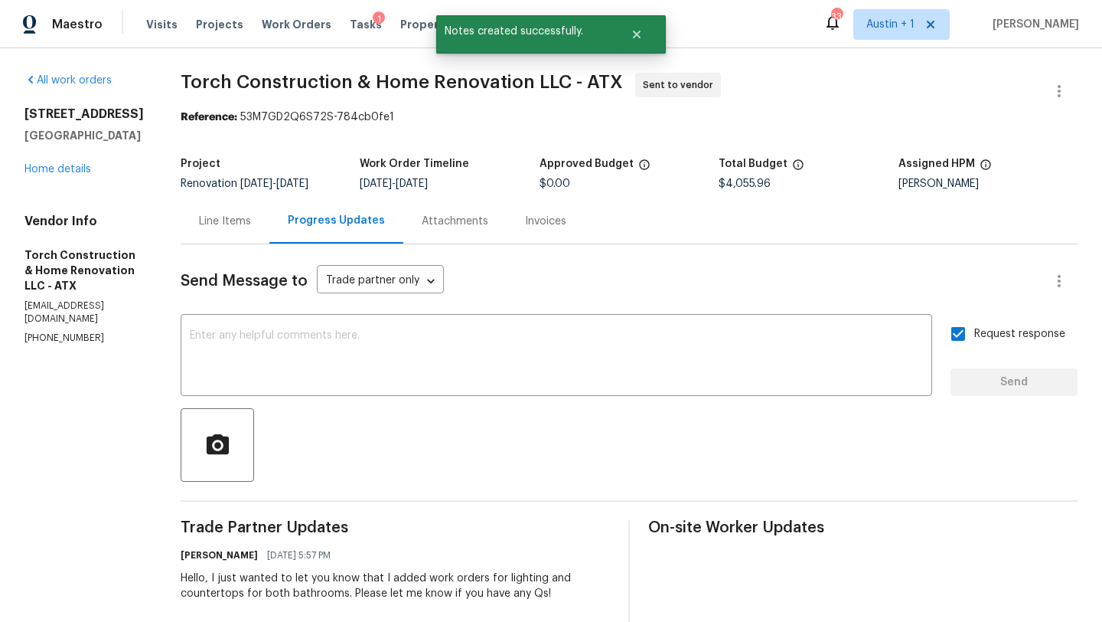
click at [226, 220] on div "Line Items" at bounding box center [225, 221] width 52 height 15
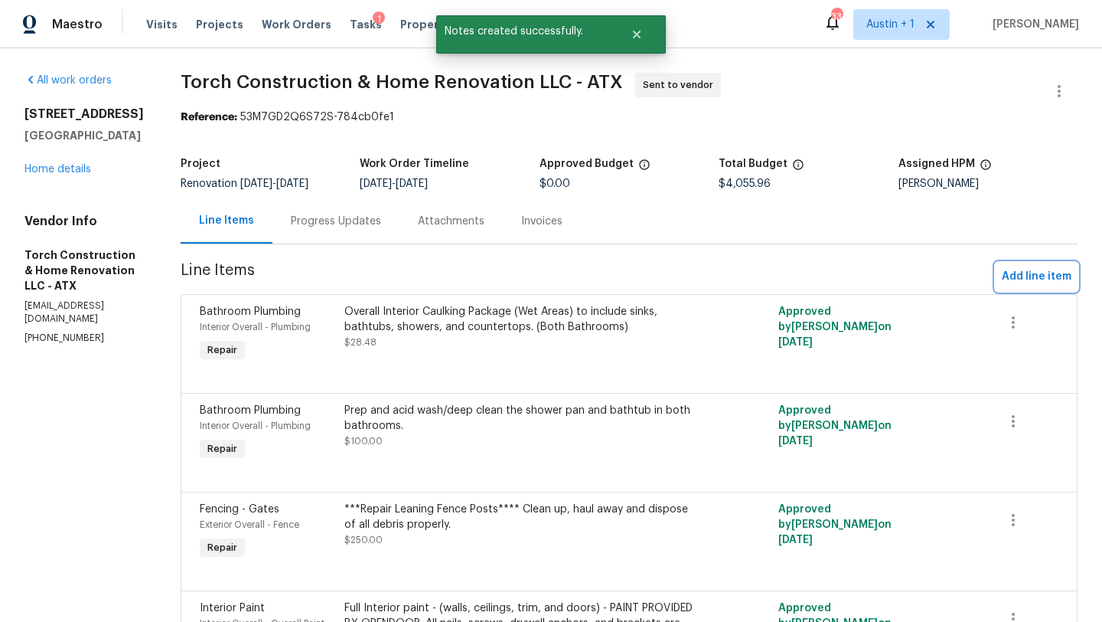
click at [1048, 278] on span "Add line item" at bounding box center [1037, 276] width 70 height 19
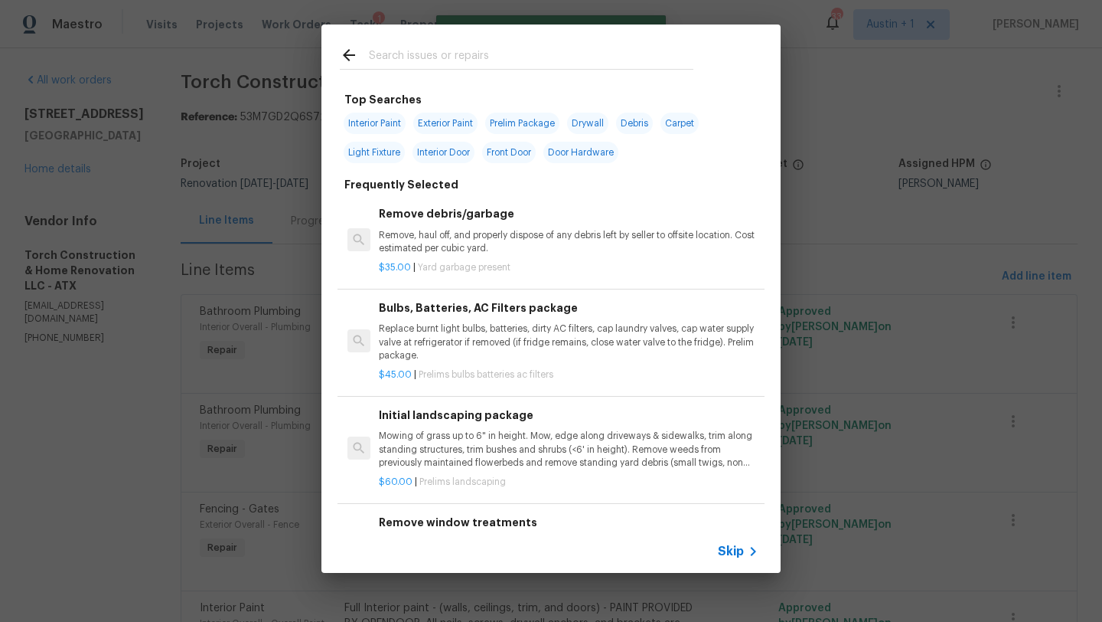
click at [428, 60] on input "text" at bounding box center [531, 57] width 325 height 23
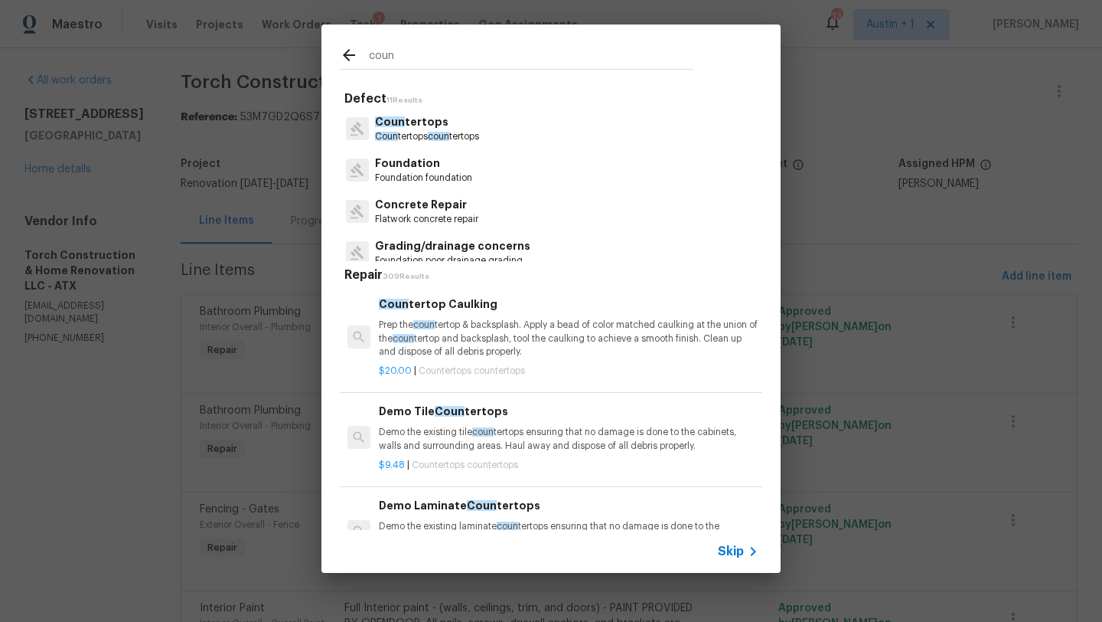
type input "coun"
click at [445, 136] on span "coun" at bounding box center [438, 136] width 21 height 9
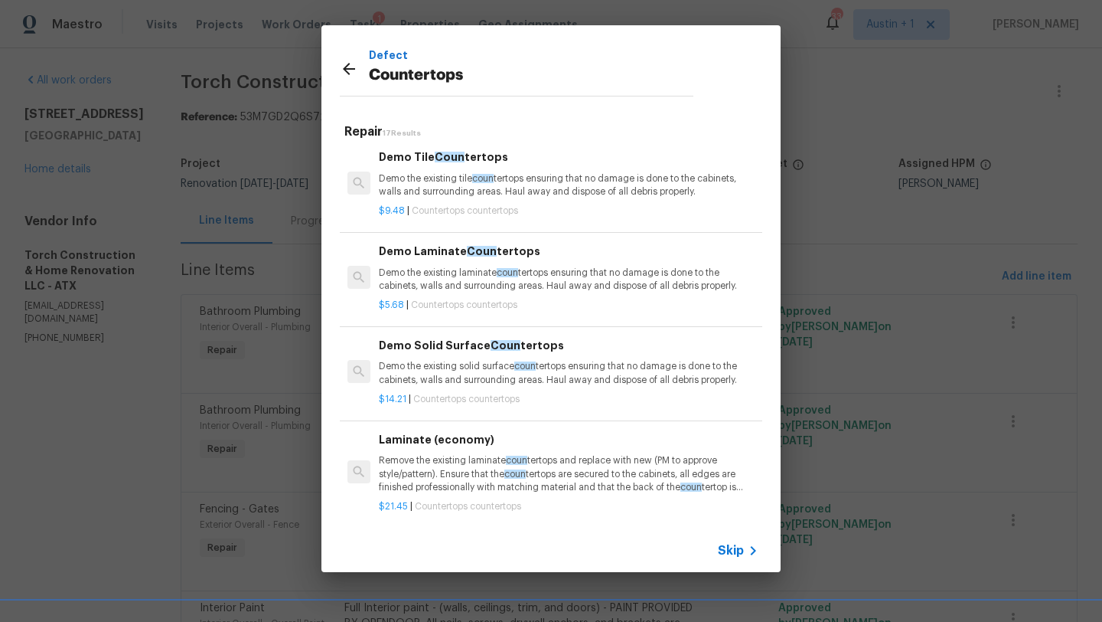
scroll to position [115, 0]
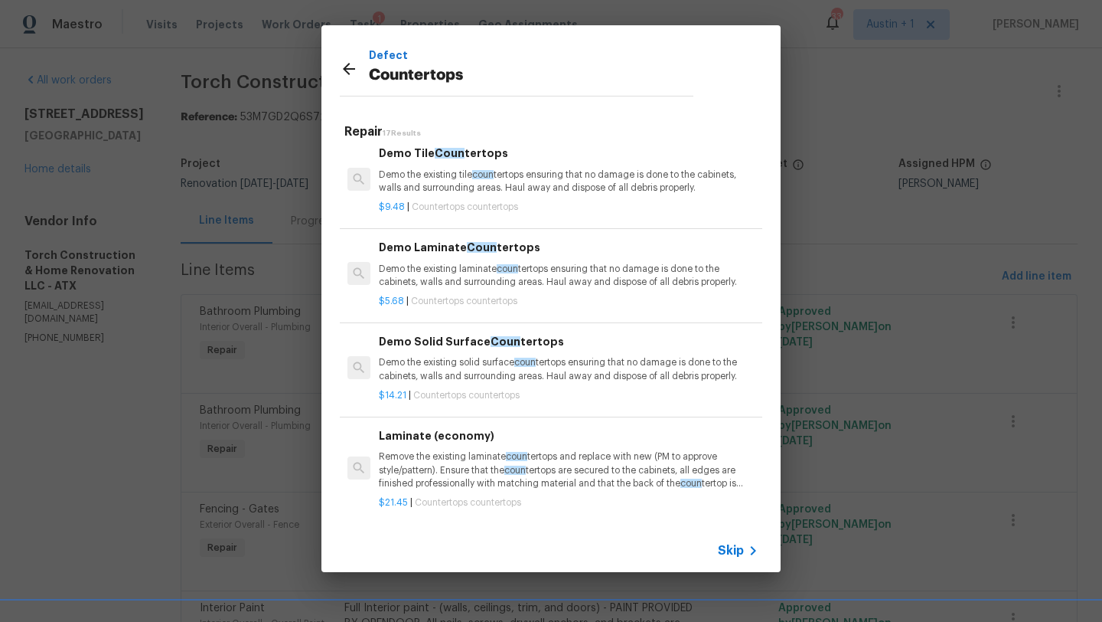
click at [497, 182] on p "Demo the existing tile coun tertops ensuring that no damage is done to the cabi…" at bounding box center [569, 181] width 380 height 26
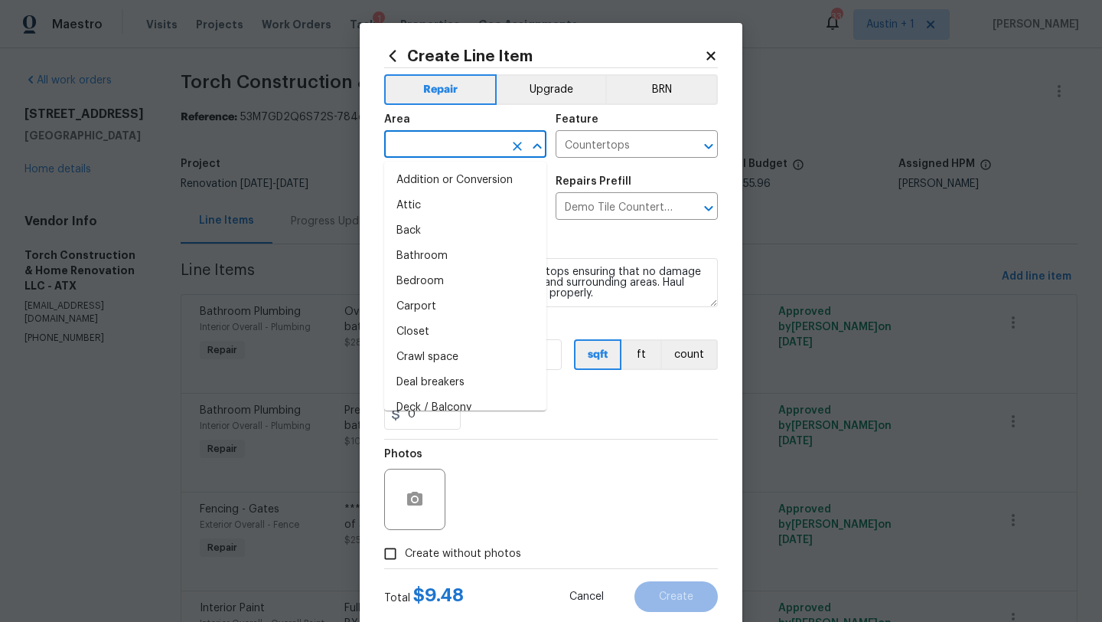
click at [461, 141] on input "text" at bounding box center [443, 146] width 119 height 24
click at [417, 251] on li "Bathroom" at bounding box center [465, 255] width 162 height 25
type input "Bathroom"
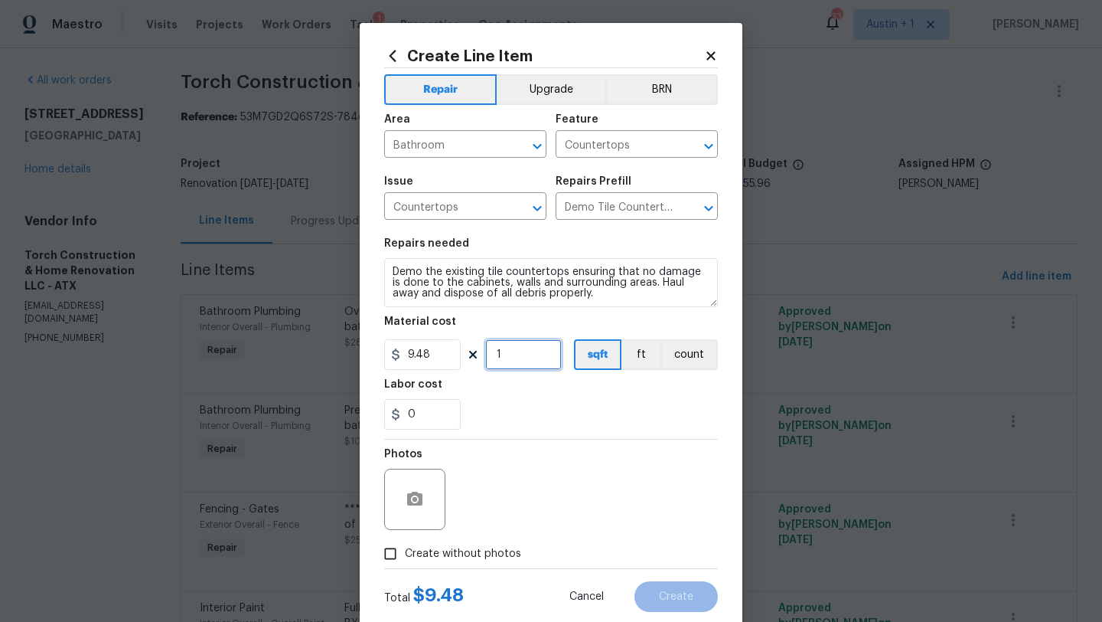
click at [510, 355] on input "1" at bounding box center [523, 354] width 77 height 31
drag, startPoint x: 510, startPoint y: 355, endPoint x: 442, endPoint y: 349, distance: 68.4
click at [451, 351] on div "9.48 1 sqft ft count" at bounding box center [551, 354] width 334 height 31
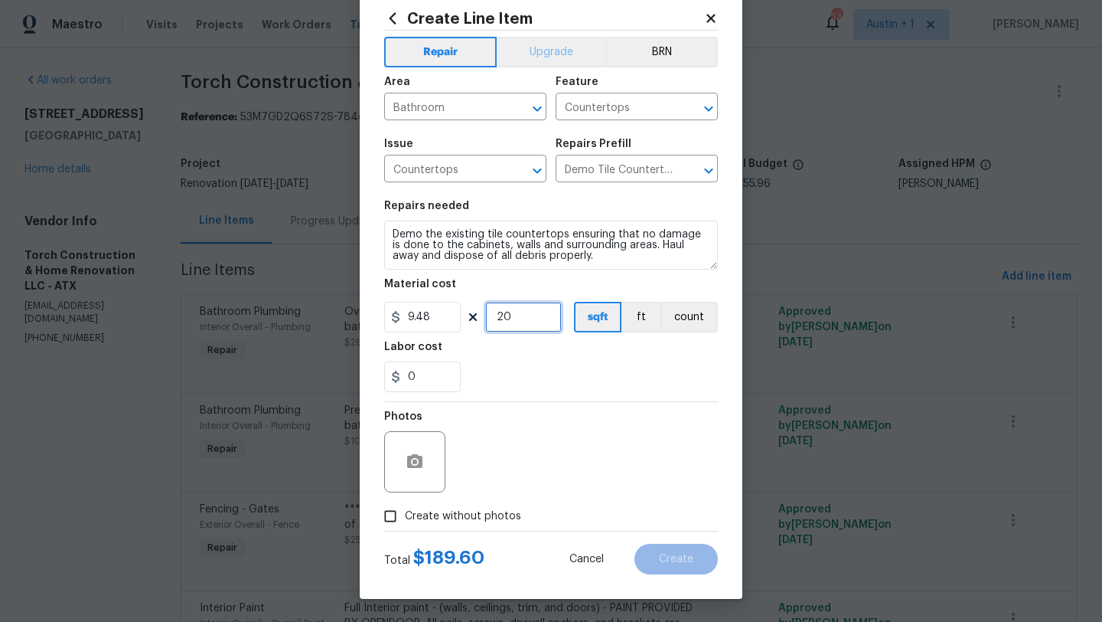
type input "20"
click at [554, 55] on button "Upgrade" at bounding box center [551, 52] width 109 height 31
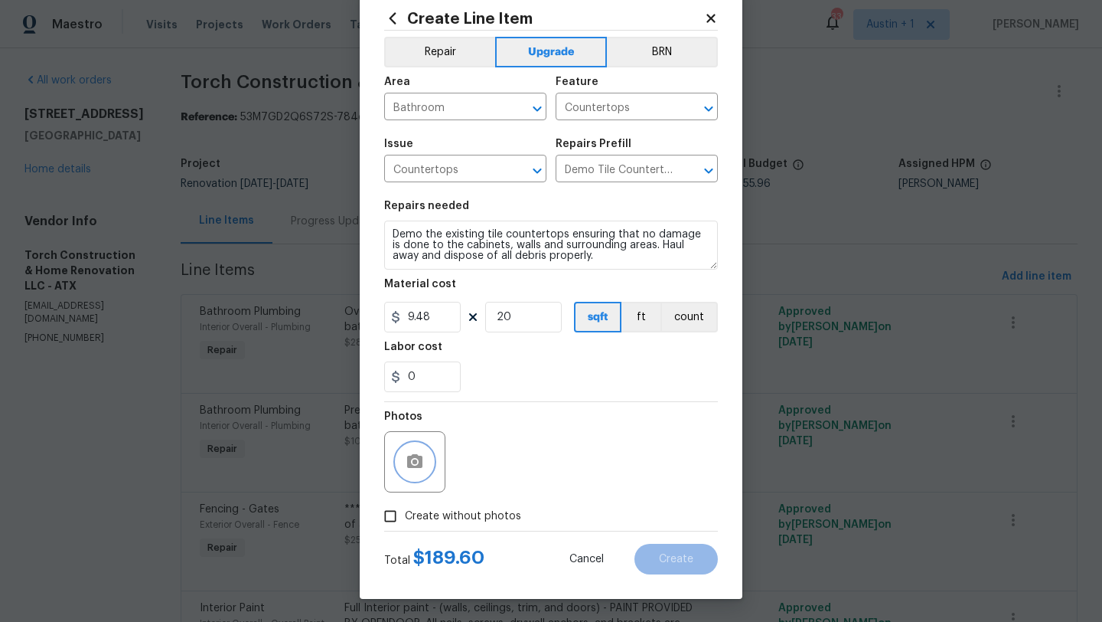
click at [413, 458] on icon "button" at bounding box center [414, 461] width 15 height 14
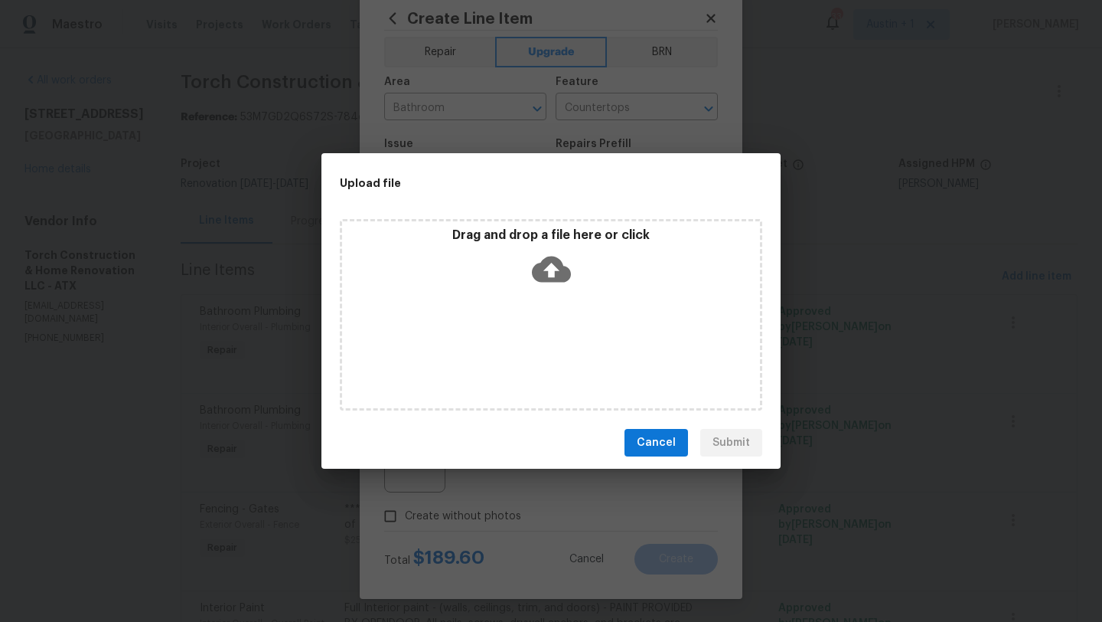
click at [549, 259] on icon at bounding box center [551, 269] width 39 height 26
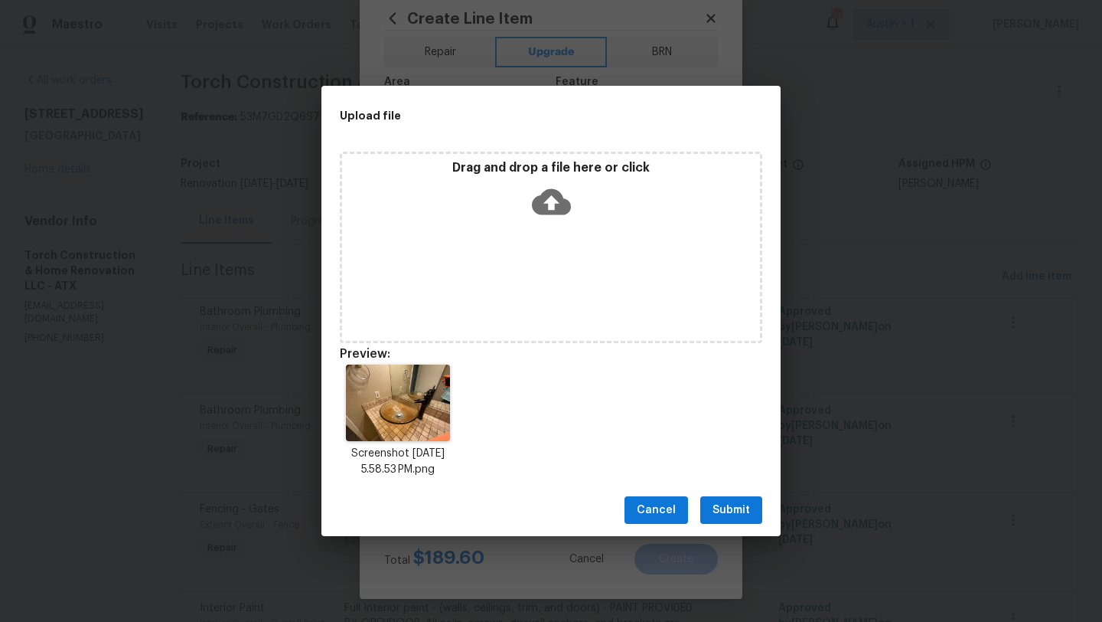
click at [723, 515] on span "Submit" at bounding box center [732, 510] width 38 height 19
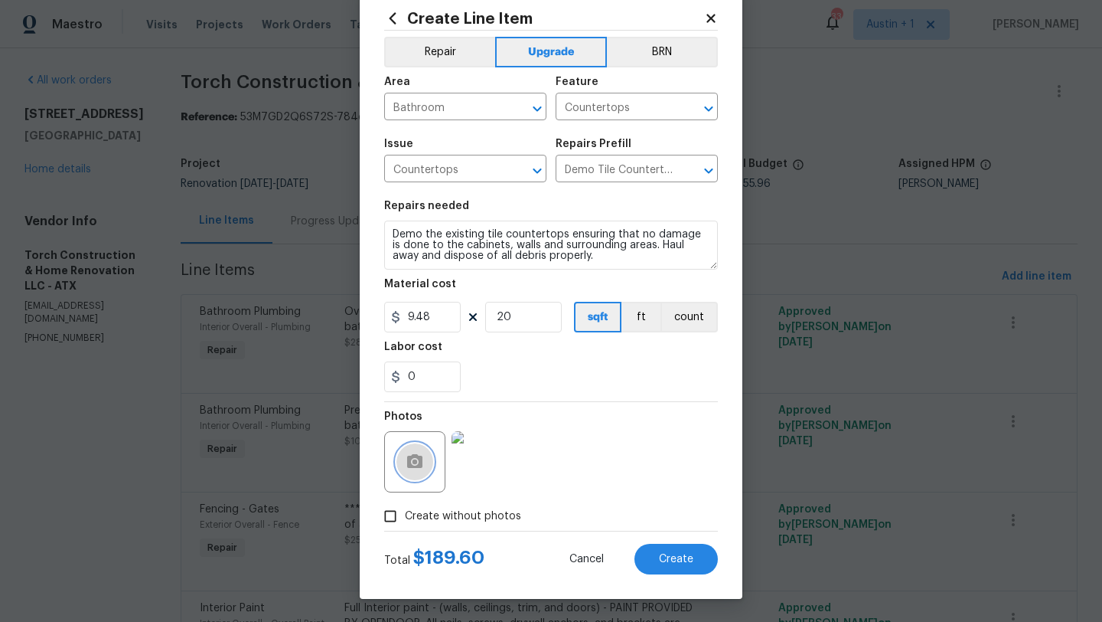
click at [423, 463] on icon "button" at bounding box center [415, 461] width 18 height 18
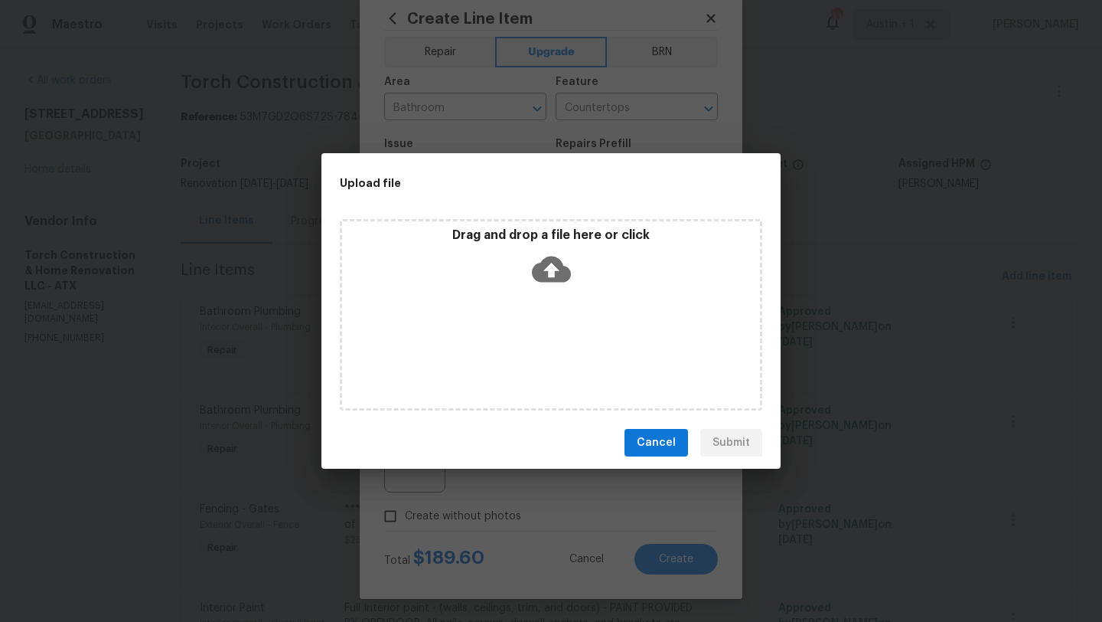
click at [538, 265] on icon at bounding box center [551, 269] width 39 height 26
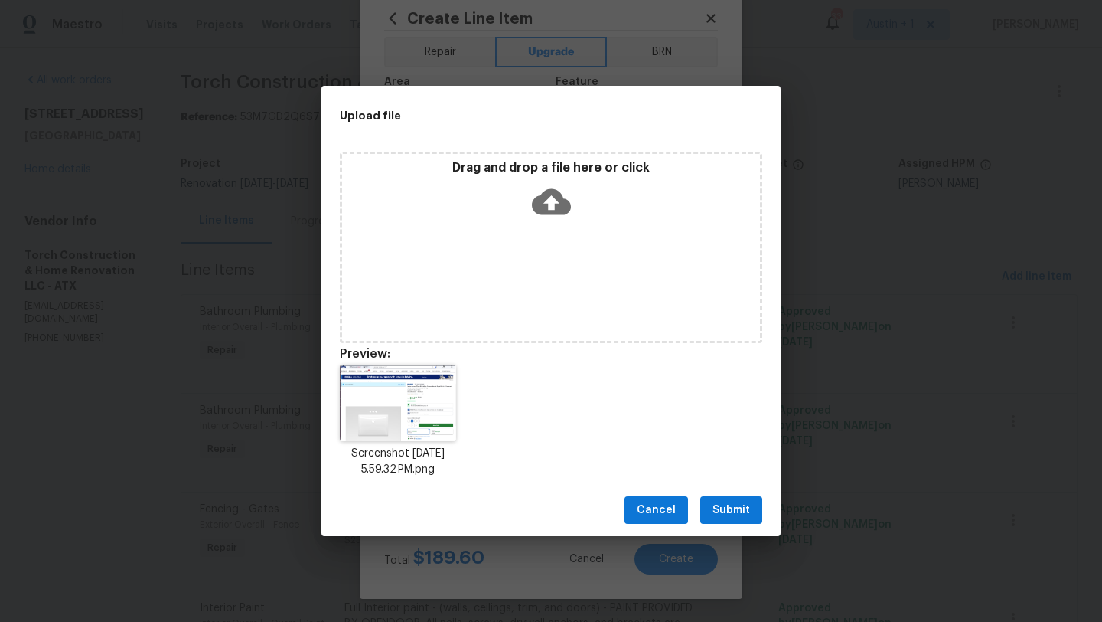
click at [733, 505] on span "Submit" at bounding box center [732, 510] width 38 height 19
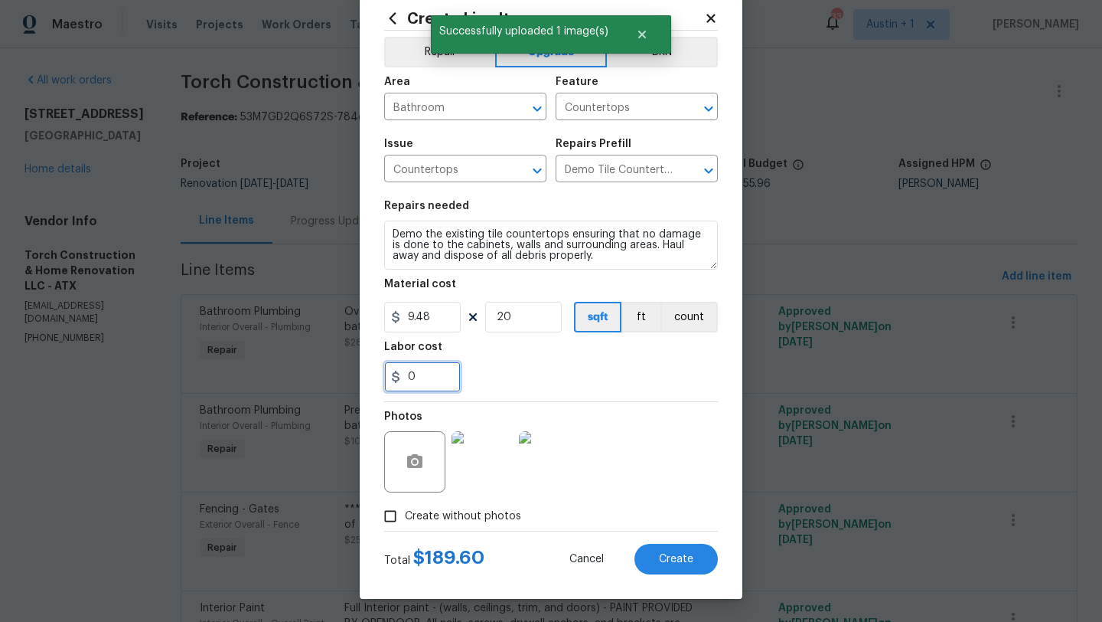
drag, startPoint x: 431, startPoint y: 377, endPoint x: 355, endPoint y: 376, distance: 75.8
click at [355, 376] on div "Create Line Item Repair Upgrade BRN Area Bathroom ​ Feature Countertops ​ Issue…" at bounding box center [551, 311] width 1102 height 622
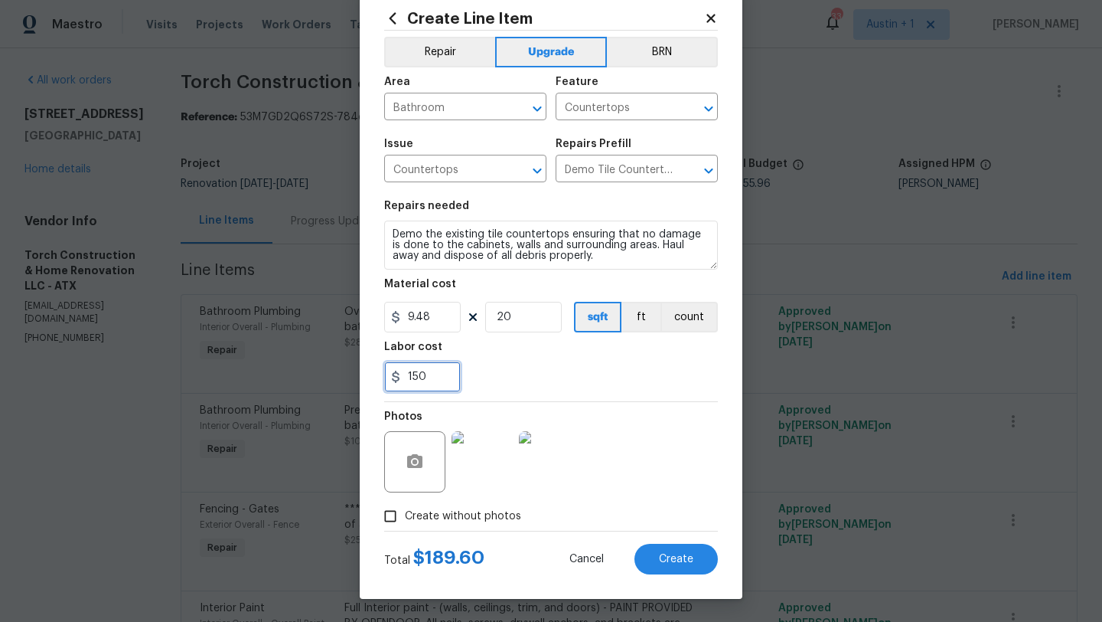
type input "150"
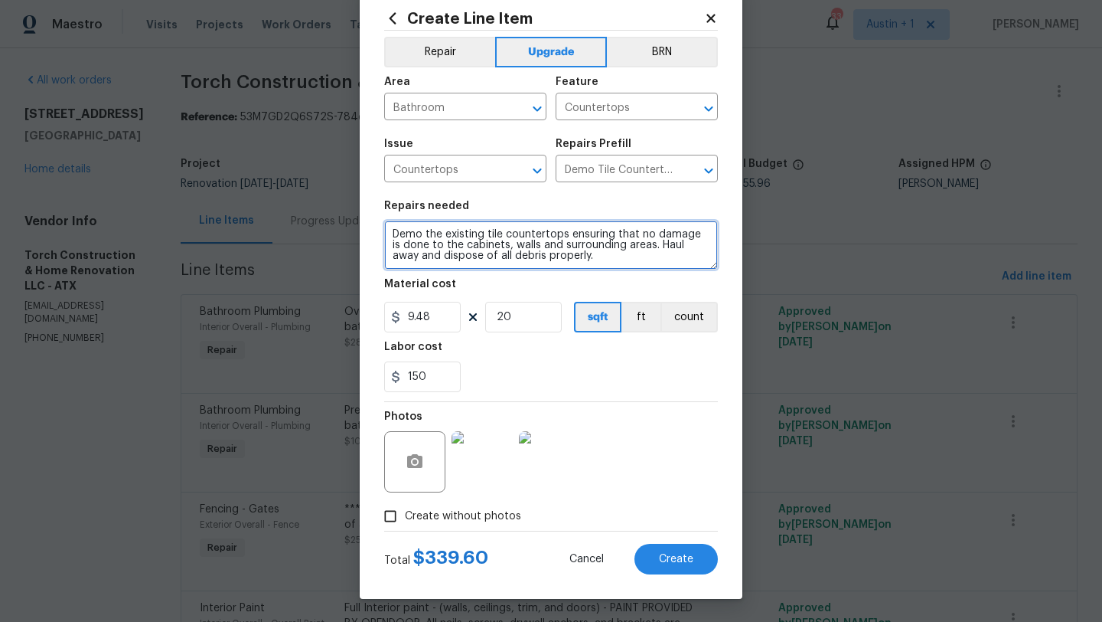
click at [618, 265] on textarea "Demo the existing tile countertops ensuring that no damage is done to the cabin…" at bounding box center [551, 244] width 334 height 49
paste textarea "https://www.lowes.com/pd/Project-Source-37-in-W-x-22-in-D-White-Cultured-Marble…"
click at [389, 230] on textarea "Demo the existing tile countertops ensuring that no damage is done to the cabin…" at bounding box center [551, 244] width 334 height 49
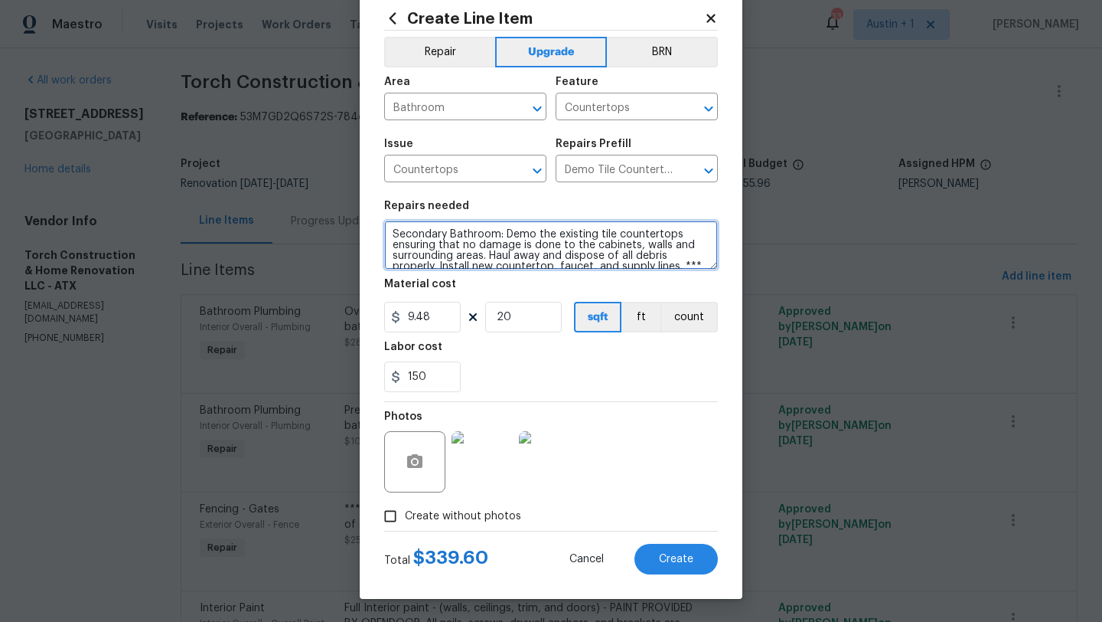
scroll to position [43, 0]
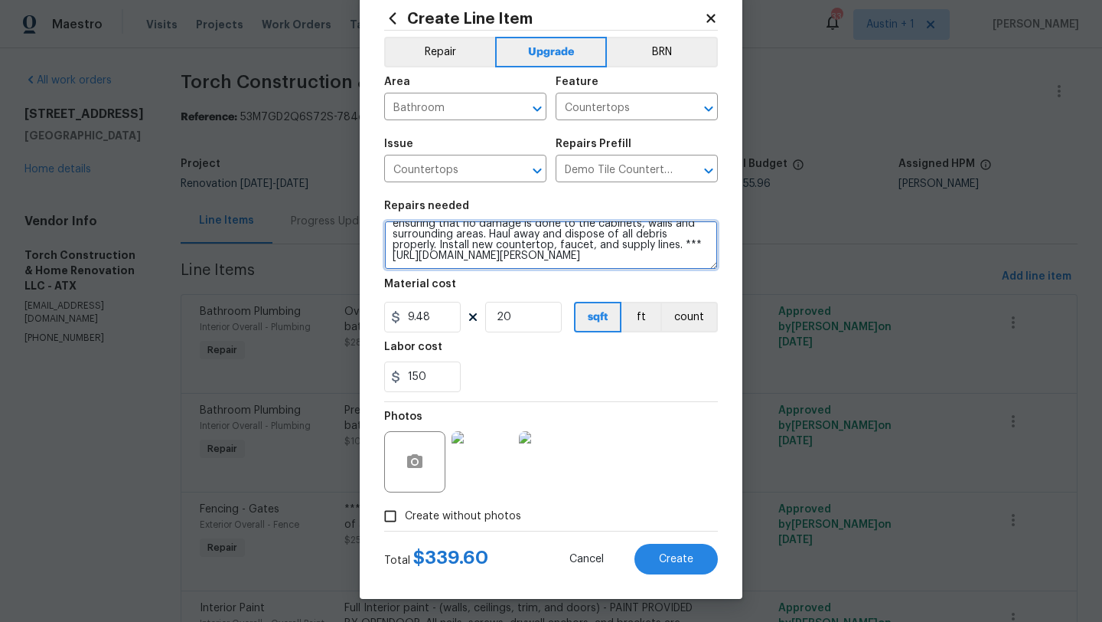
type textarea "Secondary Bathroom: Demo the existing tile countertops ensuring that no damage …"
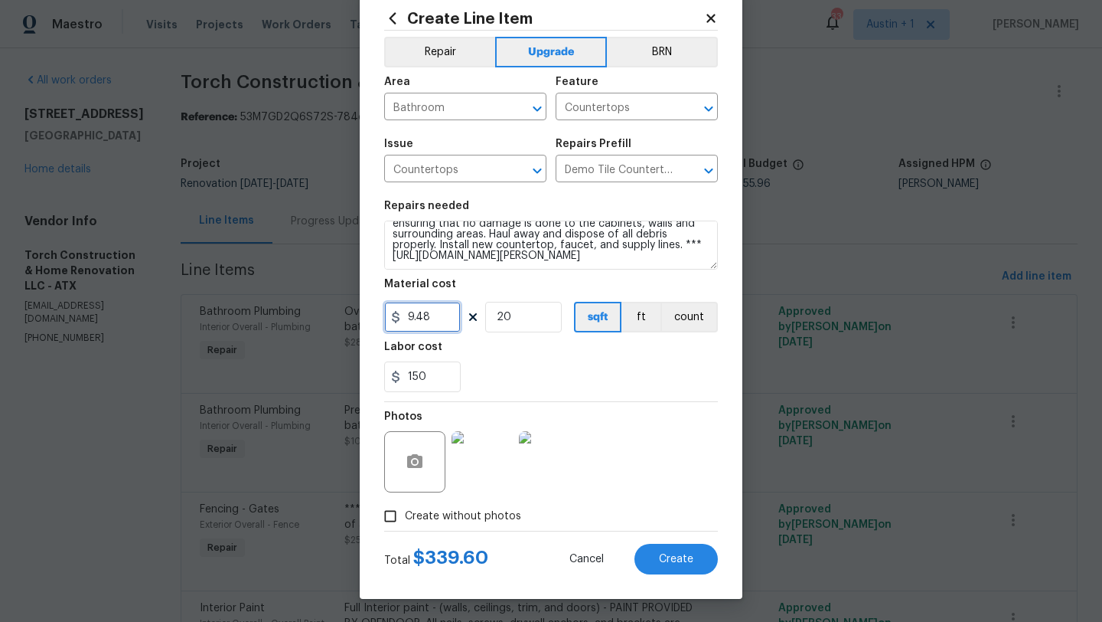
drag, startPoint x: 432, startPoint y: 314, endPoint x: 319, endPoint y: 314, distance: 112.5
click at [319, 314] on div "Create Line Item Repair Upgrade BRN Area Bathroom ​ Feature Countertops ​ Issue…" at bounding box center [551, 311] width 1102 height 622
type input "170"
drag, startPoint x: 537, startPoint y: 318, endPoint x: 469, endPoint y: 318, distance: 67.4
click at [469, 318] on div "170 20 sqft ft count" at bounding box center [551, 317] width 334 height 31
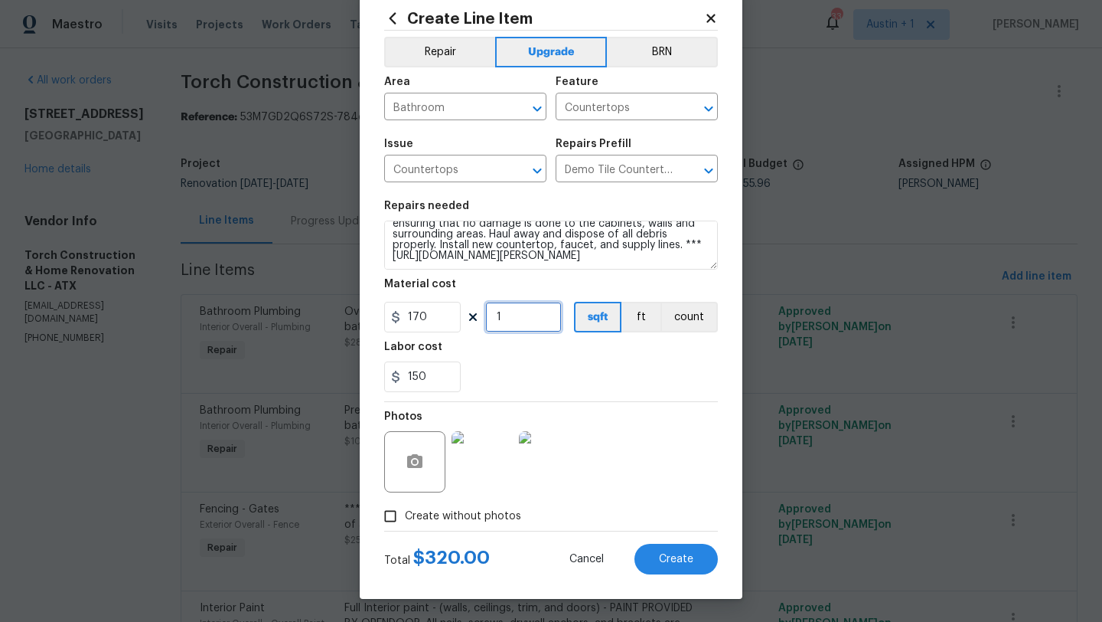
type input "1"
drag, startPoint x: 432, startPoint y: 377, endPoint x: 410, endPoint y: 376, distance: 22.2
click at [415, 377] on input "150" at bounding box center [422, 376] width 77 height 31
type input "1"
type input "250"
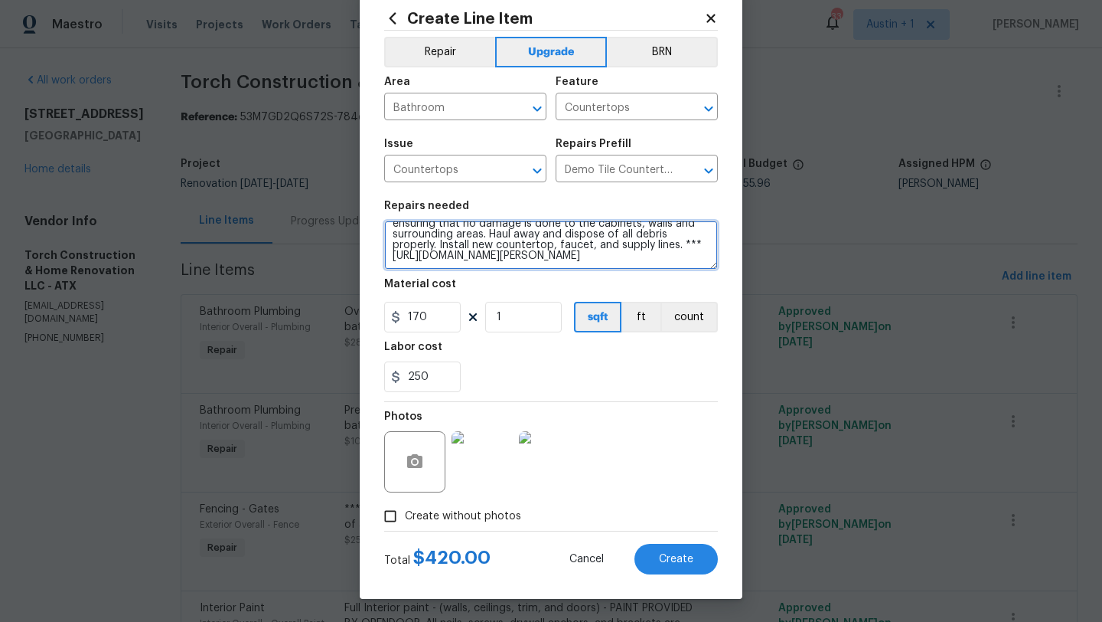
click at [514, 256] on textarea "Secondary Bathroom: Demo the existing tile countertops ensuring that no damage …" at bounding box center [551, 244] width 334 height 49
type textarea "Secondary Bathroom: Demo the existing tile countertops ensuring that no damage …"
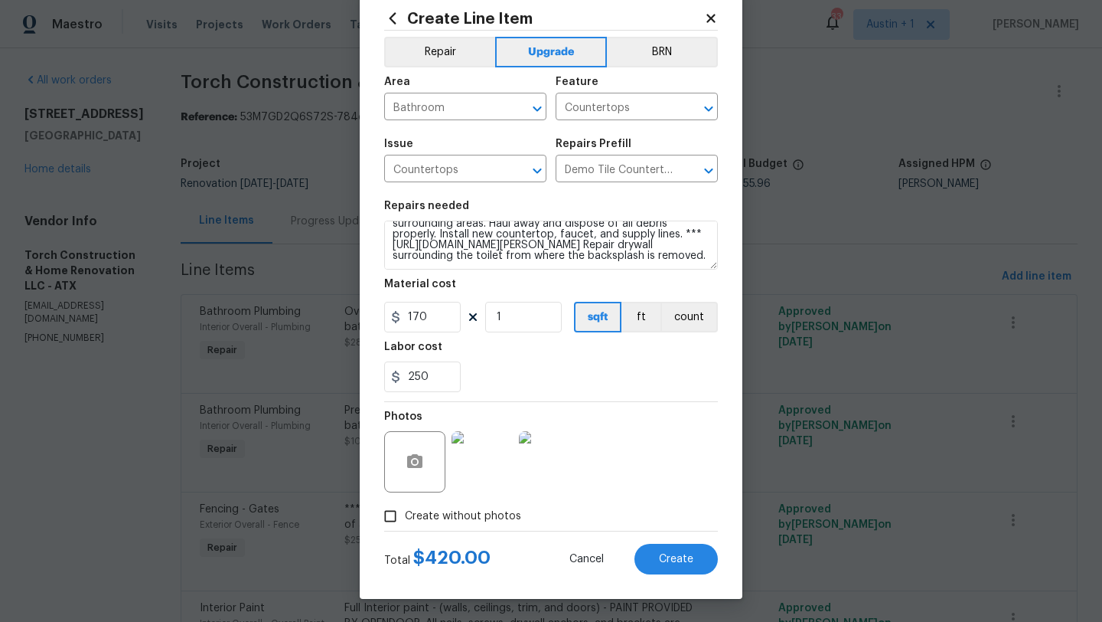
click at [496, 375] on div "250" at bounding box center [551, 376] width 334 height 31
click at [415, 374] on input "250" at bounding box center [422, 376] width 77 height 31
type input "150"
click at [524, 396] on section "Repairs needed Secondary Bathroom: Demo the existing tile countertops ensuring …" at bounding box center [551, 296] width 334 height 210
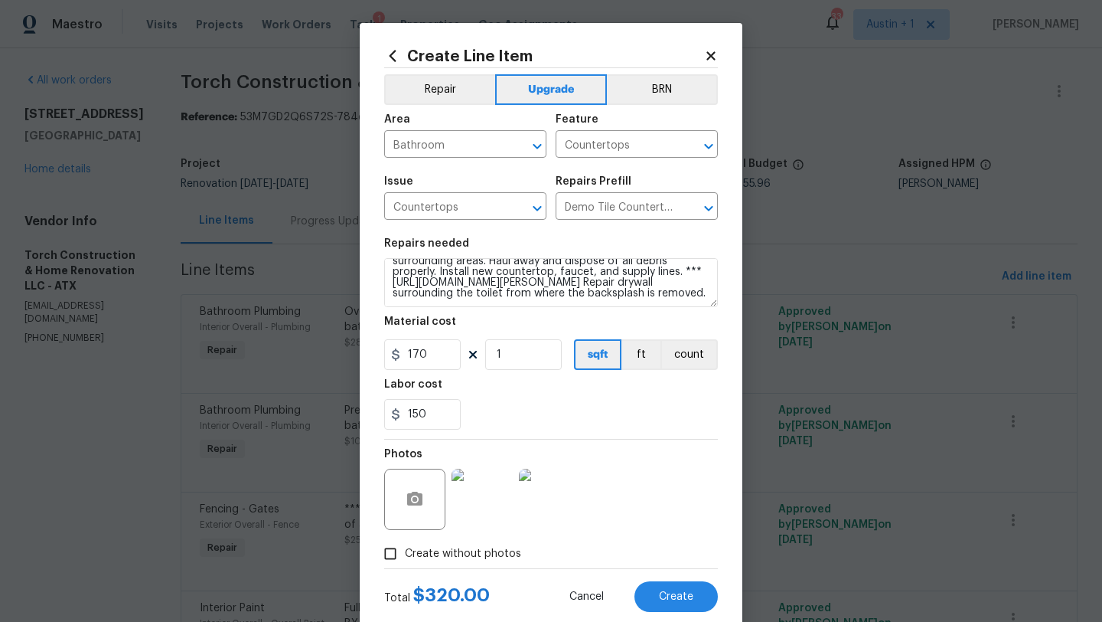
scroll to position [54, 0]
click at [593, 290] on textarea "Secondary Bathroom: Demo the existing tile countertops ensuring that no damage …" at bounding box center [551, 282] width 334 height 49
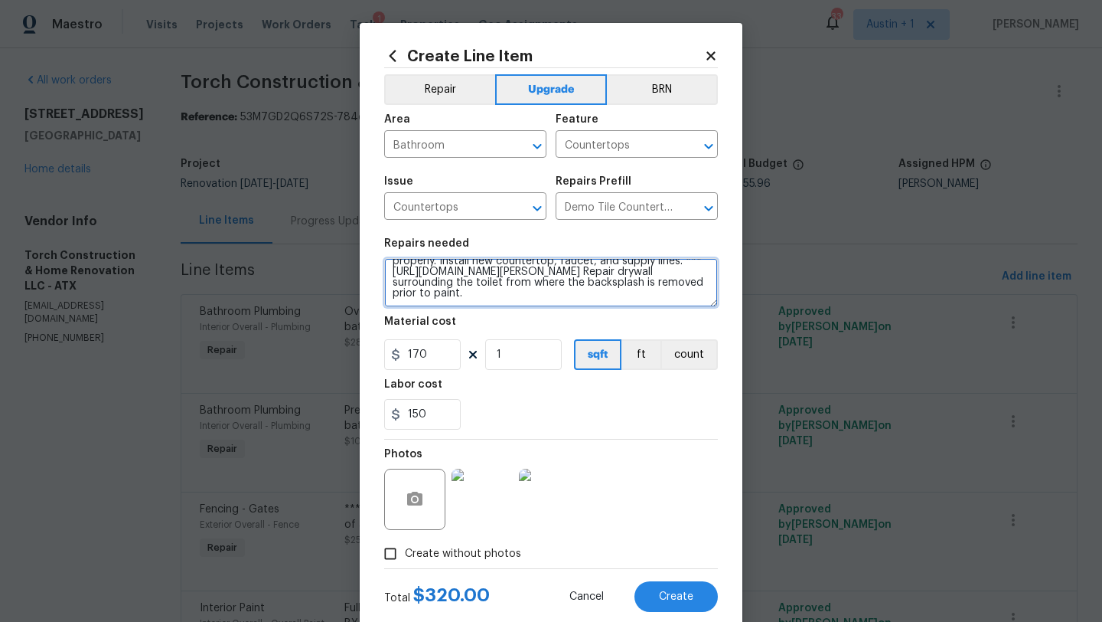
scroll to position [38, 0]
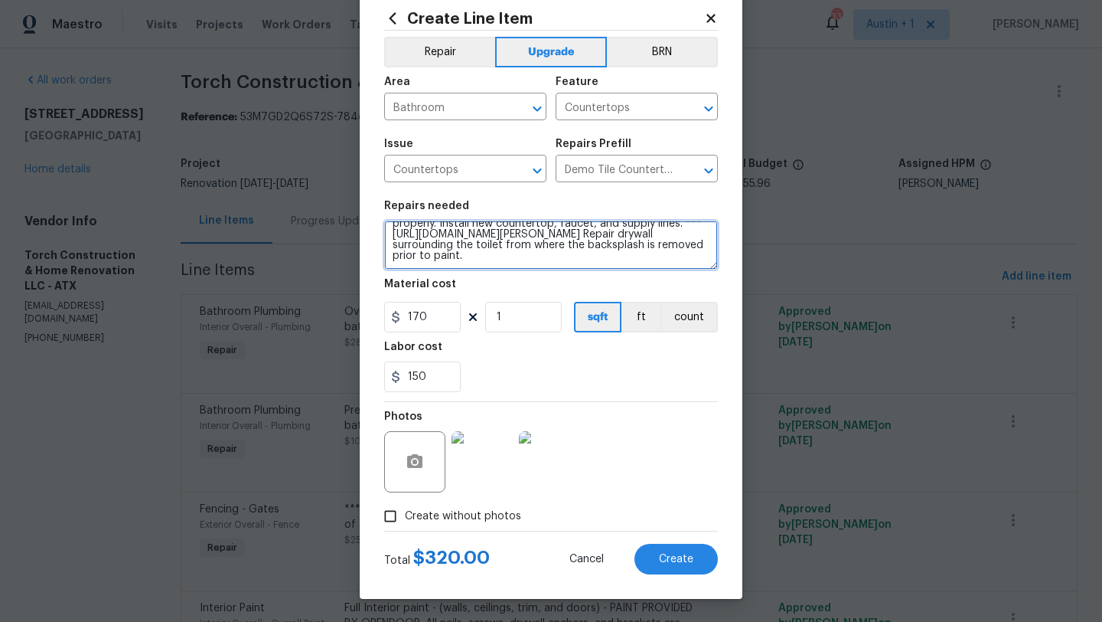
type textarea "Secondary Bathroom: Demo the existing tile countertops ensuring that no damage …"
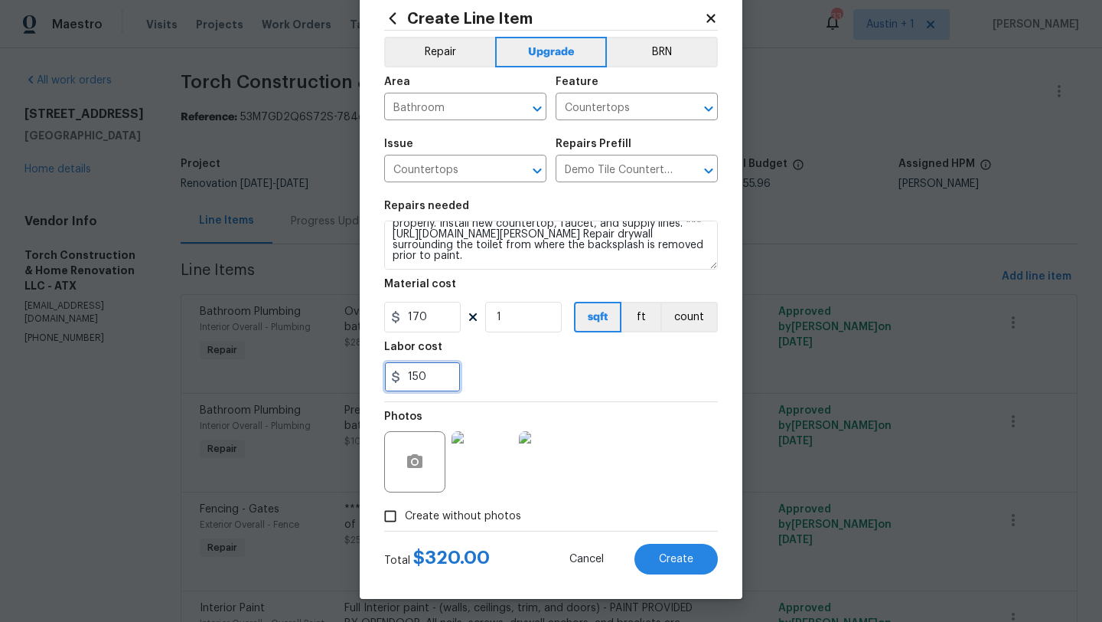
click at [425, 374] on input "150" at bounding box center [422, 376] width 77 height 31
click at [423, 323] on input "170" at bounding box center [422, 317] width 77 height 31
type input "175"
click at [521, 357] on div "Labor cost" at bounding box center [551, 351] width 334 height 20
click at [690, 566] on button "Create" at bounding box center [676, 558] width 83 height 31
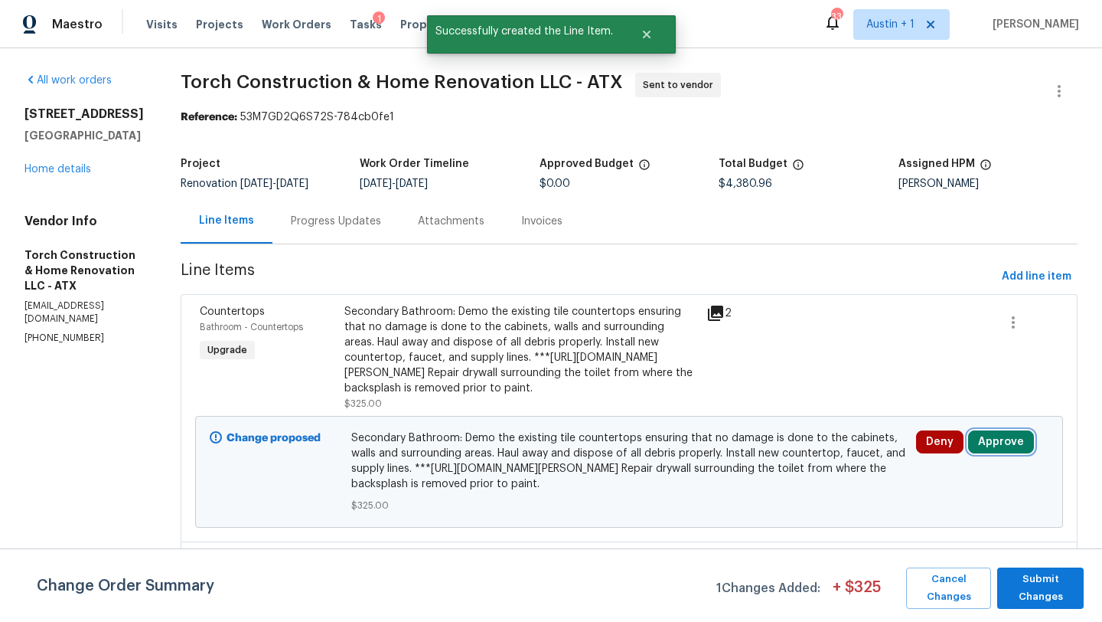
click at [997, 453] on button "Approve" at bounding box center [1001, 441] width 66 height 23
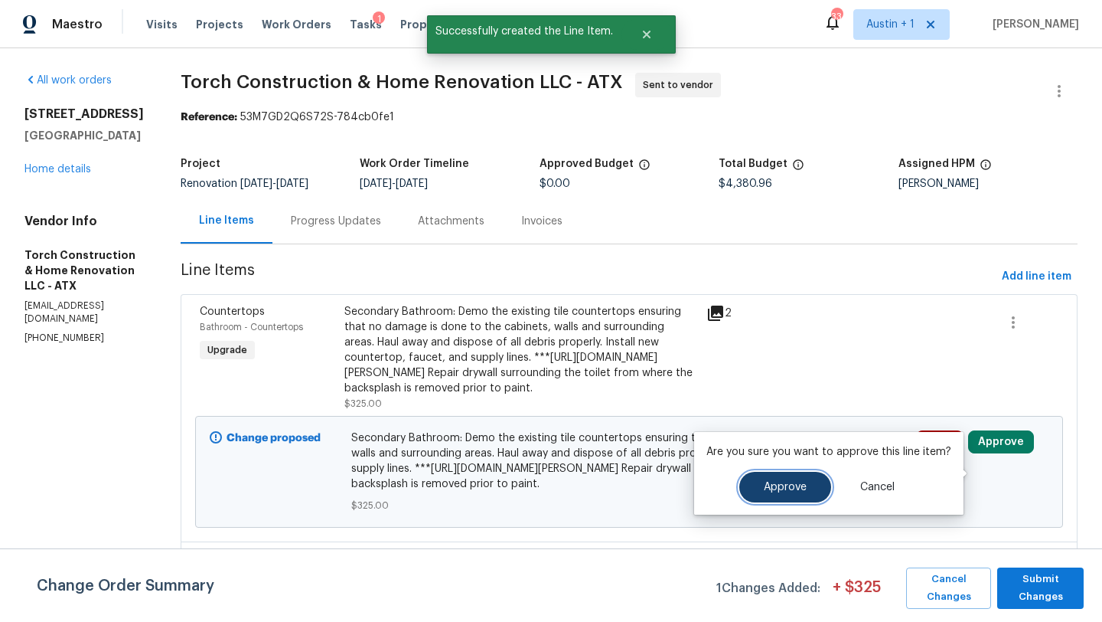
click at [808, 479] on button "Approve" at bounding box center [785, 486] width 92 height 31
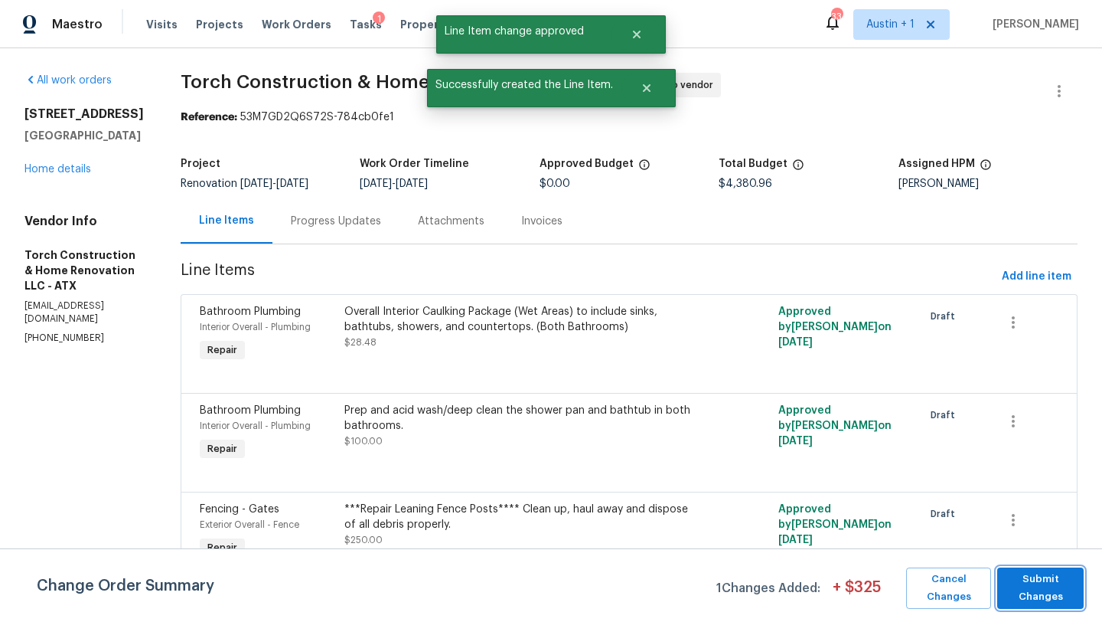
click at [1026, 592] on span "Submit Changes" at bounding box center [1040, 587] width 71 height 35
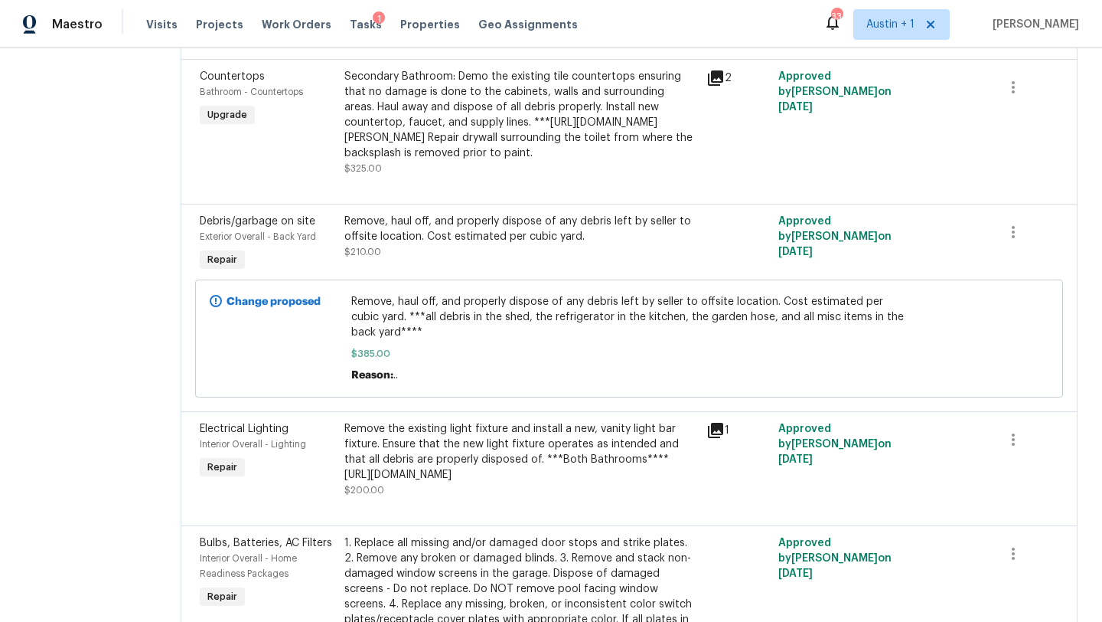
scroll to position [1423, 0]
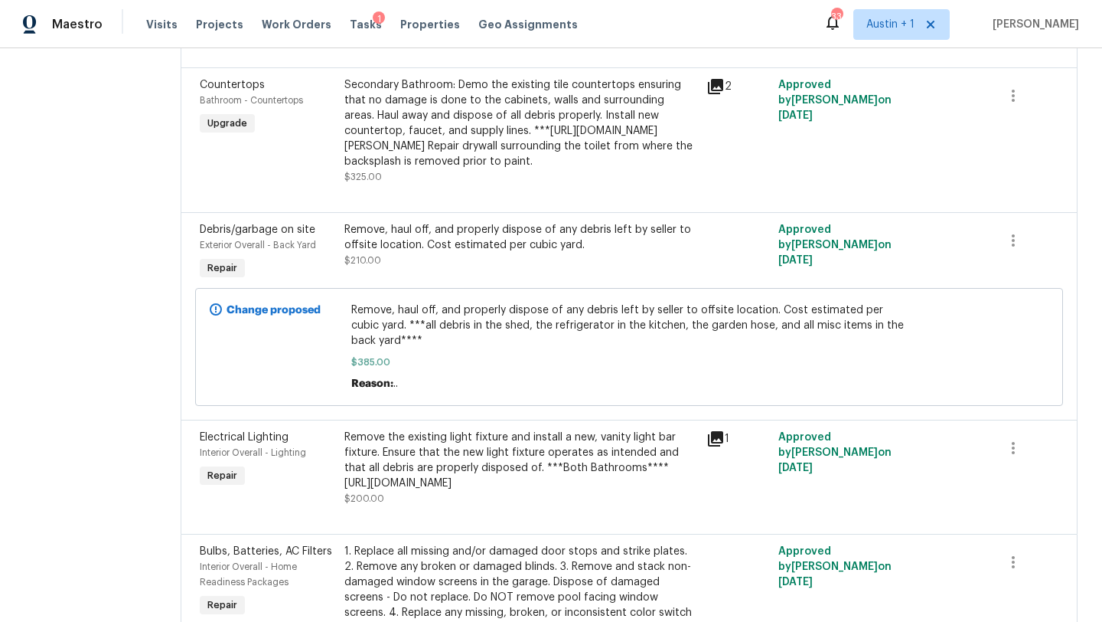
click at [480, 169] on div "Secondary Bathroom: Demo the existing tile countertops ensuring that no damage …" at bounding box center [520, 123] width 353 height 92
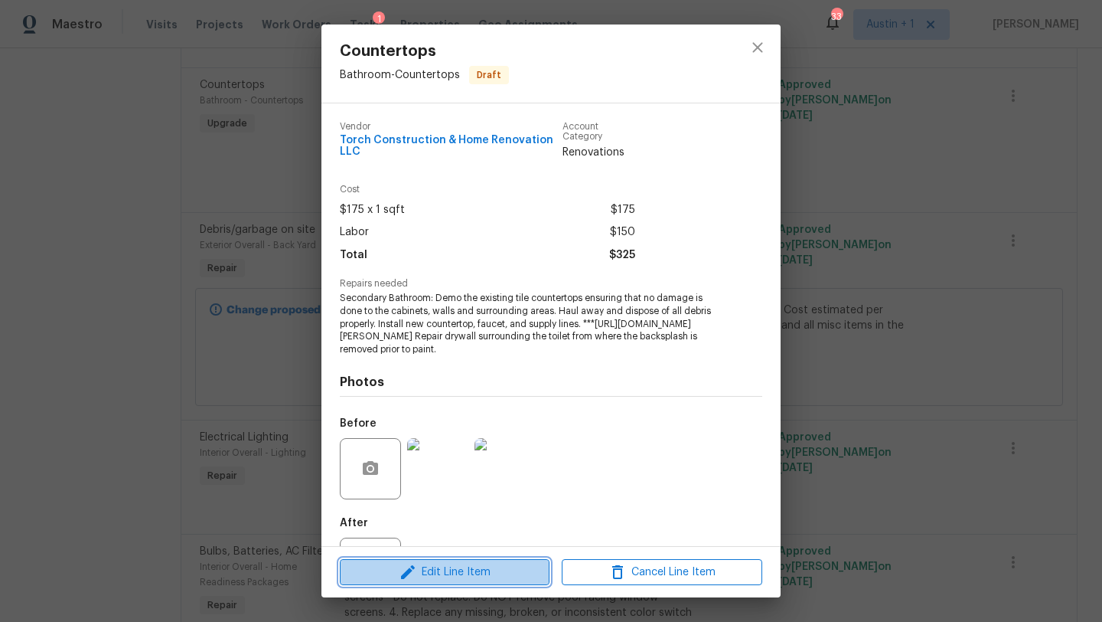
click at [504, 582] on button "Edit Line Item" at bounding box center [445, 572] width 210 height 27
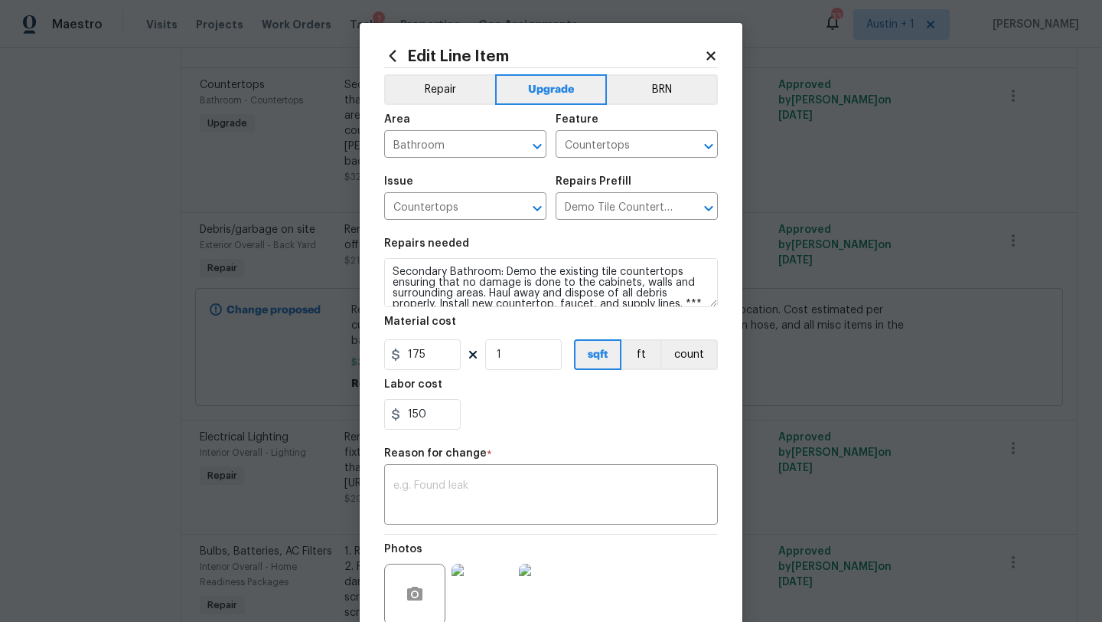
scroll to position [54, 0]
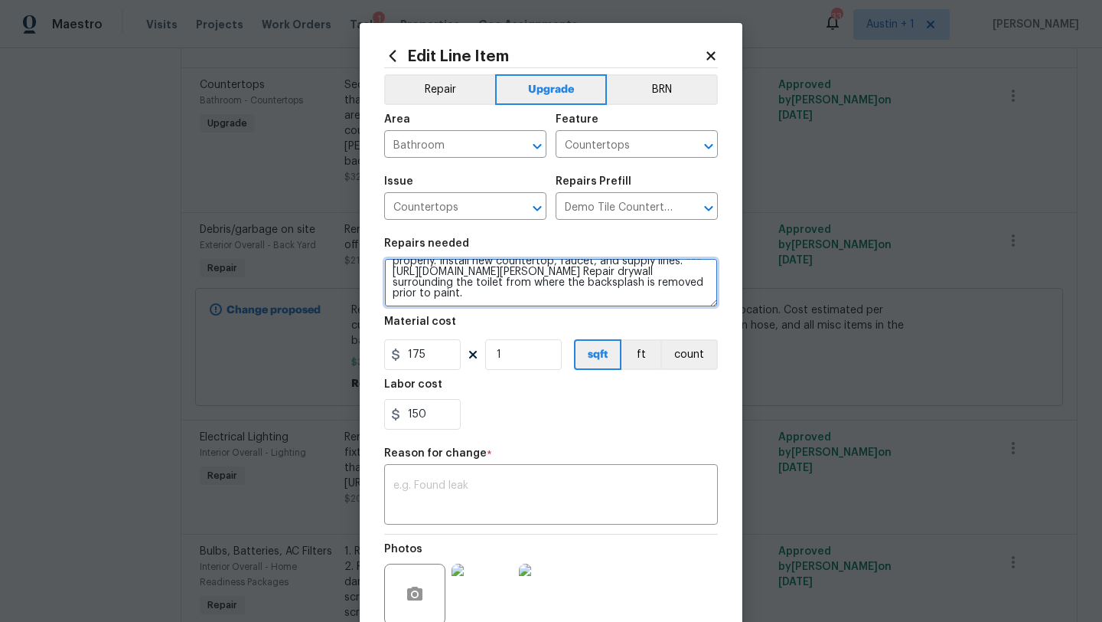
click at [690, 296] on textarea "Secondary Bathroom: Demo the existing tile countertops ensuring that no damage …" at bounding box center [551, 282] width 334 height 49
paste textarea "https://www.lowes.com/pd/Project-Source-Cultured-Marble-Vanity-Tops-2-38-in-H-x…"
type textarea "Secondary Bathroom: Demo the existing tile countertops ensuring that no damage …"
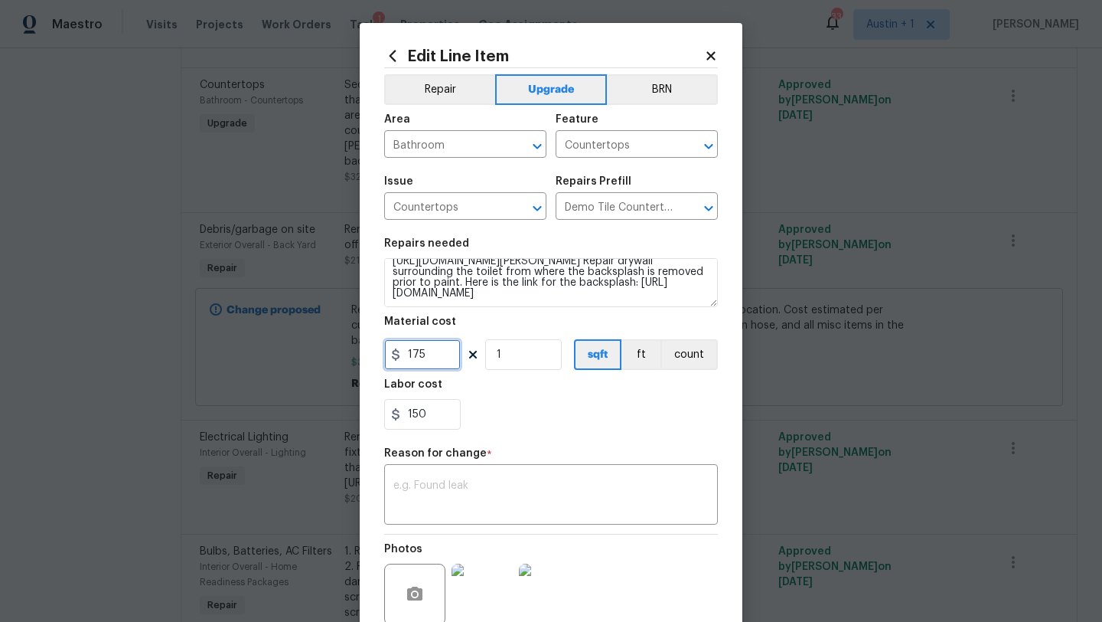
drag, startPoint x: 431, startPoint y: 354, endPoint x: 403, endPoint y: 354, distance: 28.3
click at [403, 354] on input "175" at bounding box center [422, 354] width 77 height 31
type input "255"
click at [498, 406] on div "150" at bounding box center [551, 414] width 334 height 31
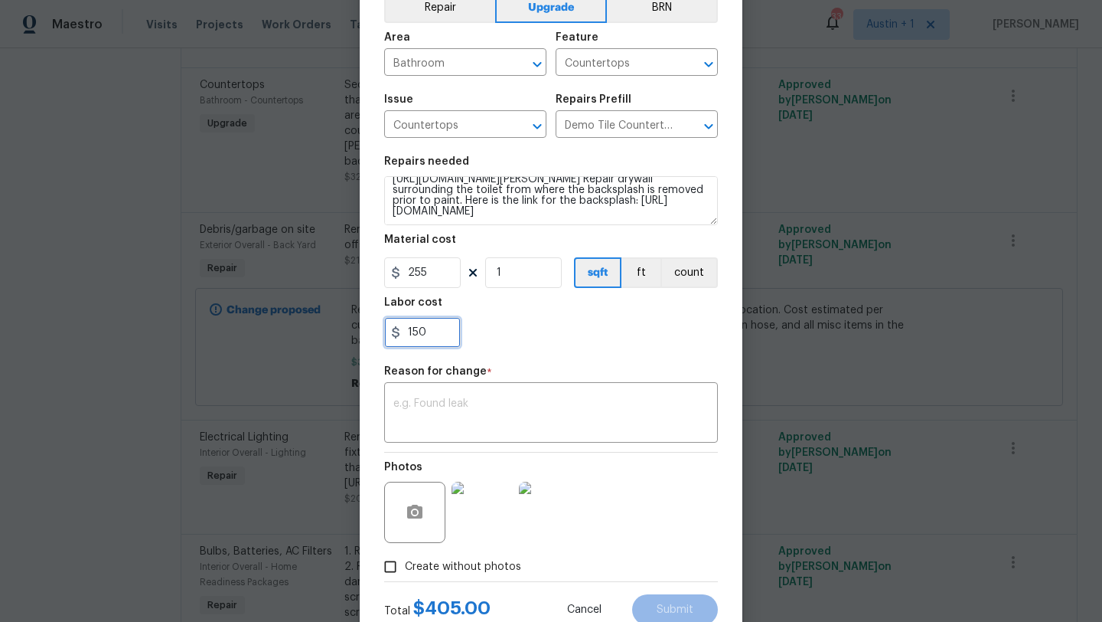
click at [431, 331] on input "150" at bounding box center [422, 332] width 77 height 31
type input "125"
click at [578, 393] on div "x ​" at bounding box center [551, 414] width 334 height 57
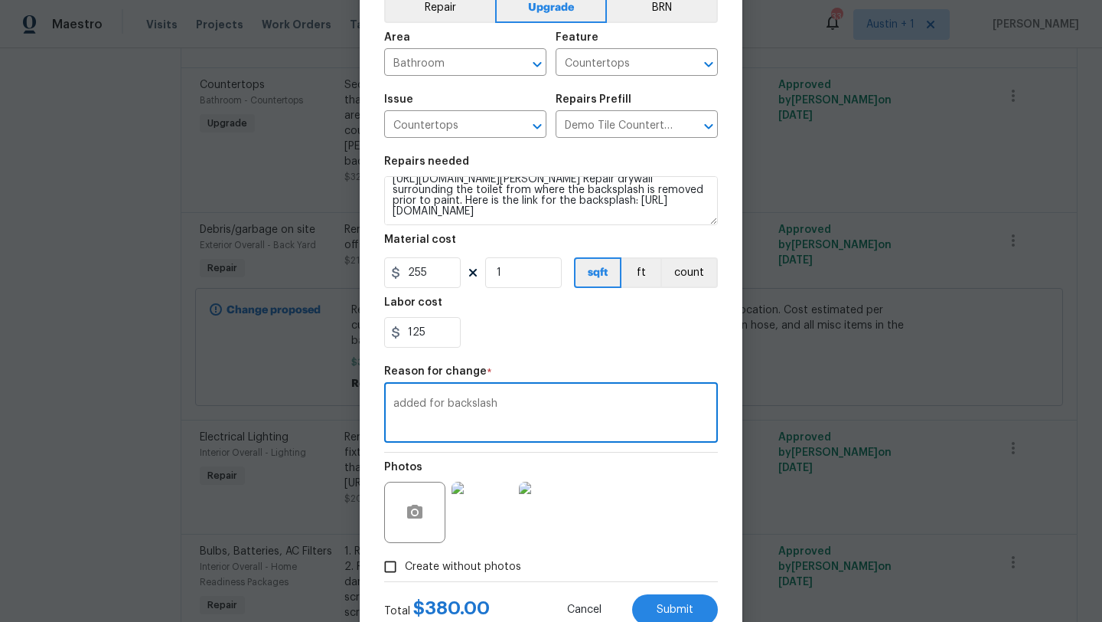
type textarea "added for backslash"
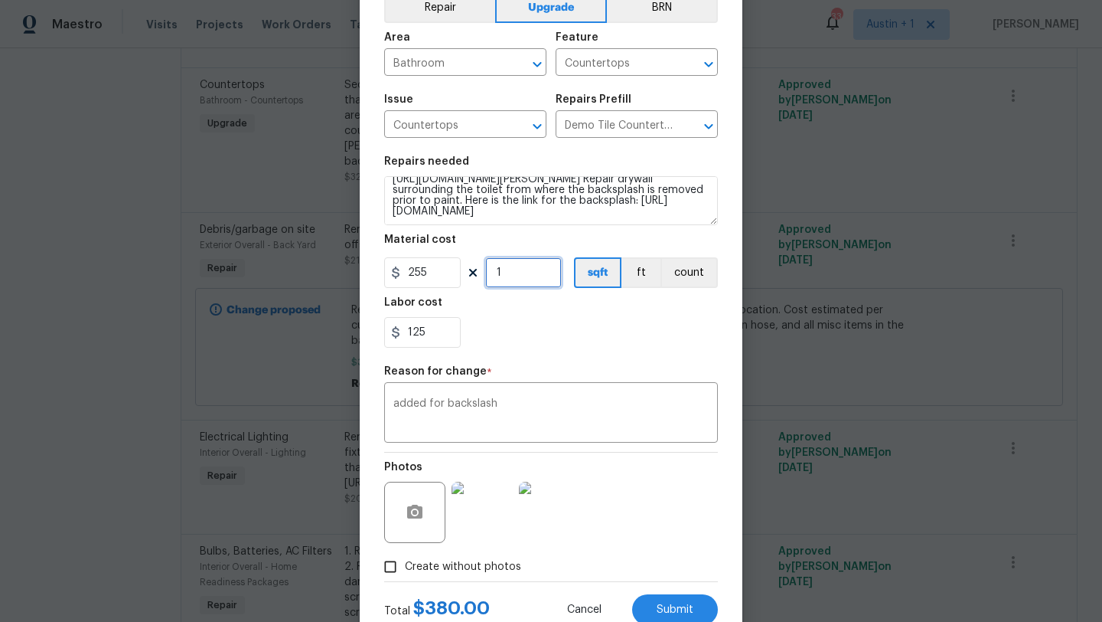
drag, startPoint x: 525, startPoint y: 282, endPoint x: 411, endPoint y: 269, distance: 114.7
click at [411, 269] on div "255 1 sqft ft count" at bounding box center [551, 272] width 334 height 31
type input "2"
drag, startPoint x: 436, startPoint y: 341, endPoint x: 306, endPoint y: 339, distance: 130.1
click at [306, 339] on div "Edit Line Item Repair Upgrade BRN Area Bathroom ​ Feature Countertops ​ Issue C…" at bounding box center [551, 311] width 1102 height 622
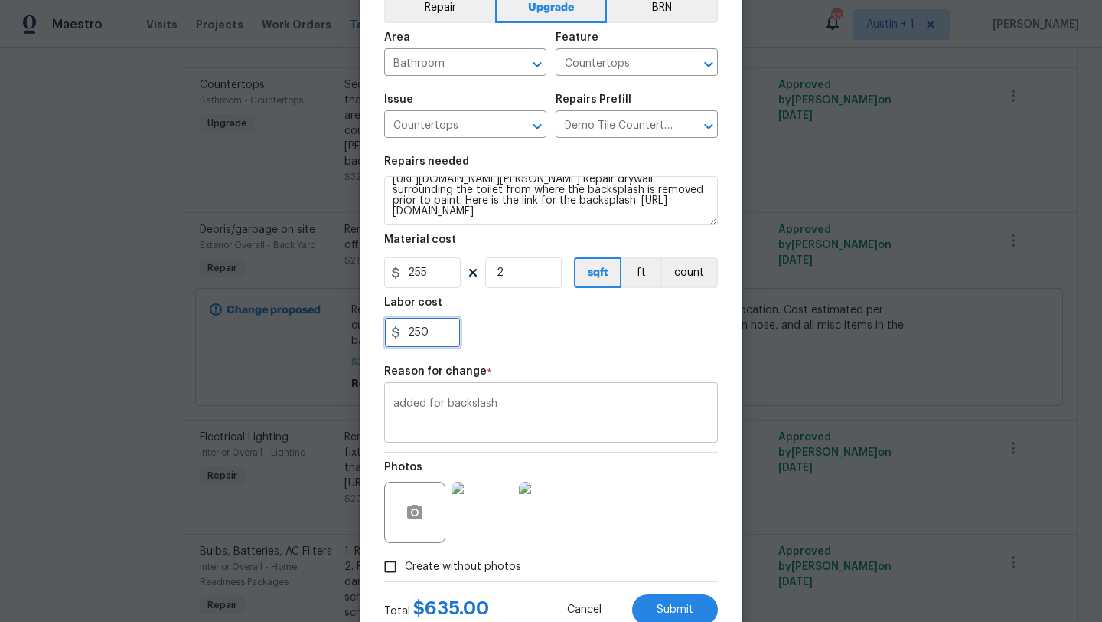
type input "250"
click at [494, 413] on textarea "added for backslash" at bounding box center [550, 414] width 315 height 32
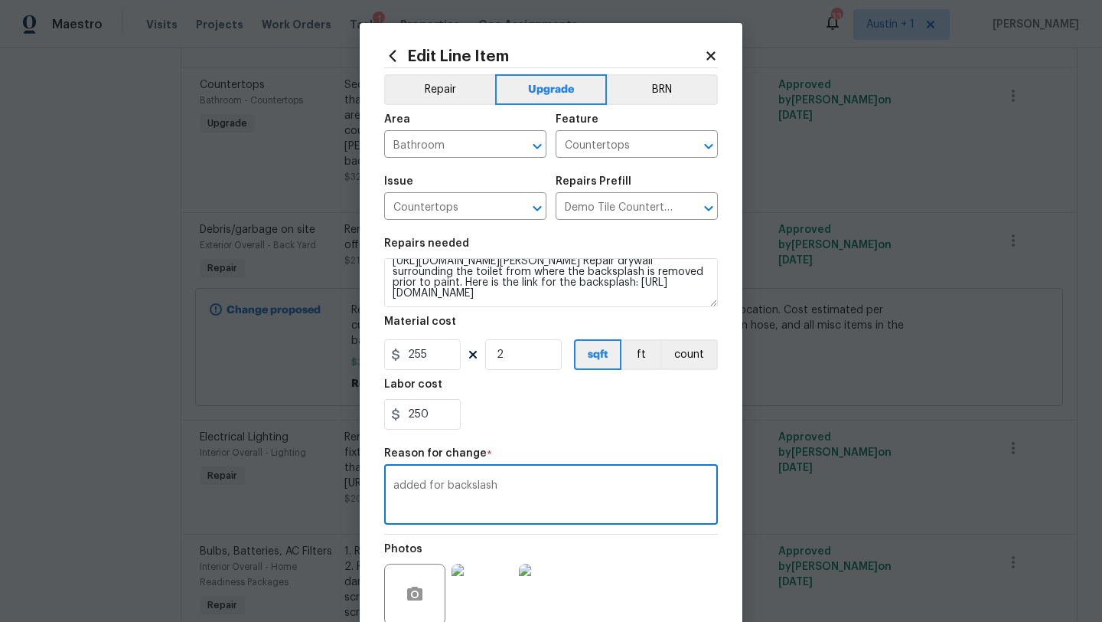
scroll to position [0, 0]
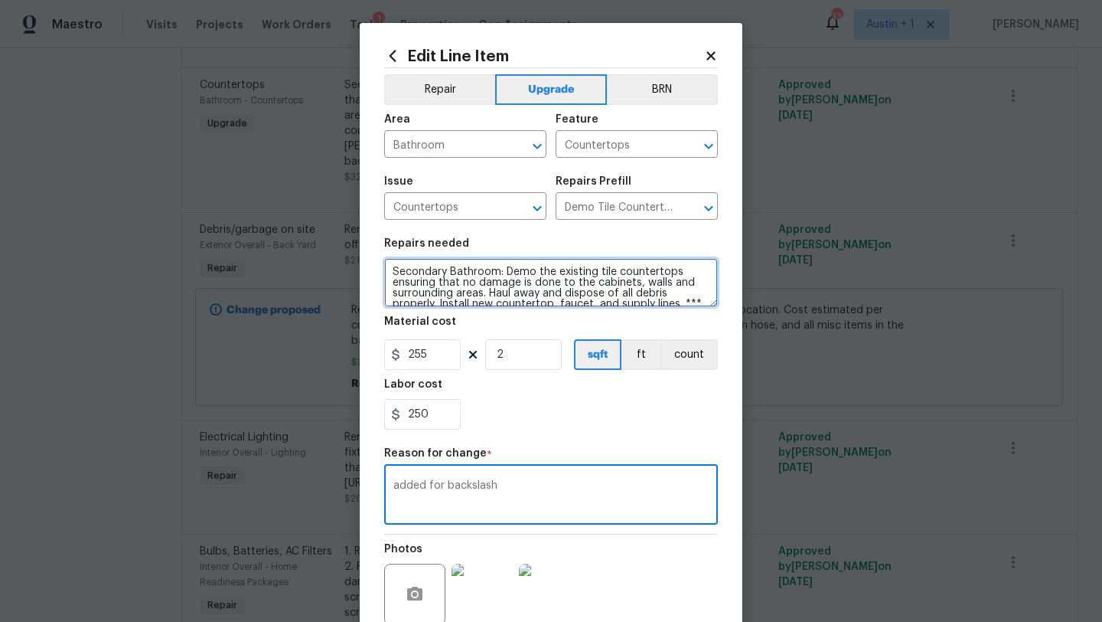
click at [399, 270] on textarea "Secondary Bathroom: Demo the existing tile countertops ensuring that no damage …" at bounding box center [551, 282] width 334 height 49
click at [396, 270] on textarea "Secondary Bathroom: Demo the existing tile countertops ensuring that no damage …" at bounding box center [551, 282] width 334 height 49
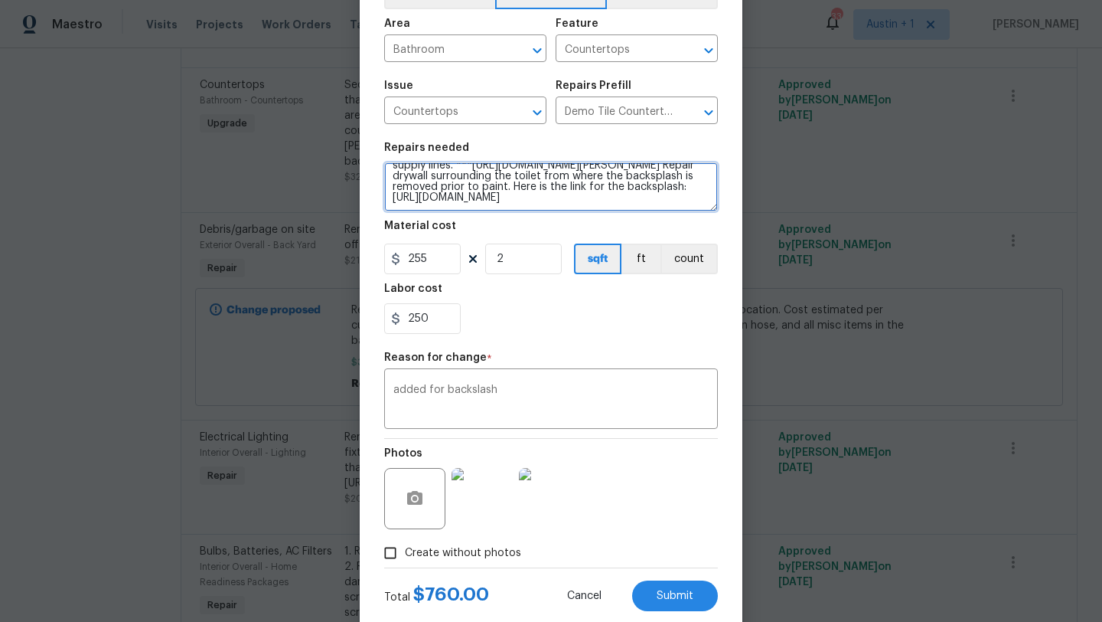
scroll to position [133, 0]
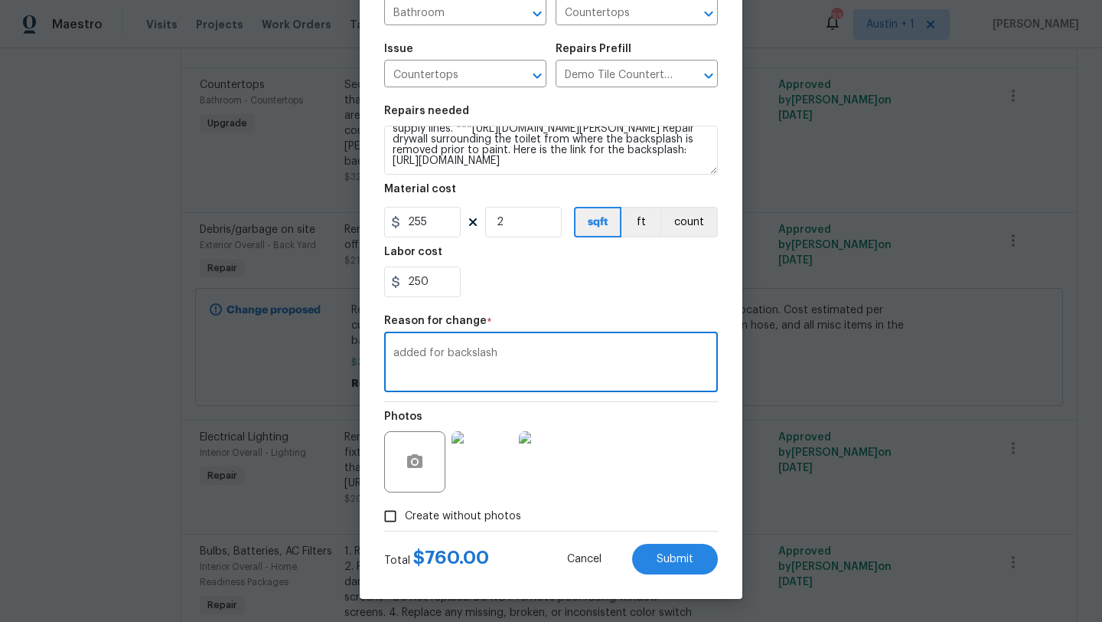
click at [531, 372] on textarea "added for backslash" at bounding box center [550, 364] width 315 height 32
click at [681, 559] on span "Submit" at bounding box center [675, 558] width 37 height 11
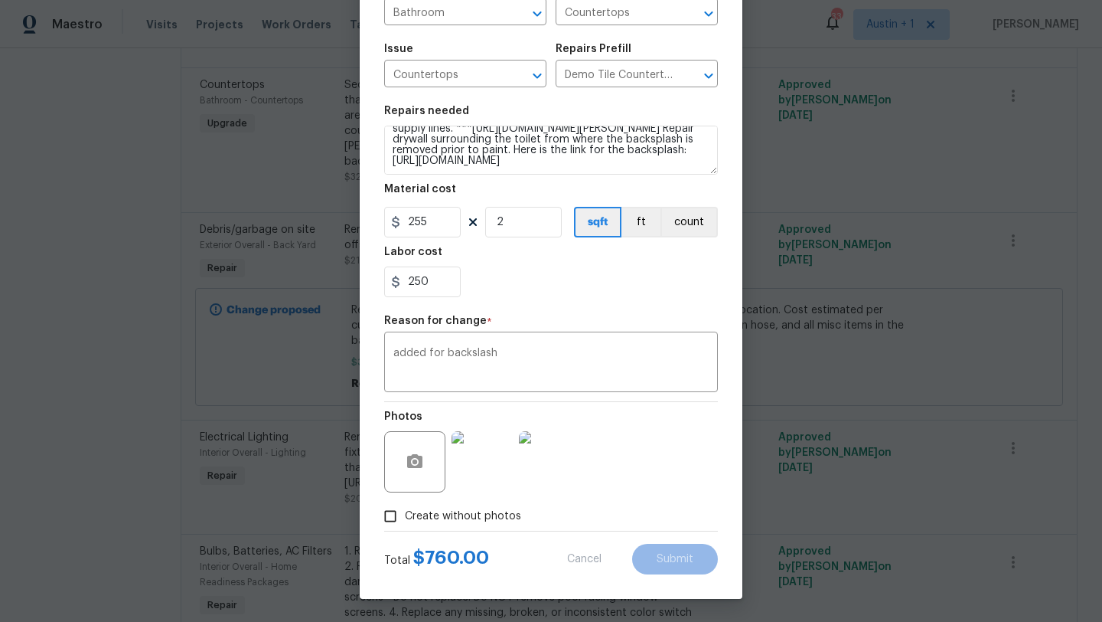
type textarea "Secondary Bathroom: Demo the existing tile countertops ensuring that no damage …"
type input "1"
type input "175"
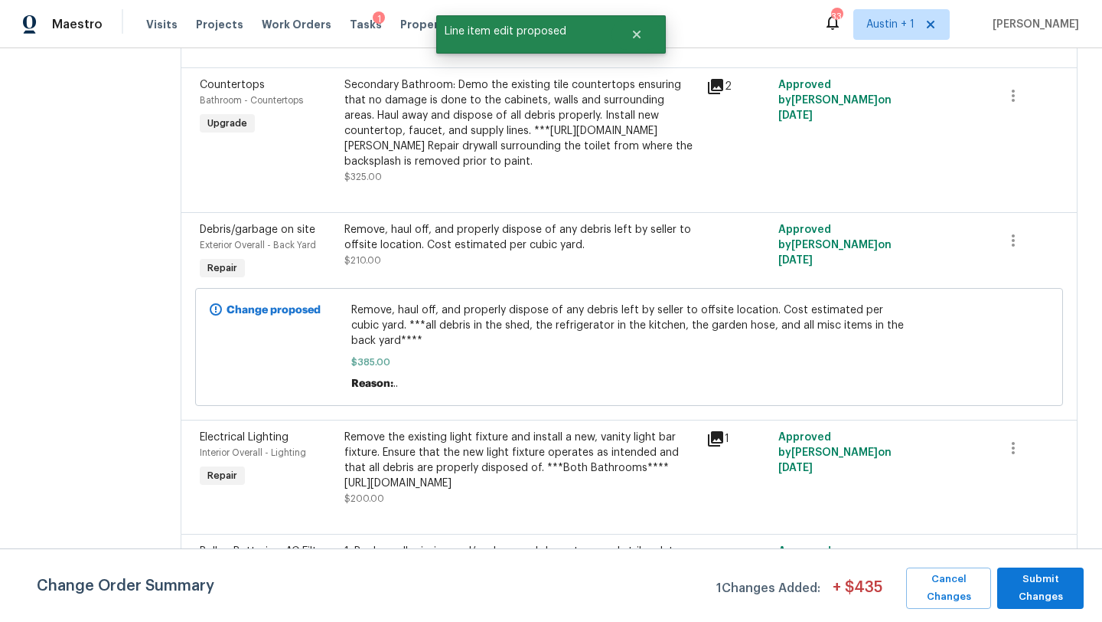
scroll to position [0, 0]
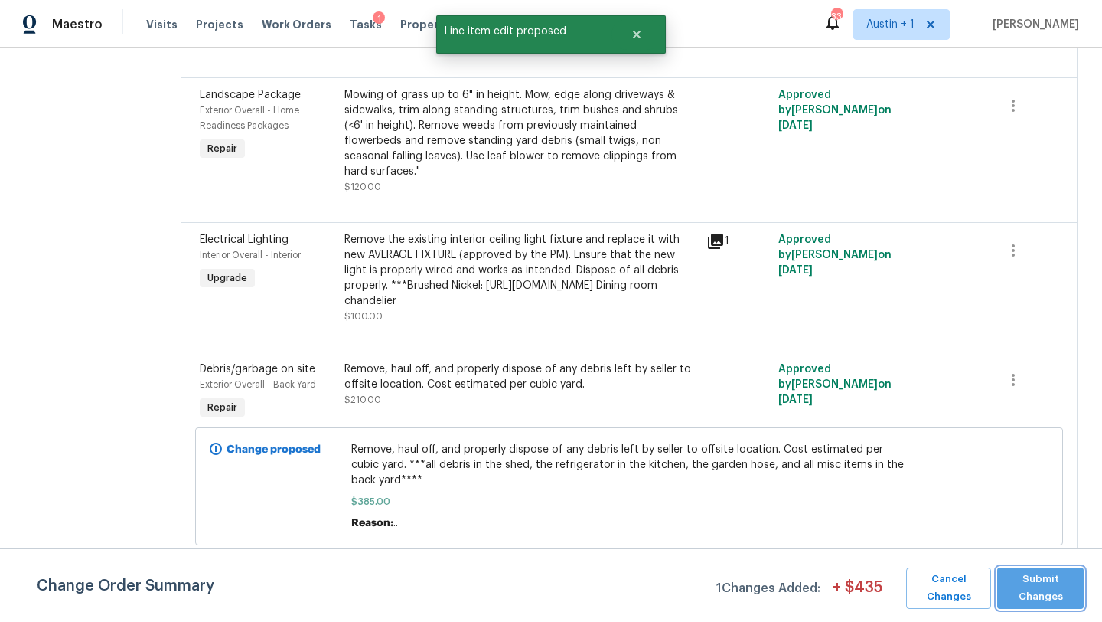
click at [1033, 600] on span "Submit Changes" at bounding box center [1040, 587] width 71 height 35
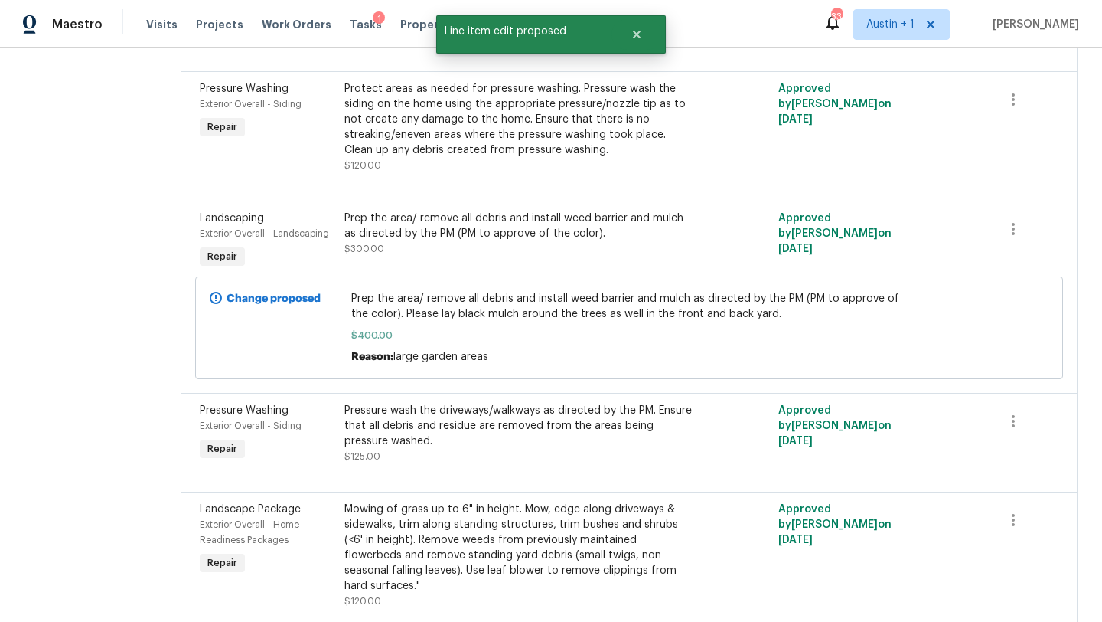
scroll to position [511, 0]
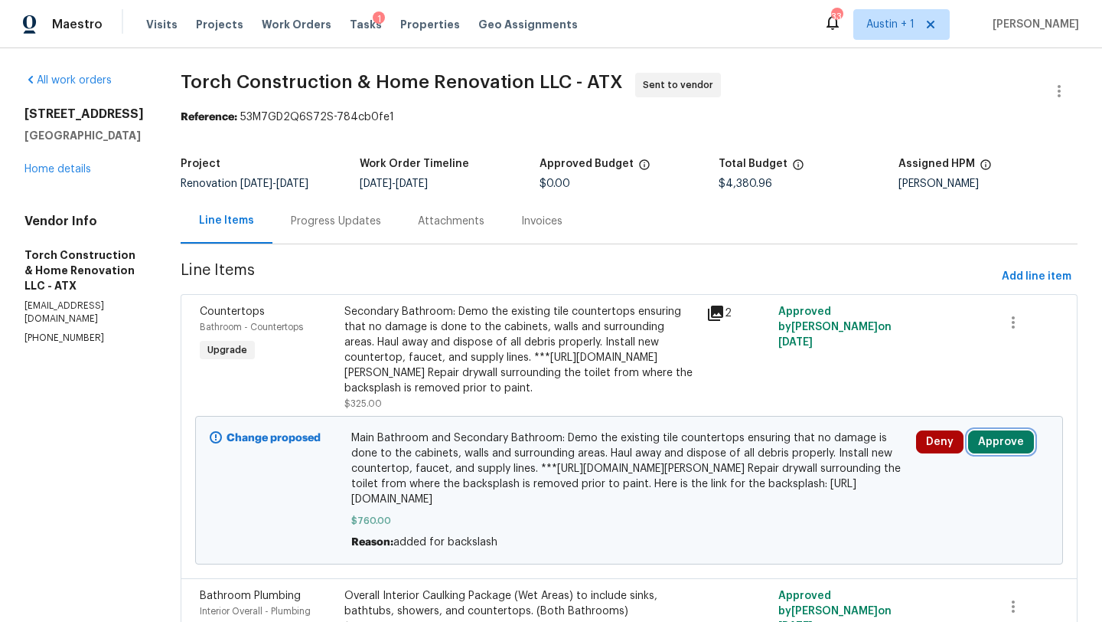
click at [1004, 453] on button "Approve" at bounding box center [1001, 441] width 66 height 23
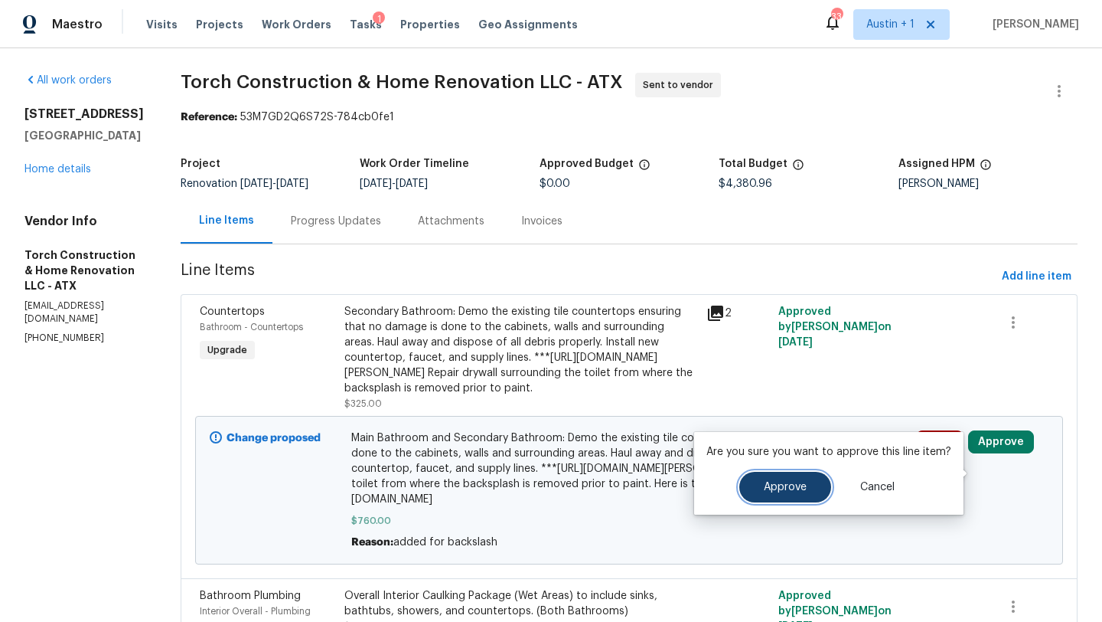
click at [791, 494] on button "Approve" at bounding box center [785, 486] width 92 height 31
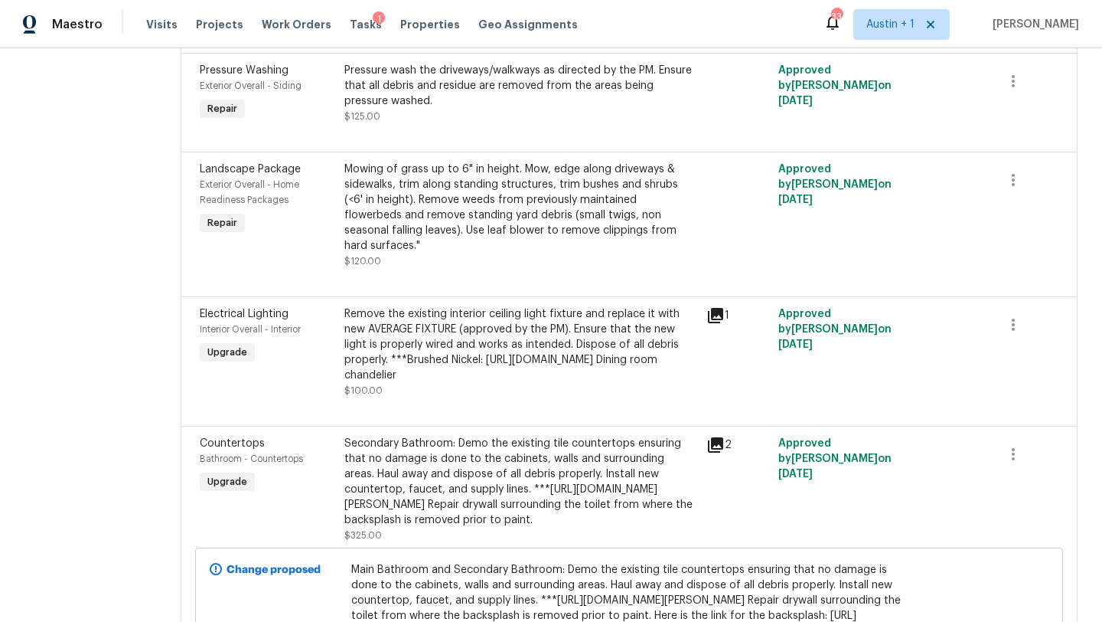
scroll to position [418, 0]
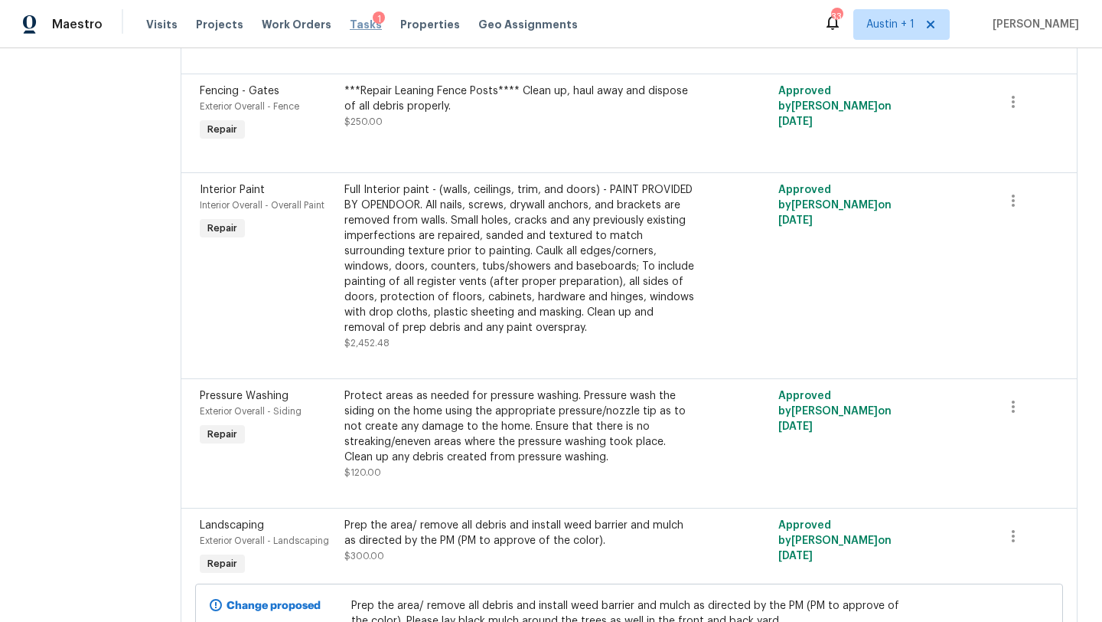
click at [354, 24] on span "Tasks" at bounding box center [366, 24] width 32 height 11
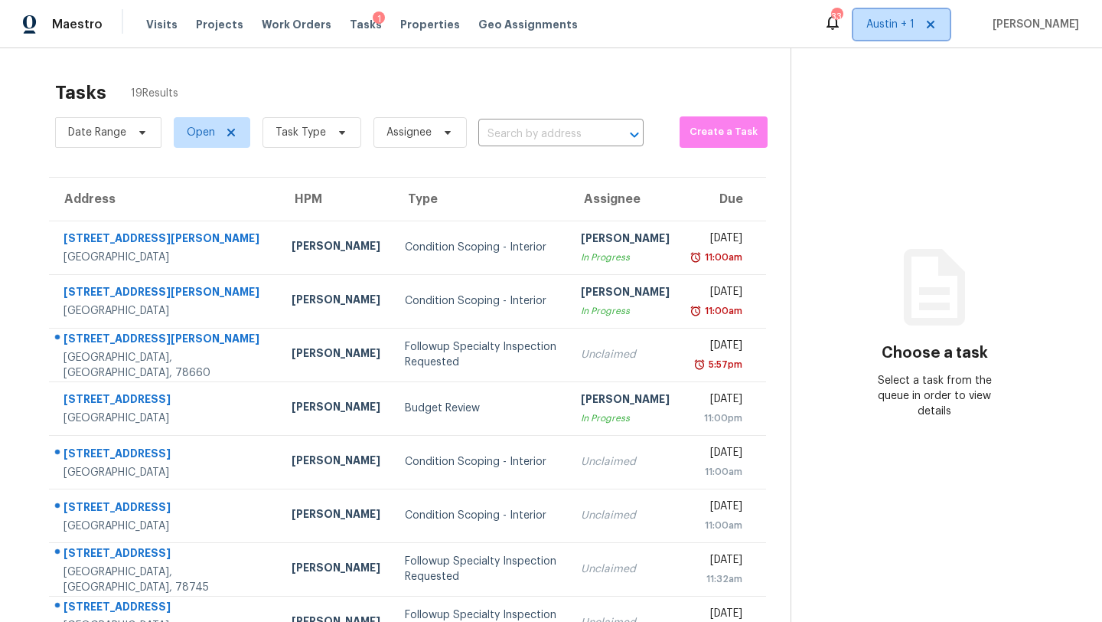
click at [908, 38] on span "Austin + 1" at bounding box center [901, 24] width 96 height 31
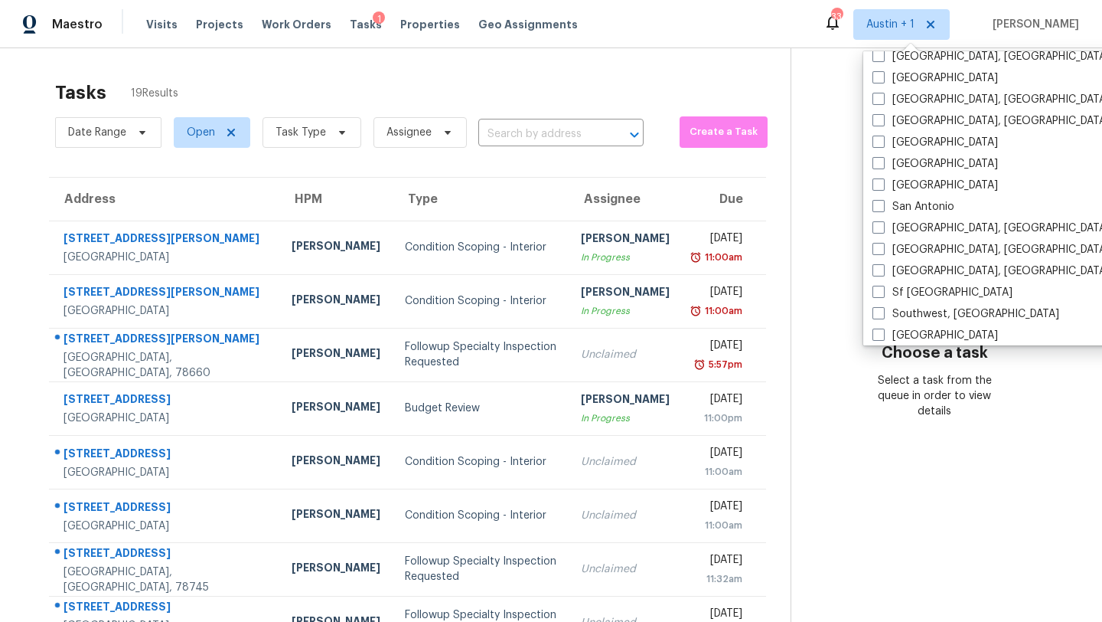
scroll to position [962, 0]
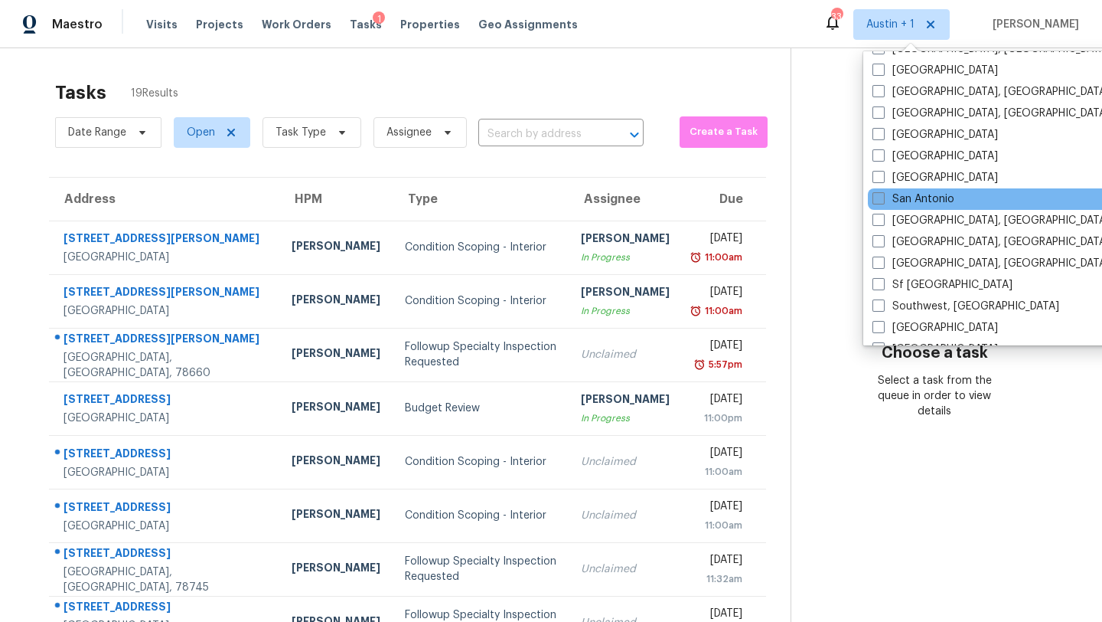
click at [910, 206] on label "San Antonio" at bounding box center [914, 198] width 82 height 15
click at [883, 201] on input "San Antonio" at bounding box center [878, 196] width 10 height 10
checkbox input "true"
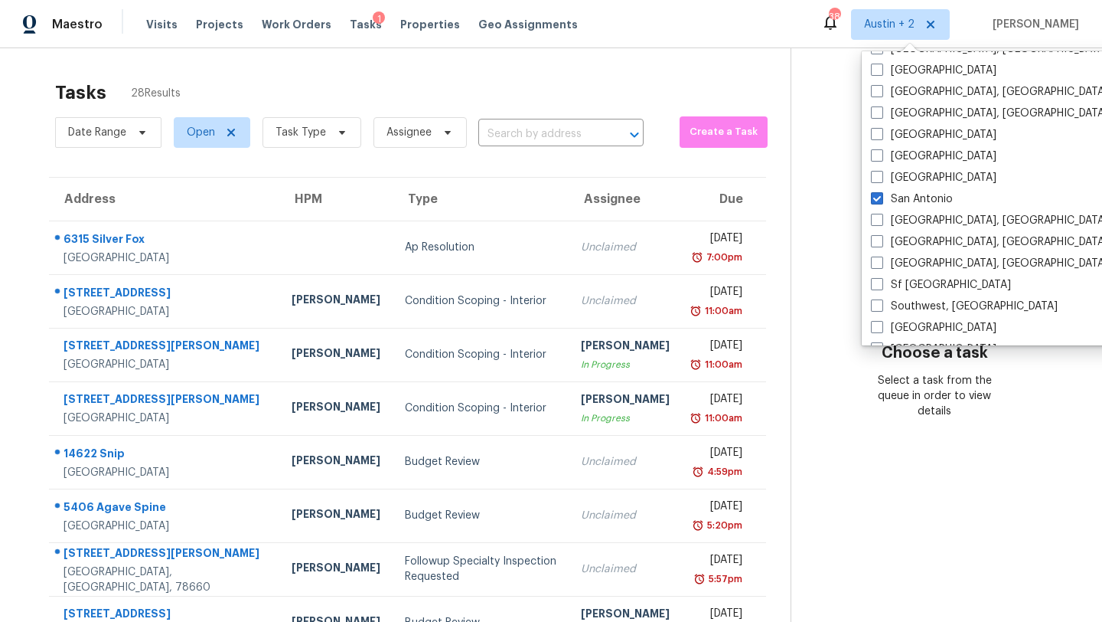
click at [518, 73] on div "Tasks 28 Results" at bounding box center [423, 93] width 736 height 40
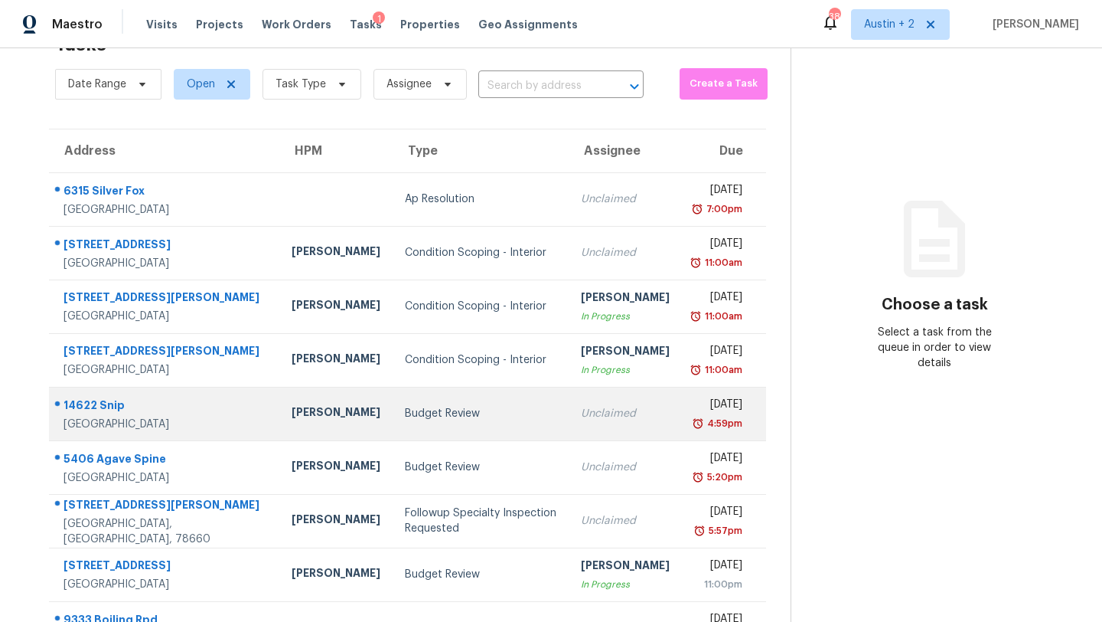
scroll to position [175, 0]
